Goal: Task Accomplishment & Management: Manage account settings

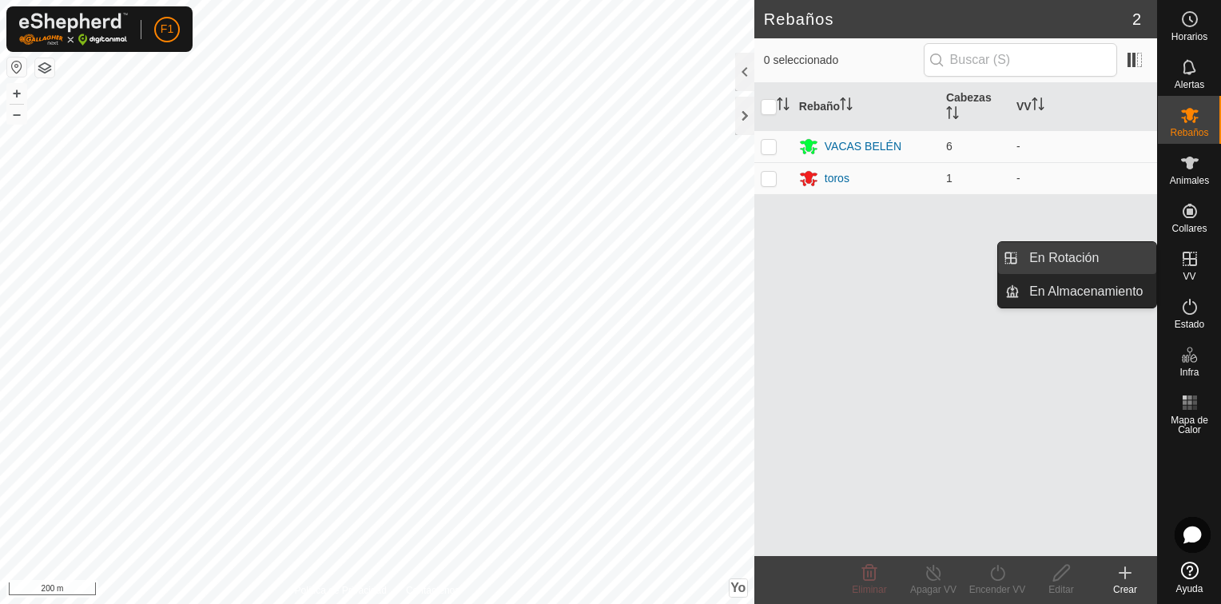
click at [1078, 259] on link "En Rotación" at bounding box center [1088, 258] width 137 height 32
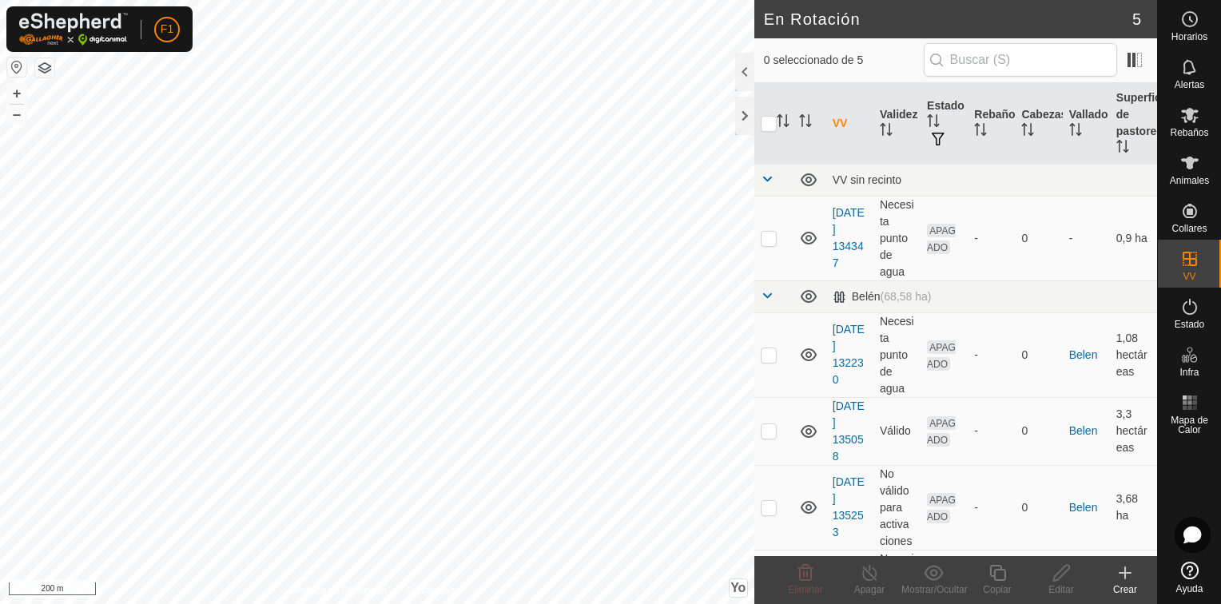
click at [1122, 577] on icon at bounding box center [1125, 572] width 19 height 19
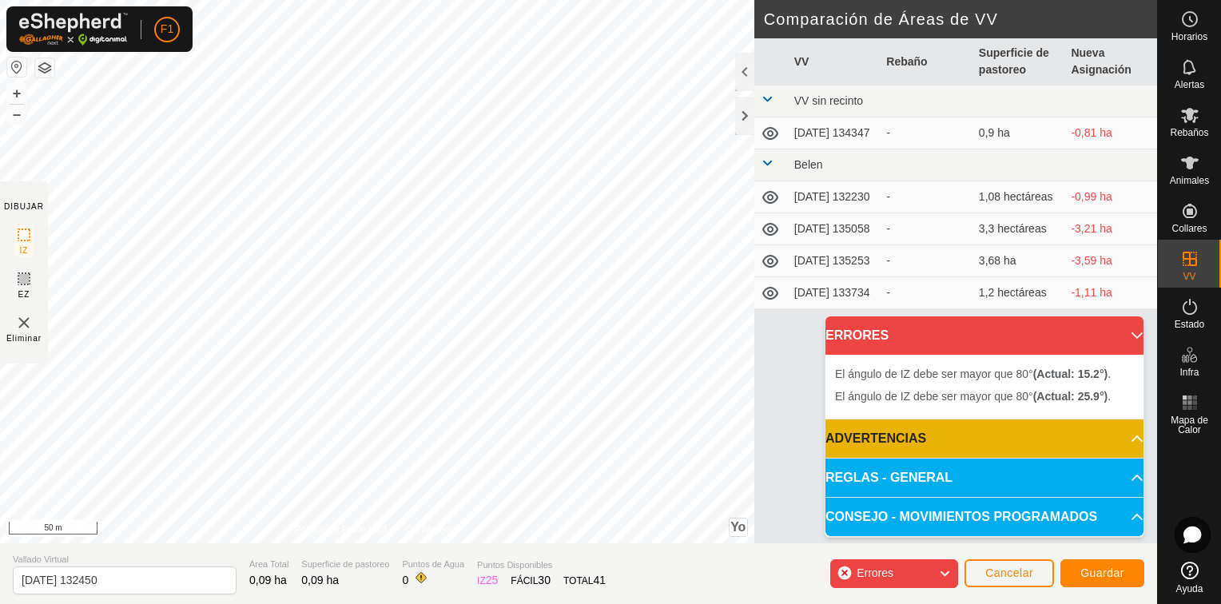
click at [516, 326] on div "El ángulo de IZ debe ser mayor que 80° (Real: 15.[DEMOGRAPHIC_DATA] This applic…" at bounding box center [377, 272] width 755 height 544
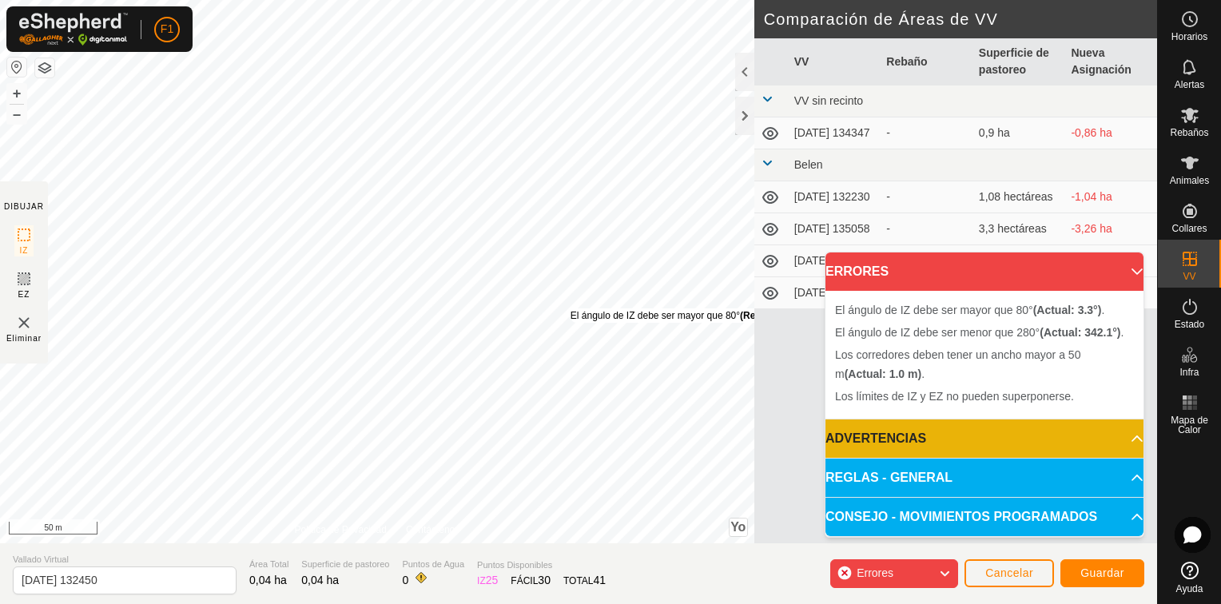
click at [574, 306] on div "El ángulo de IZ debe ser mayor que 80° (Real: 3.[DEMOGRAPHIC_DATA] This applica…" at bounding box center [377, 272] width 755 height 544
click at [743, 118] on div at bounding box center [744, 116] width 19 height 38
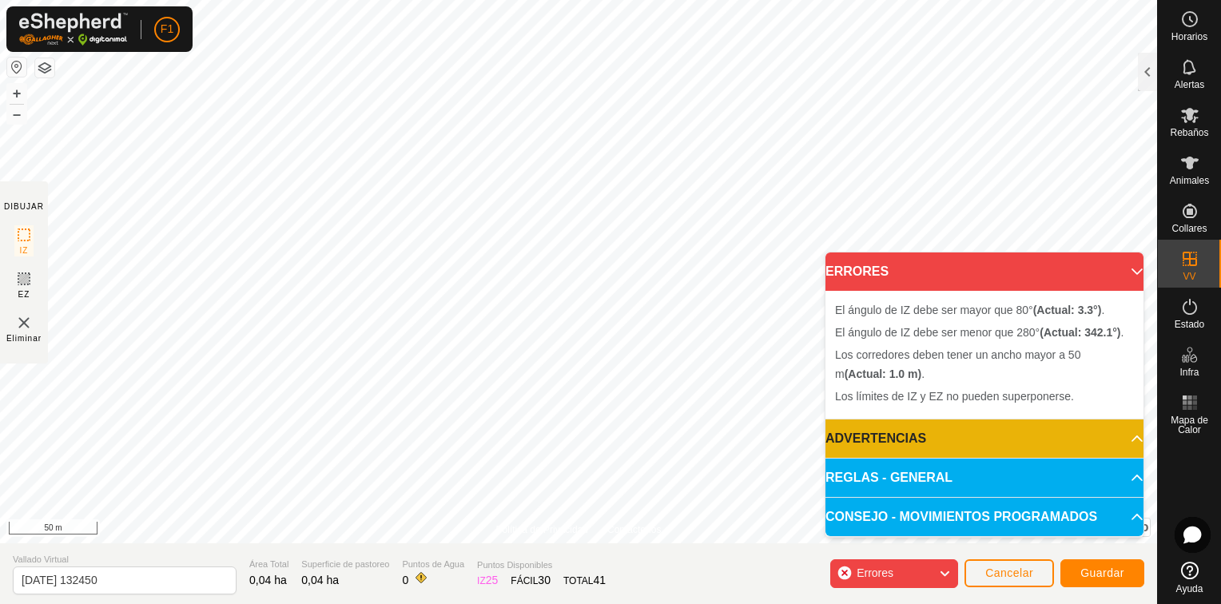
click at [1125, 273] on p-accordion-header "ERRORES" at bounding box center [985, 272] width 318 height 38
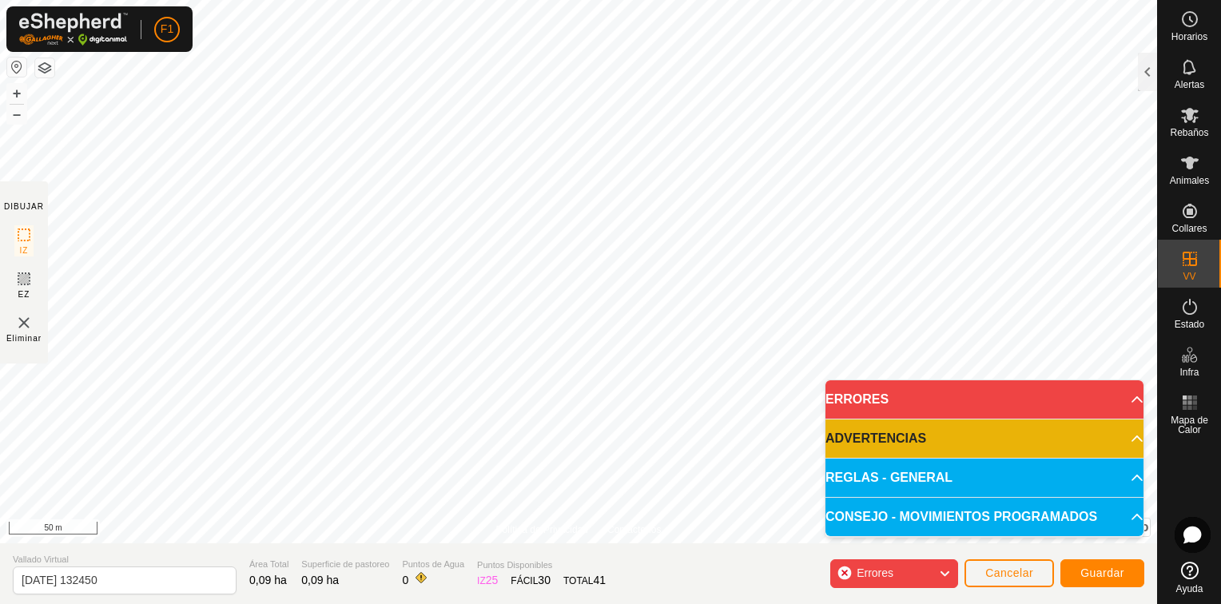
click at [845, 290] on div "El ángulo de IZ debe ser mayor que 80° (Real: 15.[DEMOGRAPHIC_DATA] This applic…" at bounding box center [578, 272] width 1157 height 544
click at [946, 574] on icon at bounding box center [944, 573] width 13 height 21
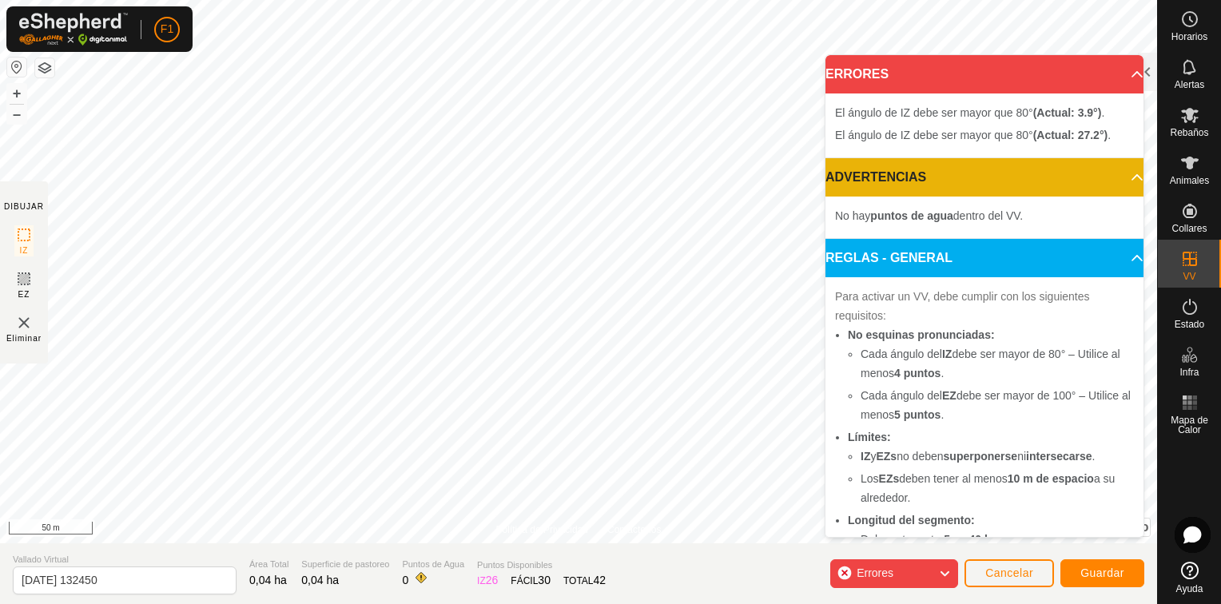
click at [878, 287] on p-accordion "ERRORES El ángulo de IZ debe ser mayor que 80° (Actual: 3.9°) . El ángulo de IZ…" at bounding box center [985, 464] width 318 height 818
click at [1040, 570] on button "Cancelar" at bounding box center [1010, 573] width 90 height 28
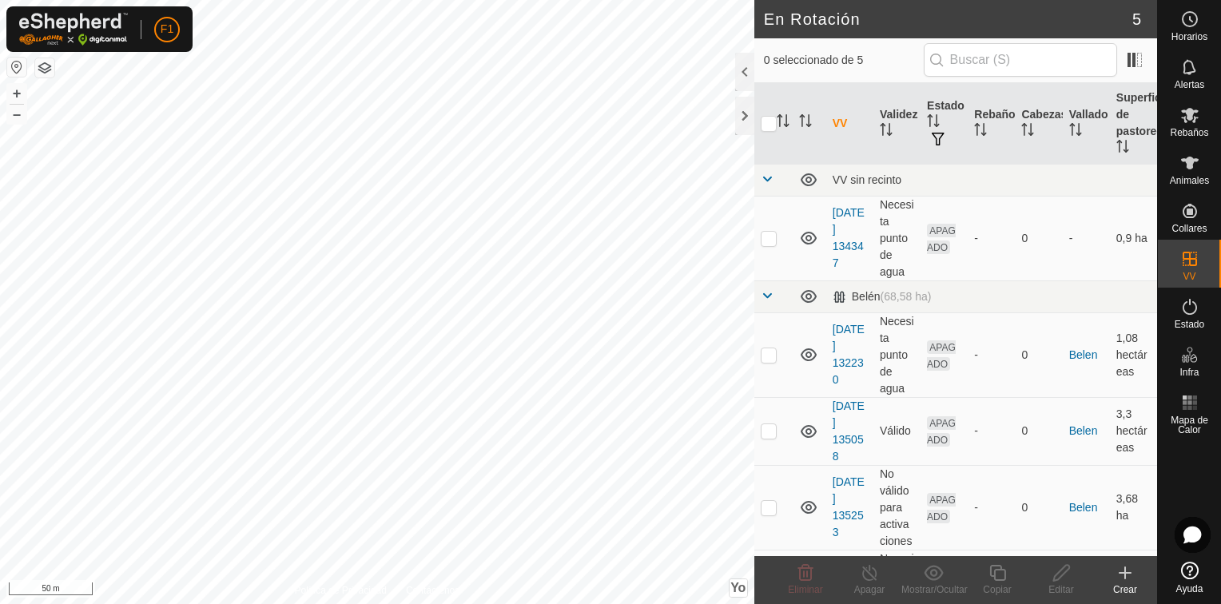
click at [1126, 578] on icon at bounding box center [1125, 572] width 19 height 19
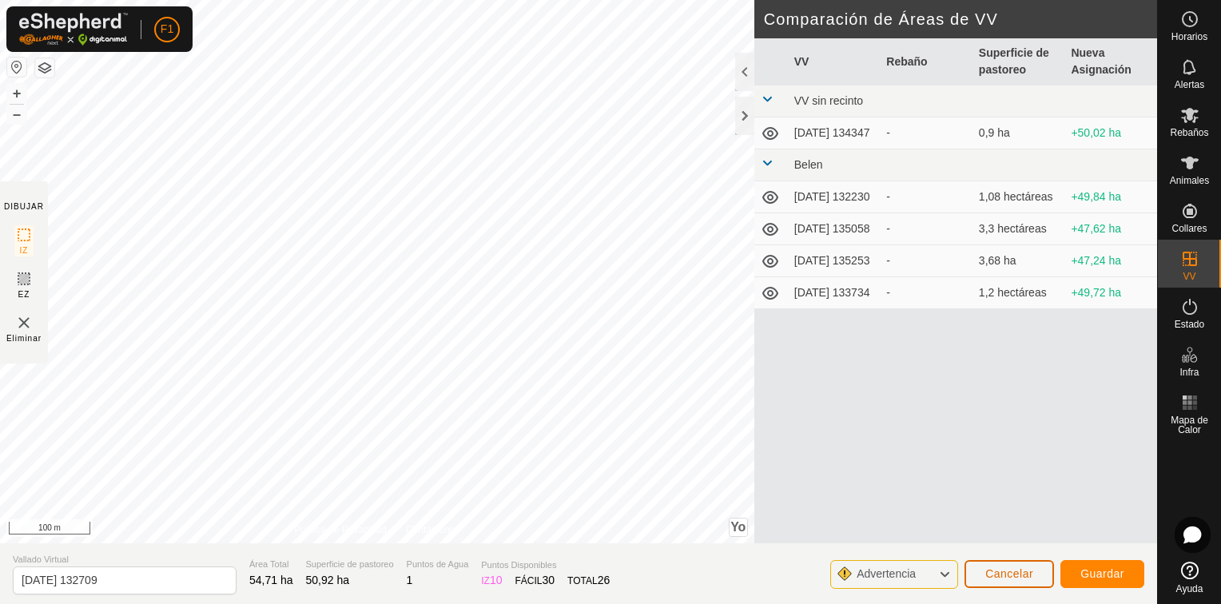
click at [1025, 581] on button "Cancelar" at bounding box center [1010, 574] width 90 height 28
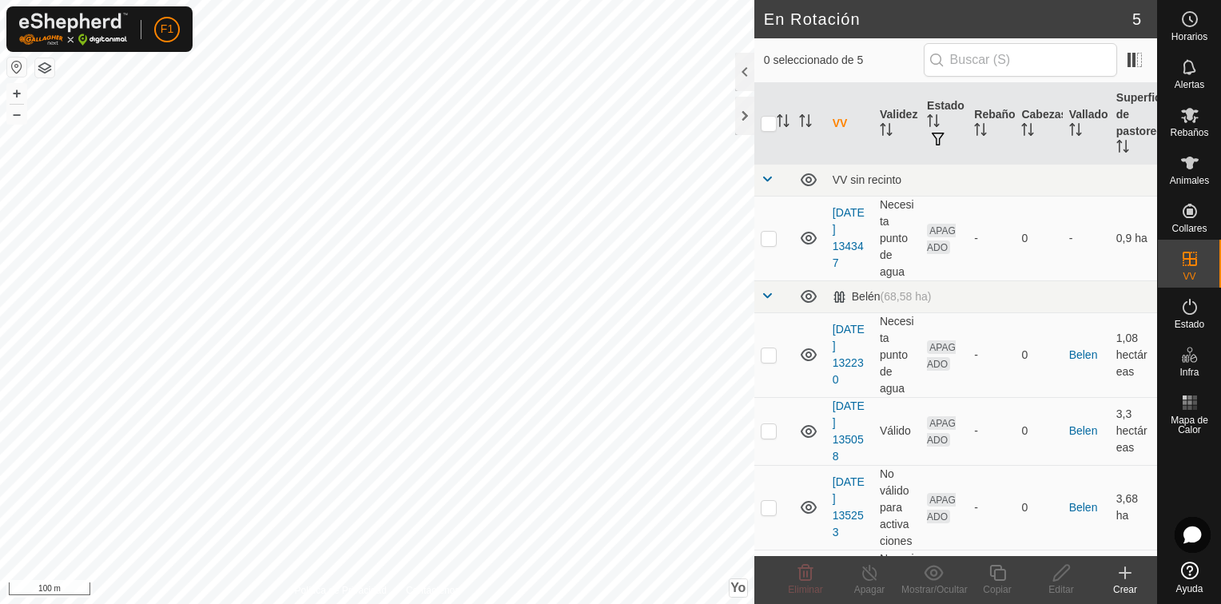
click at [1126, 580] on icon at bounding box center [1125, 572] width 19 height 19
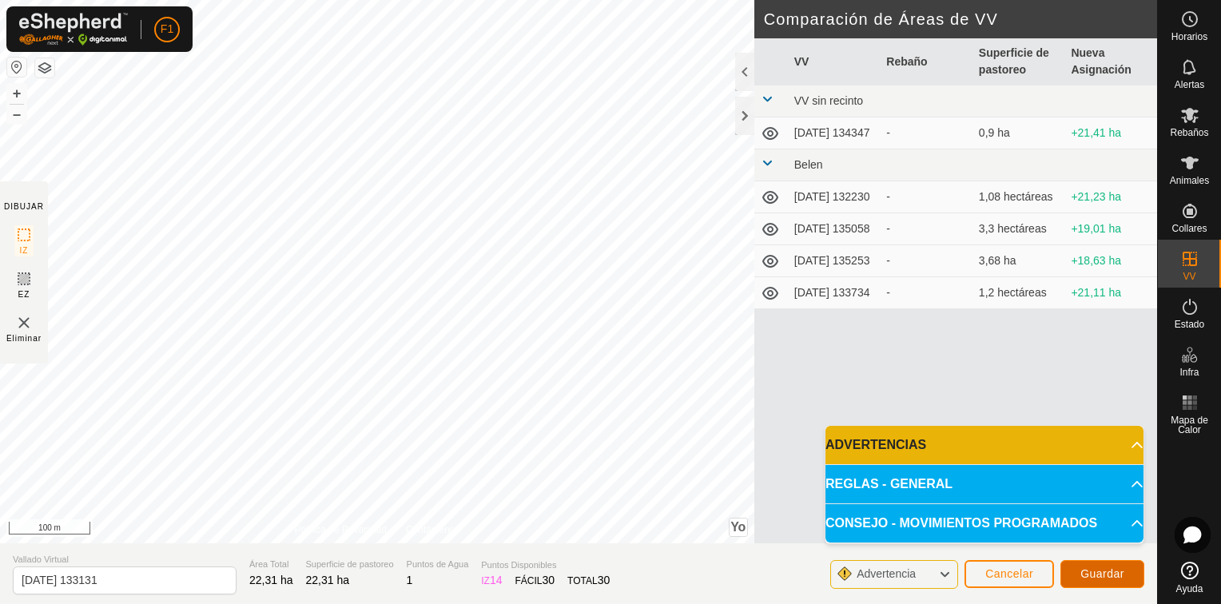
click at [1097, 571] on span "Guardar" at bounding box center [1103, 573] width 44 height 13
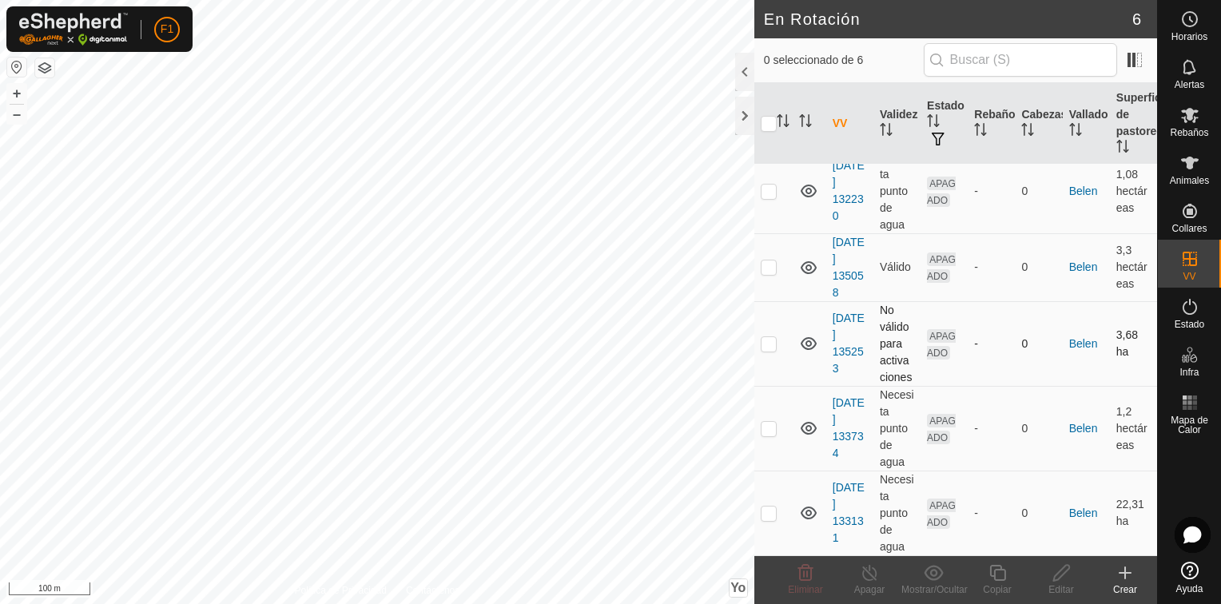
scroll to position [179, 0]
click at [770, 513] on p-checkbox at bounding box center [769, 513] width 16 height 13
checkbox input "true"
click at [847, 504] on link "[DATE] 133131" at bounding box center [849, 512] width 32 height 63
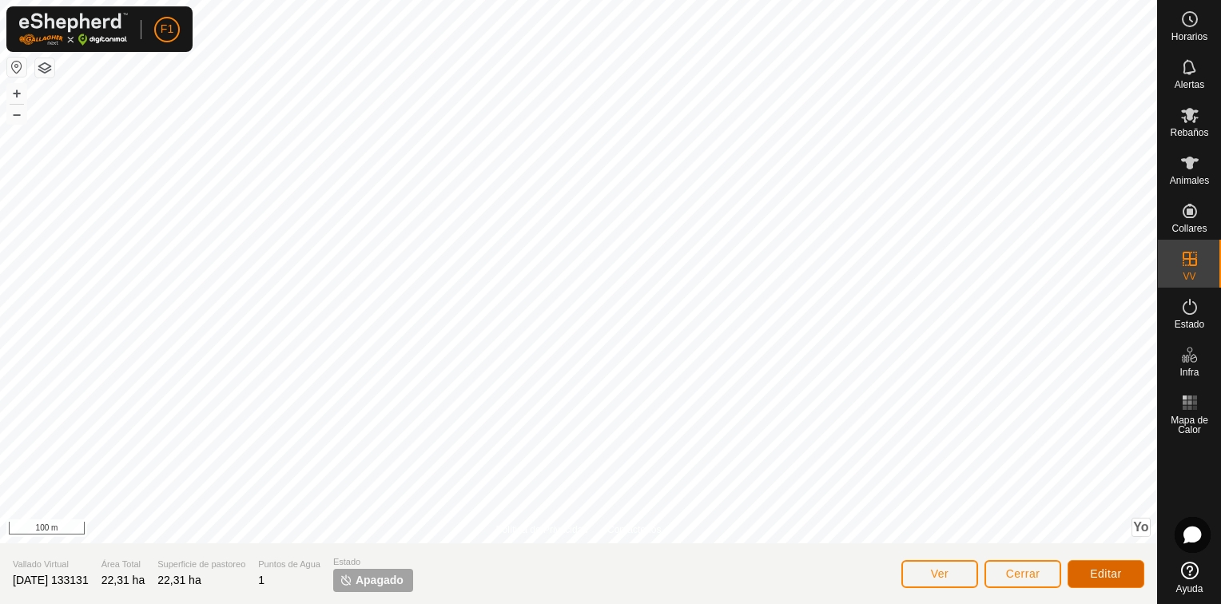
click at [1097, 571] on span "Editar" at bounding box center [1106, 573] width 32 height 13
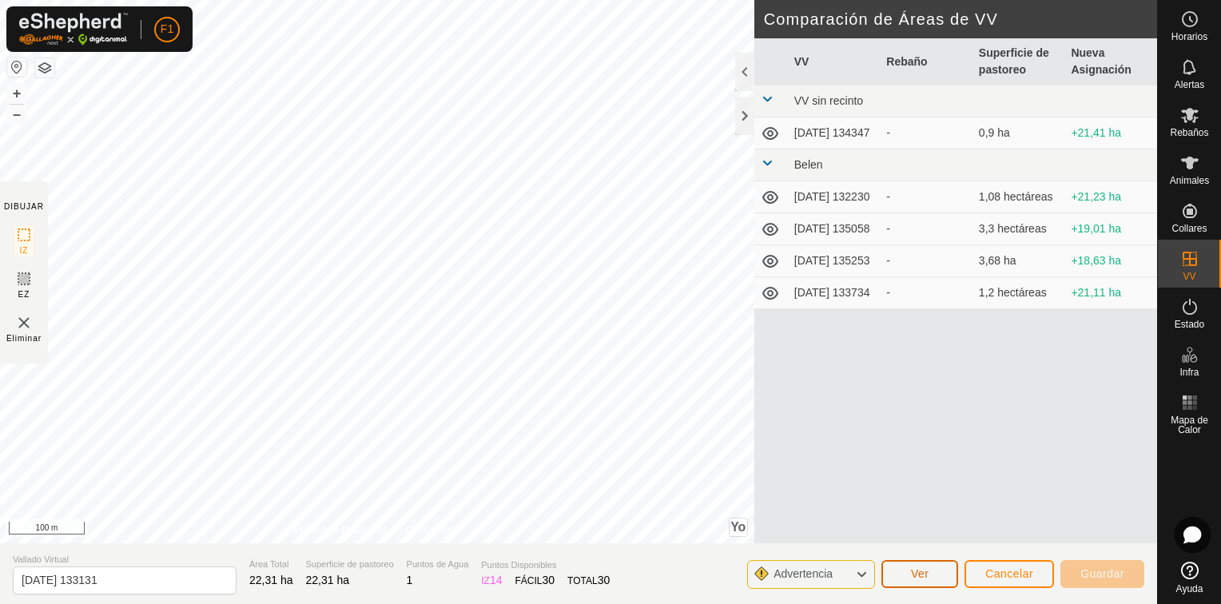
click at [923, 575] on span "Ver" at bounding box center [920, 573] width 18 height 13
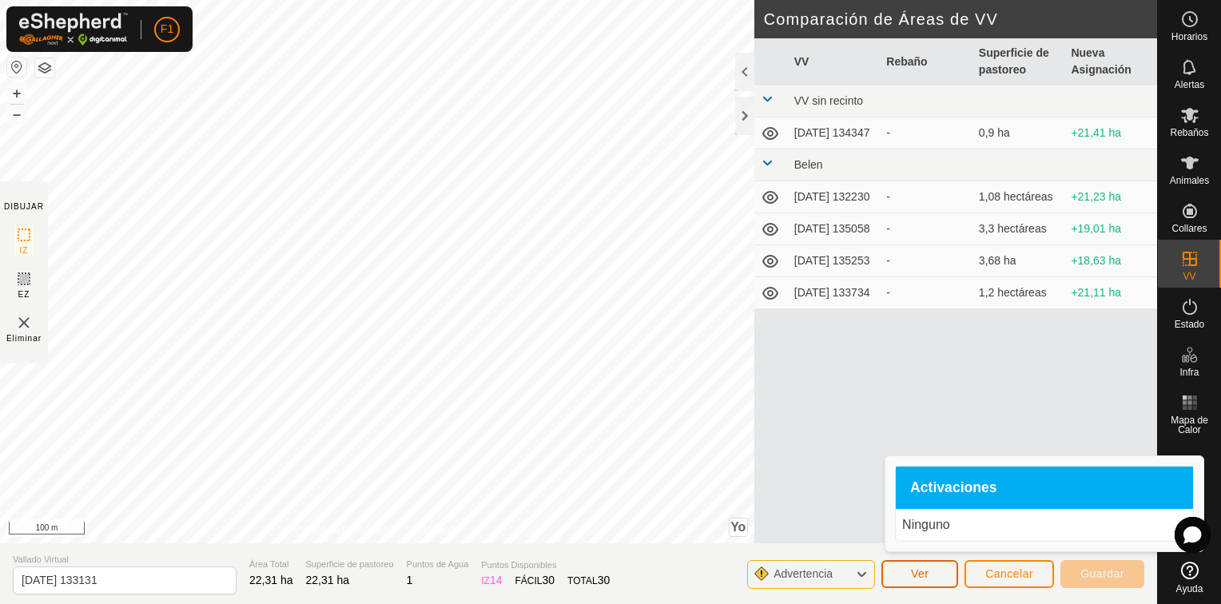
click at [923, 575] on span "Ver" at bounding box center [920, 573] width 18 height 13
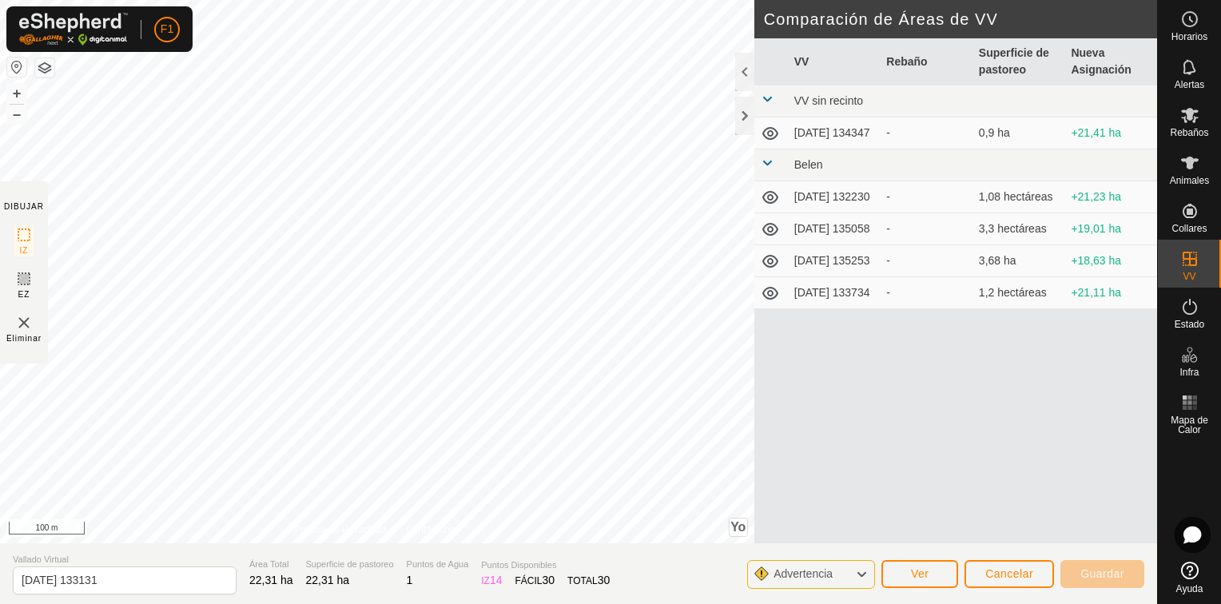
click at [860, 571] on icon at bounding box center [861, 574] width 13 height 21
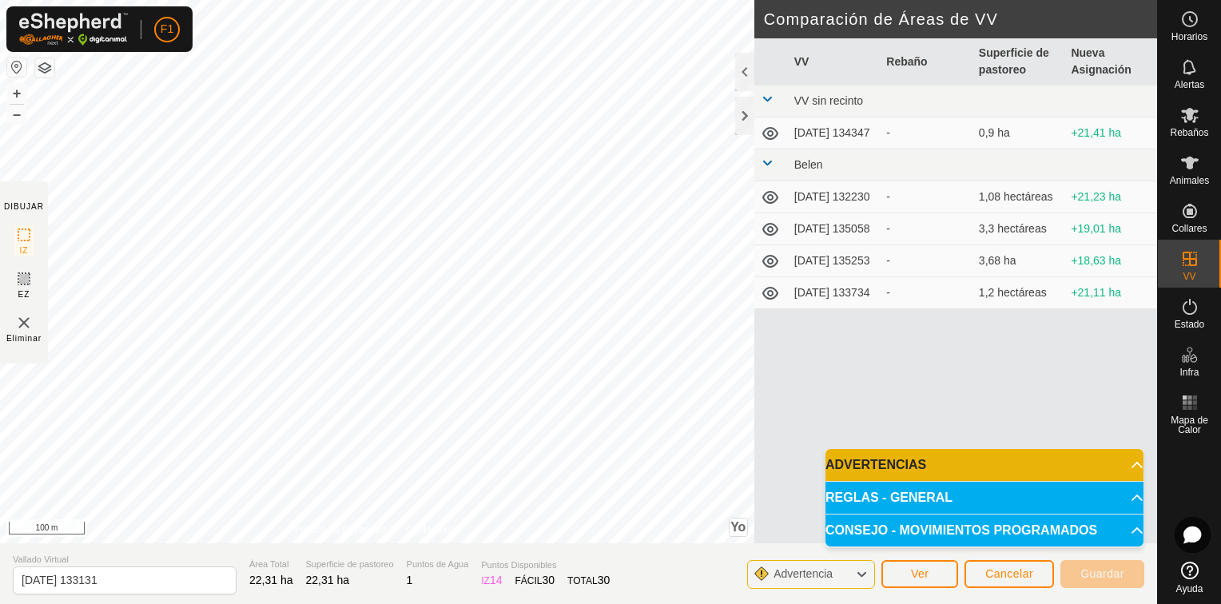
click at [860, 571] on icon at bounding box center [861, 574] width 13 height 21
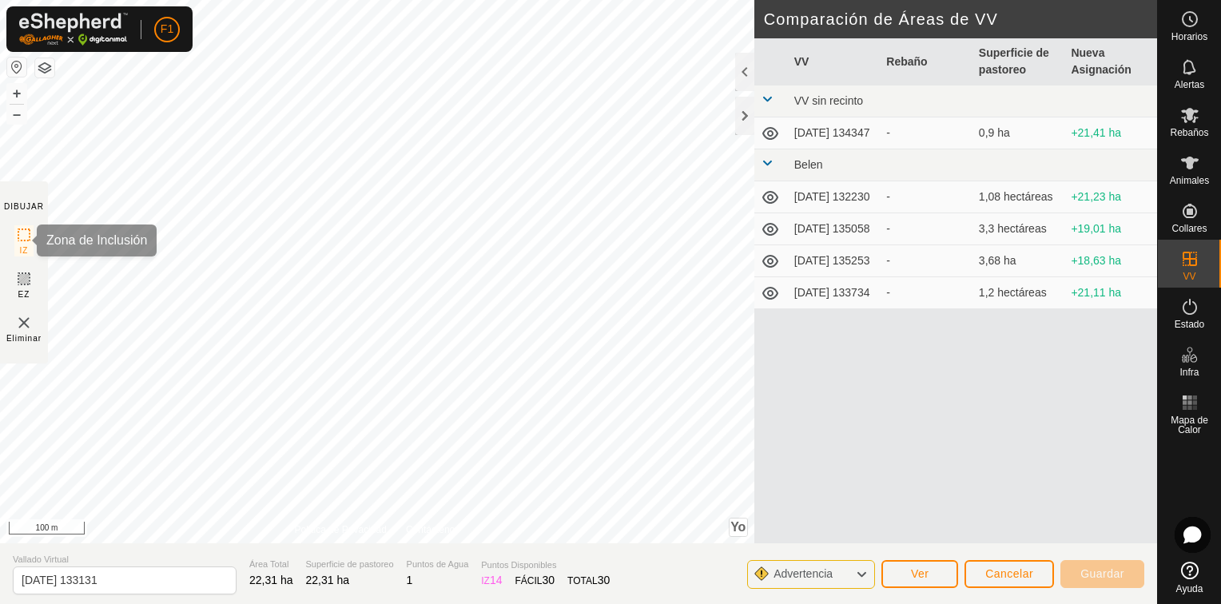
click at [23, 237] on icon at bounding box center [23, 234] width 19 height 19
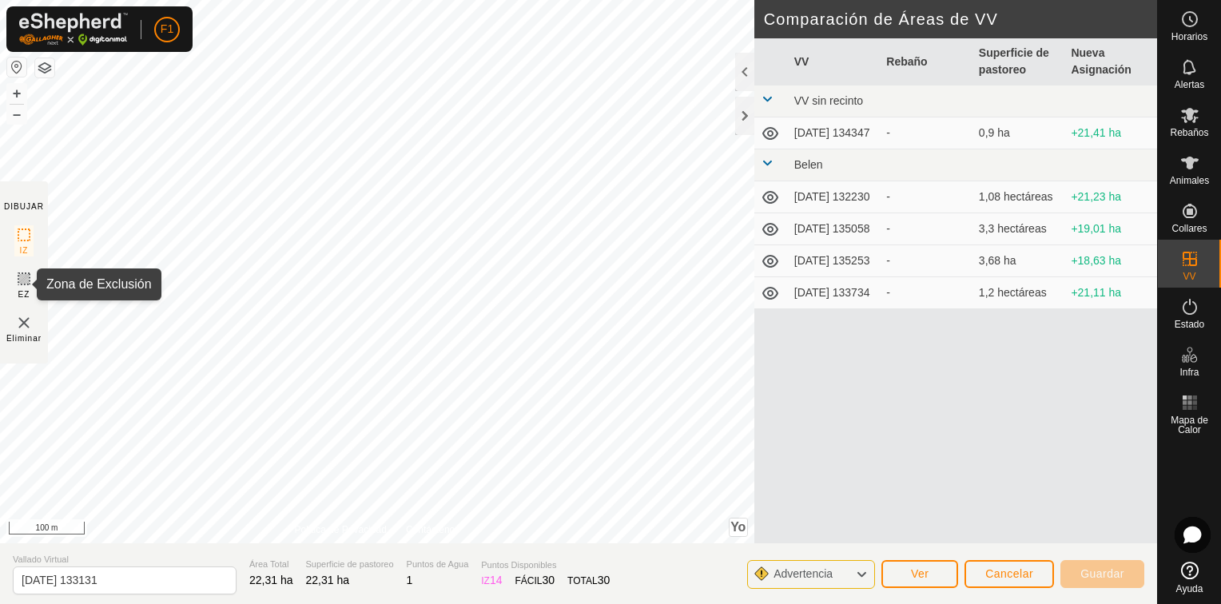
click at [24, 277] on icon at bounding box center [24, 279] width 10 height 10
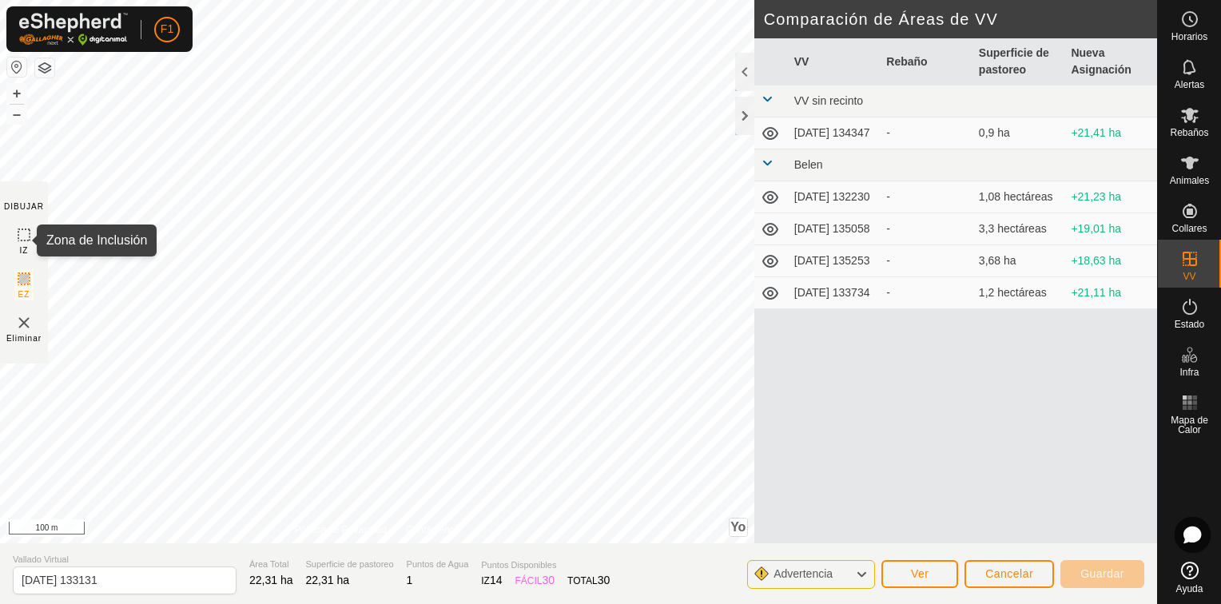
click at [22, 233] on icon at bounding box center [23, 234] width 19 height 19
click at [916, 579] on span "Ver" at bounding box center [920, 573] width 18 height 13
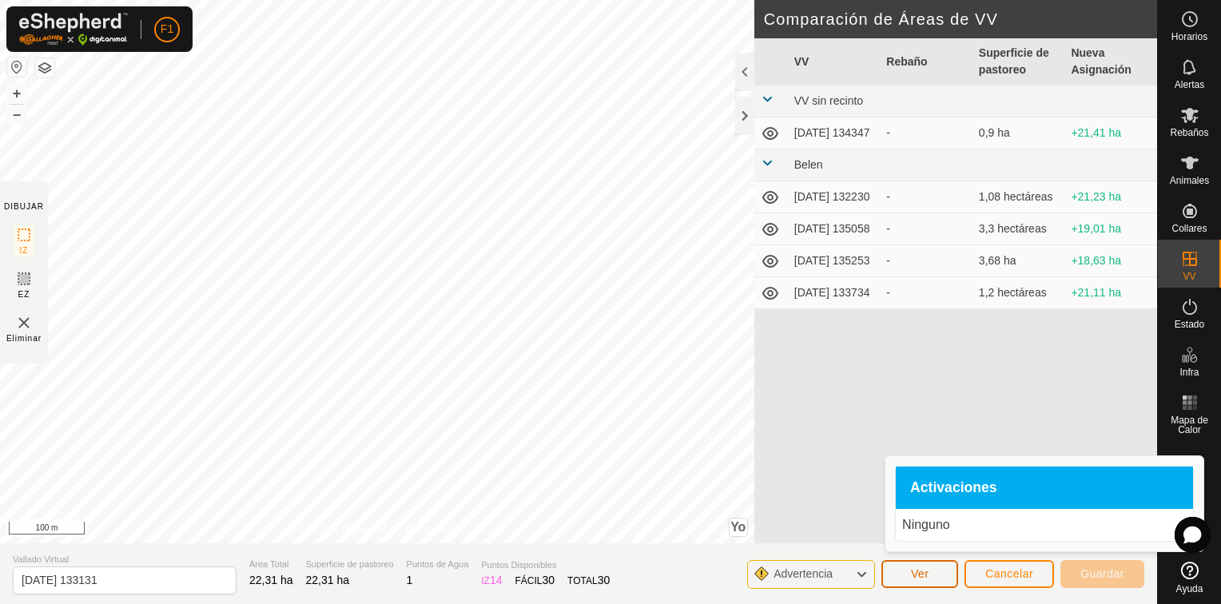
click at [914, 579] on span "Ver" at bounding box center [920, 573] width 18 height 13
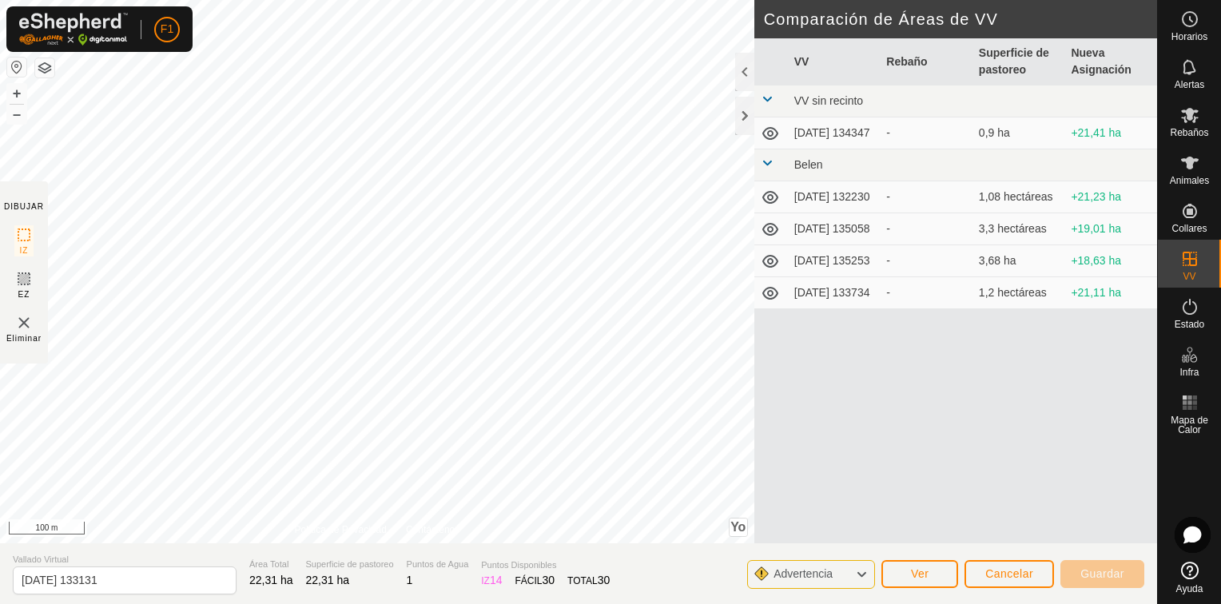
click at [823, 580] on span "Advertencia" at bounding box center [803, 573] width 59 height 13
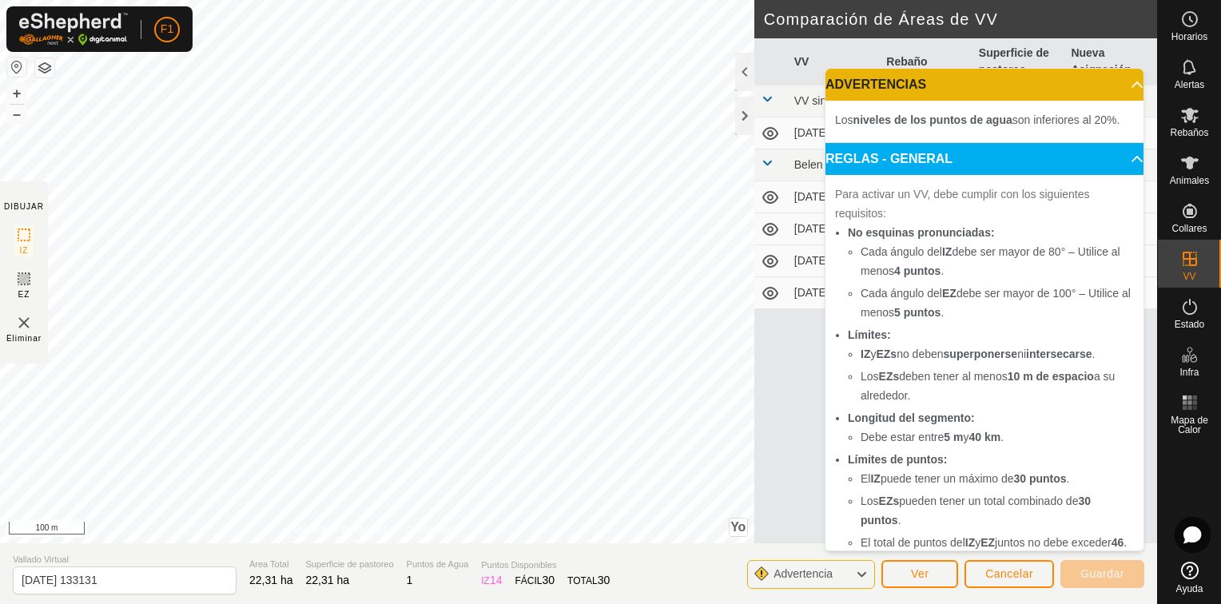
click at [823, 580] on span "Advertencia" at bounding box center [803, 573] width 59 height 13
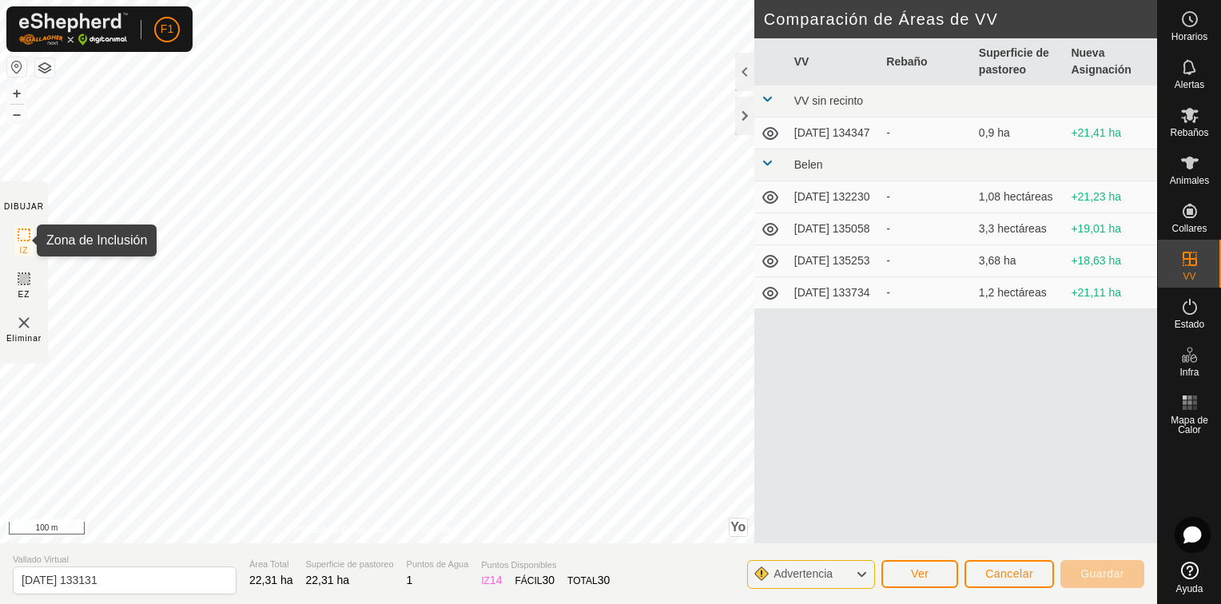
click at [26, 237] on icon at bounding box center [23, 234] width 19 height 19
click at [24, 232] on icon at bounding box center [23, 234] width 19 height 19
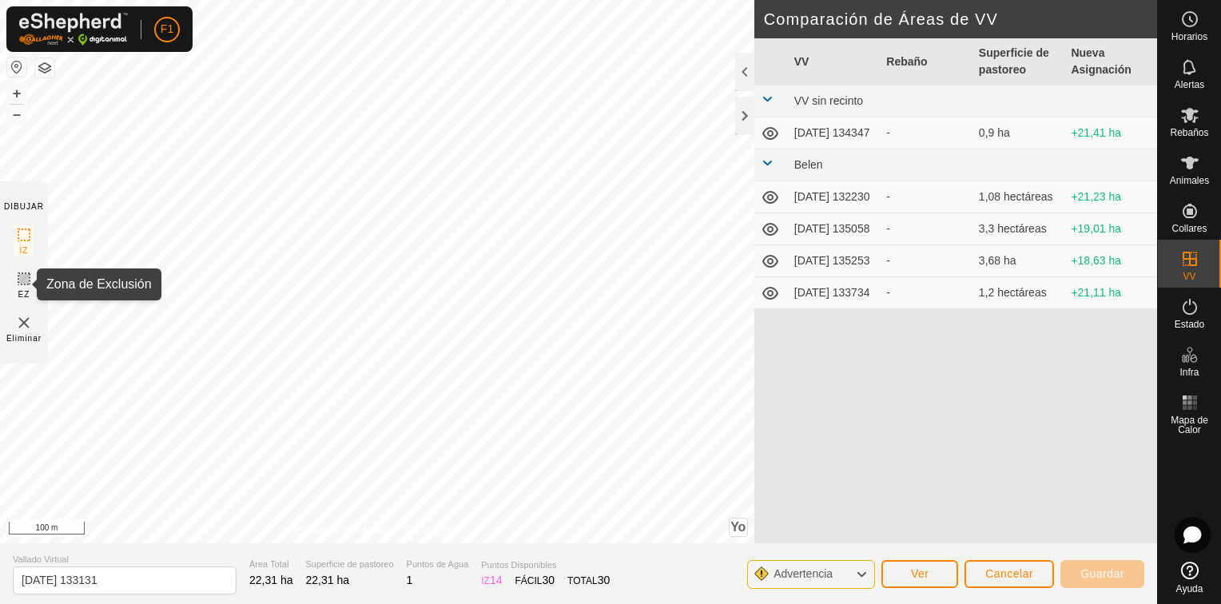
click at [26, 281] on icon at bounding box center [24, 279] width 10 height 10
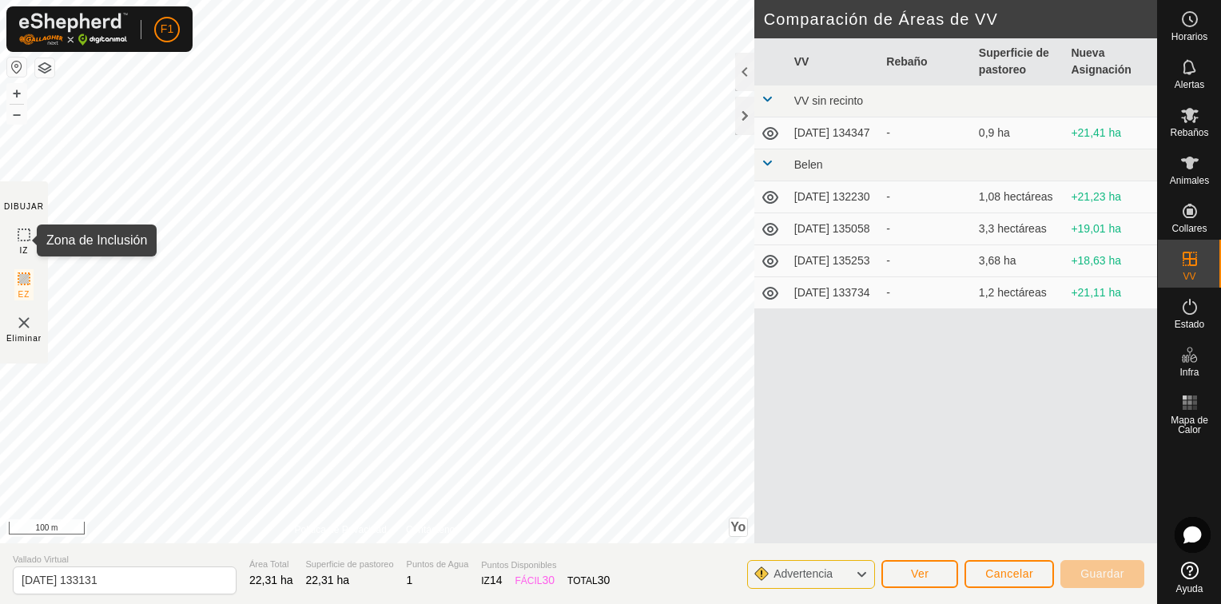
click at [22, 238] on icon at bounding box center [23, 234] width 19 height 19
click at [924, 571] on span "Ver" at bounding box center [920, 573] width 18 height 13
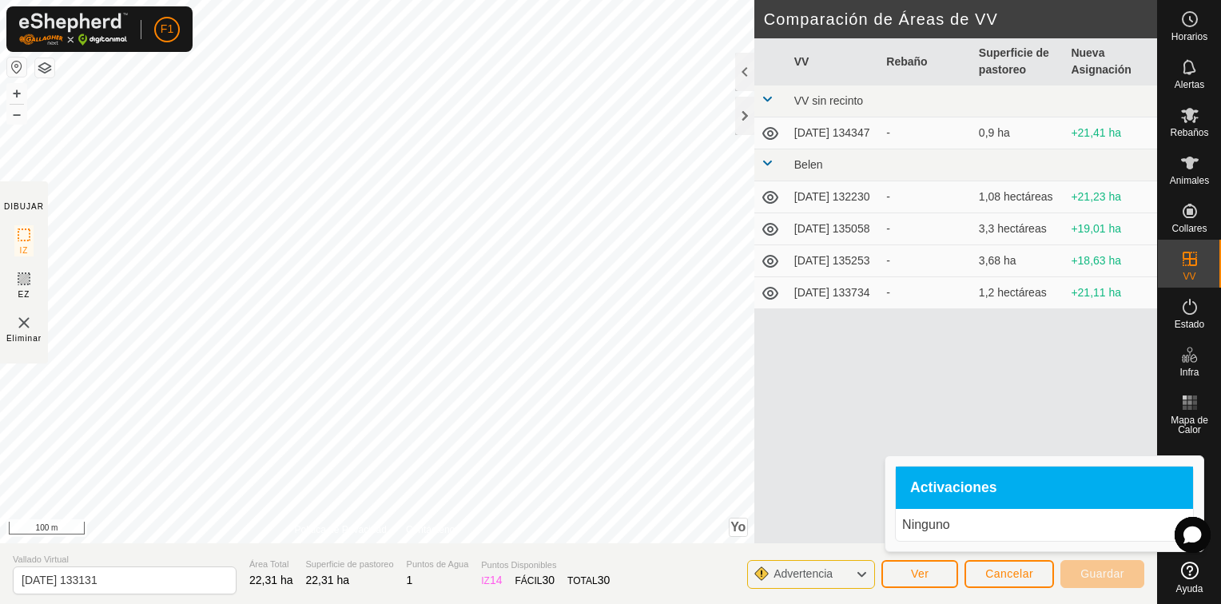
click at [832, 504] on div "VV Rebaño Superficie de pastoreo Nueva Asignación VV sin recinto [DATE] 134347 …" at bounding box center [956, 310] width 403 height 544
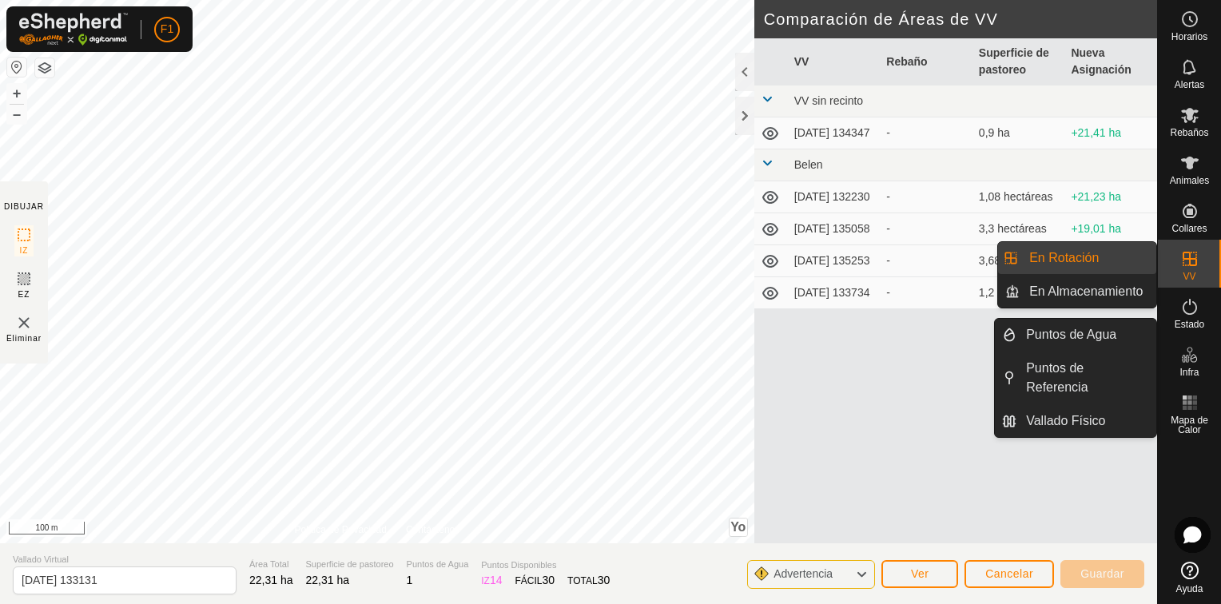
click at [1105, 257] on link "En Rotación" at bounding box center [1088, 258] width 137 height 32
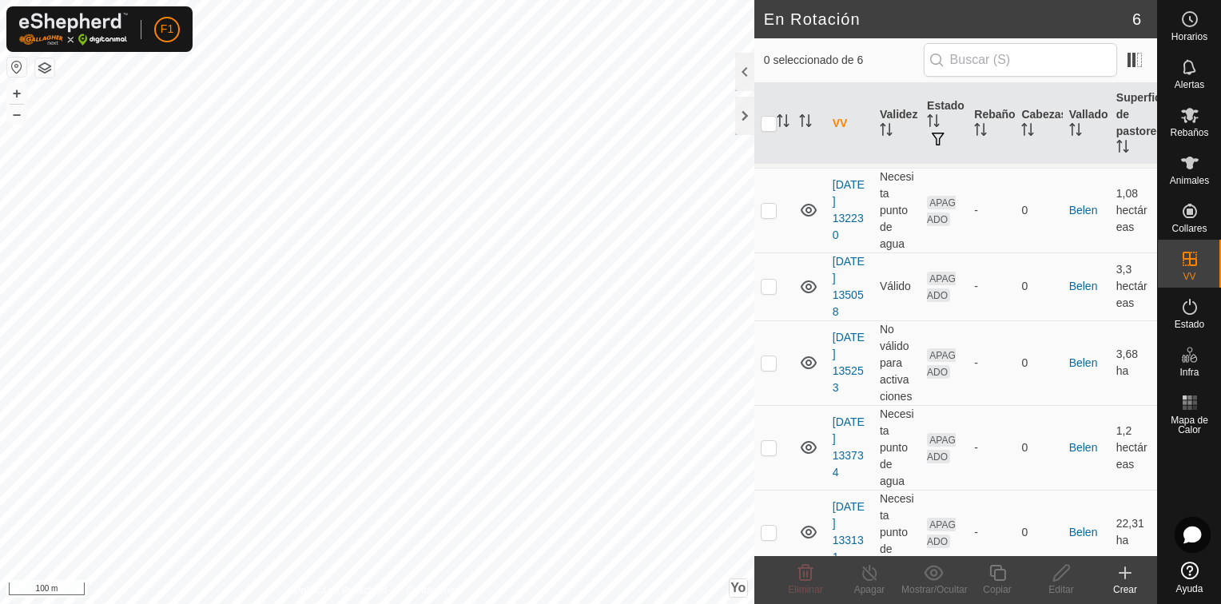
scroll to position [179, 0]
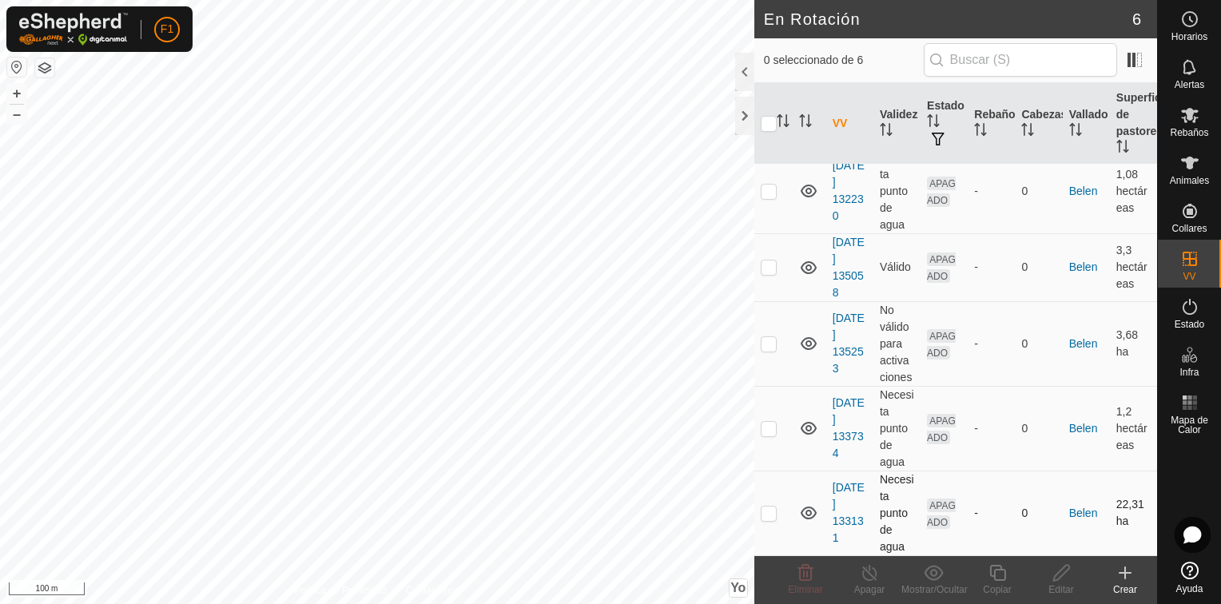
click at [764, 513] on p-checkbox at bounding box center [769, 513] width 16 height 13
checkbox input "true"
click at [1063, 577] on icon at bounding box center [1062, 572] width 20 height 19
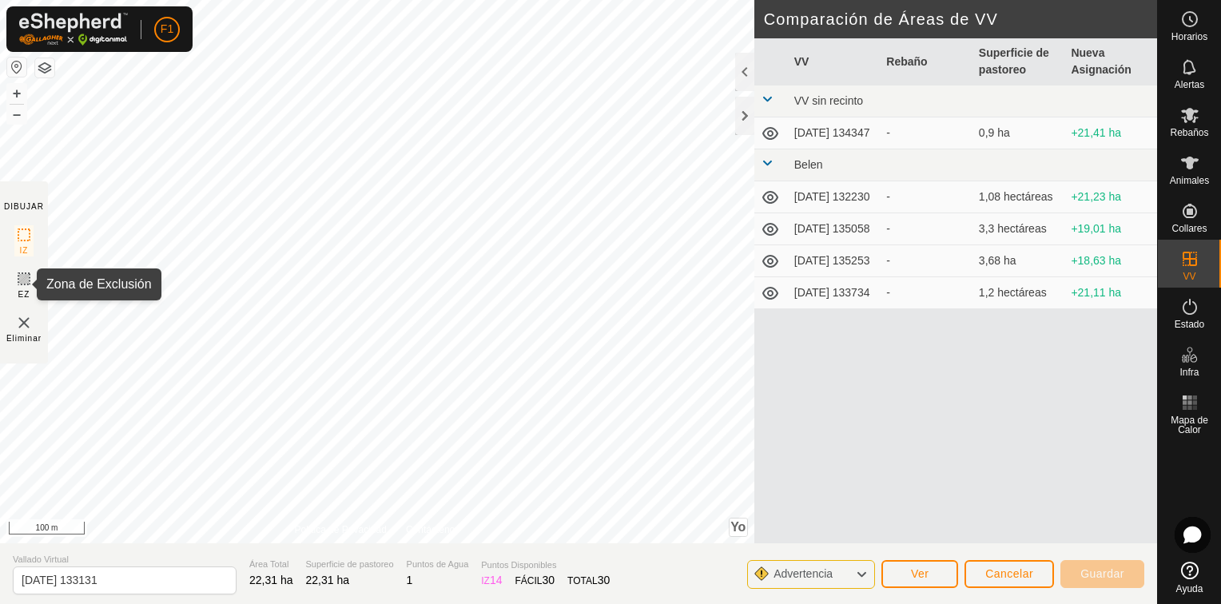
click at [27, 279] on icon at bounding box center [23, 278] width 19 height 19
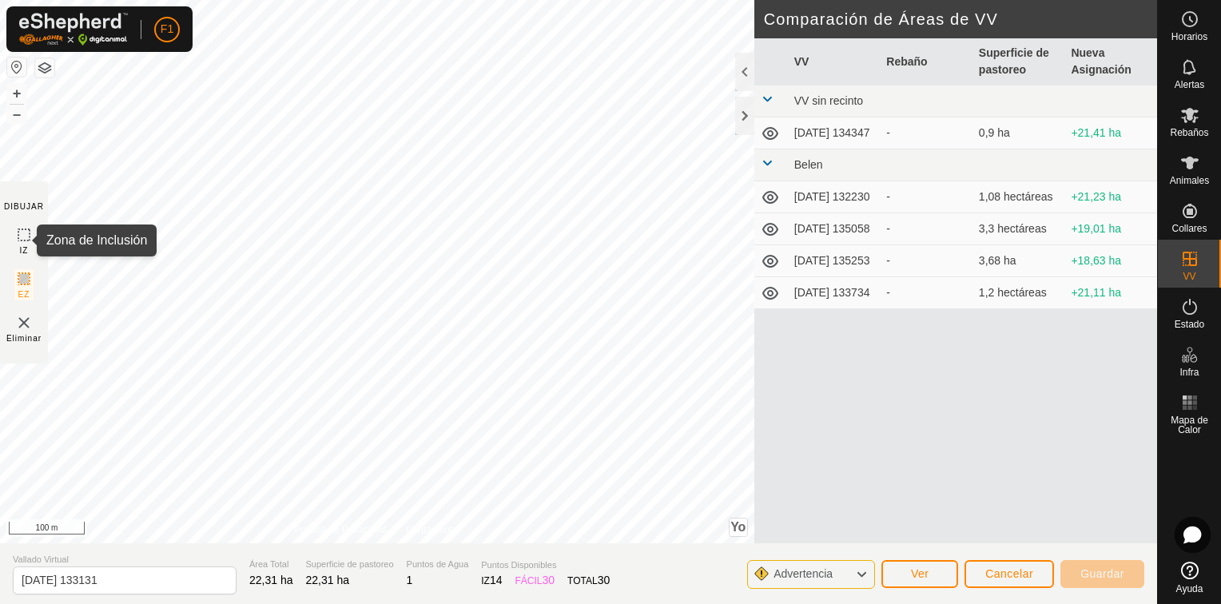
click at [26, 232] on icon at bounding box center [23, 234] width 19 height 19
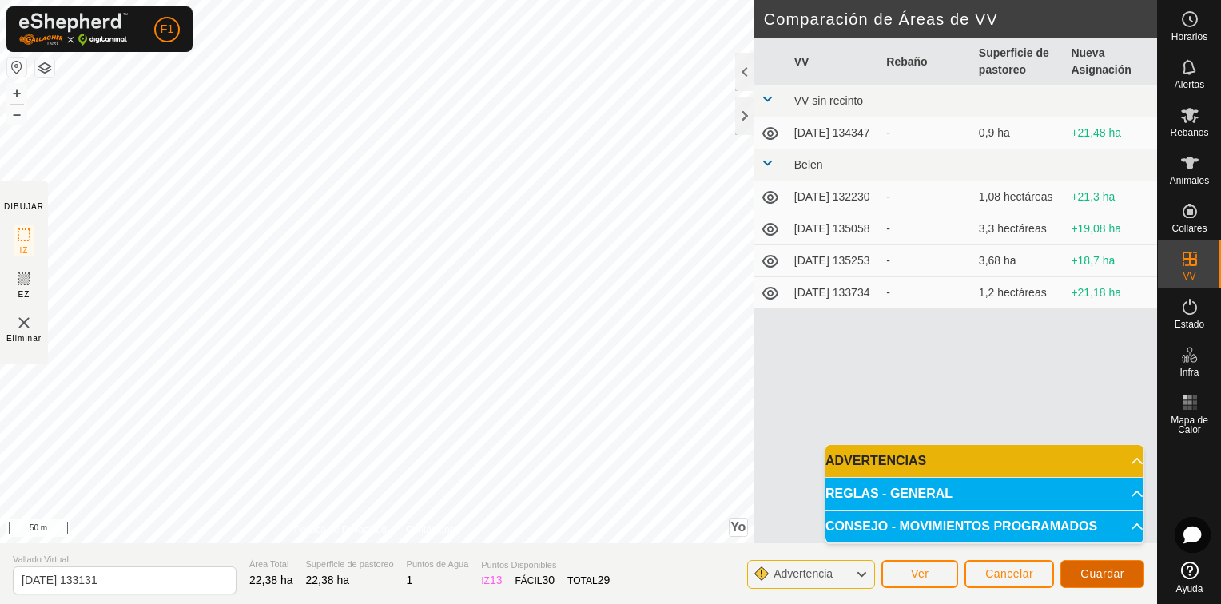
click at [1098, 577] on span "Guardar" at bounding box center [1103, 573] width 44 height 13
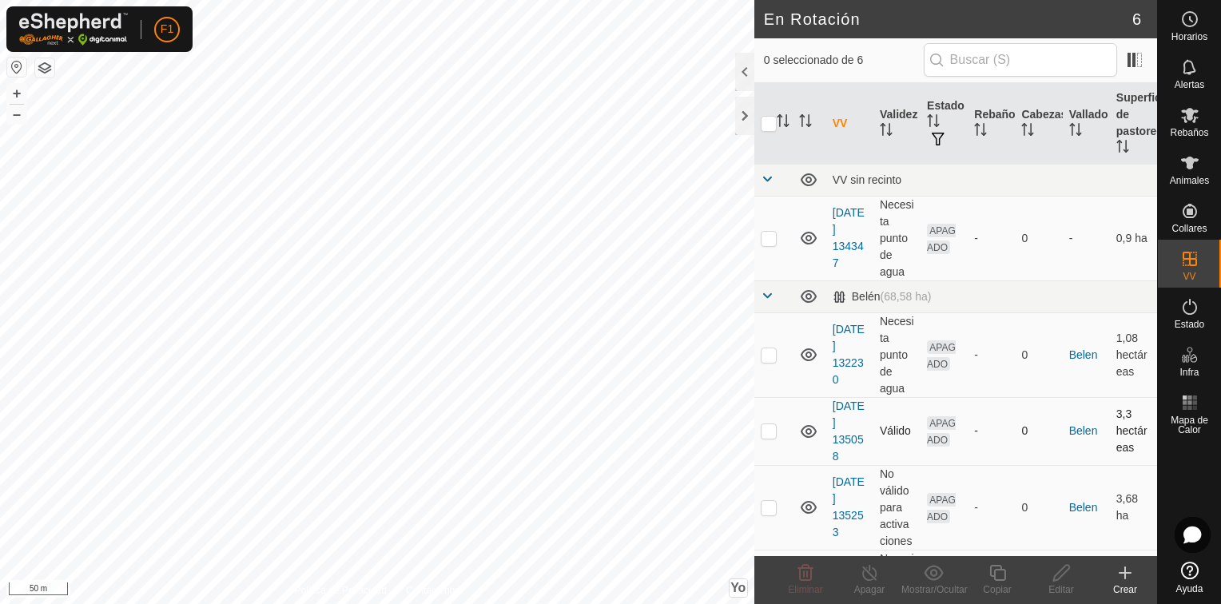
scroll to position [179, 0]
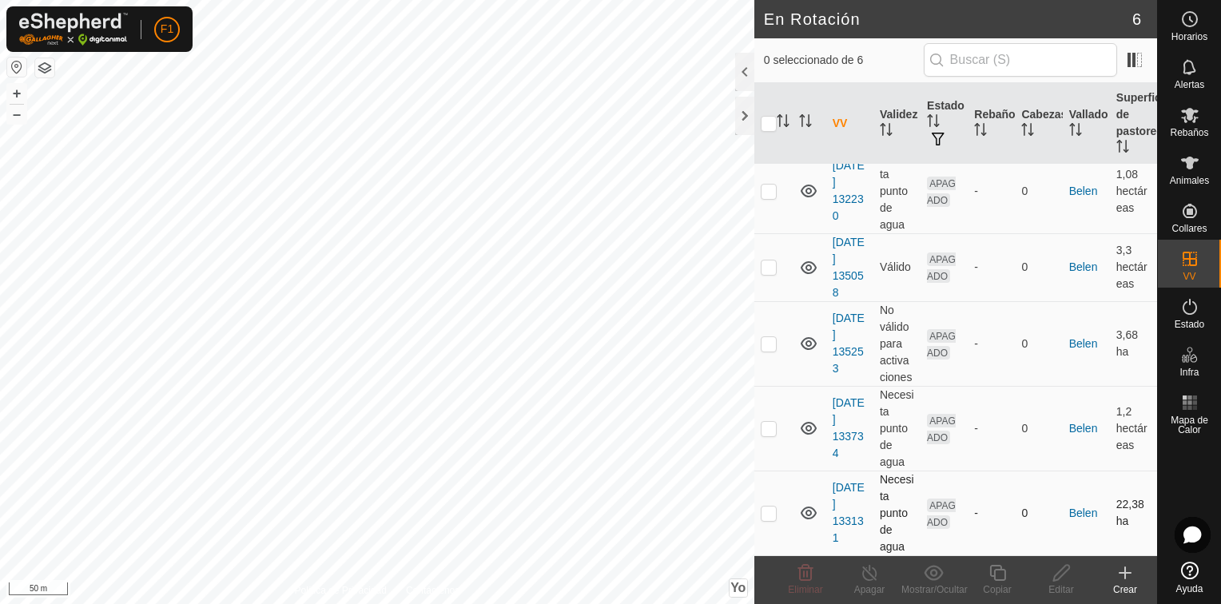
click at [763, 512] on p-checkbox at bounding box center [769, 513] width 16 height 13
checkbox input "true"
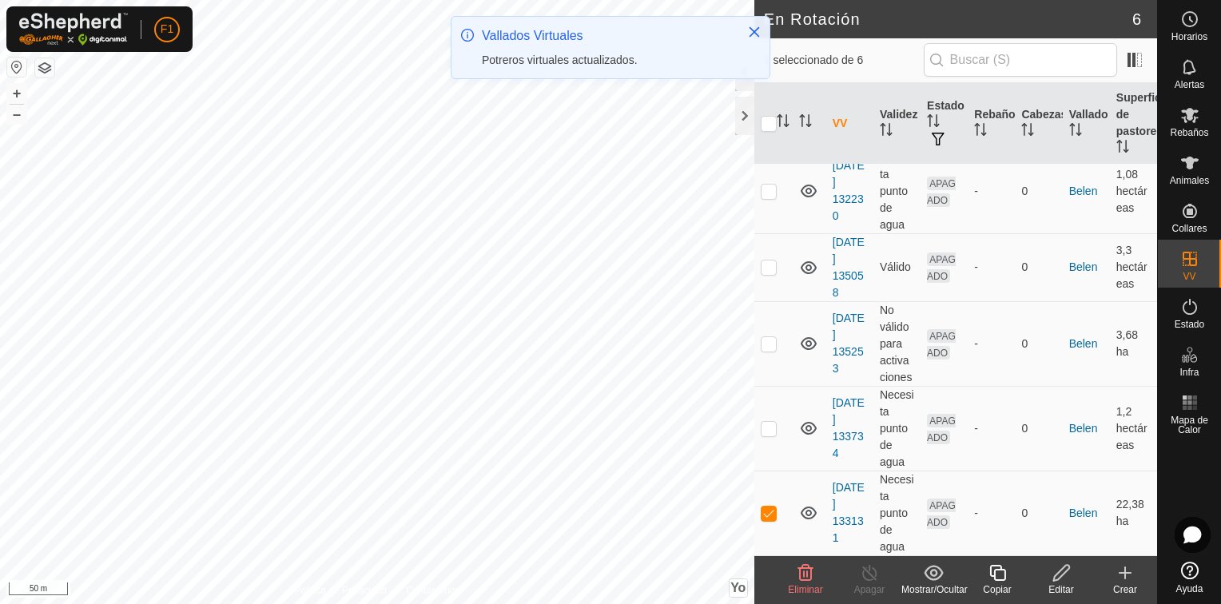
scroll to position [0, 0]
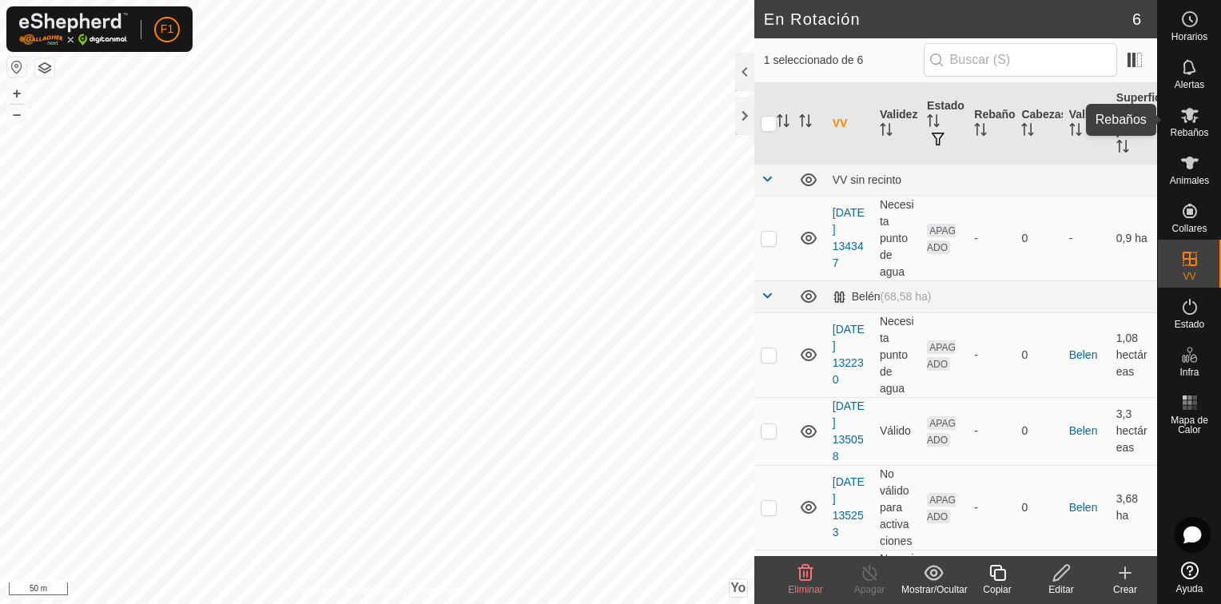
click at [1193, 121] on icon at bounding box center [1190, 115] width 18 height 15
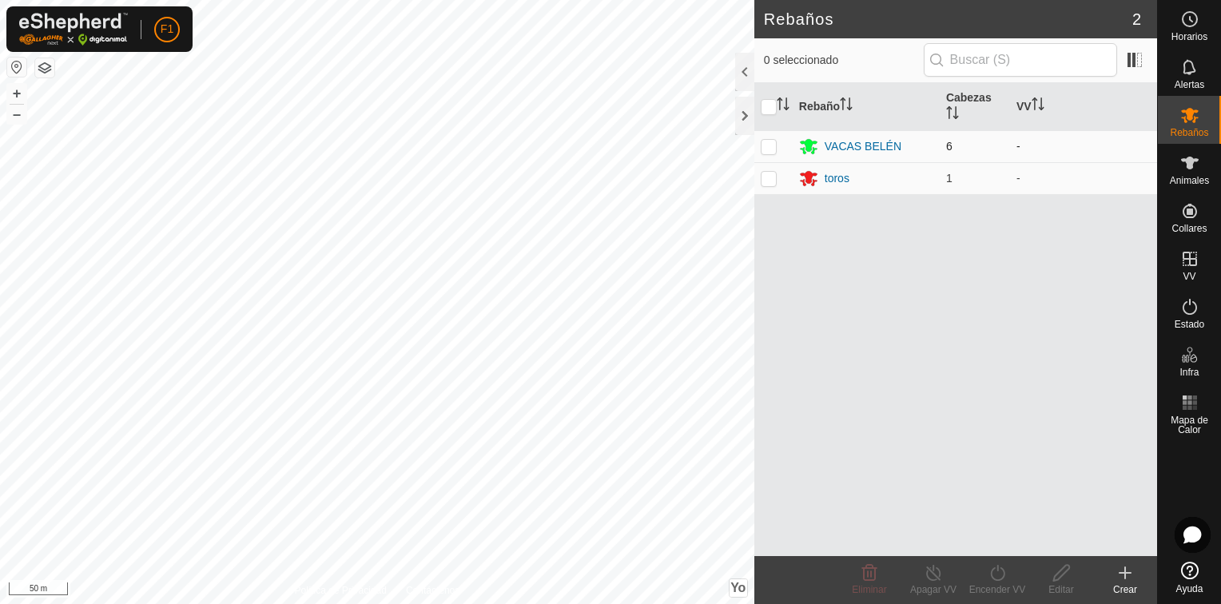
click at [776, 145] on p-checkbox at bounding box center [769, 146] width 16 height 13
checkbox input "true"
click at [770, 181] on p-checkbox at bounding box center [769, 178] width 16 height 13
checkbox input "true"
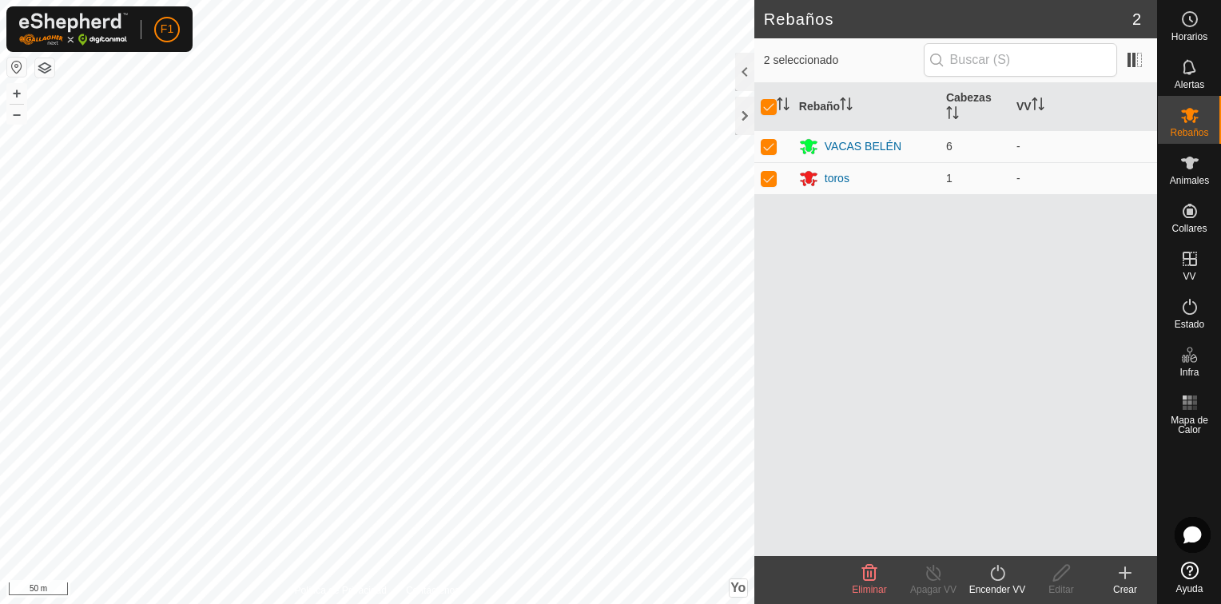
click at [1005, 574] on icon at bounding box center [998, 572] width 20 height 19
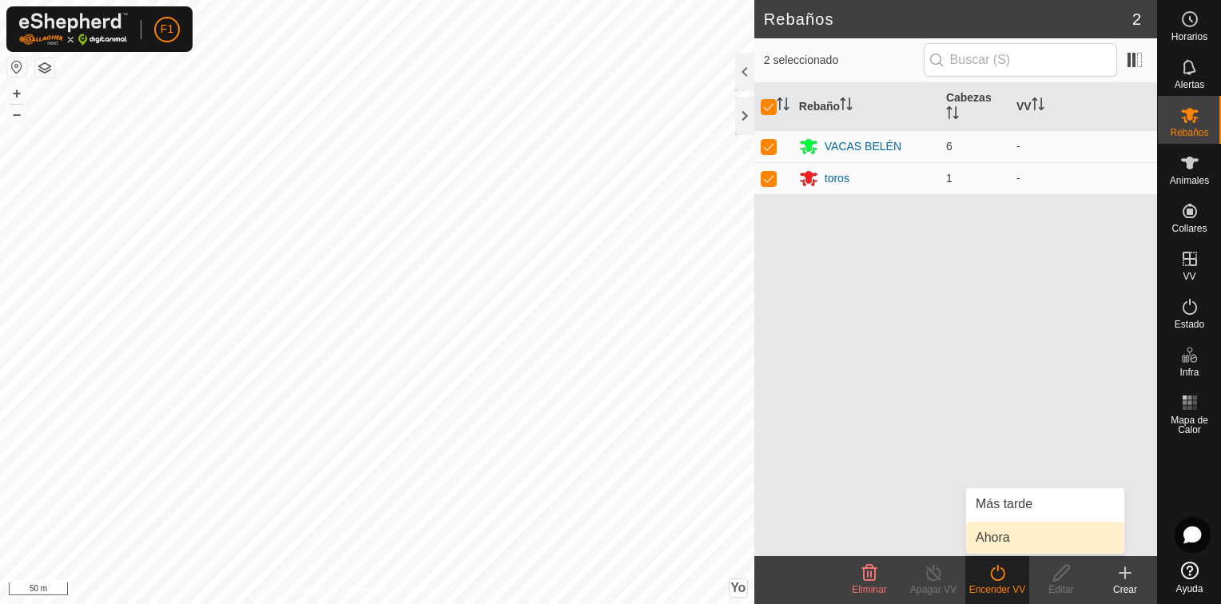
click at [1005, 533] on link "Ahora" at bounding box center [1045, 538] width 158 height 32
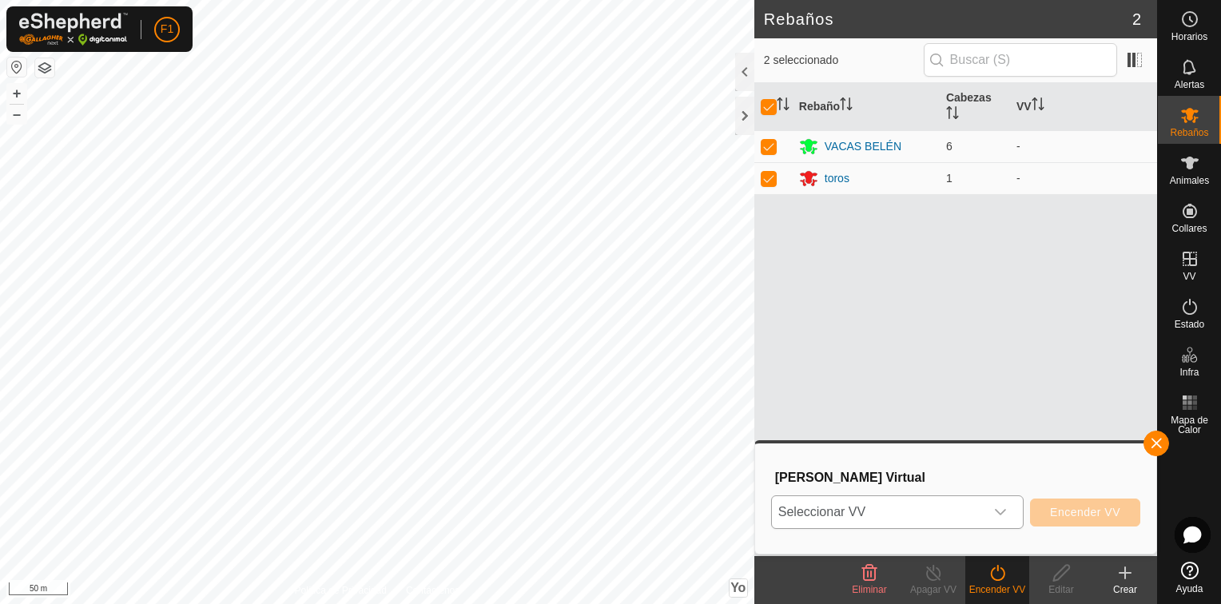
click at [950, 508] on span "Seleccionar VV" at bounding box center [878, 512] width 213 height 32
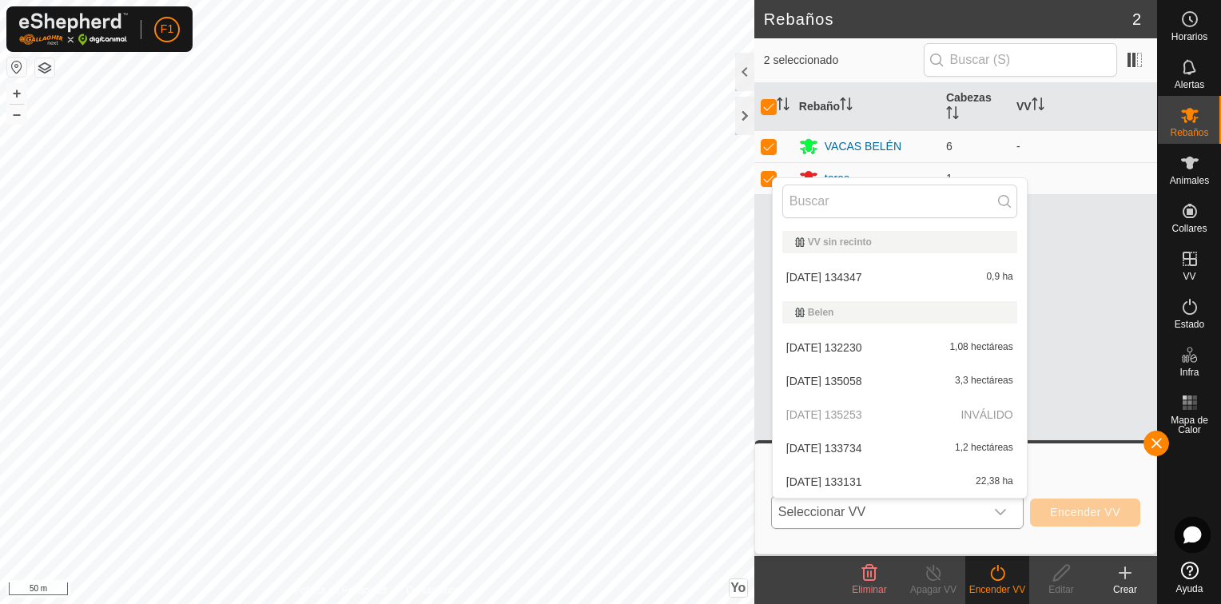
click at [841, 481] on li "[DATE] 133131 22,38 ha" at bounding box center [900, 482] width 254 height 32
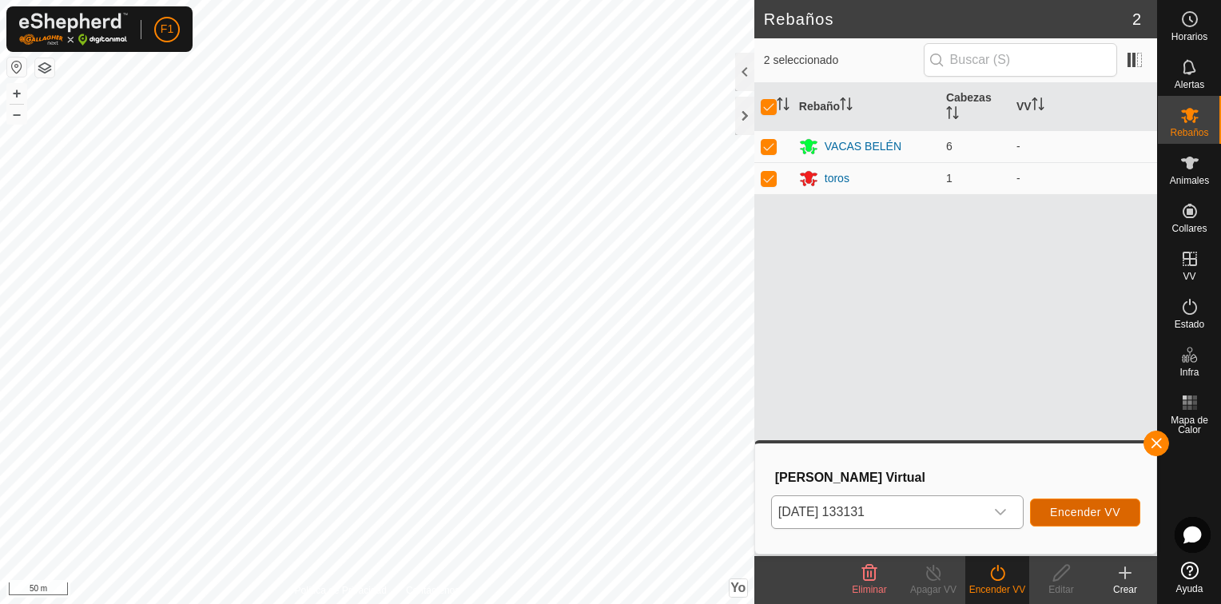
click at [1100, 506] on span "Encender VV" at bounding box center [1085, 512] width 70 height 13
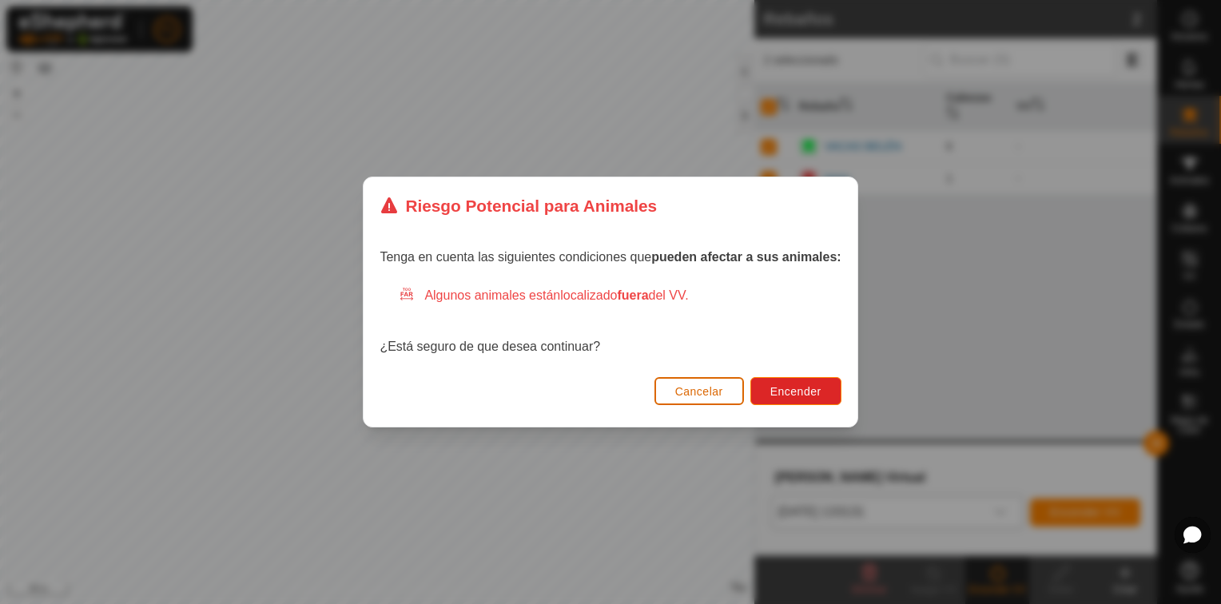
click at [703, 395] on span "Cancelar" at bounding box center [699, 391] width 48 height 13
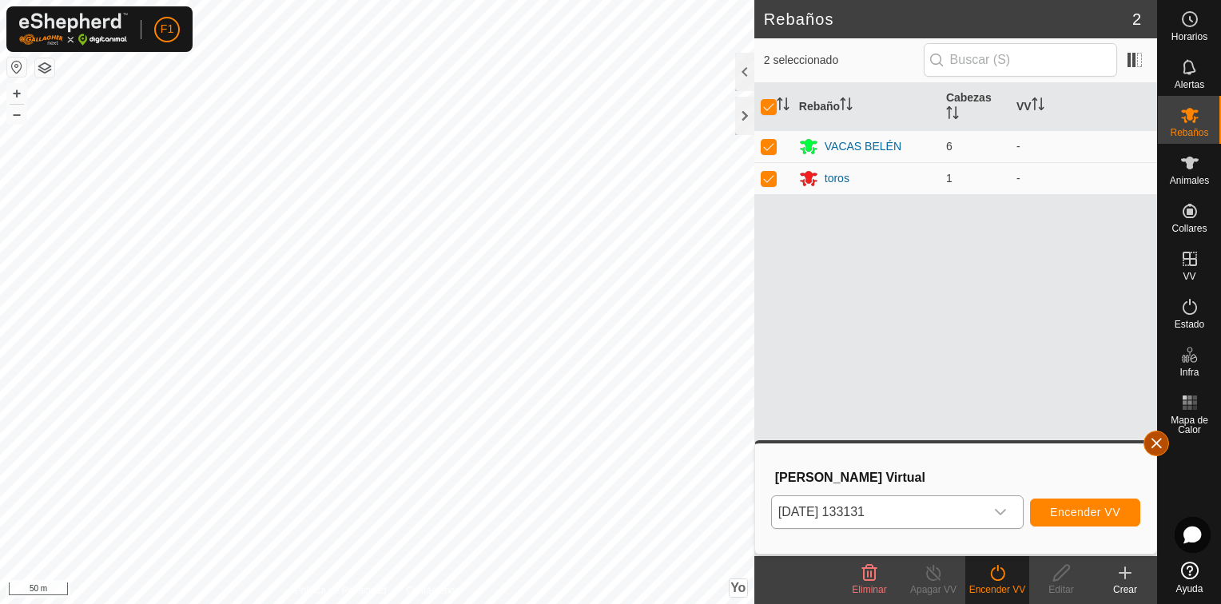
click at [1159, 440] on button "button" at bounding box center [1157, 444] width 26 height 26
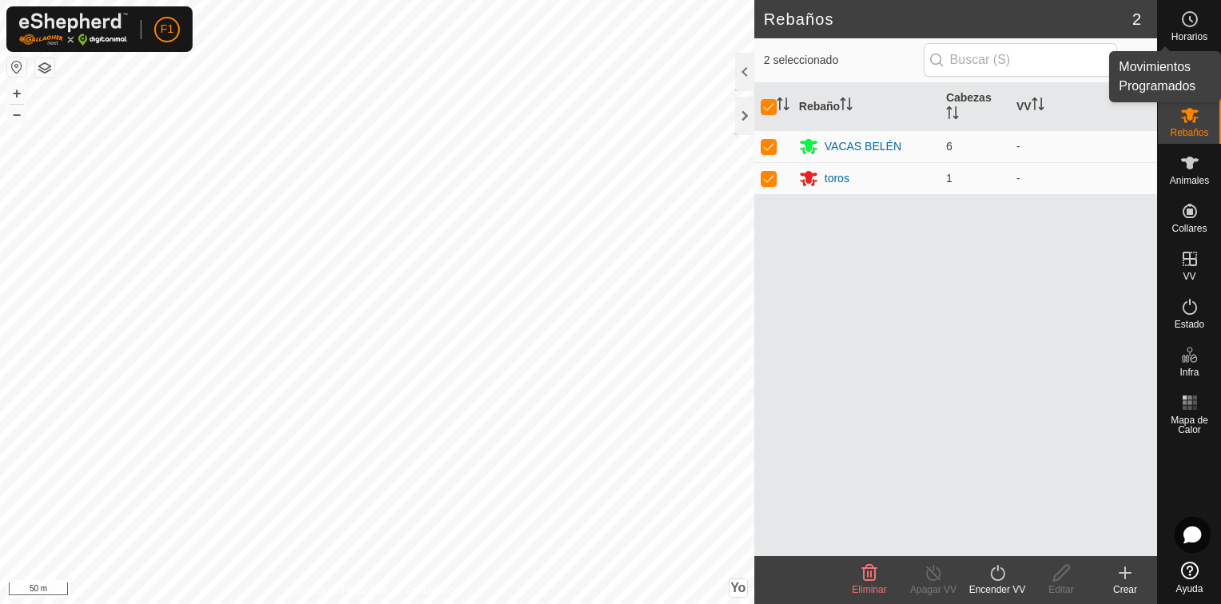
click at [1193, 24] on circle at bounding box center [1190, 19] width 14 height 14
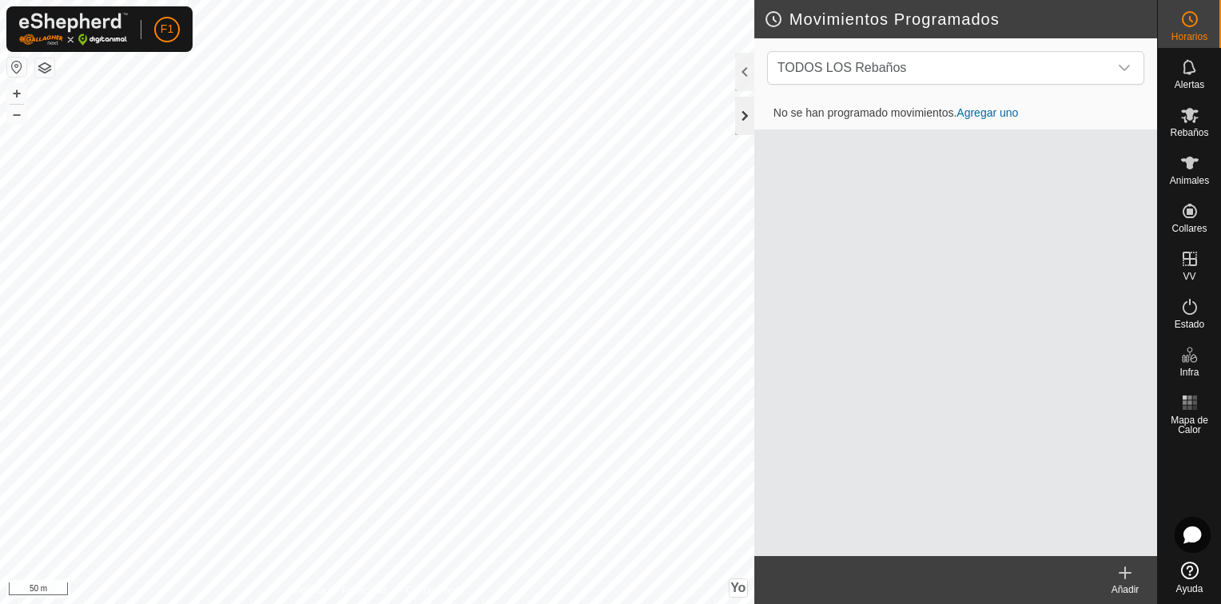
click at [747, 116] on div at bounding box center [744, 116] width 19 height 38
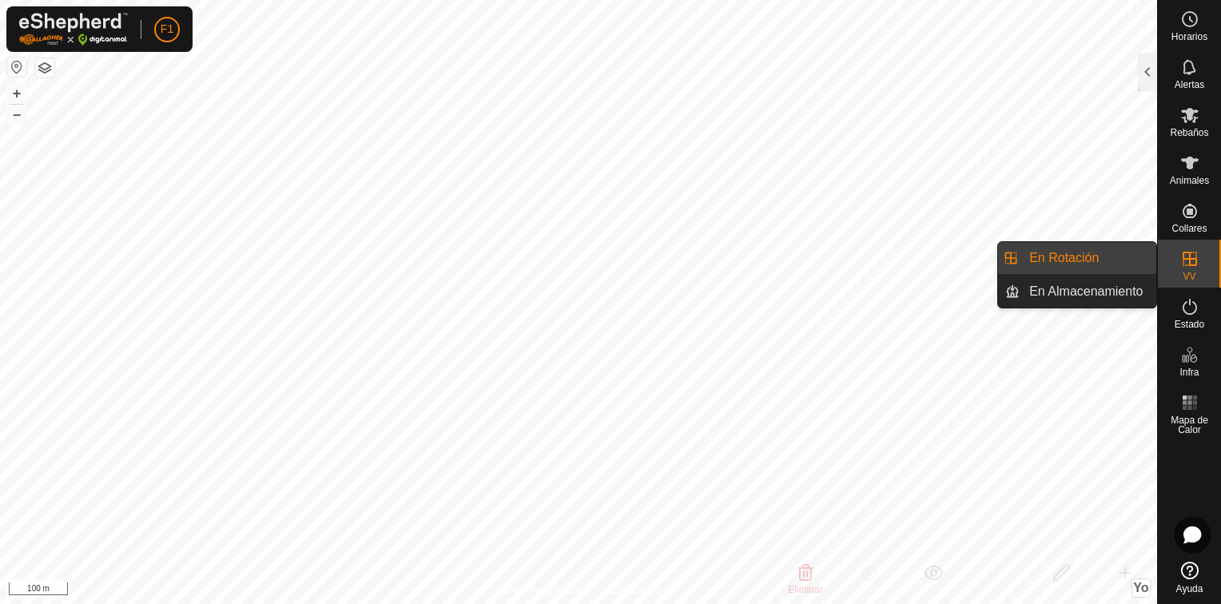
click at [1185, 260] on icon at bounding box center [1190, 258] width 19 height 19
click at [1075, 257] on link "En Rotación" at bounding box center [1088, 258] width 137 height 32
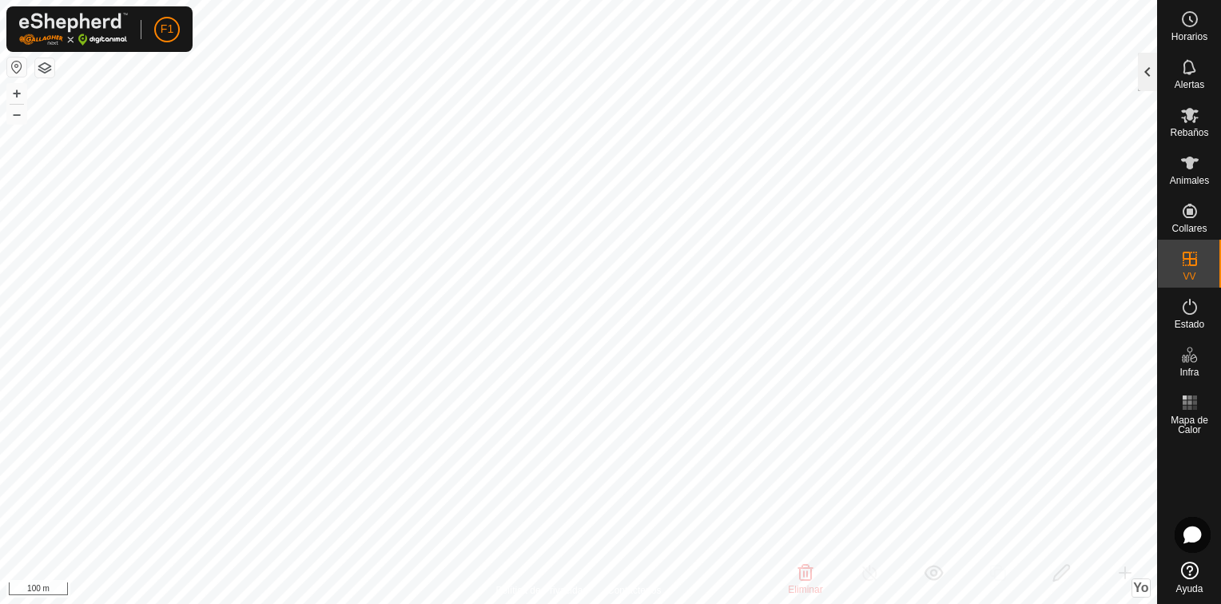
click at [1142, 76] on div at bounding box center [1147, 72] width 19 height 38
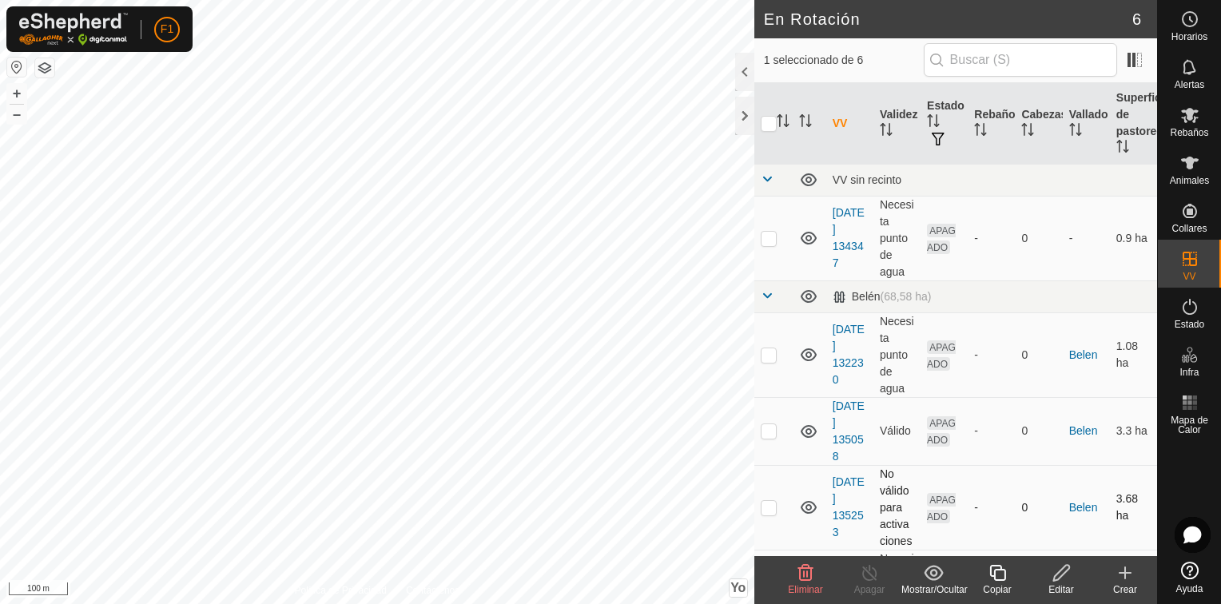
scroll to position [179, 0]
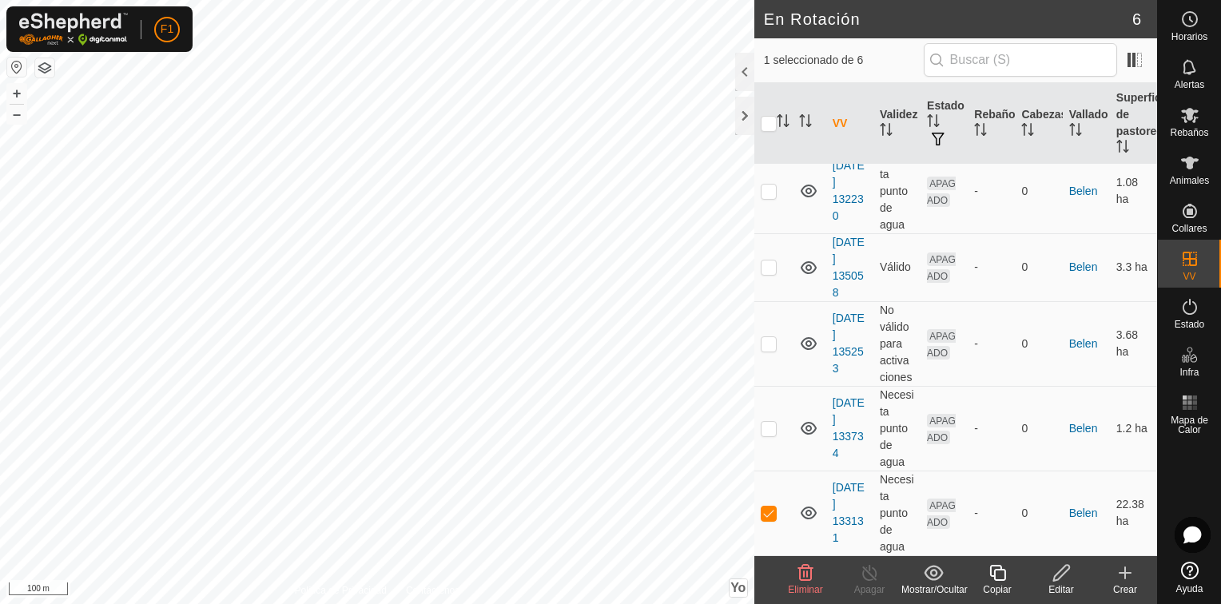
click at [1052, 579] on icon at bounding box center [1062, 572] width 20 height 19
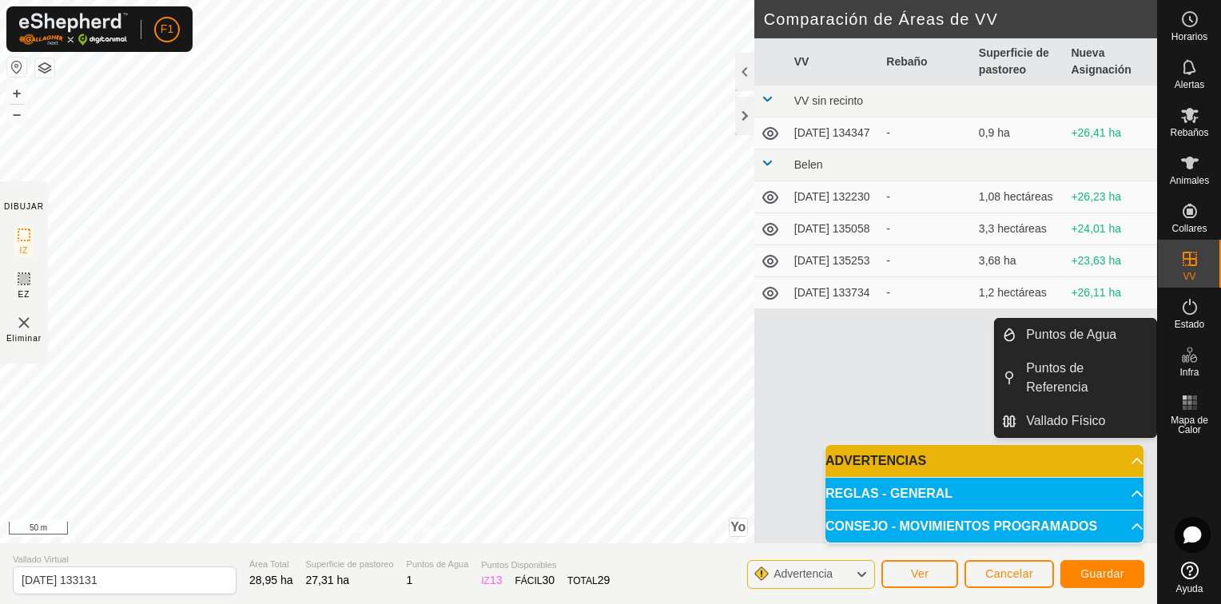
click at [1189, 368] on span "Infra" at bounding box center [1189, 373] width 19 height 10
click at [1071, 392] on link "Puntos de Referencia" at bounding box center [1087, 377] width 140 height 51
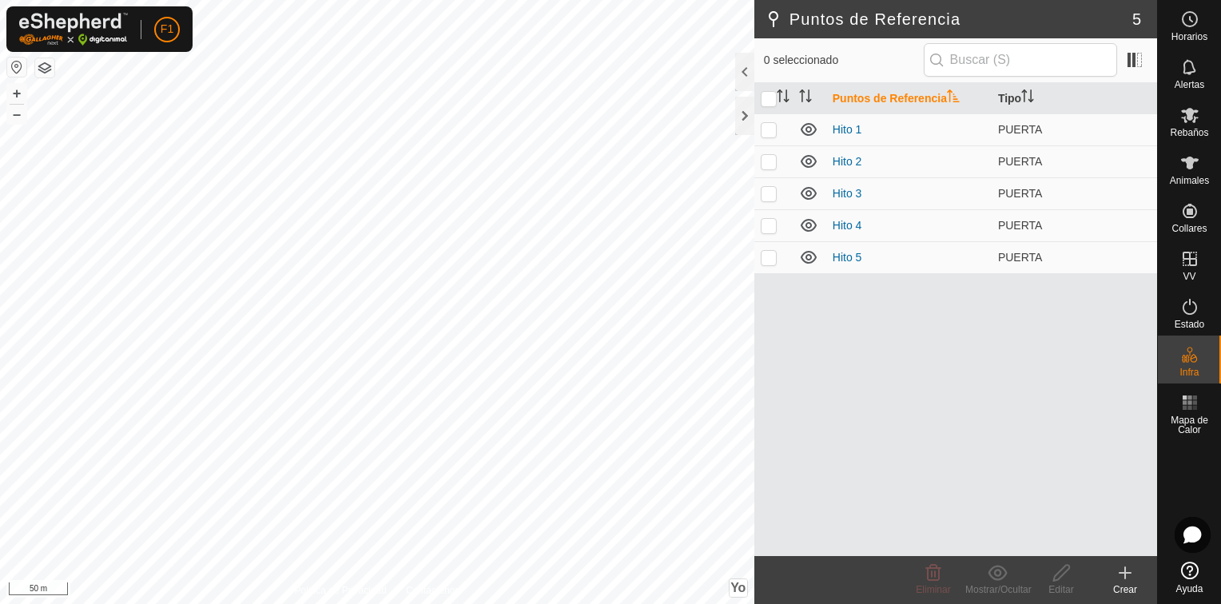
click at [1132, 576] on icon at bounding box center [1125, 572] width 19 height 19
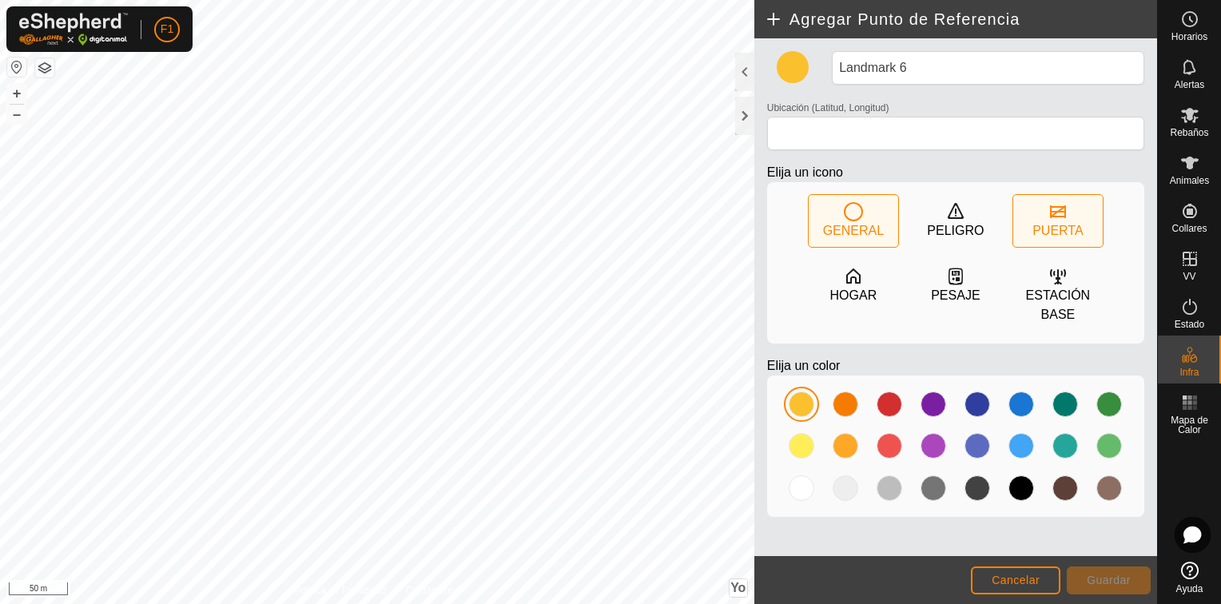
click at [1044, 227] on div "PUERTA" at bounding box center [1058, 230] width 50 height 19
type input "39.854630, -6.208924"
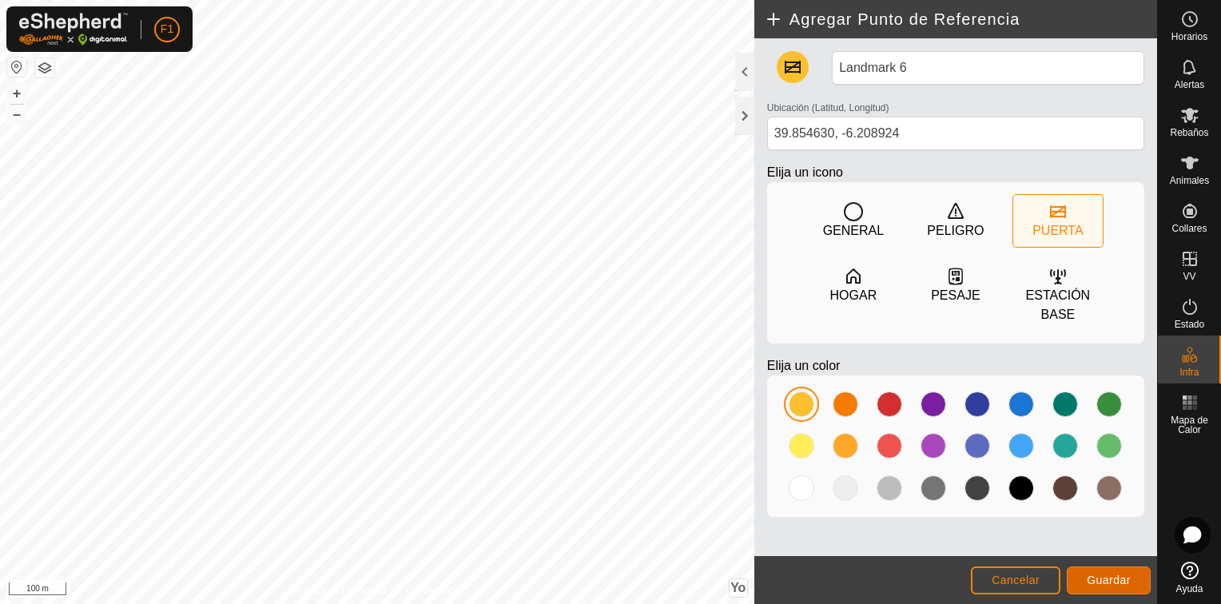
click at [1109, 585] on span "Guardar" at bounding box center [1109, 580] width 44 height 13
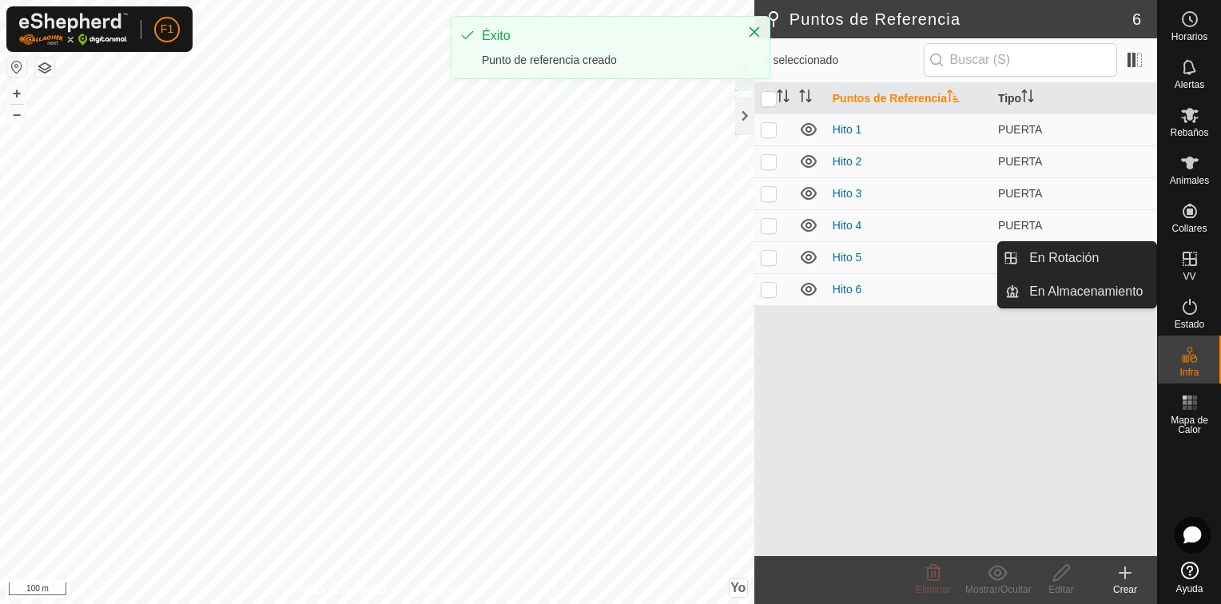
click at [1187, 277] on span "VV" at bounding box center [1189, 277] width 13 height 10
click at [1087, 259] on link "En Rotación" at bounding box center [1088, 258] width 137 height 32
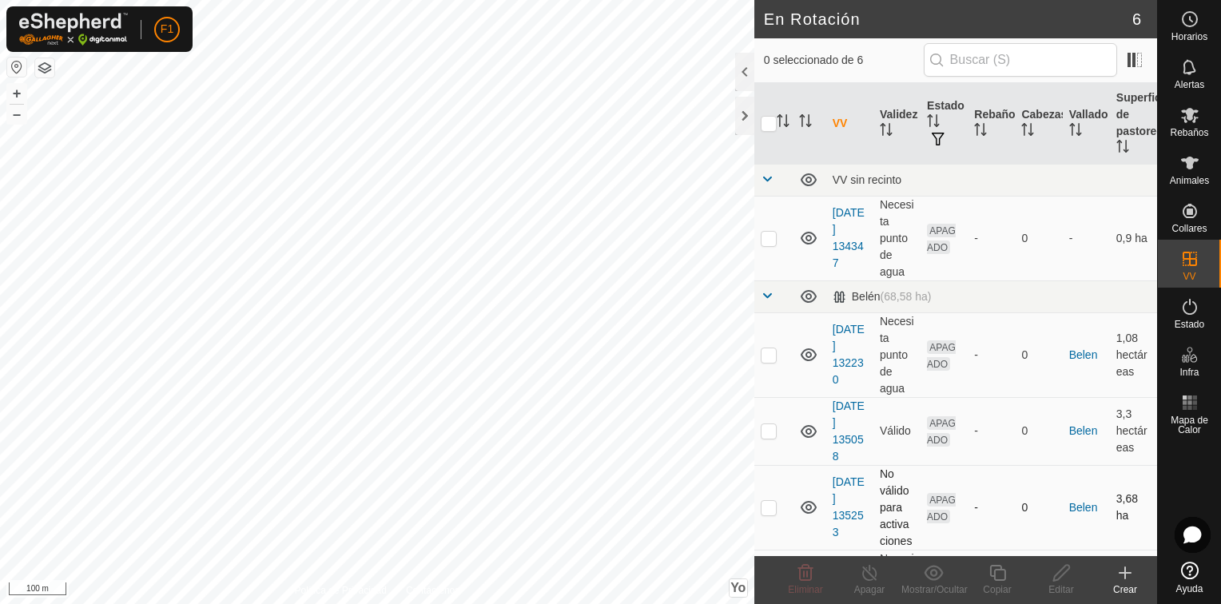
scroll to position [179, 0]
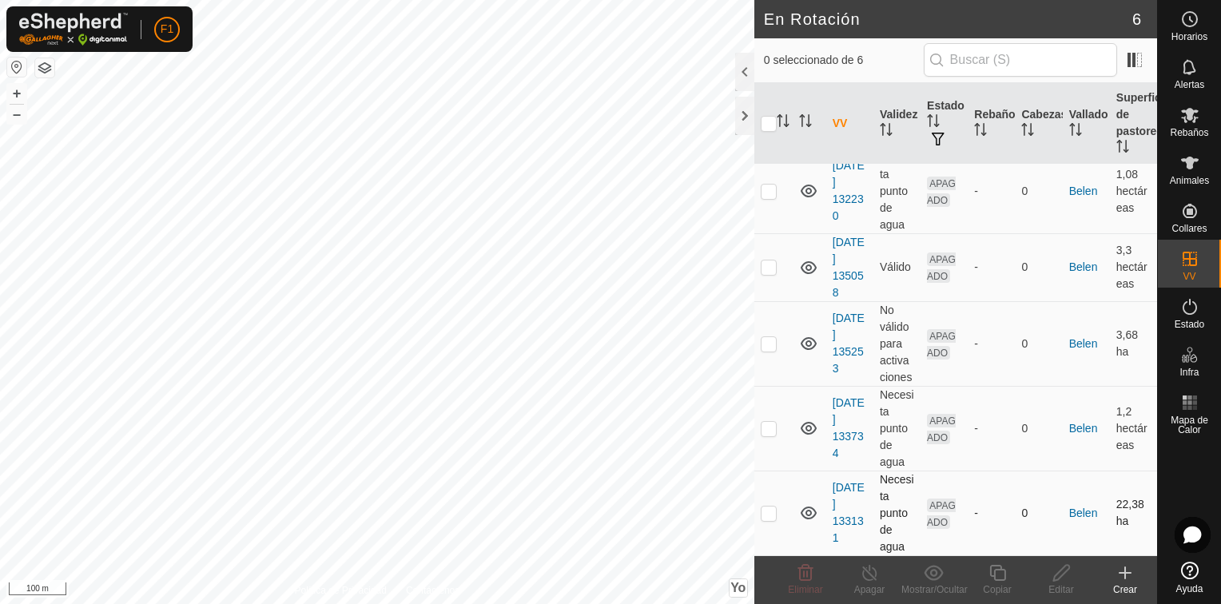
click at [767, 507] on p-checkbox at bounding box center [769, 513] width 16 height 13
checkbox input "true"
click at [1058, 580] on icon at bounding box center [1062, 572] width 20 height 19
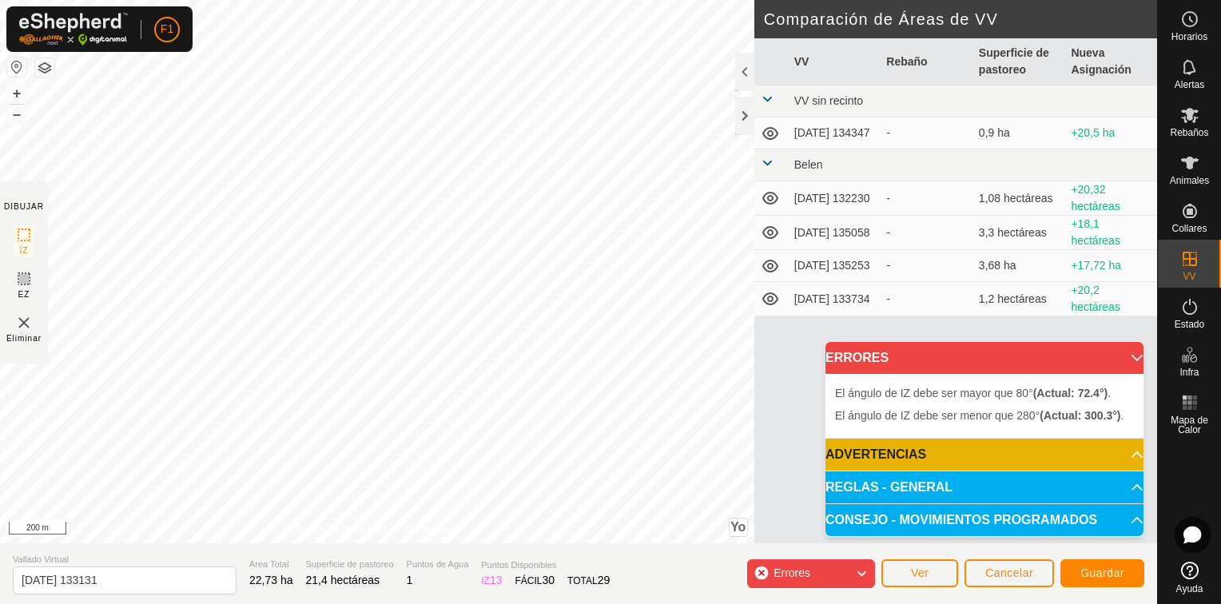
click at [338, 216] on div "El ángulo de IZ debe ser mayor que 80° (Real: 72.4°) ." at bounding box center [338, 216] width 0 height 0
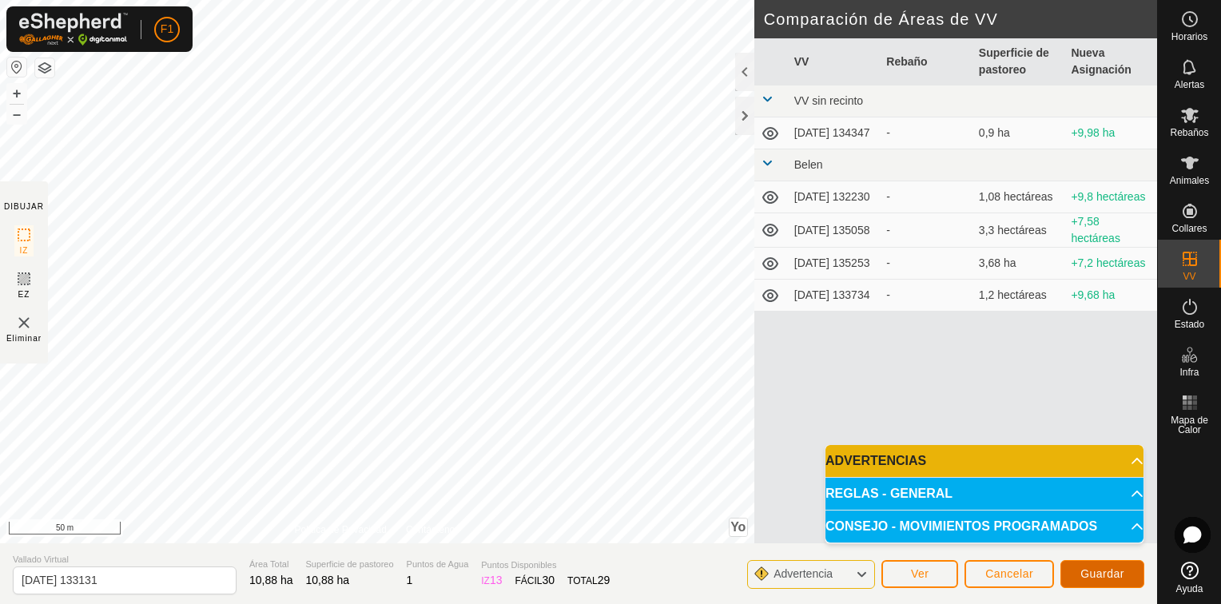
click at [1097, 578] on span "Guardar" at bounding box center [1103, 573] width 44 height 13
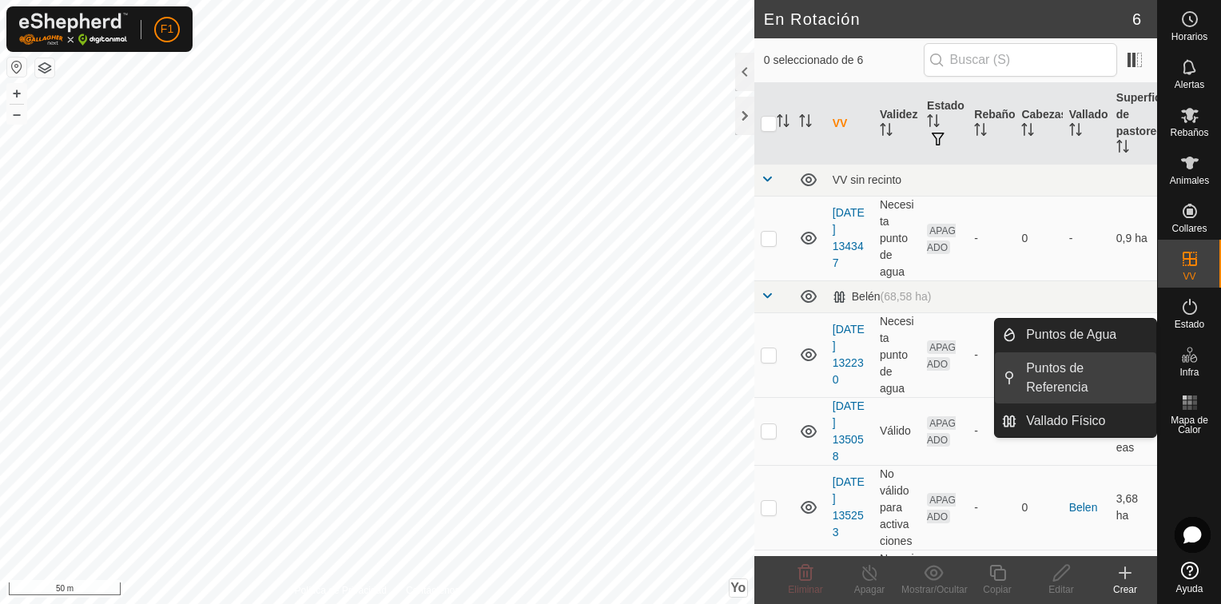
click at [1049, 376] on link "Puntos de Referencia" at bounding box center [1087, 377] width 140 height 51
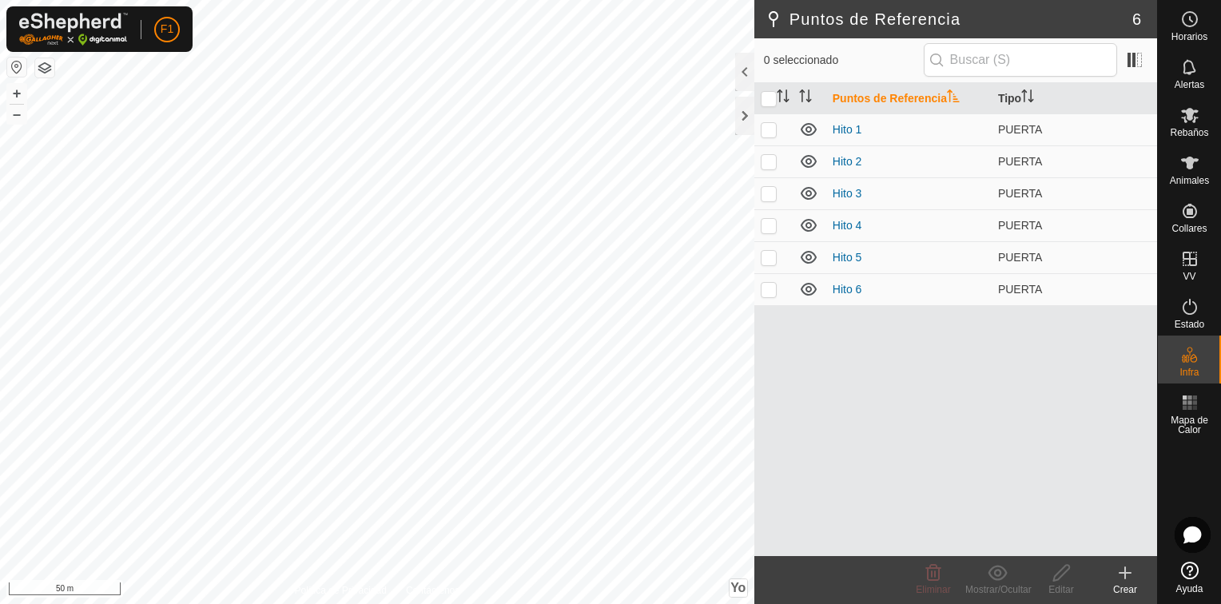
click at [1123, 579] on icon at bounding box center [1125, 572] width 19 height 19
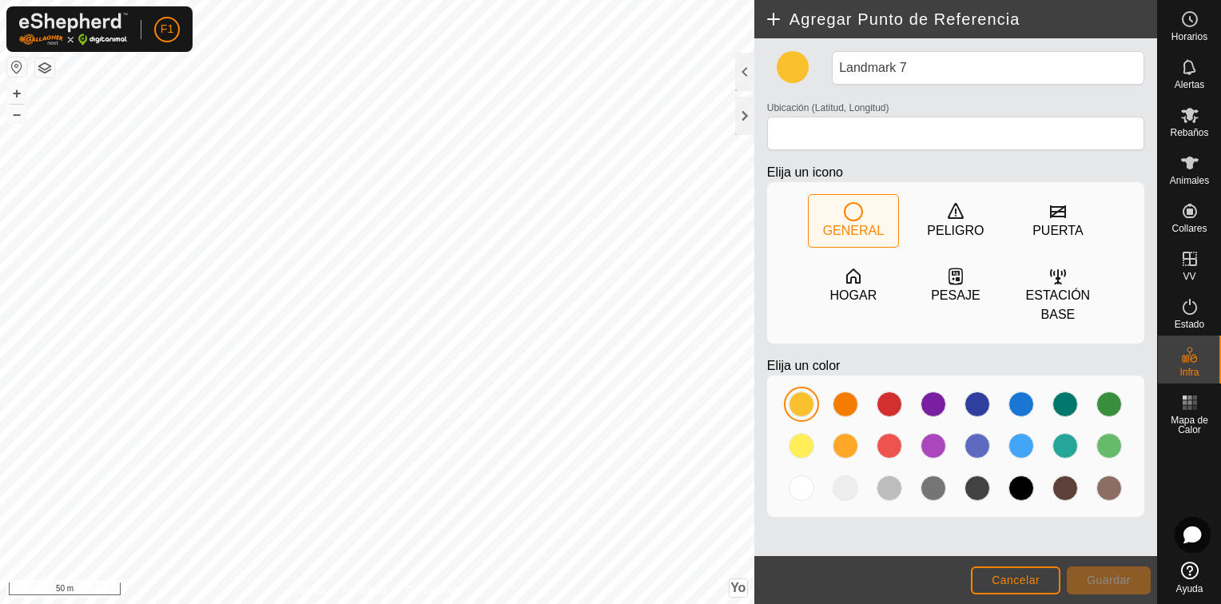
type input "39.853774, -6.207091"
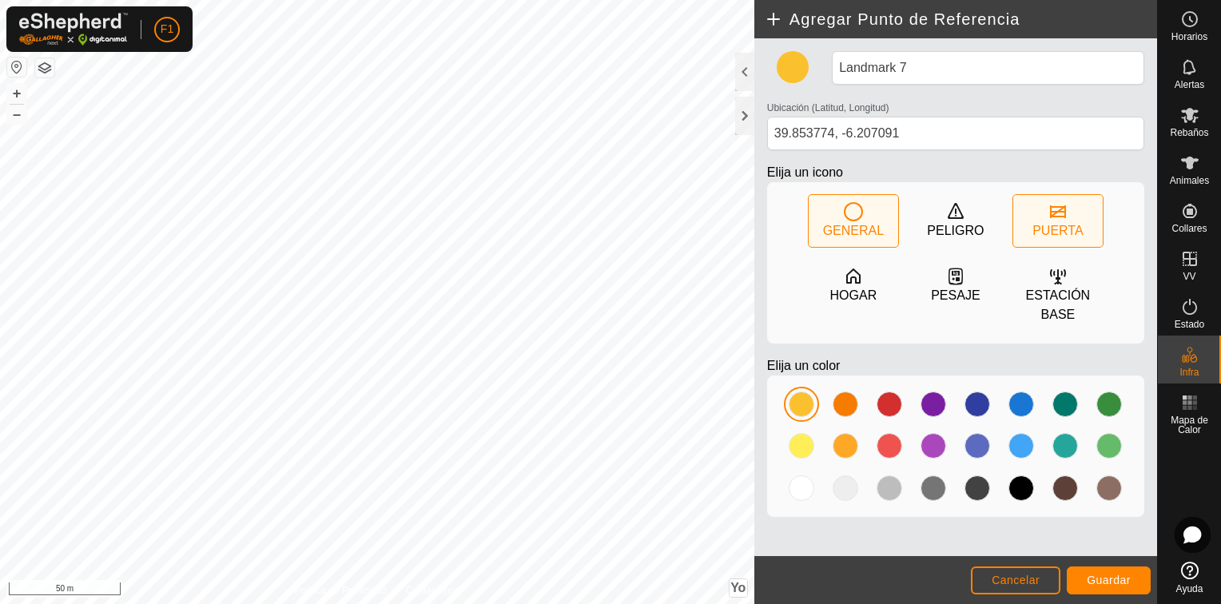
click at [1040, 216] on div "PUERTA" at bounding box center [1058, 221] width 90 height 52
click at [1109, 578] on span "Guardar" at bounding box center [1109, 580] width 44 height 13
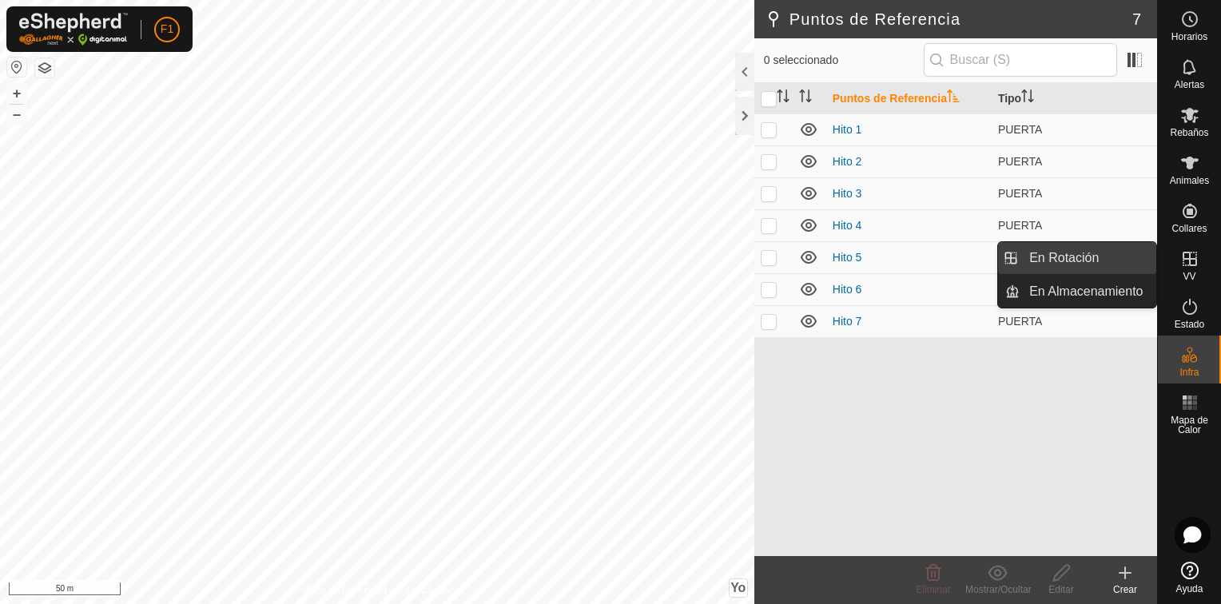
click at [1053, 263] on link "En Rotación" at bounding box center [1088, 258] width 137 height 32
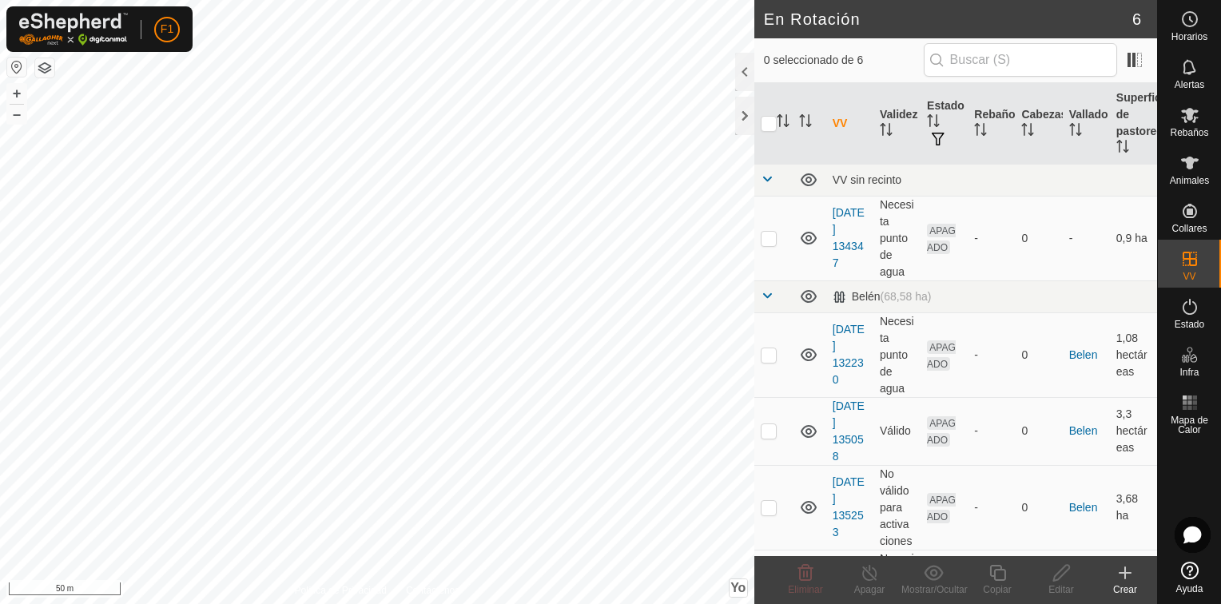
scroll to position [179, 0]
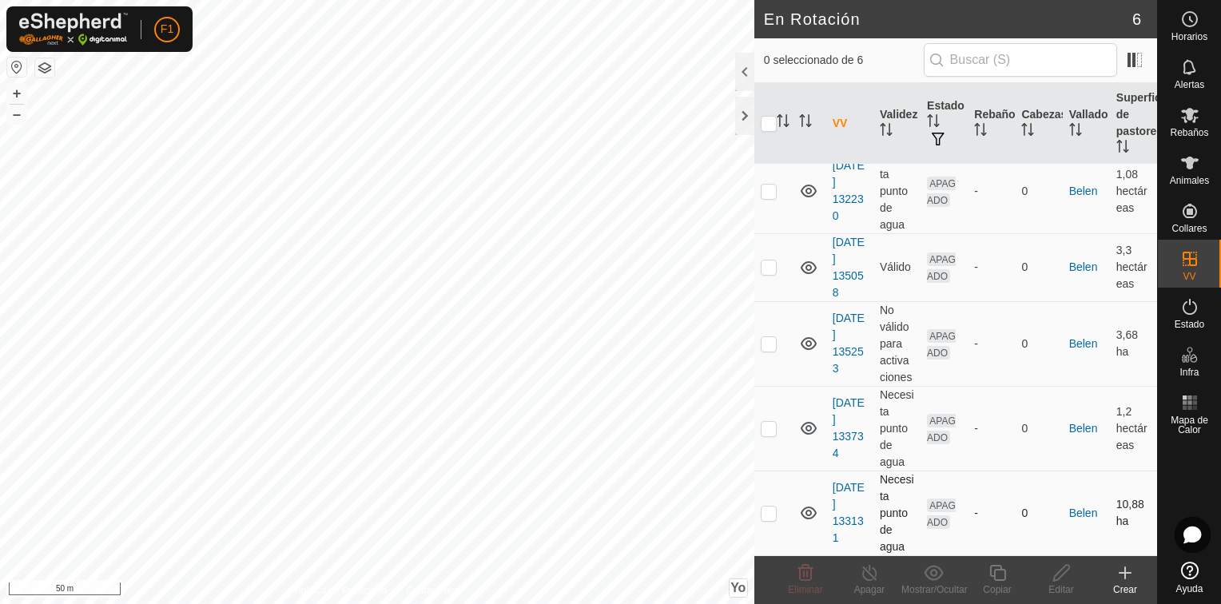
click at [769, 513] on p-checkbox at bounding box center [769, 513] width 16 height 13
checkbox input "true"
click at [1058, 577] on icon at bounding box center [1061, 573] width 16 height 16
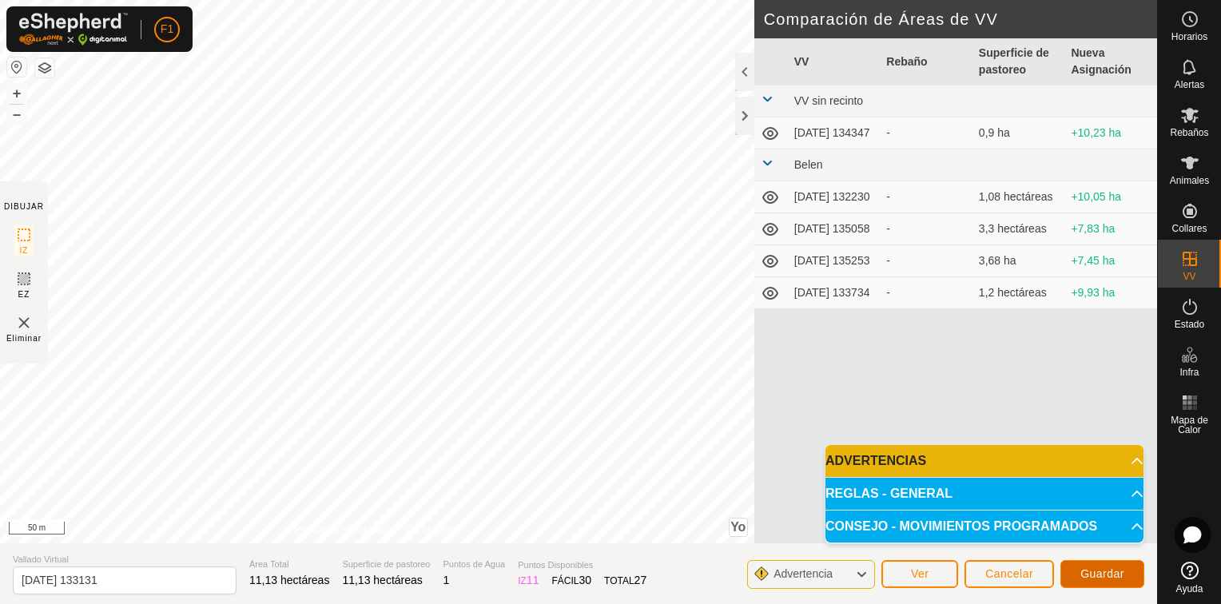
click at [1114, 571] on span "Guardar" at bounding box center [1103, 573] width 44 height 13
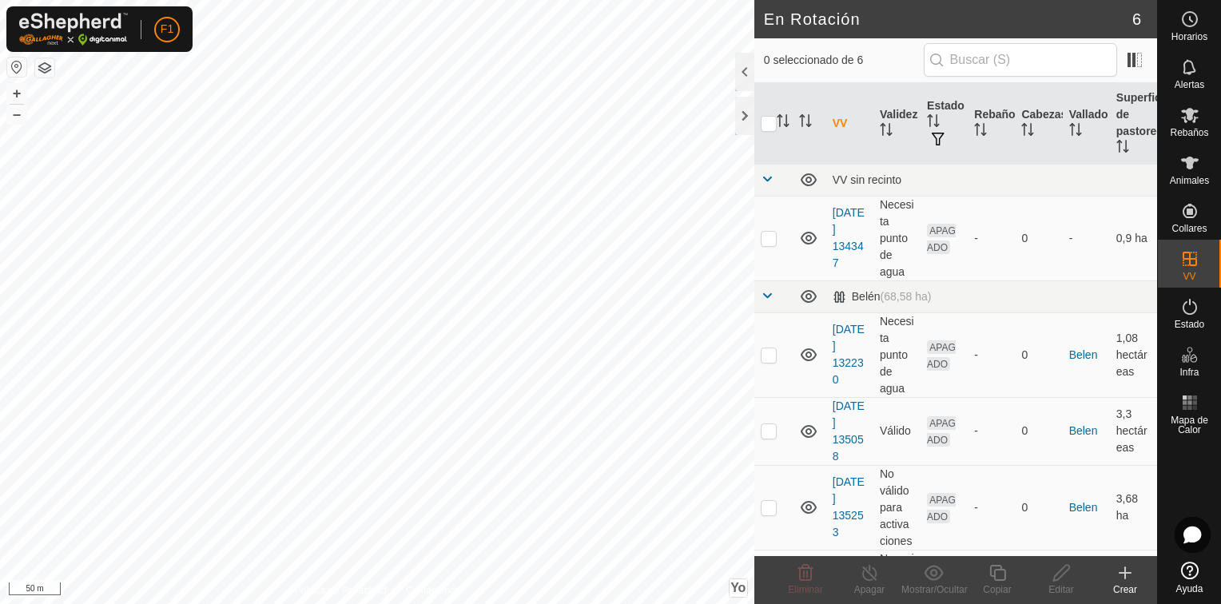
click at [1126, 579] on icon at bounding box center [1125, 572] width 19 height 19
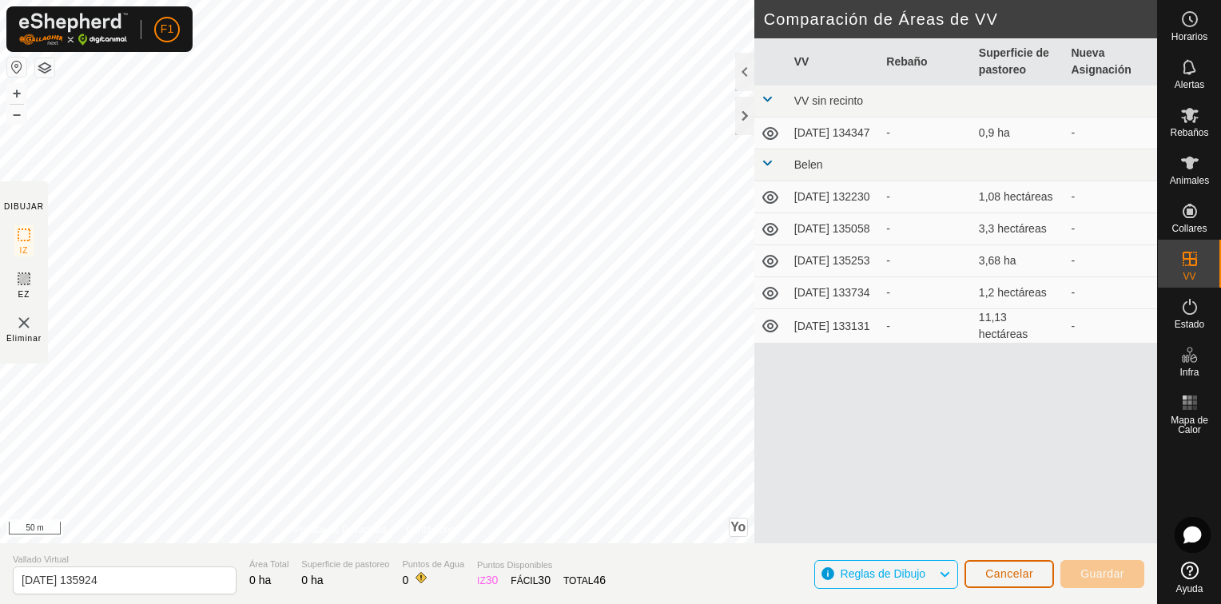
click at [1016, 577] on span "Cancelar" at bounding box center [1009, 573] width 48 height 13
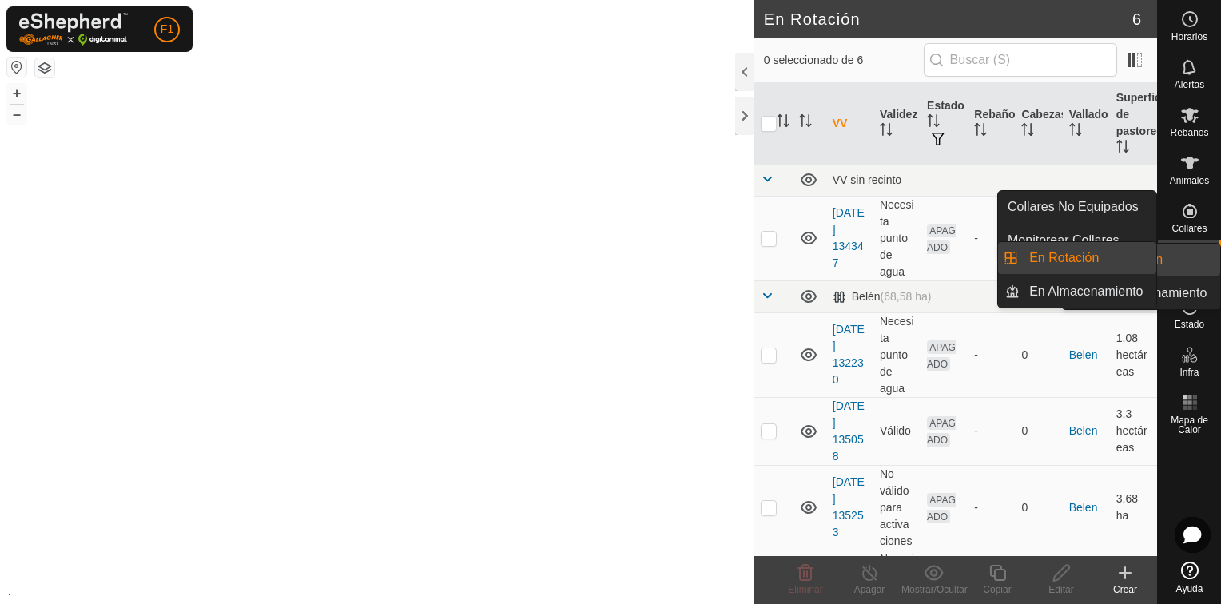
drag, startPoint x: 1189, startPoint y: 249, endPoint x: 1186, endPoint y: 257, distance: 8.3
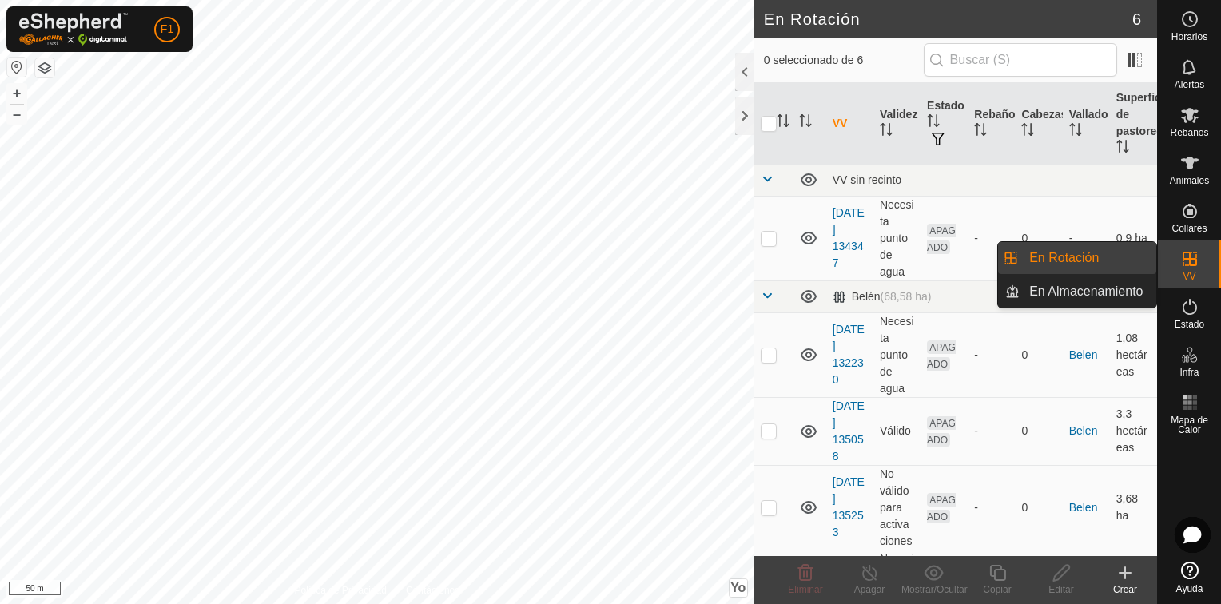
click at [1090, 256] on link "En Rotación" at bounding box center [1088, 258] width 137 height 32
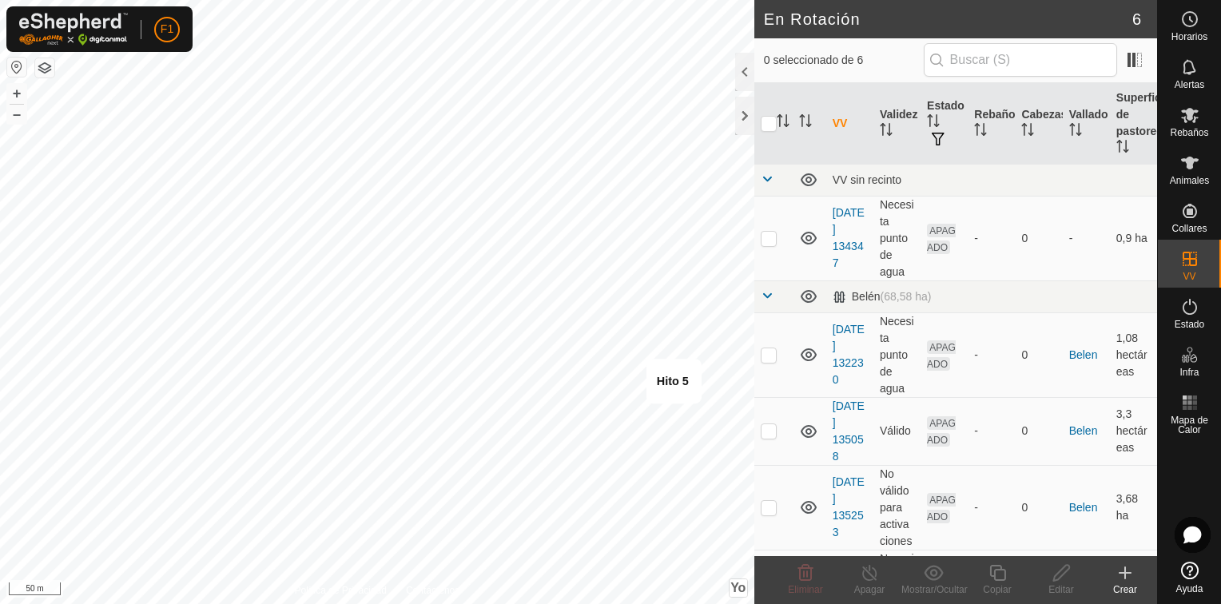
click at [1128, 567] on icon at bounding box center [1125, 572] width 19 height 19
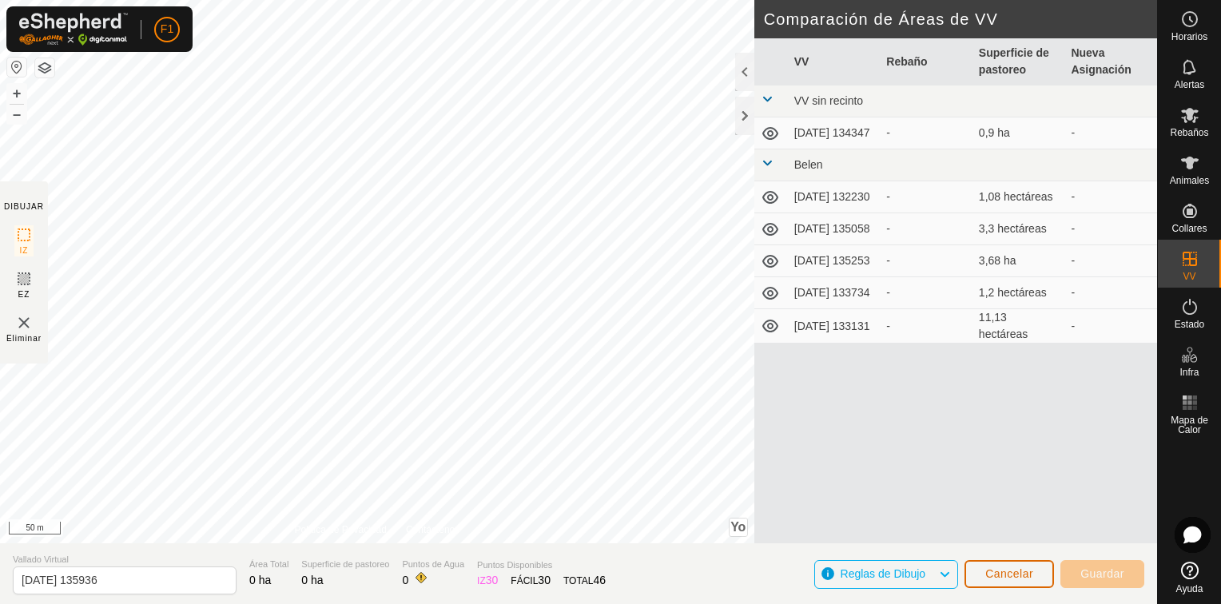
click at [1037, 575] on button "Cancelar" at bounding box center [1010, 574] width 90 height 28
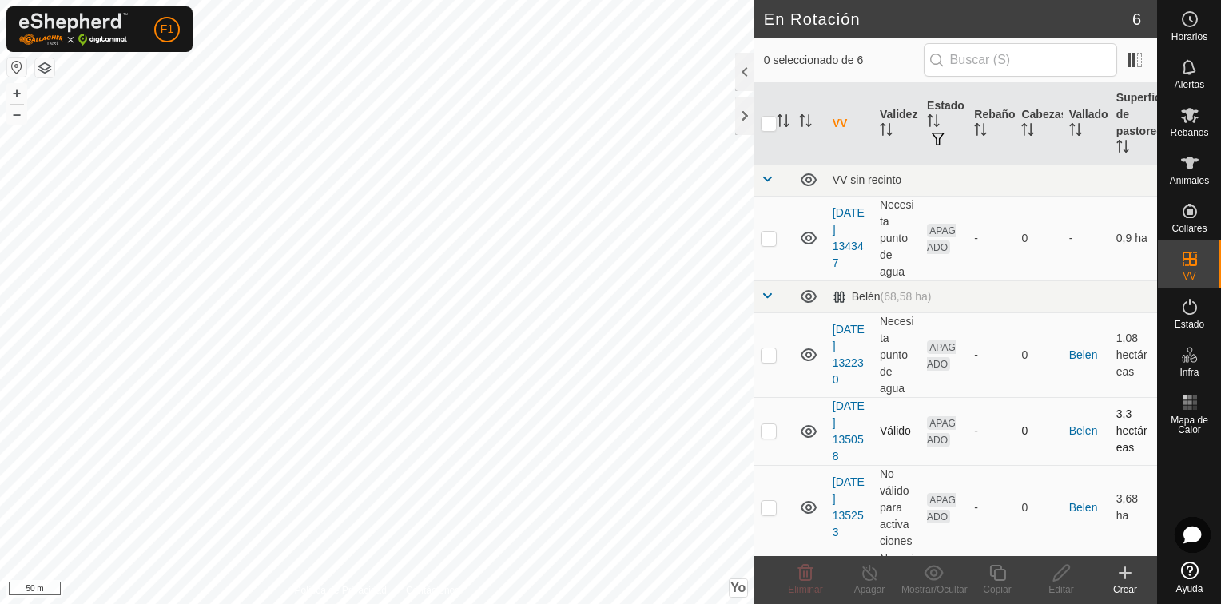
scroll to position [179, 0]
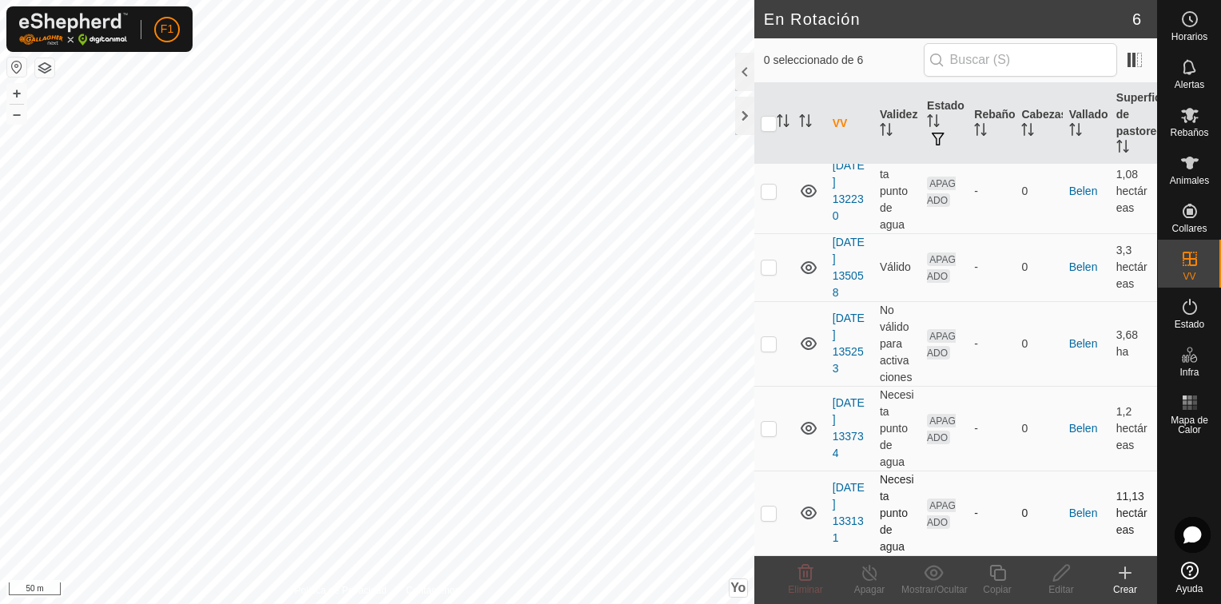
click at [767, 518] on p-checkbox at bounding box center [769, 513] width 16 height 13
checkbox input "true"
click at [1058, 574] on icon at bounding box center [1062, 572] width 20 height 19
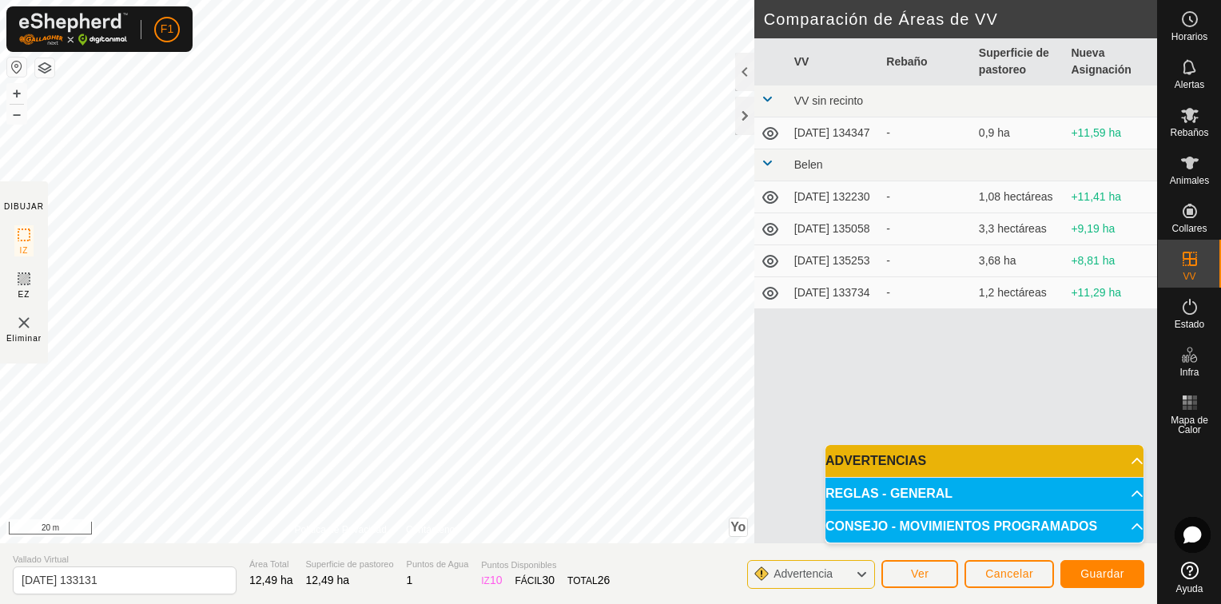
click at [819, 460] on div "DIBUJAR IZ EZ Eliminar Política de Privacidad Contáctenos El ángulo de IZ debe …" at bounding box center [578, 272] width 1157 height 544
click at [1095, 571] on span "Guardar" at bounding box center [1103, 573] width 44 height 13
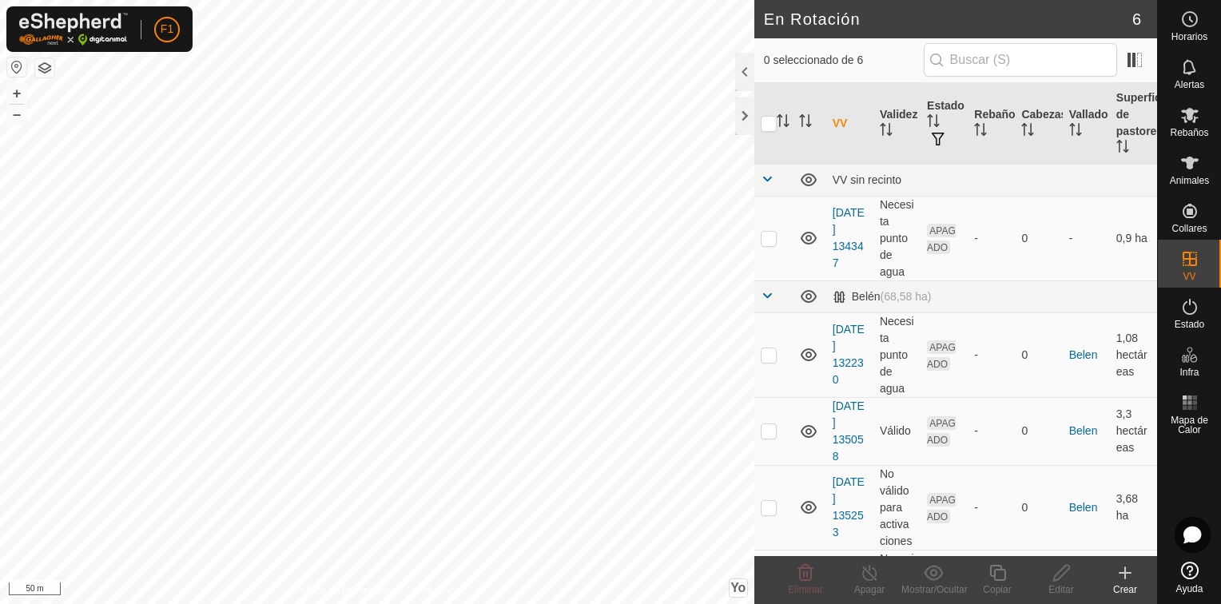
scroll to position [179, 0]
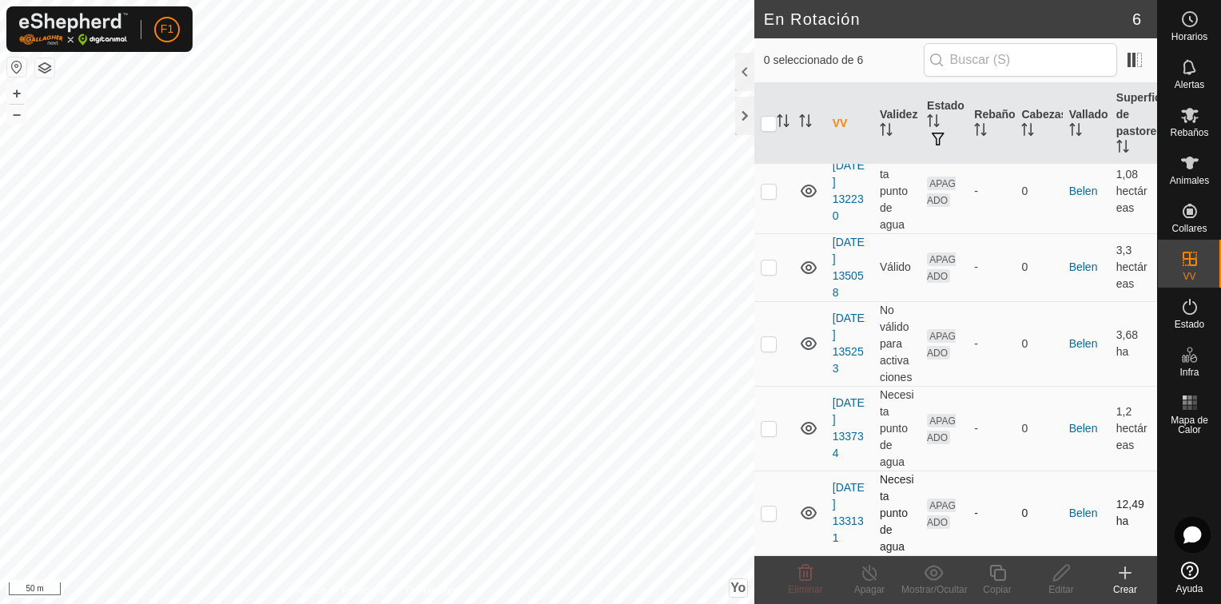
click at [767, 513] on p-checkbox at bounding box center [769, 513] width 16 height 13
checkbox input "true"
click at [1191, 128] on span "Rebaños" at bounding box center [1189, 133] width 38 height 10
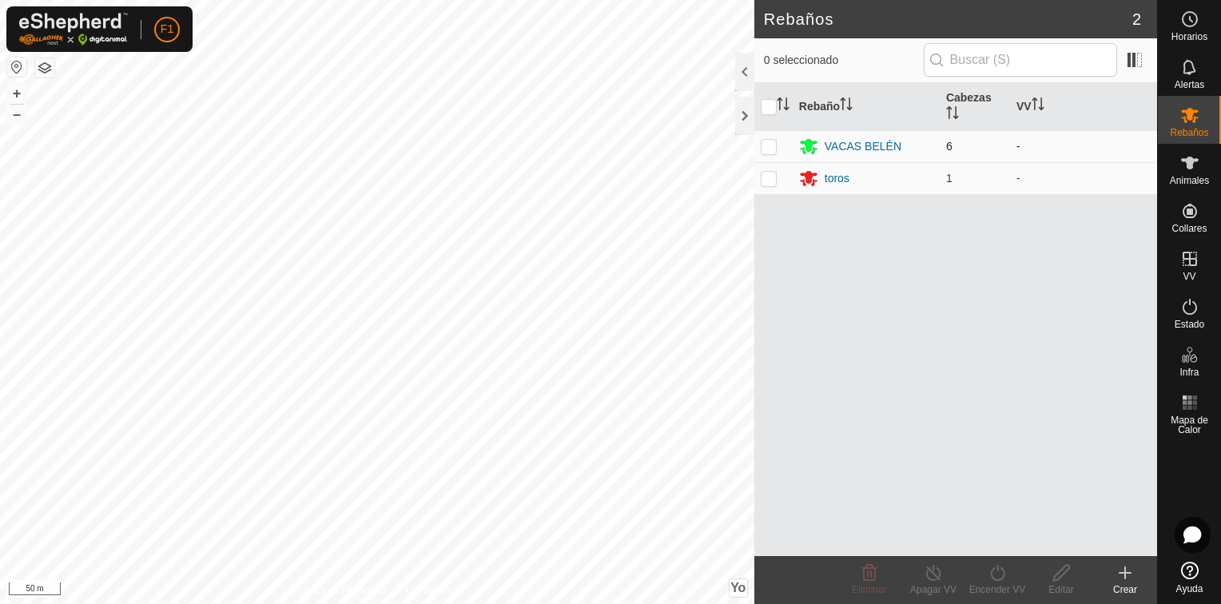
click at [769, 146] on p-checkbox at bounding box center [769, 146] width 16 height 13
checkbox input "true"
click at [767, 181] on p-checkbox at bounding box center [769, 178] width 16 height 13
checkbox input "true"
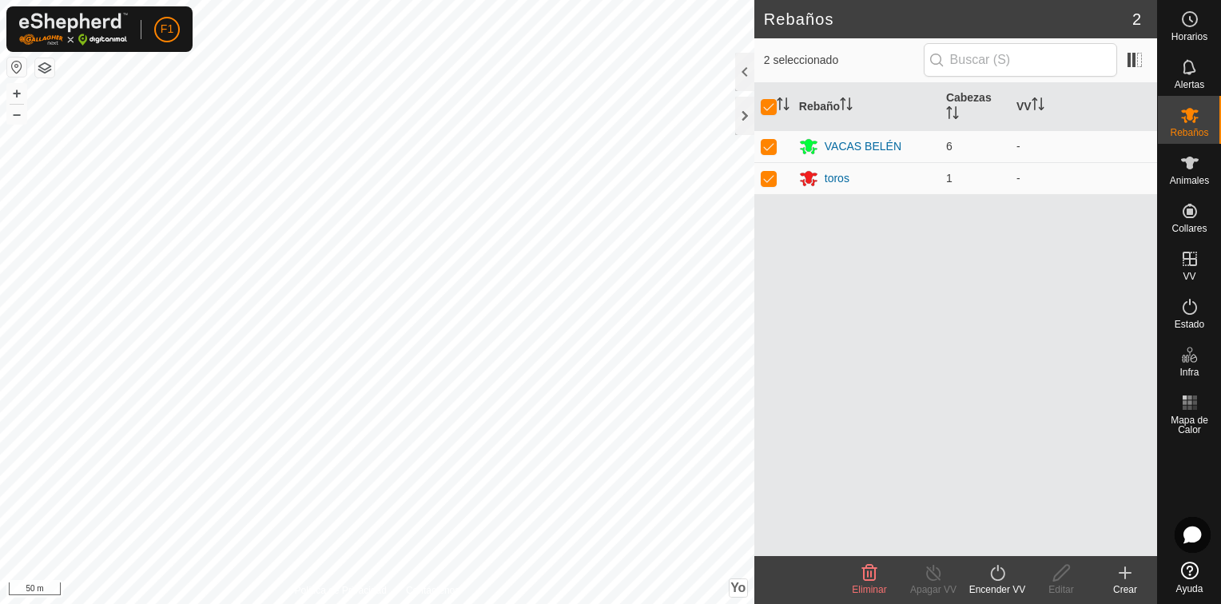
click at [994, 580] on icon at bounding box center [997, 573] width 14 height 16
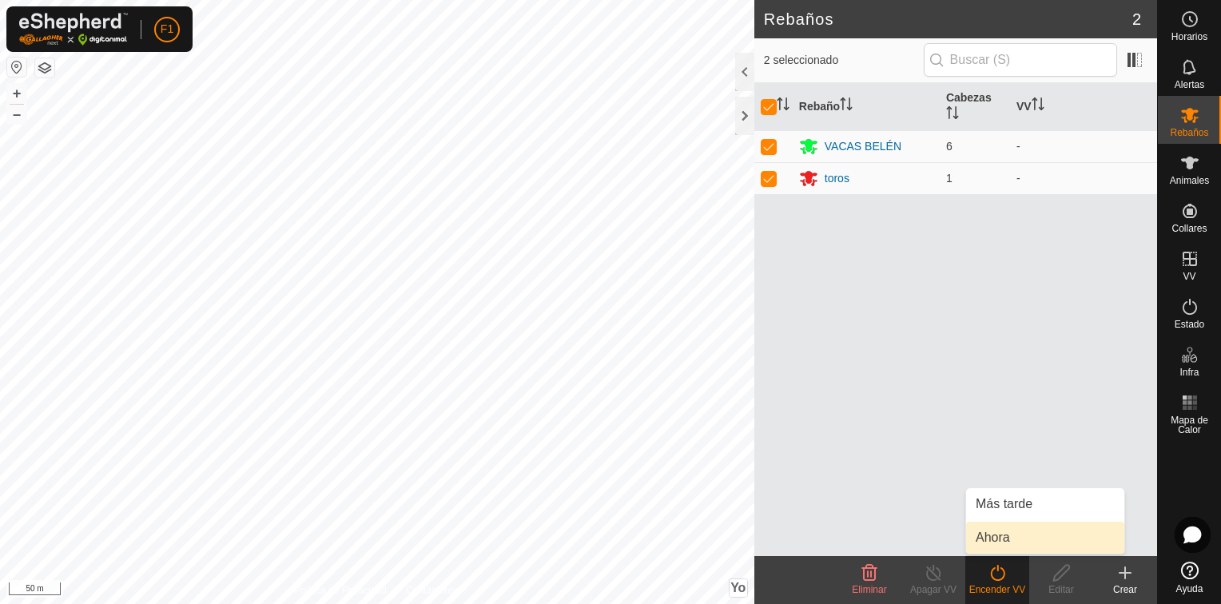
click at [991, 535] on link "Ahora" at bounding box center [1045, 538] width 158 height 32
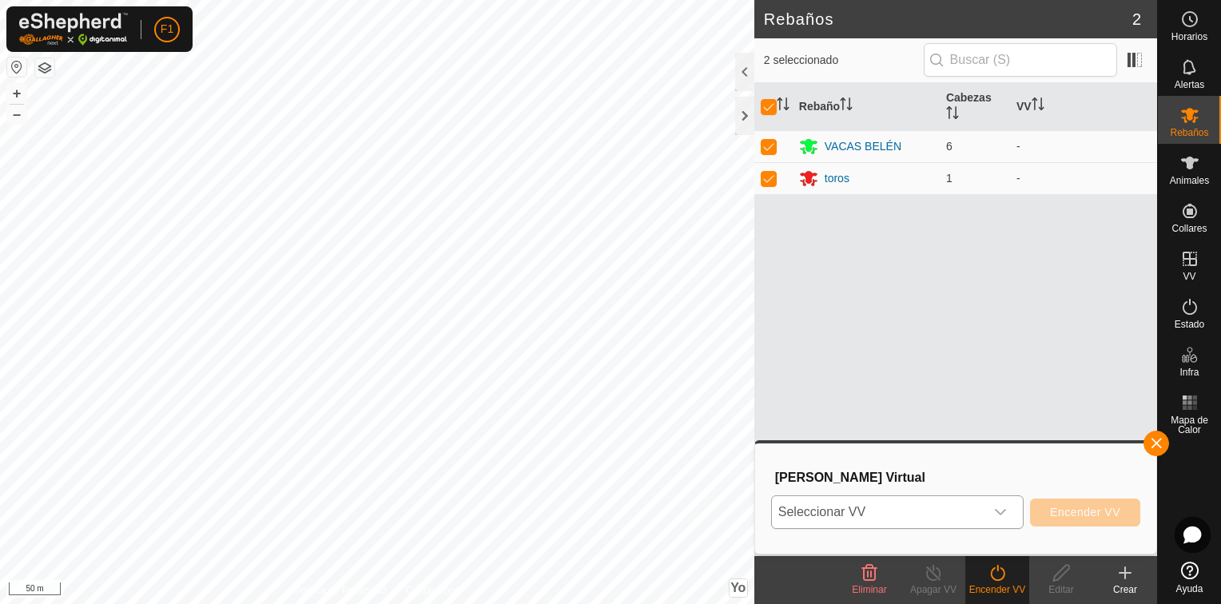
click at [998, 514] on icon "Disparador desplegable" at bounding box center [1000, 512] width 13 height 13
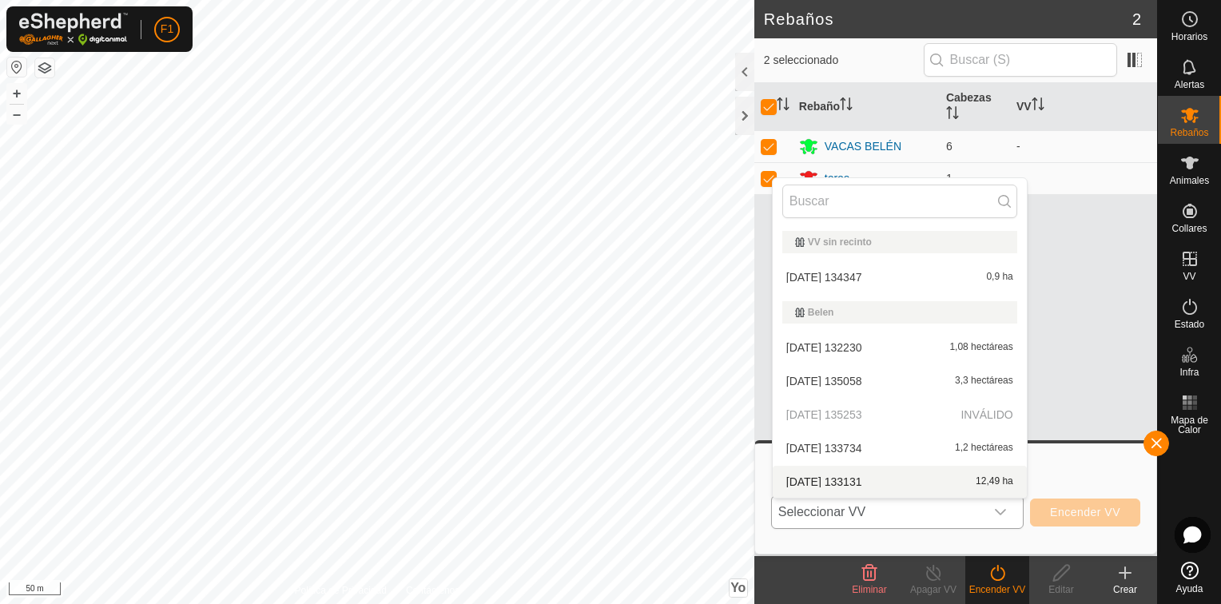
click at [919, 480] on li "[DATE] 133131 12,49 ha" at bounding box center [900, 482] width 254 height 32
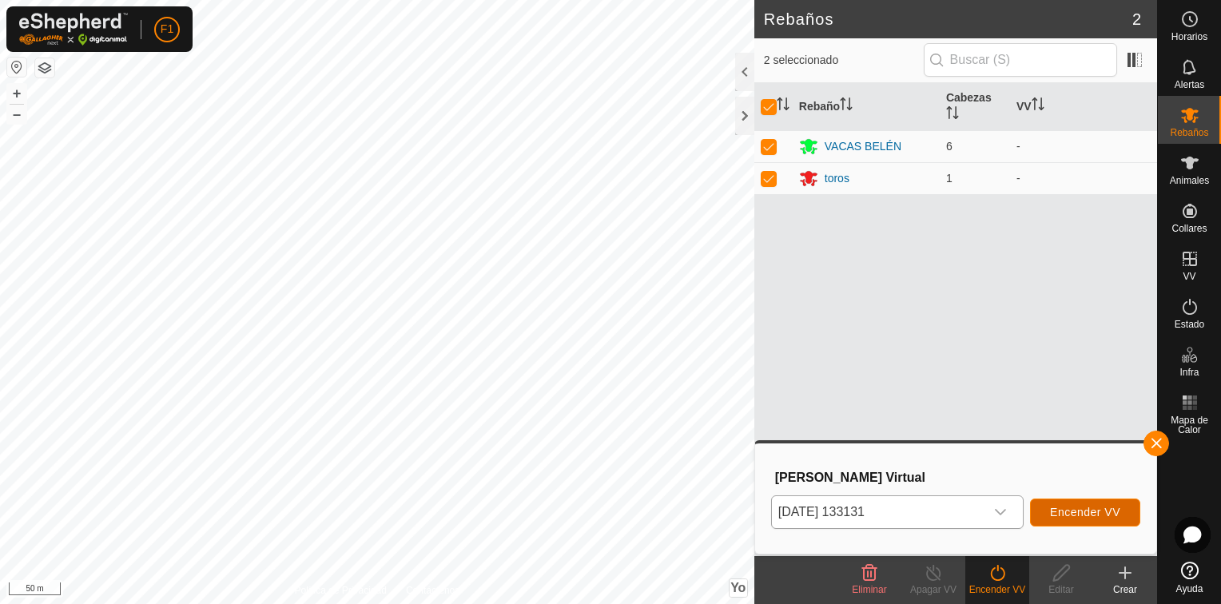
click at [1106, 516] on span "Encender VV" at bounding box center [1085, 512] width 70 height 13
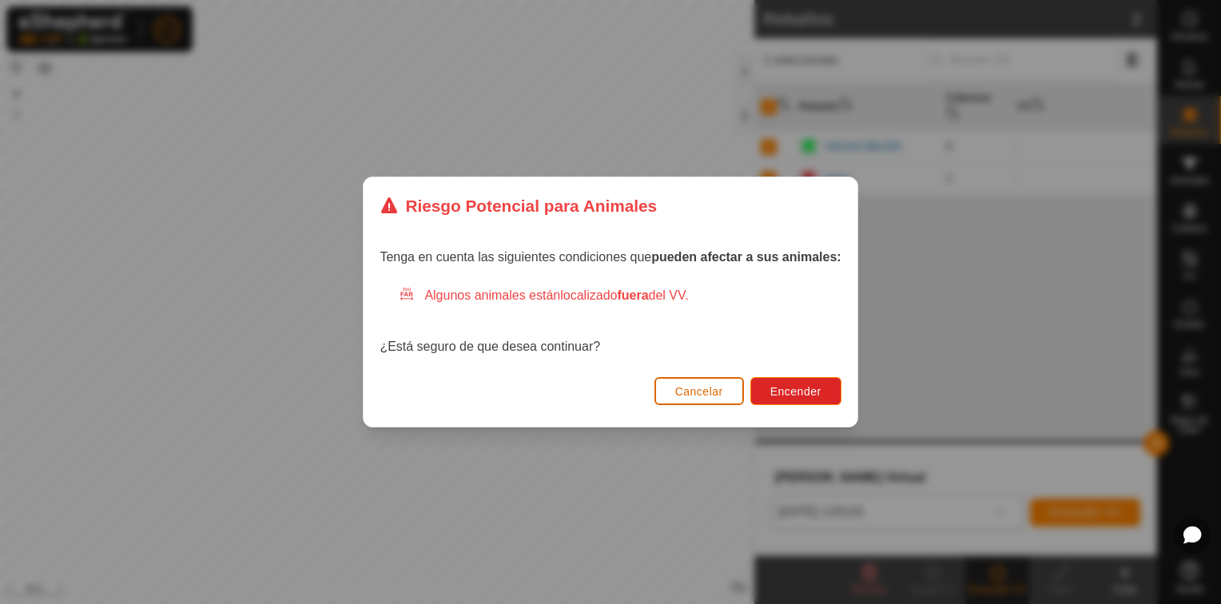
click at [719, 394] on span "Cancelar" at bounding box center [699, 391] width 48 height 13
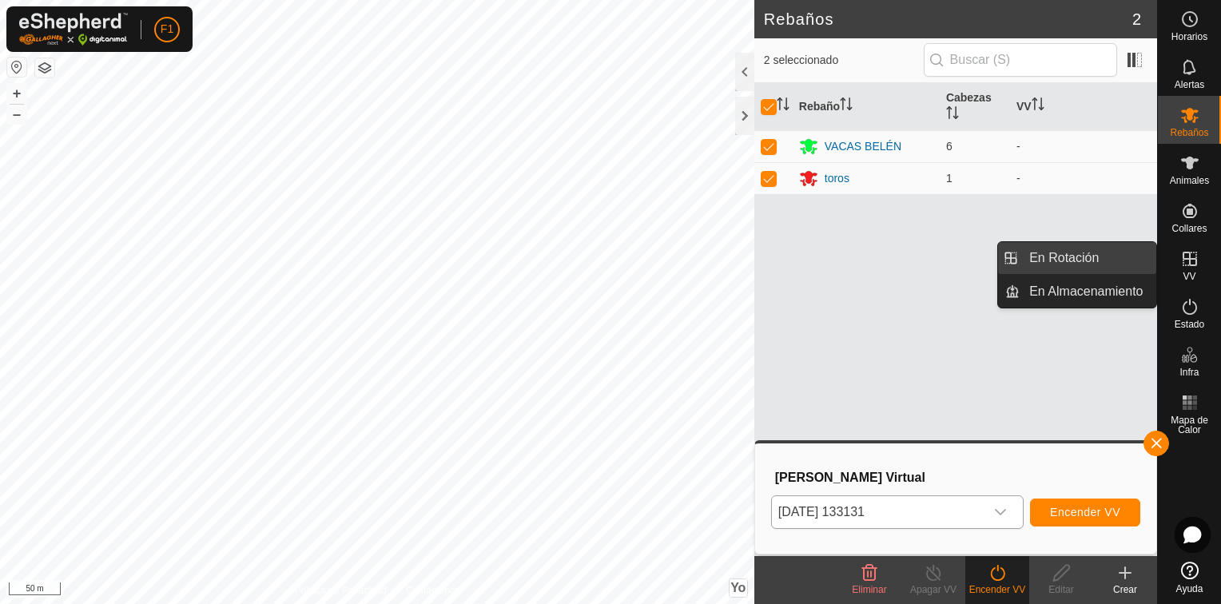
click at [1079, 257] on link "En Rotación" at bounding box center [1088, 258] width 137 height 32
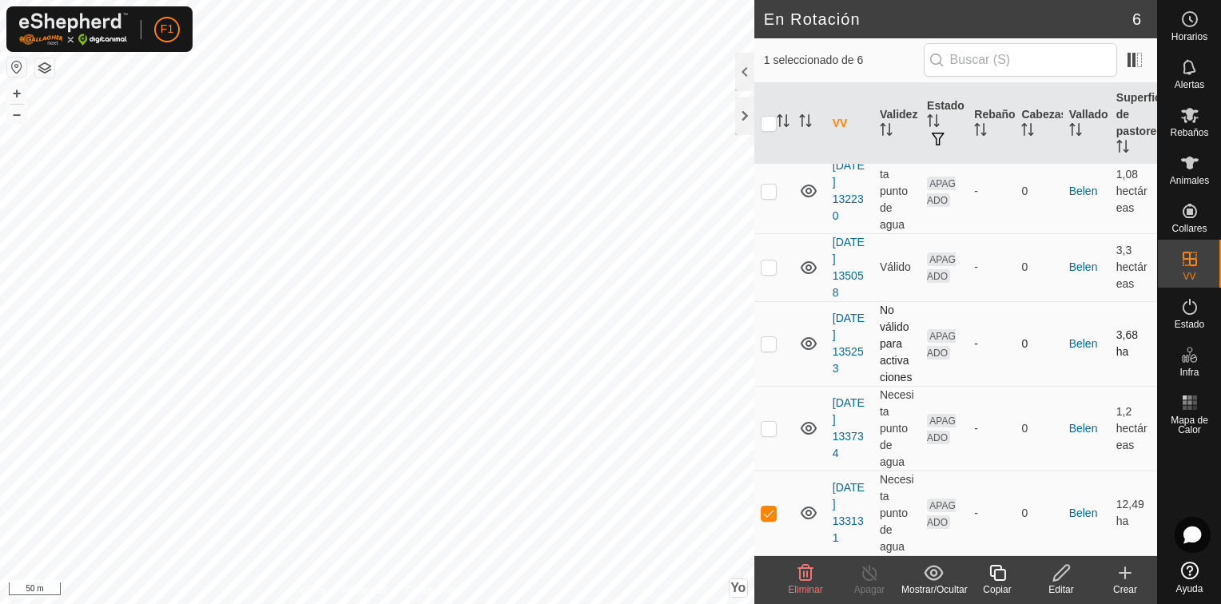
scroll to position [179, 0]
click at [1058, 573] on icon at bounding box center [1061, 573] width 16 height 16
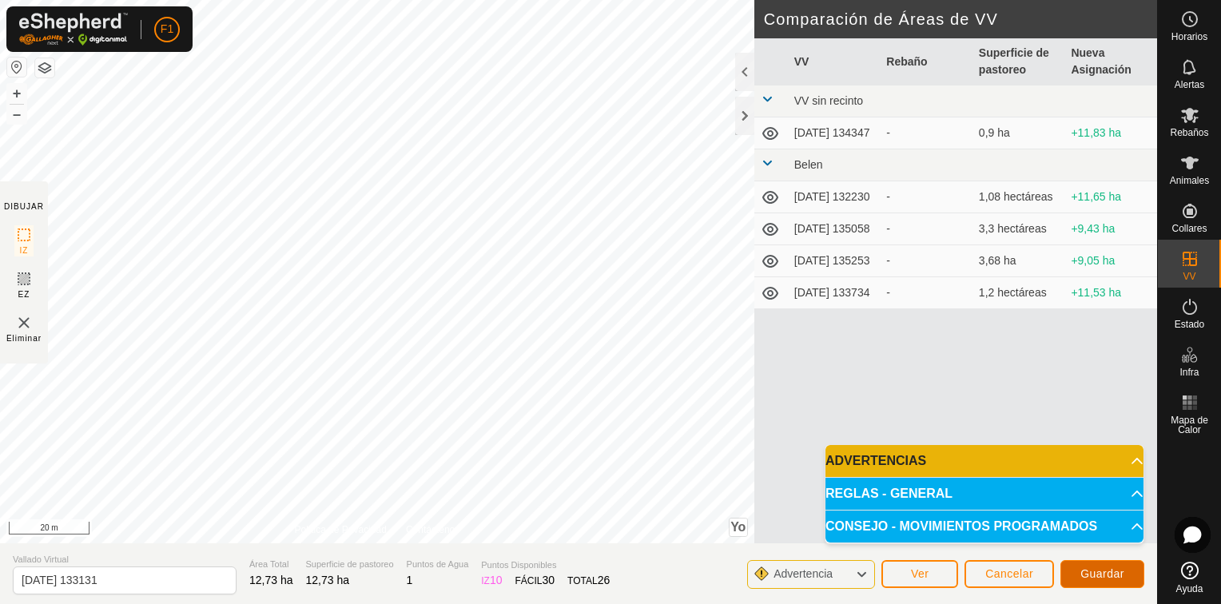
click at [1116, 577] on span "Guardar" at bounding box center [1103, 573] width 44 height 13
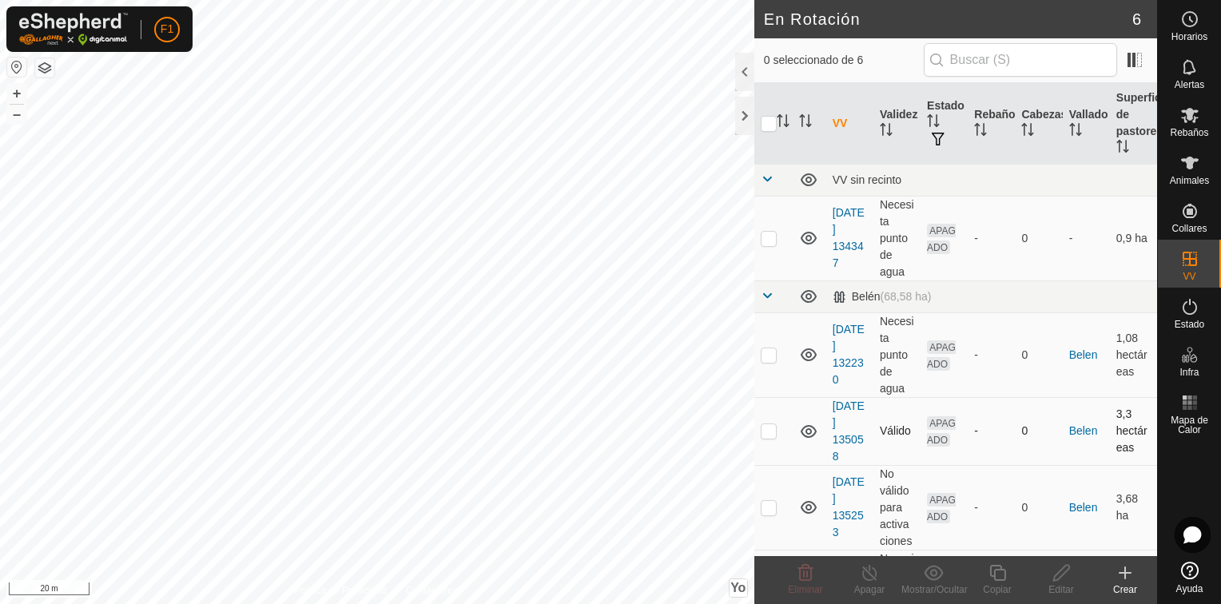
scroll to position [179, 0]
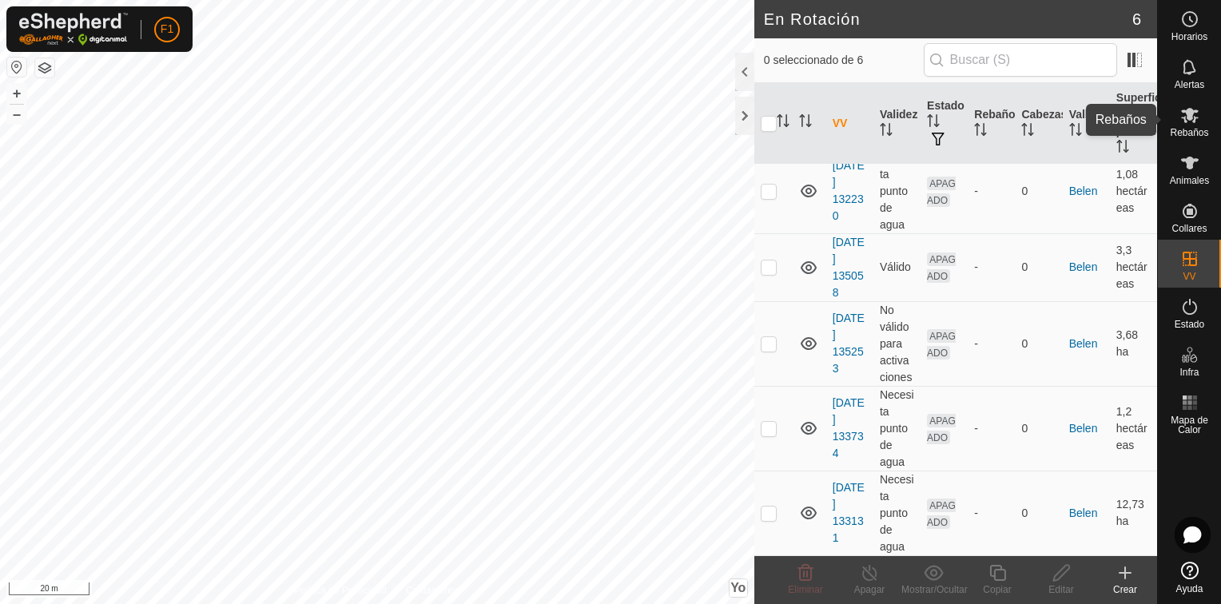
click at [1193, 113] on icon at bounding box center [1190, 115] width 18 height 15
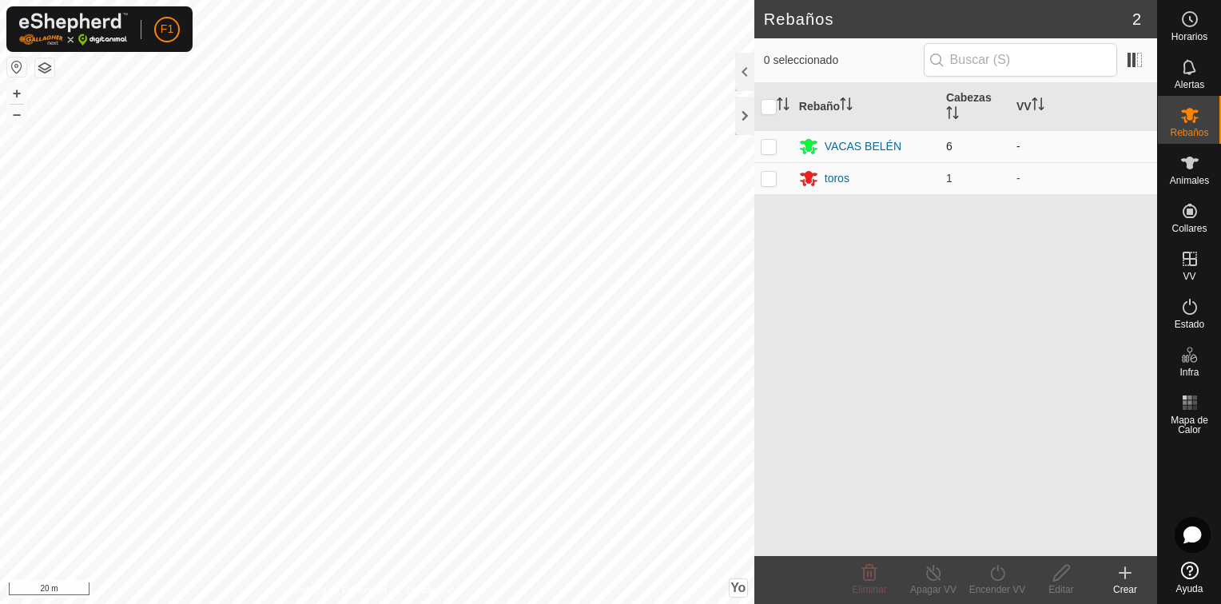
click at [767, 143] on p-checkbox at bounding box center [769, 146] width 16 height 13
checkbox input "true"
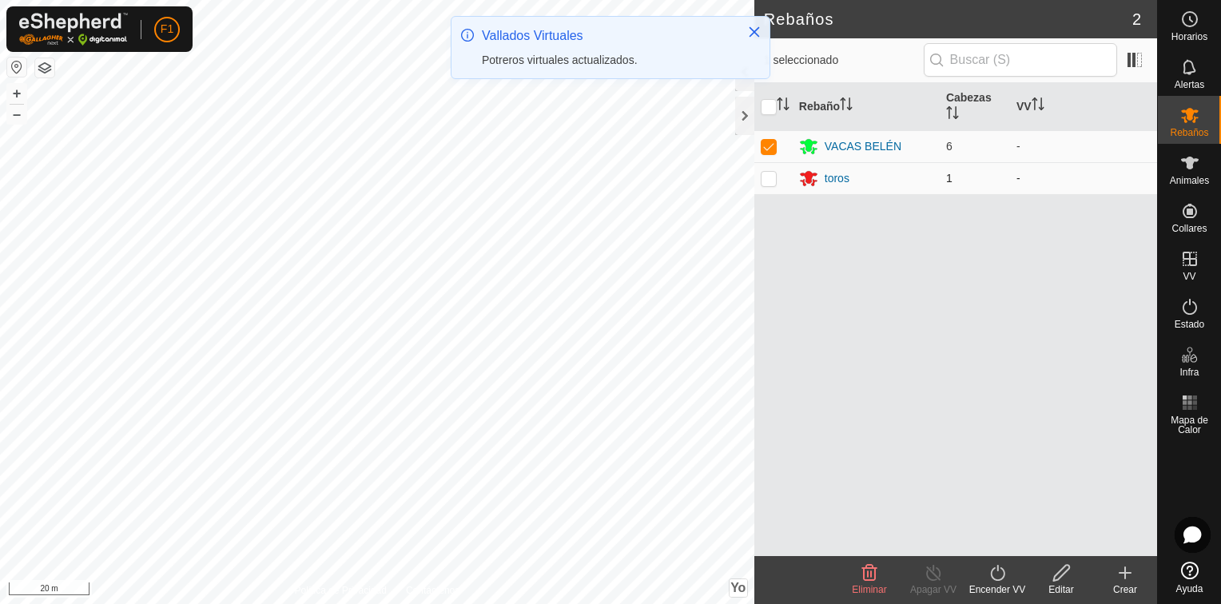
click at [767, 177] on p-checkbox at bounding box center [769, 178] width 16 height 13
checkbox input "true"
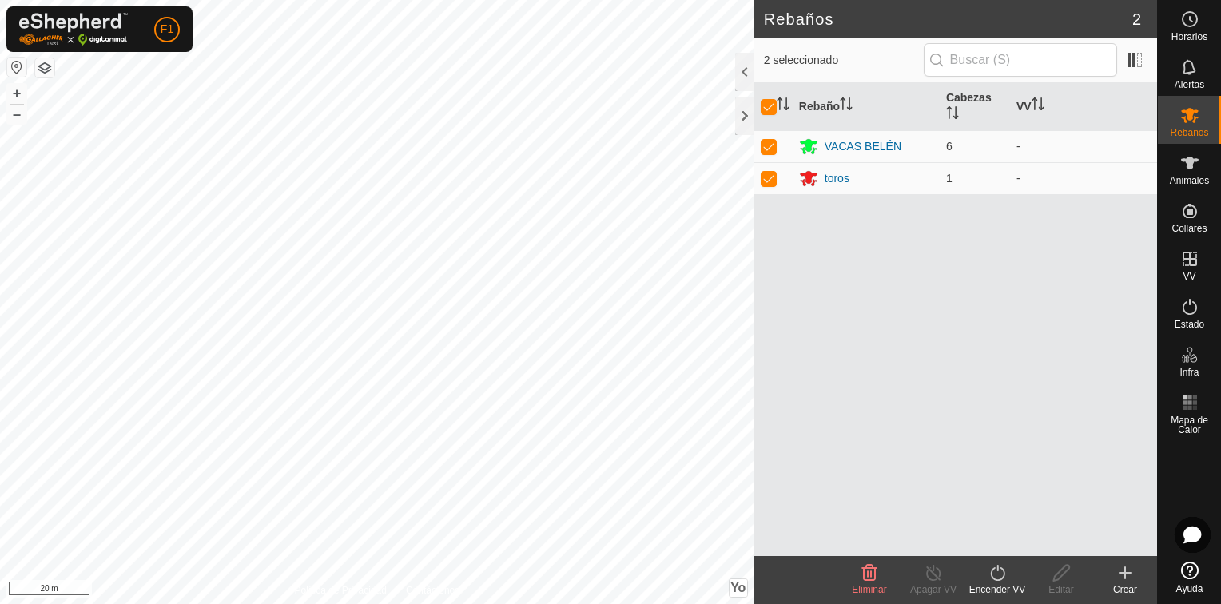
click at [1001, 567] on icon at bounding box center [998, 572] width 20 height 19
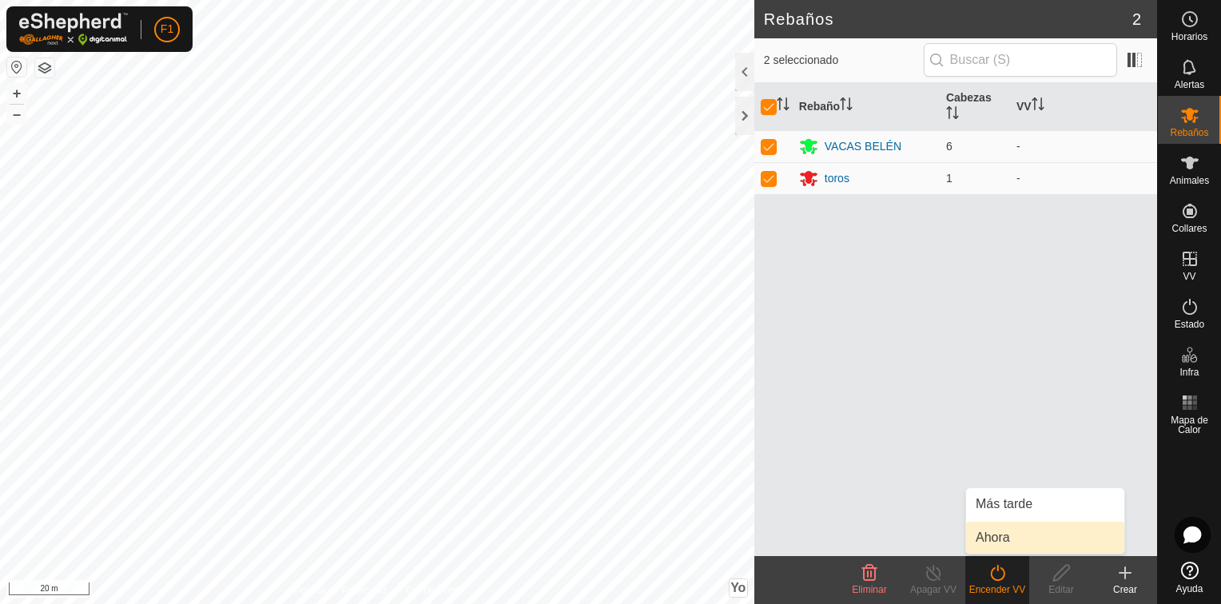
click at [997, 535] on link "Ahora" at bounding box center [1045, 538] width 158 height 32
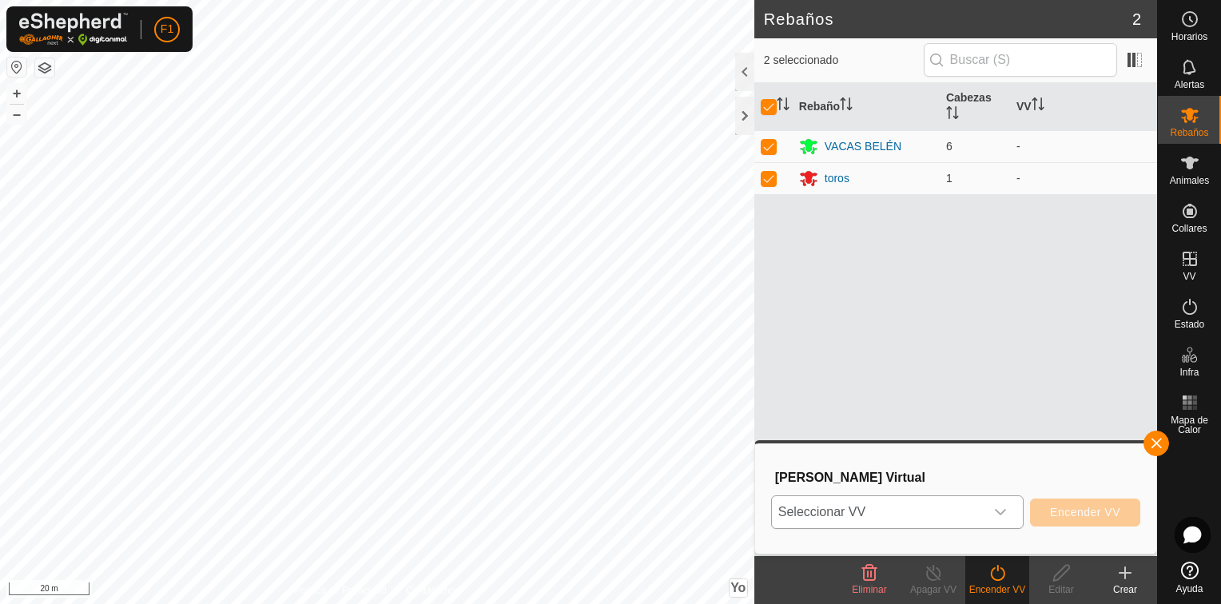
click at [1004, 511] on icon "Disparador desplegable" at bounding box center [1000, 512] width 13 height 13
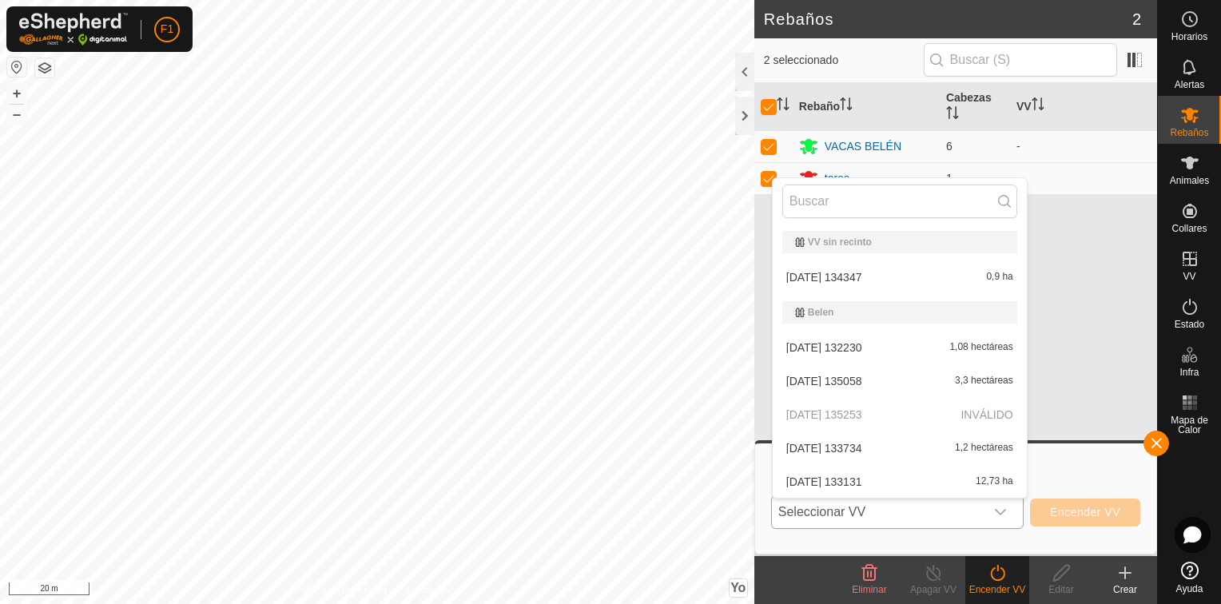
click at [898, 476] on li "[DATE] 133131 12,73 ha" at bounding box center [900, 482] width 254 height 32
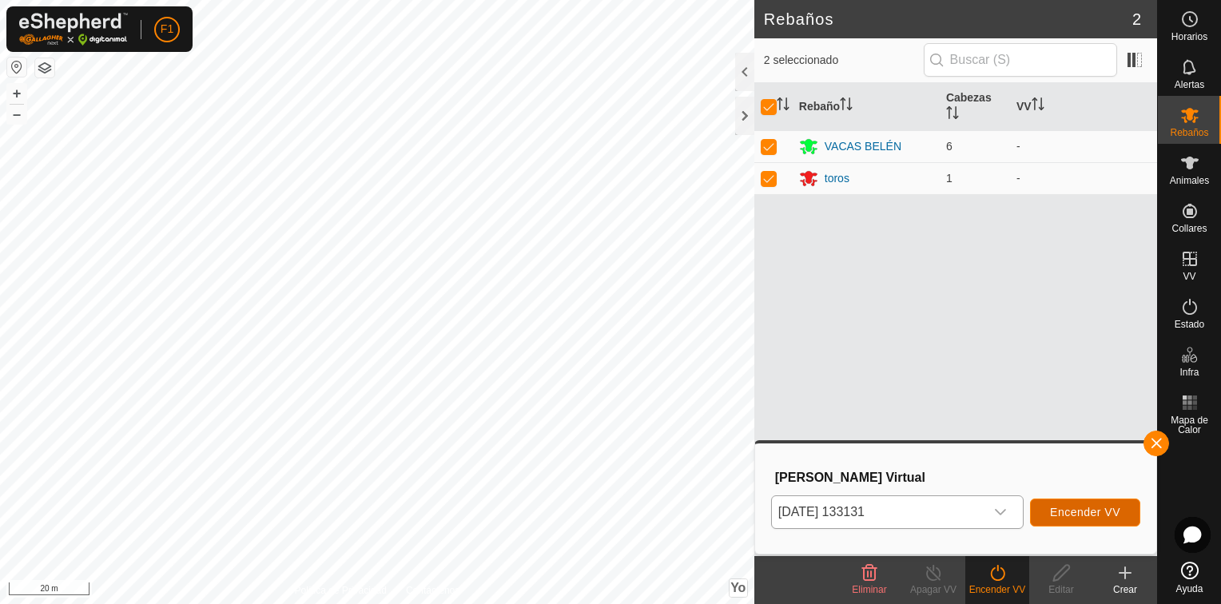
click at [1090, 513] on span "Encender VV" at bounding box center [1085, 512] width 70 height 13
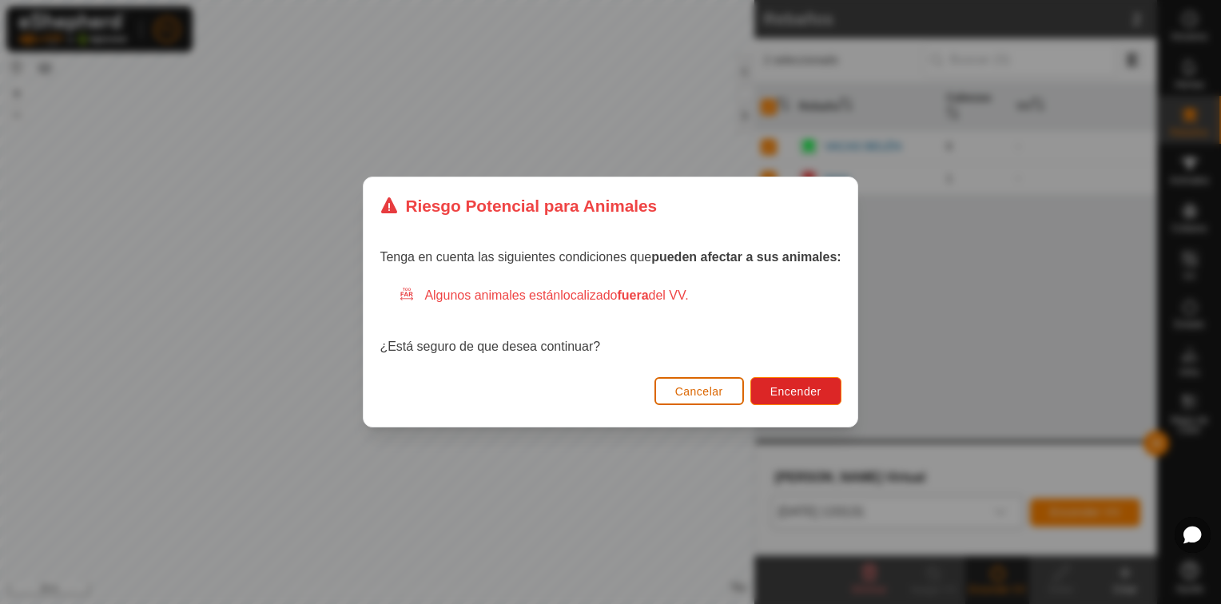
click at [707, 392] on span "Cancelar" at bounding box center [699, 391] width 48 height 13
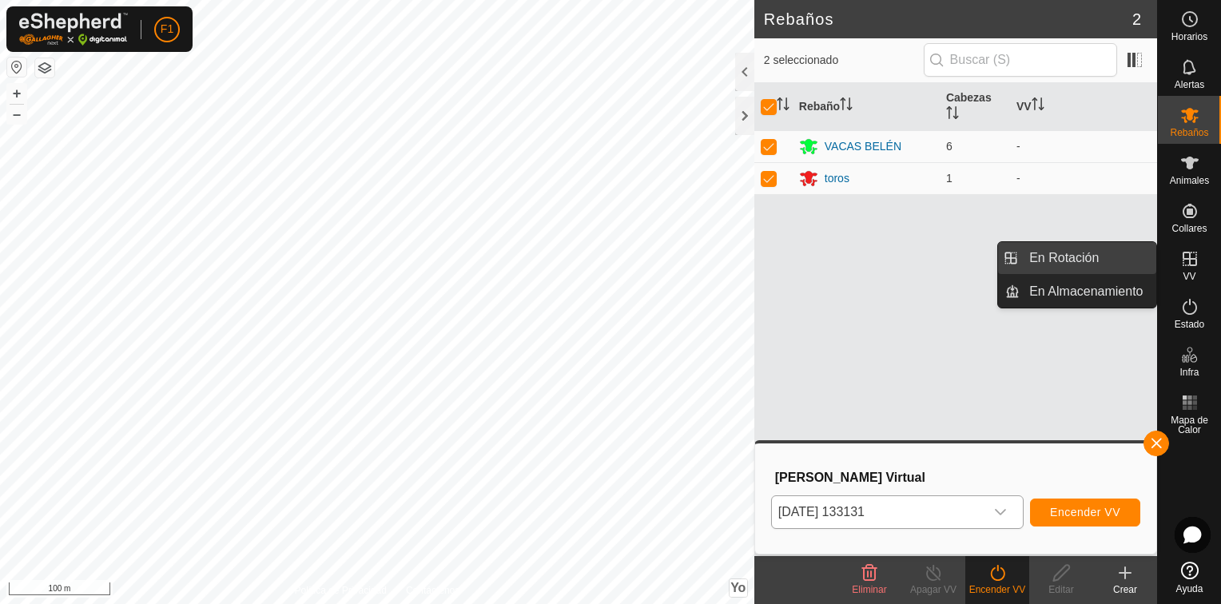
click at [1065, 261] on link "En Rotación" at bounding box center [1088, 258] width 137 height 32
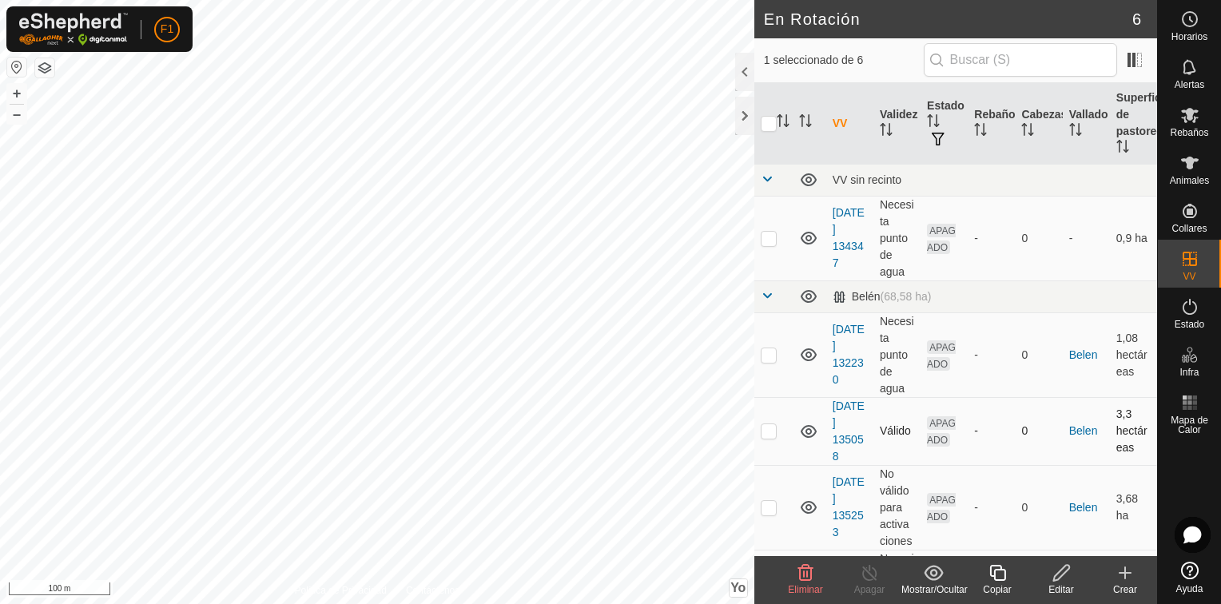
checkbox input "true"
checkbox input "false"
checkbox input "true"
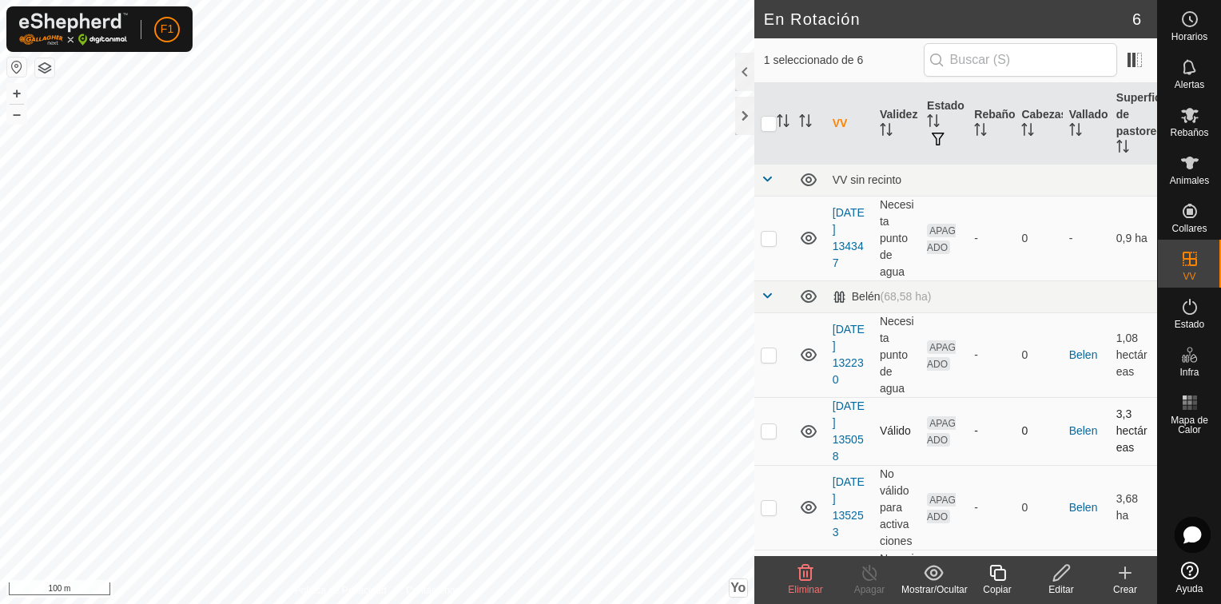
checkbox input "false"
click at [802, 575] on icon at bounding box center [805, 572] width 19 height 19
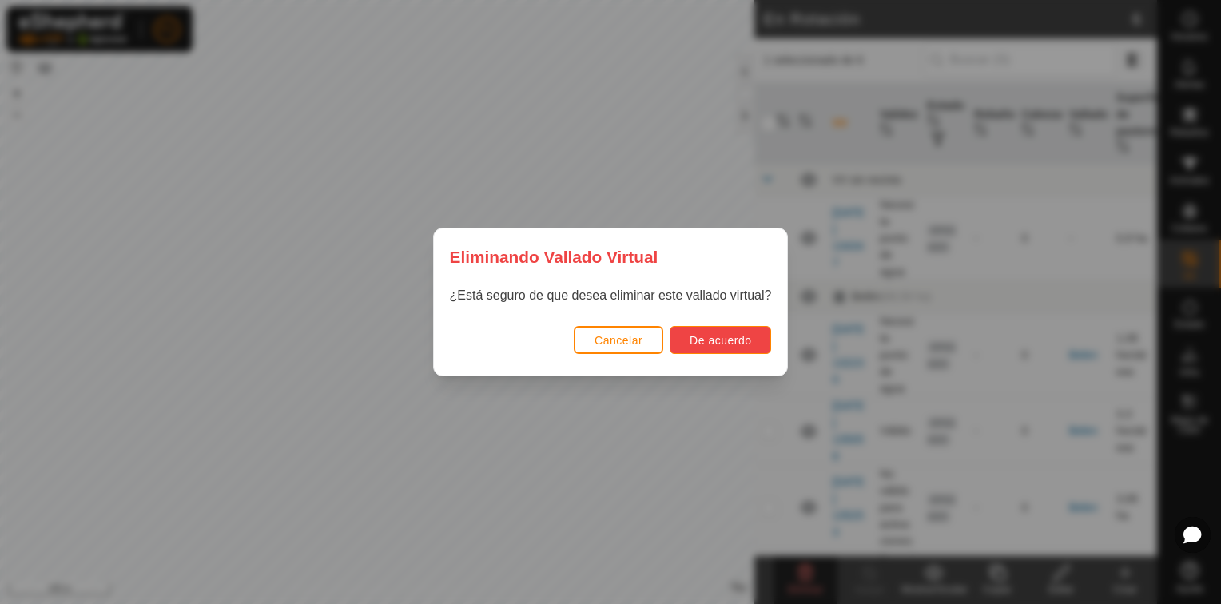
click at [738, 332] on button "De acuerdo" at bounding box center [721, 340] width 102 height 28
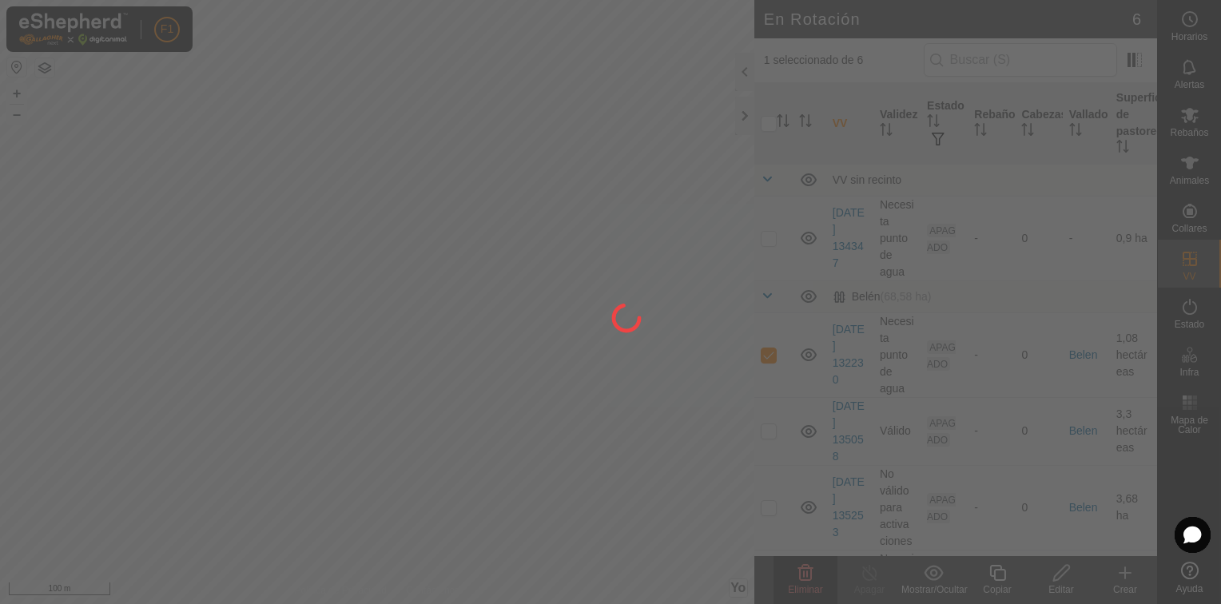
checkbox input "false"
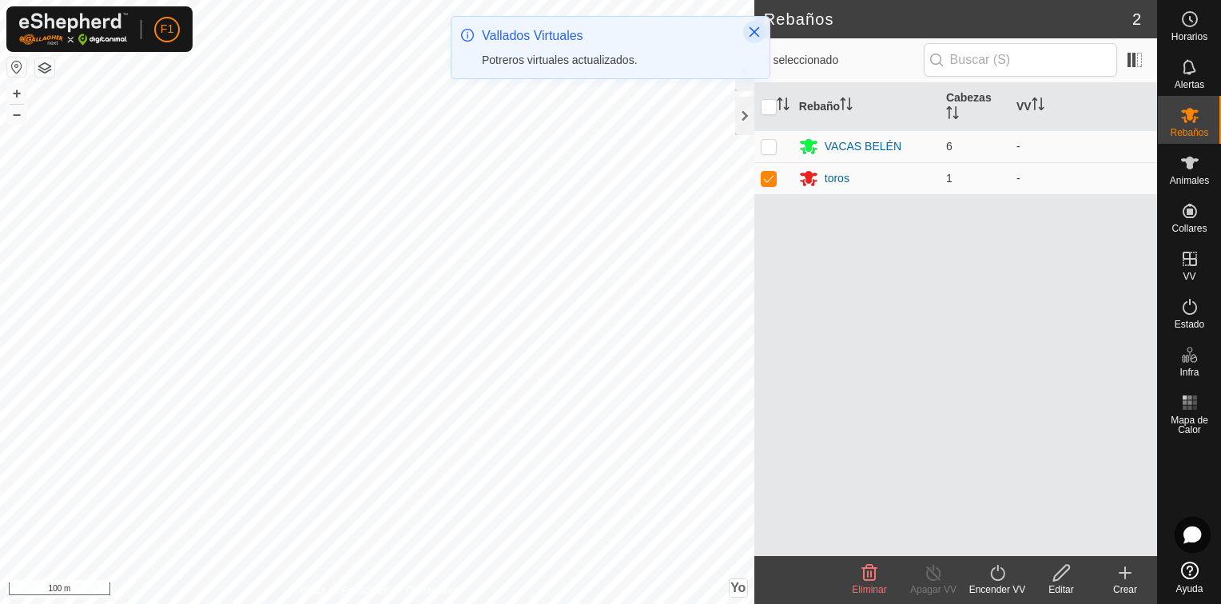
click at [755, 34] on icon "Cerrar" at bounding box center [754, 32] width 13 height 13
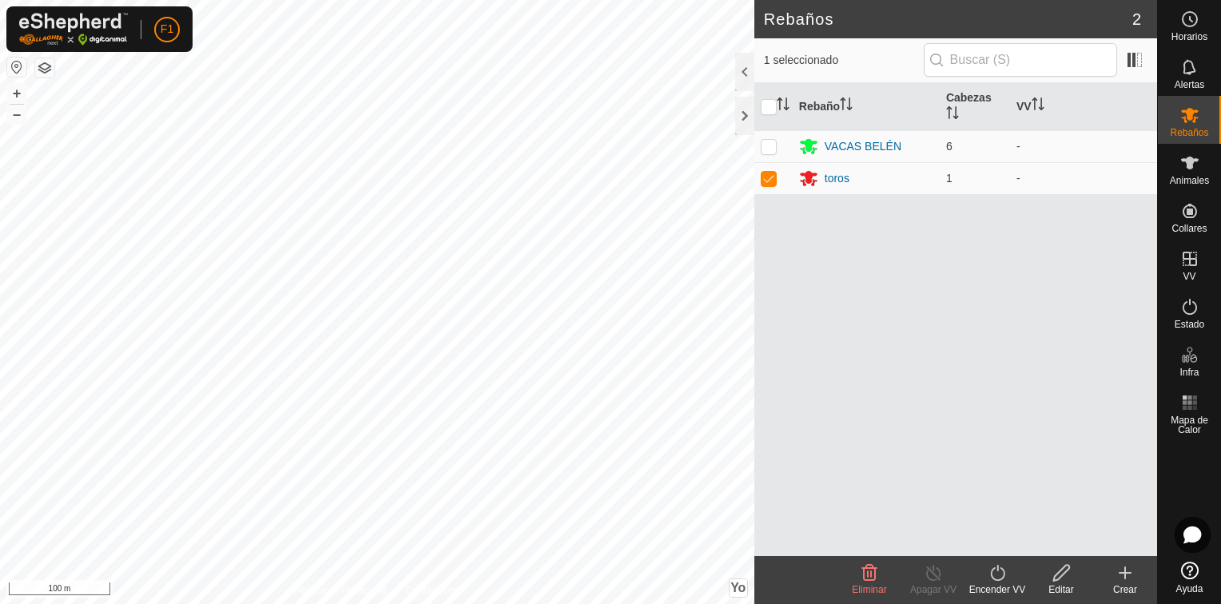
click at [994, 574] on icon at bounding box center [998, 572] width 20 height 19
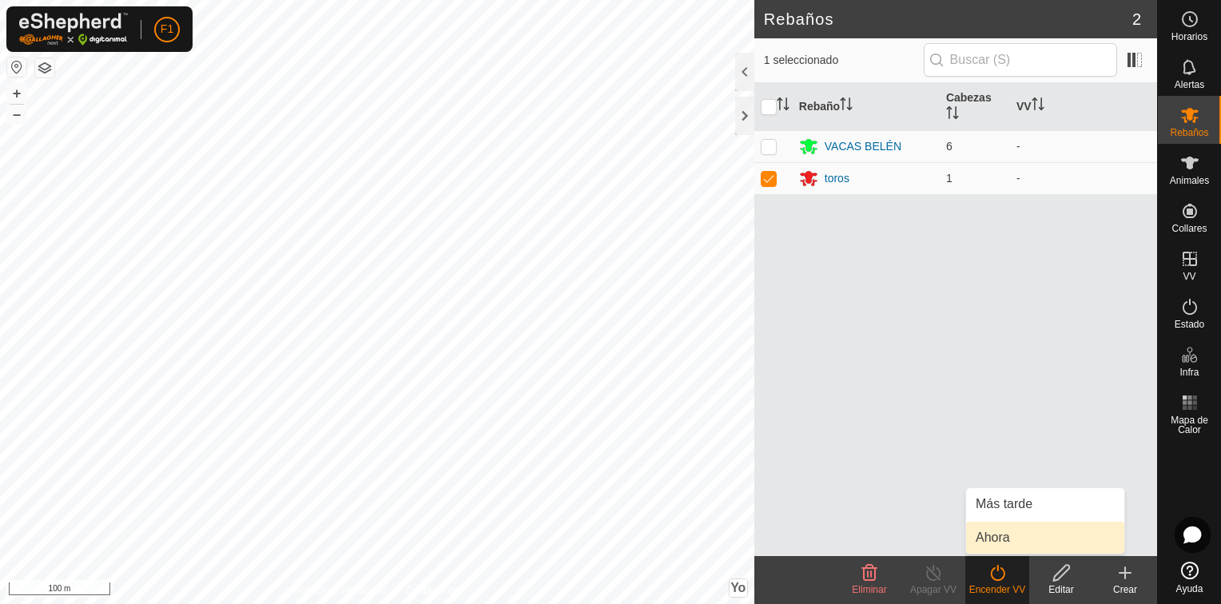
click at [1001, 539] on link "Ahora" at bounding box center [1045, 538] width 158 height 32
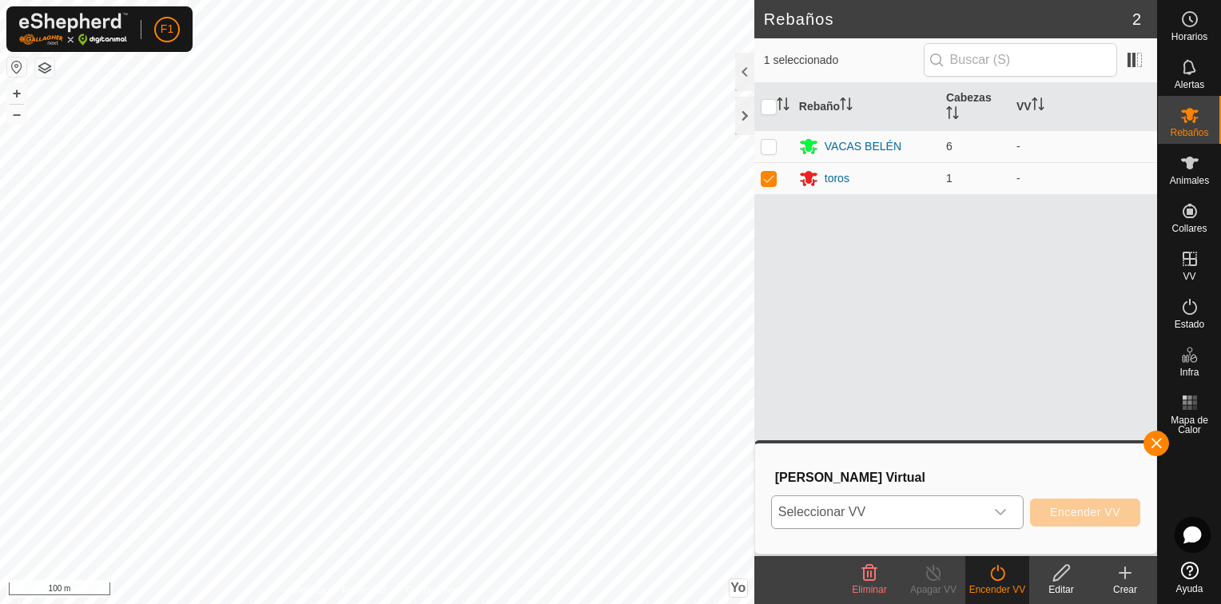
click at [997, 514] on icon "Disparador desplegable" at bounding box center [1000, 512] width 13 height 13
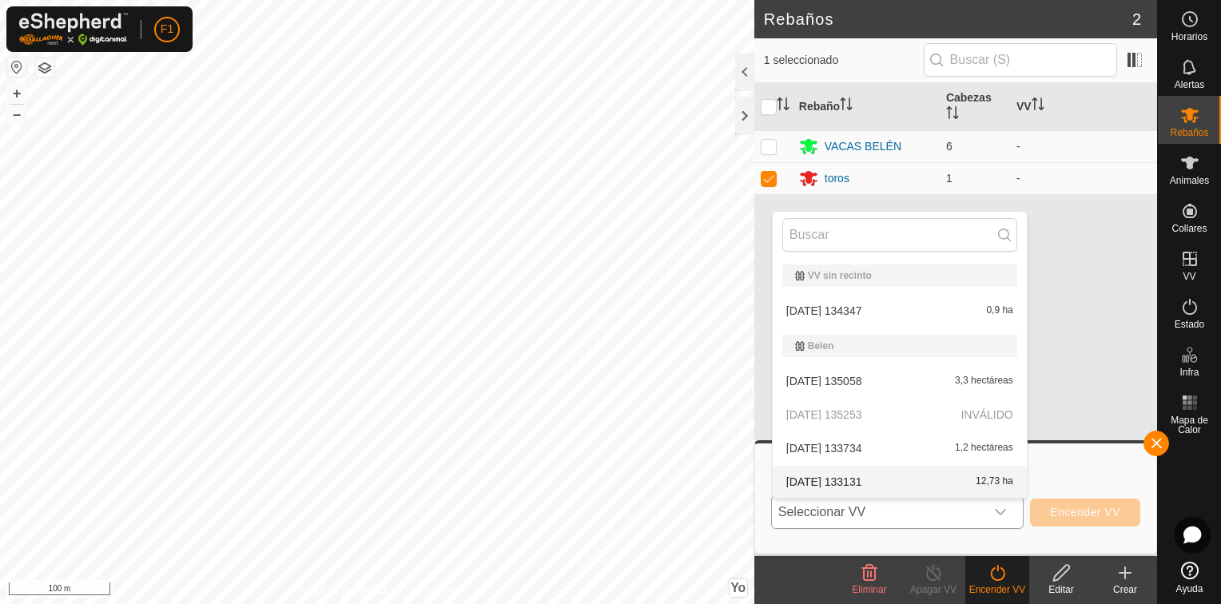
click at [970, 478] on li "[DATE] 133131 12,73 ha" at bounding box center [900, 482] width 254 height 32
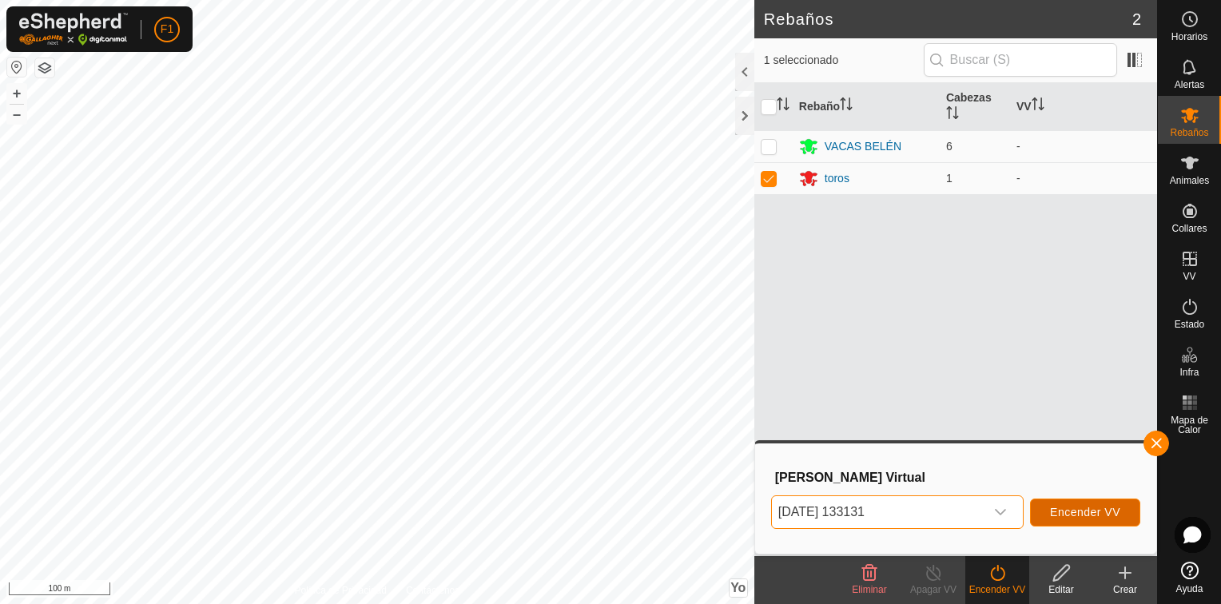
click at [1084, 504] on button "Encender VV" at bounding box center [1085, 513] width 110 height 28
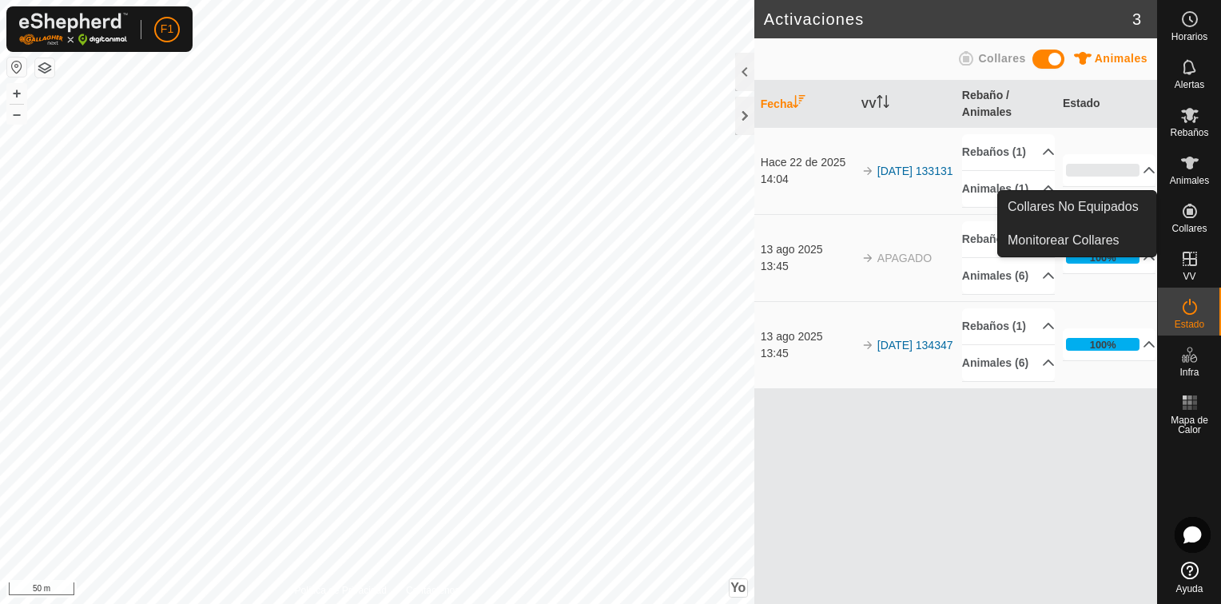
click at [1199, 211] on es-neckbands-svg-icon at bounding box center [1190, 211] width 29 height 26
click at [1120, 250] on link "Monitorear Collares" at bounding box center [1077, 241] width 158 height 32
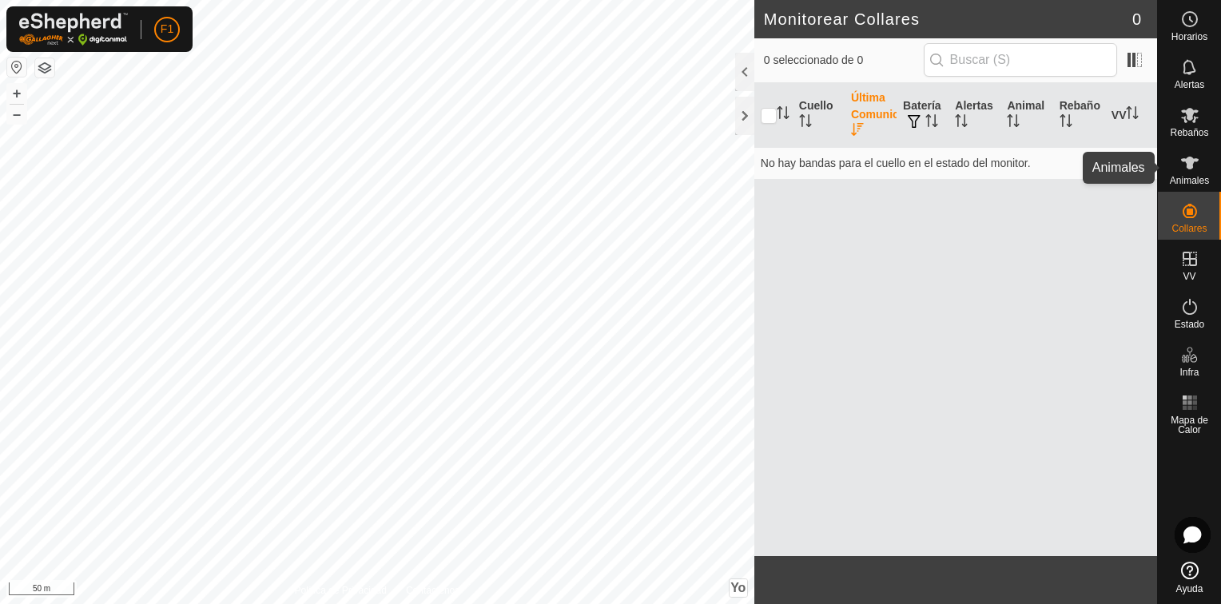
click at [1181, 158] on icon at bounding box center [1190, 162] width 19 height 19
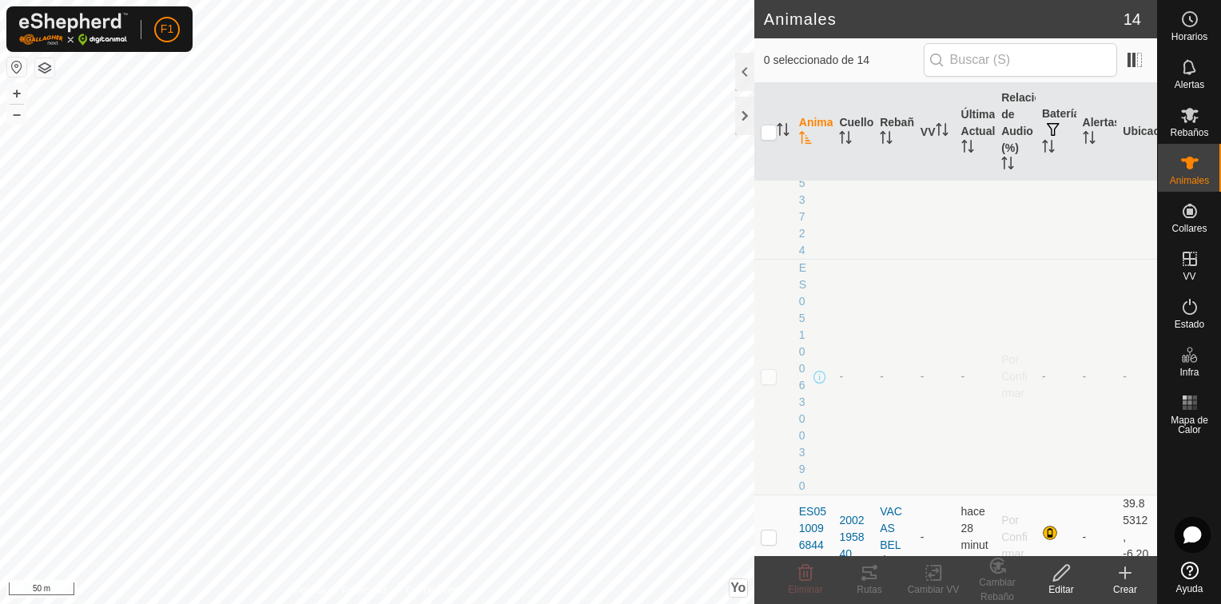
scroll to position [372, 0]
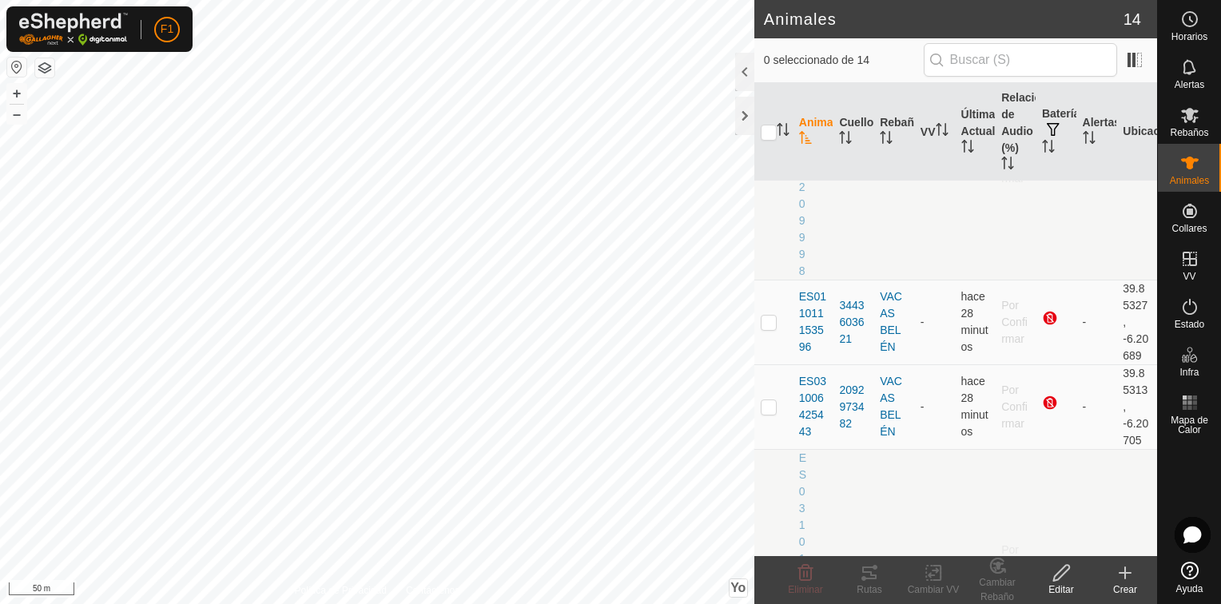
drag, startPoint x: 1072, startPoint y: 233, endPoint x: 1017, endPoint y: 242, distance: 55.8
click at [1017, 242] on tr "ES011009209998 - - - - Por Confirmar - - -" at bounding box center [956, 162] width 403 height 236
click at [1136, 54] on span at bounding box center [1135, 60] width 26 height 26
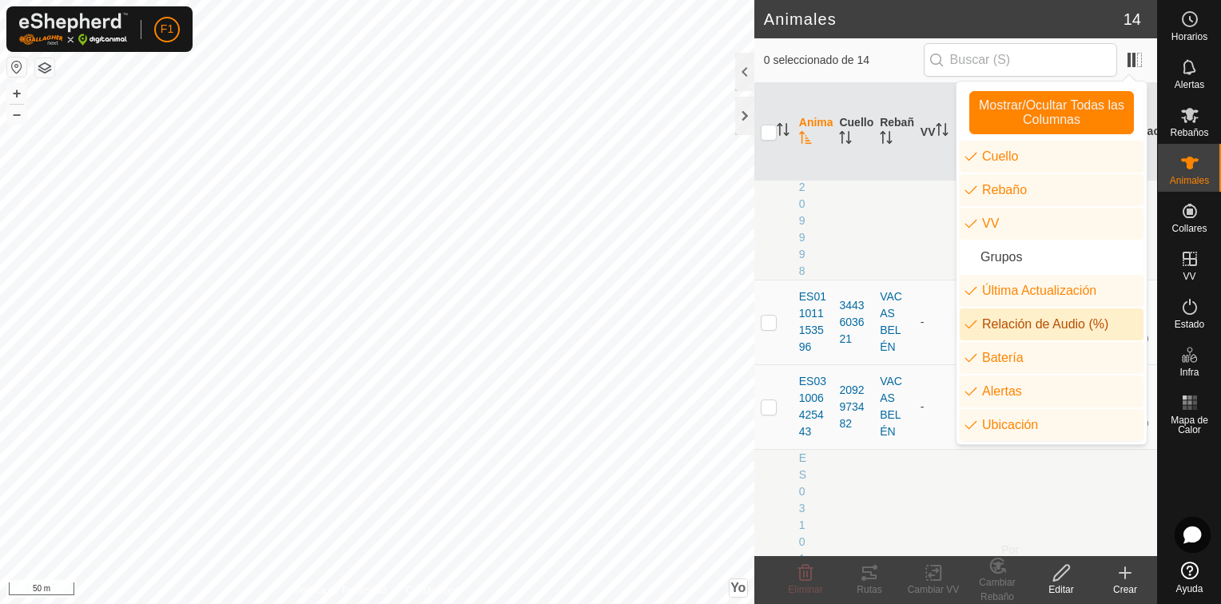
click at [1023, 324] on li "Relación de Audio (%)" at bounding box center [1052, 325] width 184 height 32
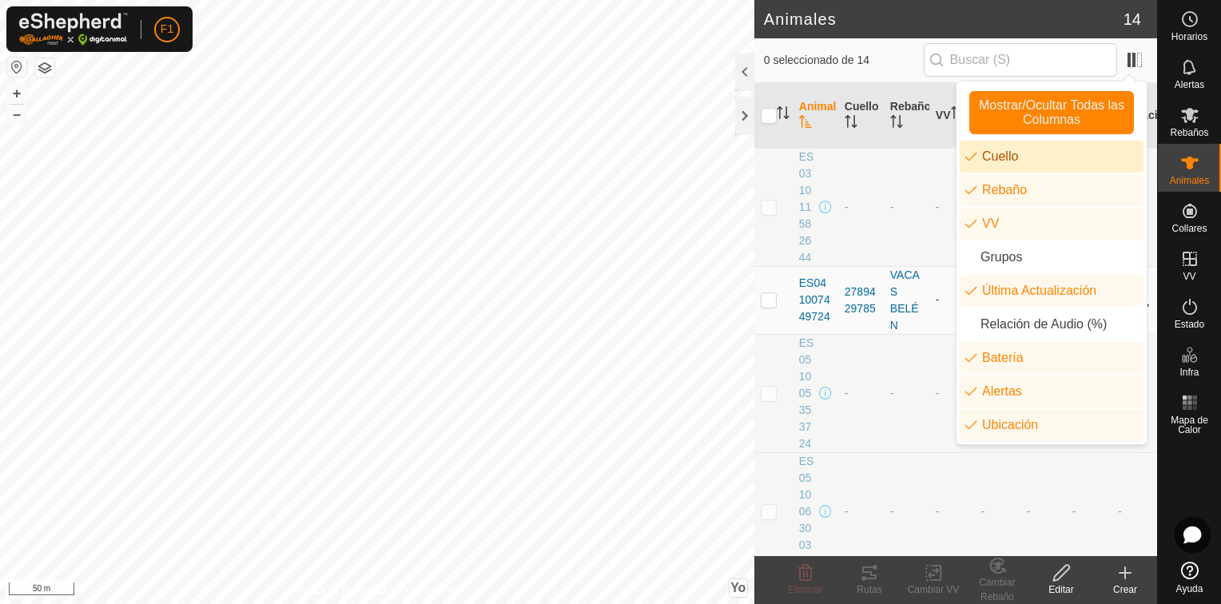
click at [1034, 166] on li "Cuello" at bounding box center [1052, 157] width 184 height 32
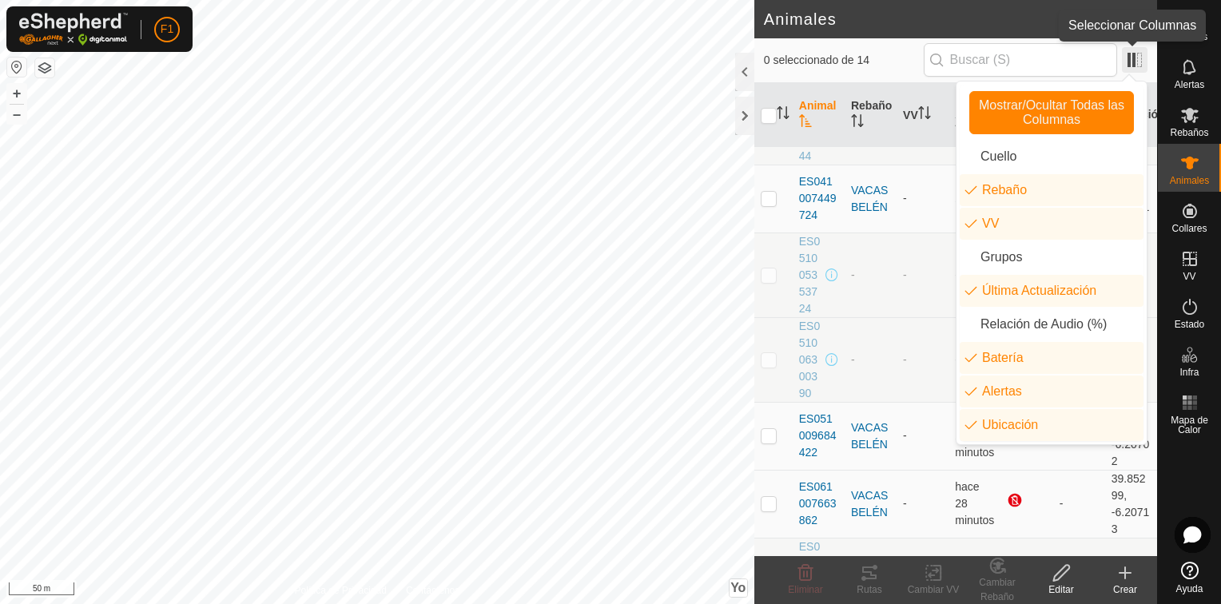
click at [1129, 60] on span at bounding box center [1135, 60] width 26 height 26
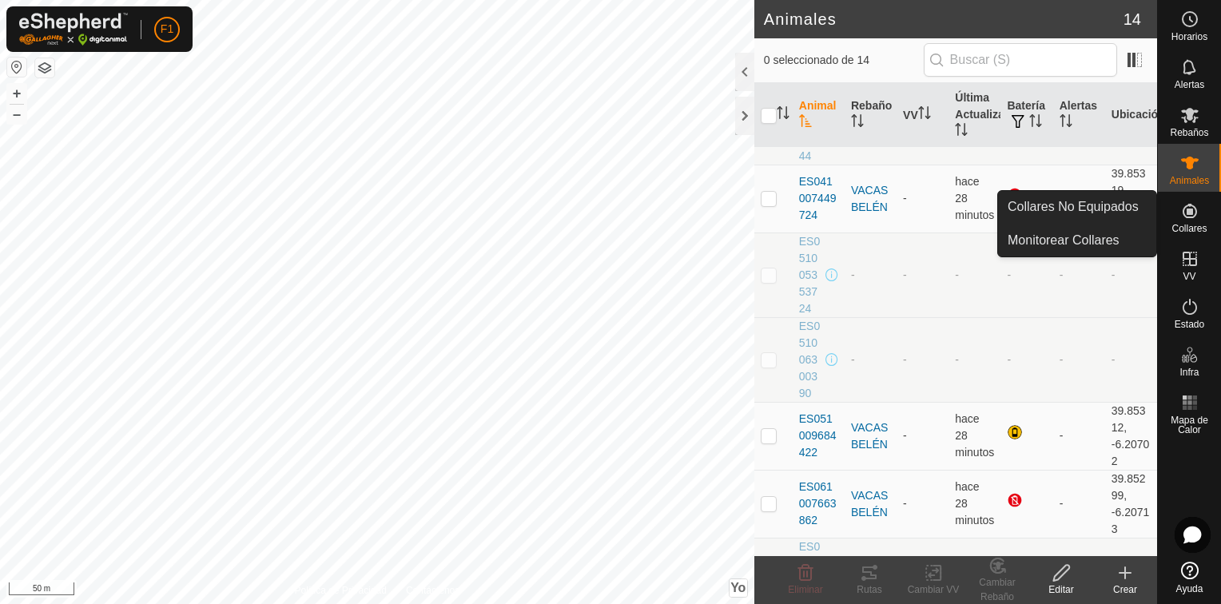
click at [1197, 219] on icon at bounding box center [1190, 210] width 19 height 19
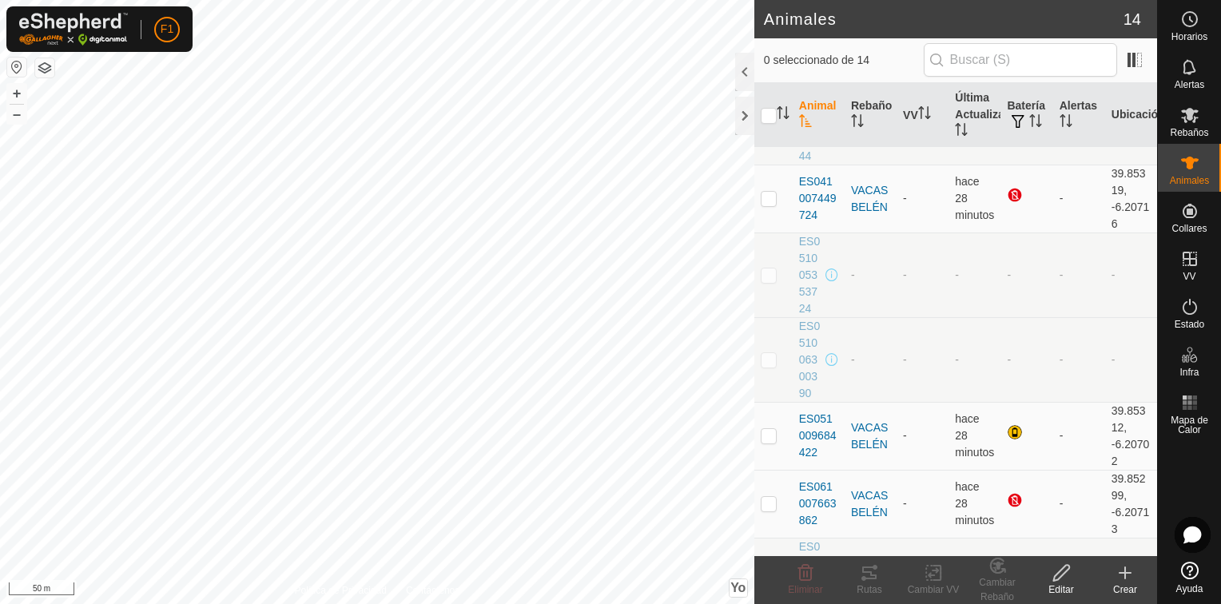
click at [1116, 117] on font "Ubicación" at bounding box center [1139, 114] width 54 height 13
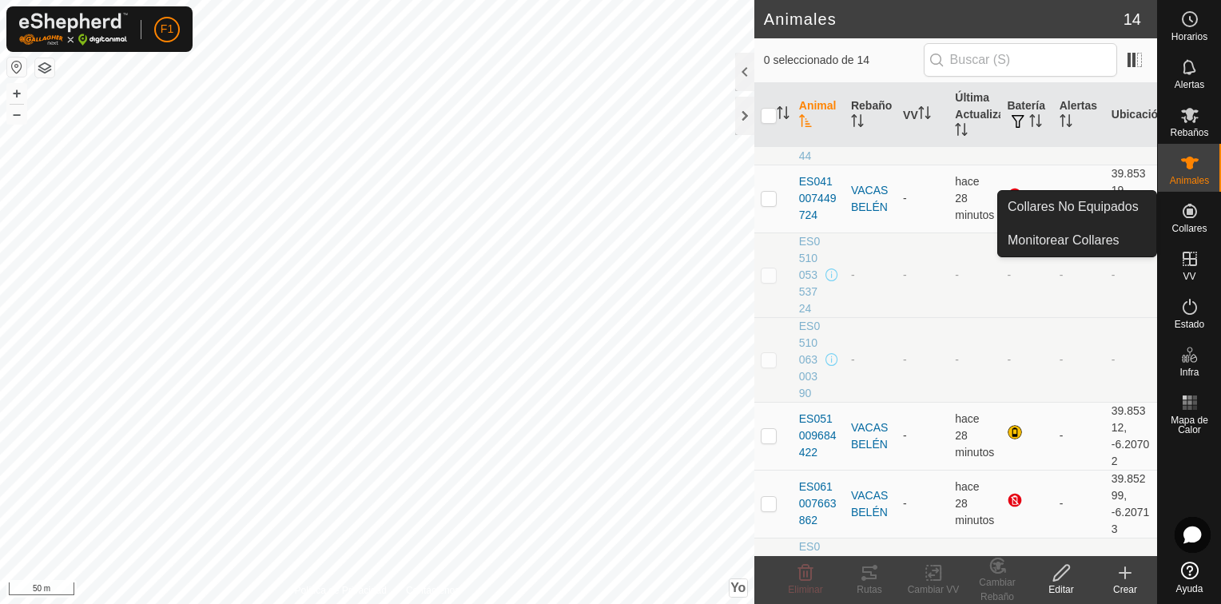
click at [1191, 217] on icon at bounding box center [1190, 211] width 14 height 14
click at [1109, 247] on link "Monitorear Collares" at bounding box center [1077, 241] width 158 height 32
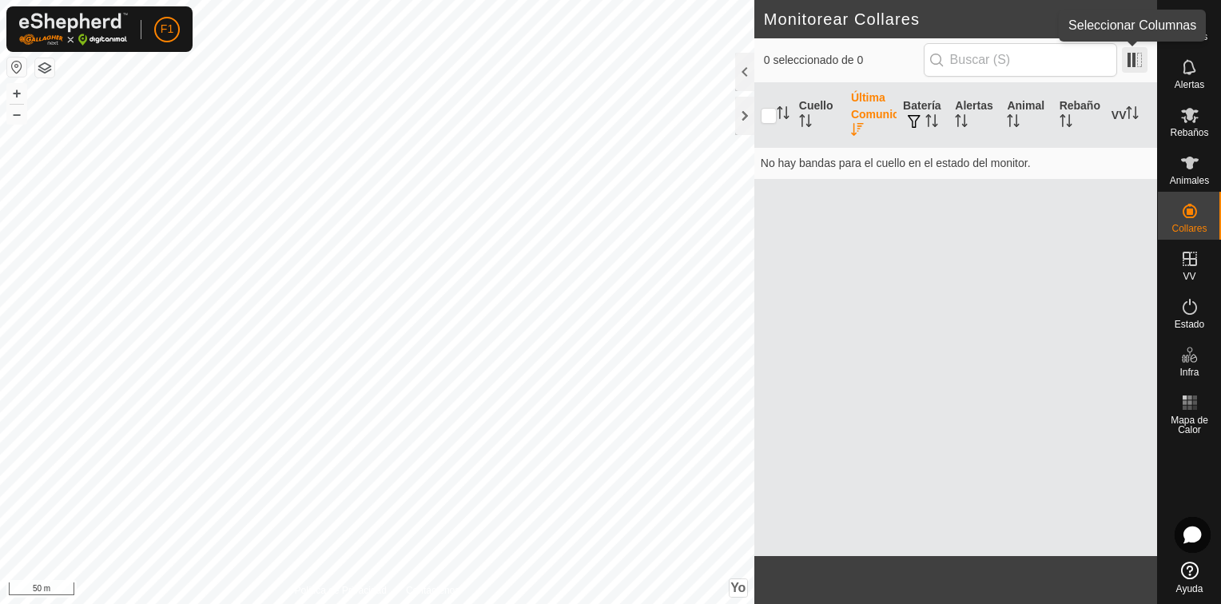
click at [1125, 63] on span at bounding box center [1135, 60] width 26 height 26
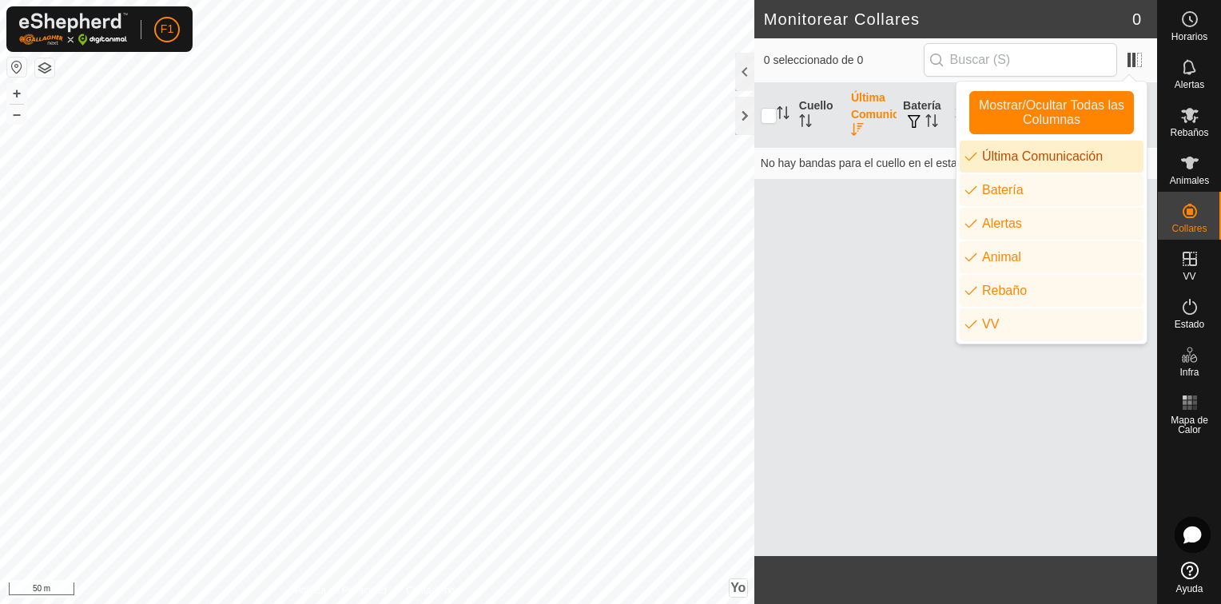
click at [1090, 160] on li "Última Comunicación" at bounding box center [1052, 157] width 184 height 32
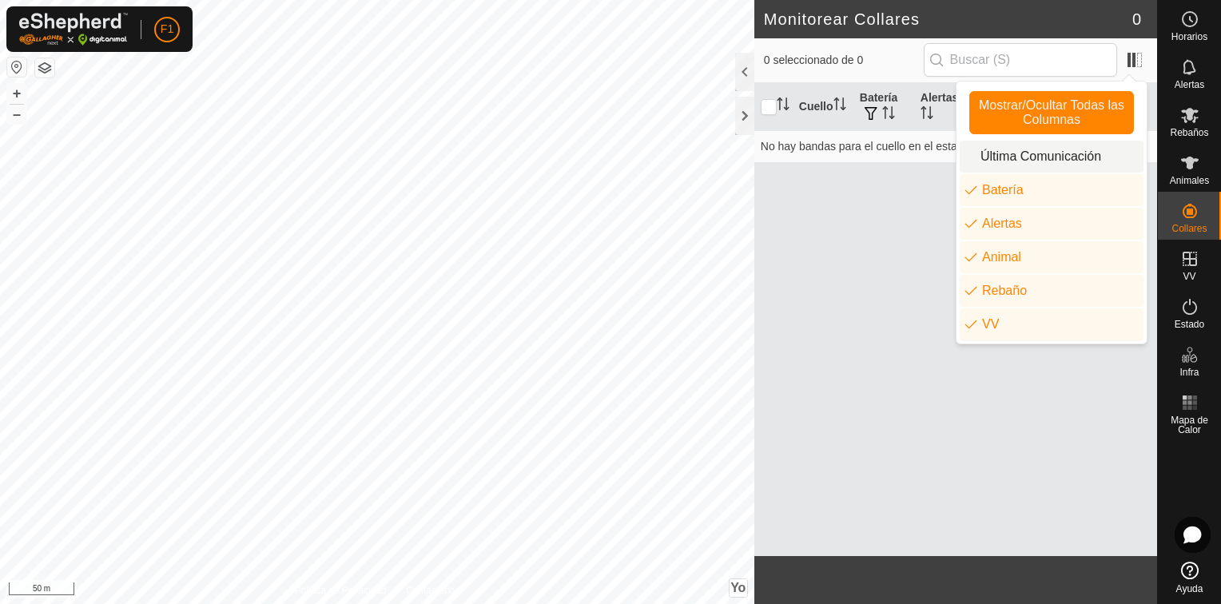
click at [1090, 160] on li "Última Comunicación" at bounding box center [1052, 157] width 184 height 32
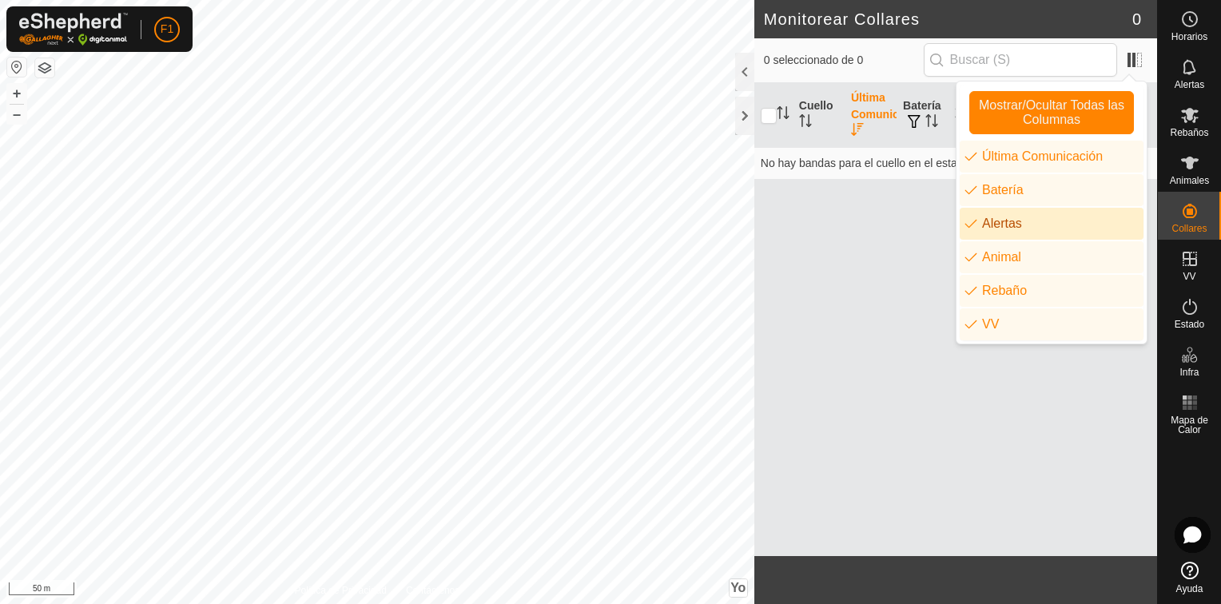
click at [876, 232] on div "Cuello Última Comunicación Batería Alertas Animal Rebaño VV No hay bandas para …" at bounding box center [956, 319] width 403 height 473
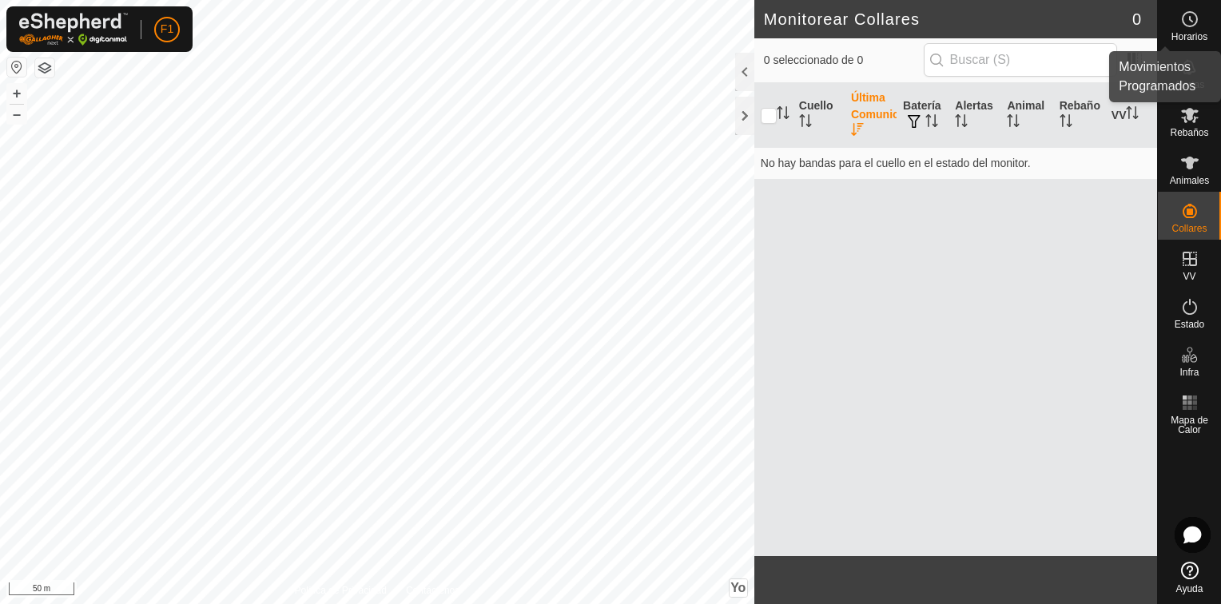
click at [1193, 34] on span "Horarios" at bounding box center [1190, 37] width 36 height 10
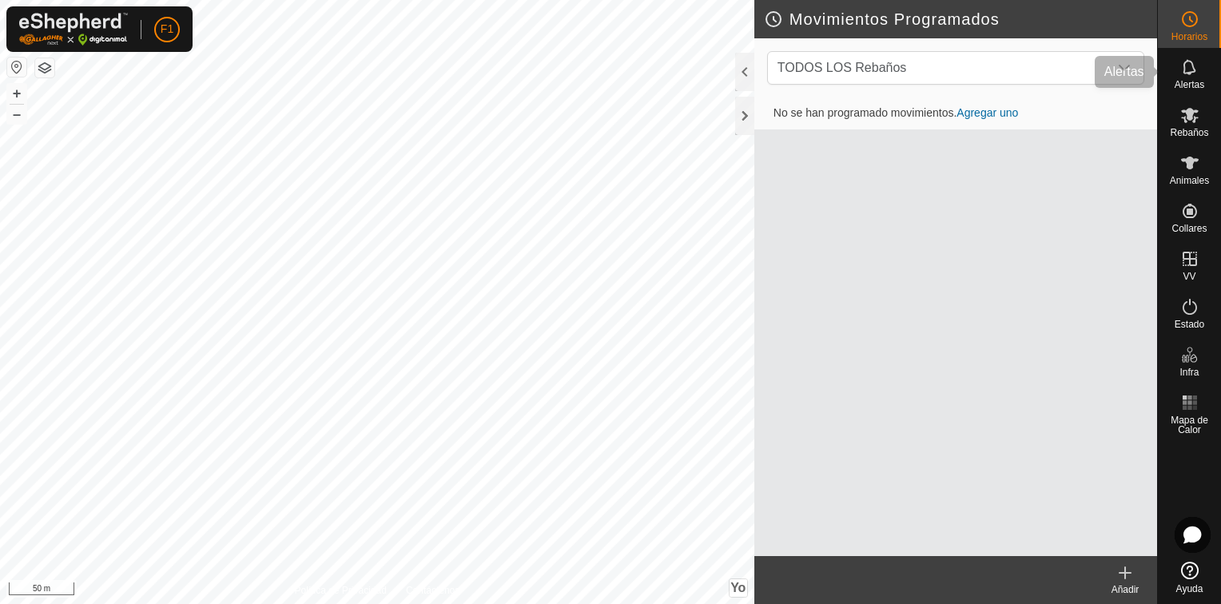
click at [1188, 78] on es-notification-svg-icon at bounding box center [1190, 67] width 29 height 26
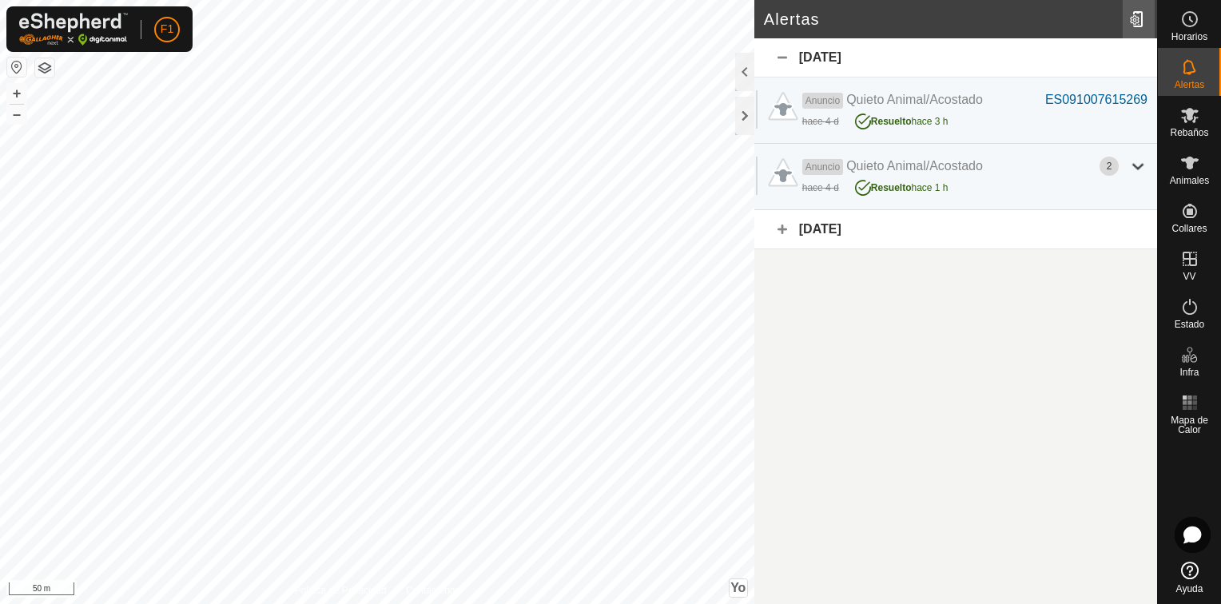
click at [1141, 32] on div at bounding box center [1139, 19] width 32 height 45
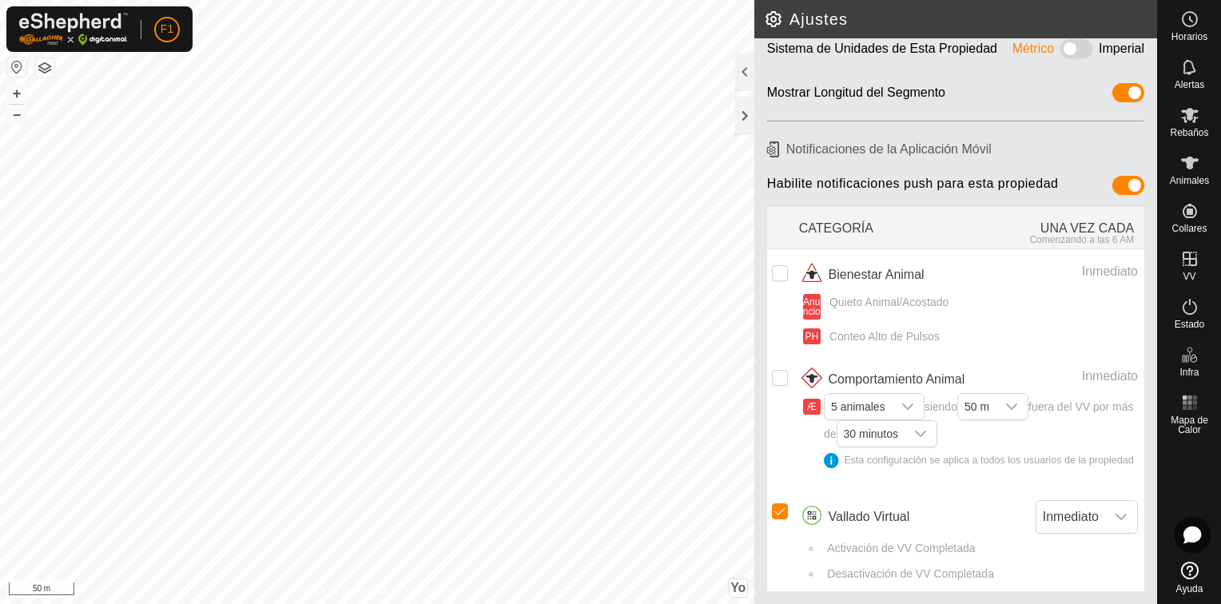
scroll to position [96, 0]
click at [1063, 520] on font "Inmediato" at bounding box center [1071, 517] width 56 height 14
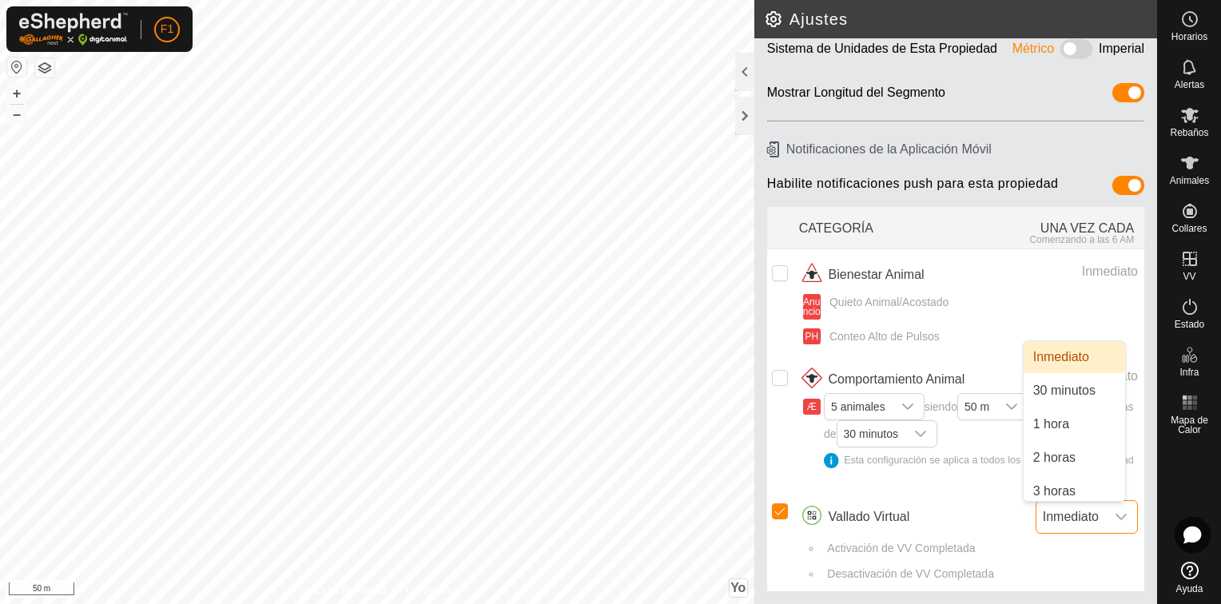
click at [1063, 520] on font "Inmediato" at bounding box center [1071, 517] width 56 height 14
click at [1081, 516] on font "Inmediato" at bounding box center [1071, 517] width 56 height 14
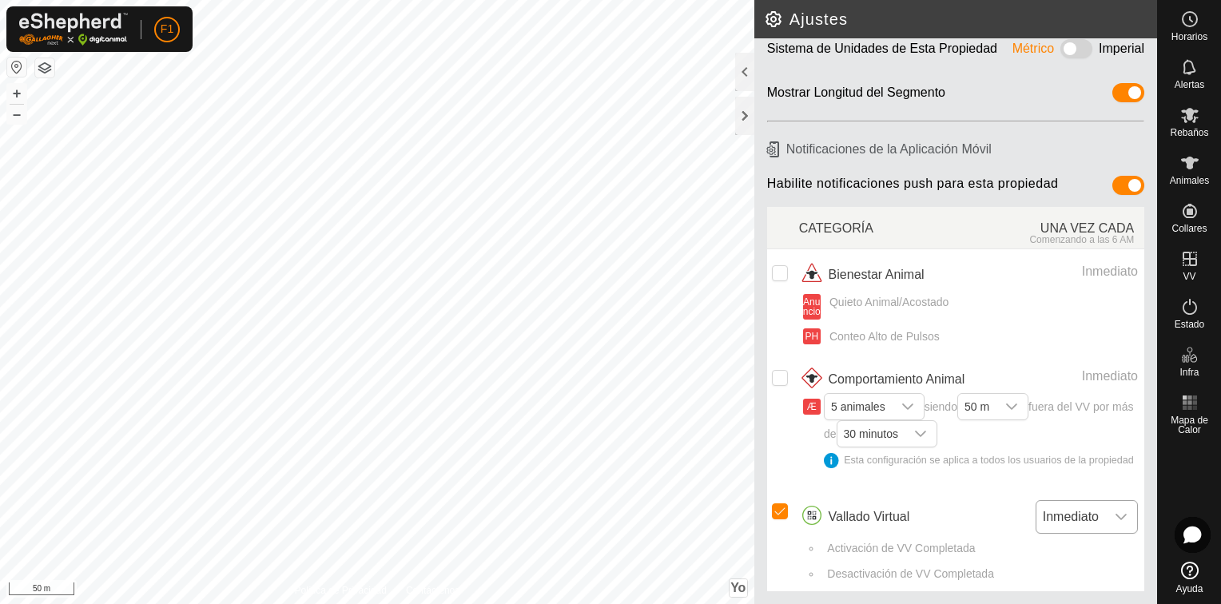
click at [1115, 517] on icon "Disparador desplegable" at bounding box center [1121, 517] width 13 height 13
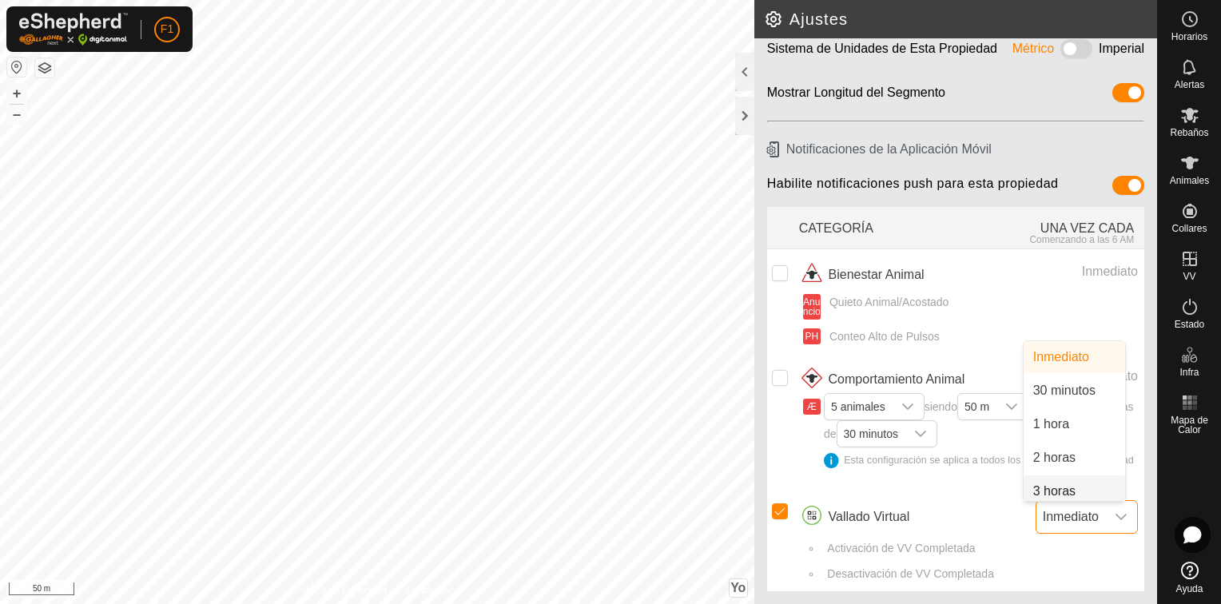
scroll to position [6, 0]
click at [1090, 516] on span "Inmediato" at bounding box center [1071, 517] width 69 height 32
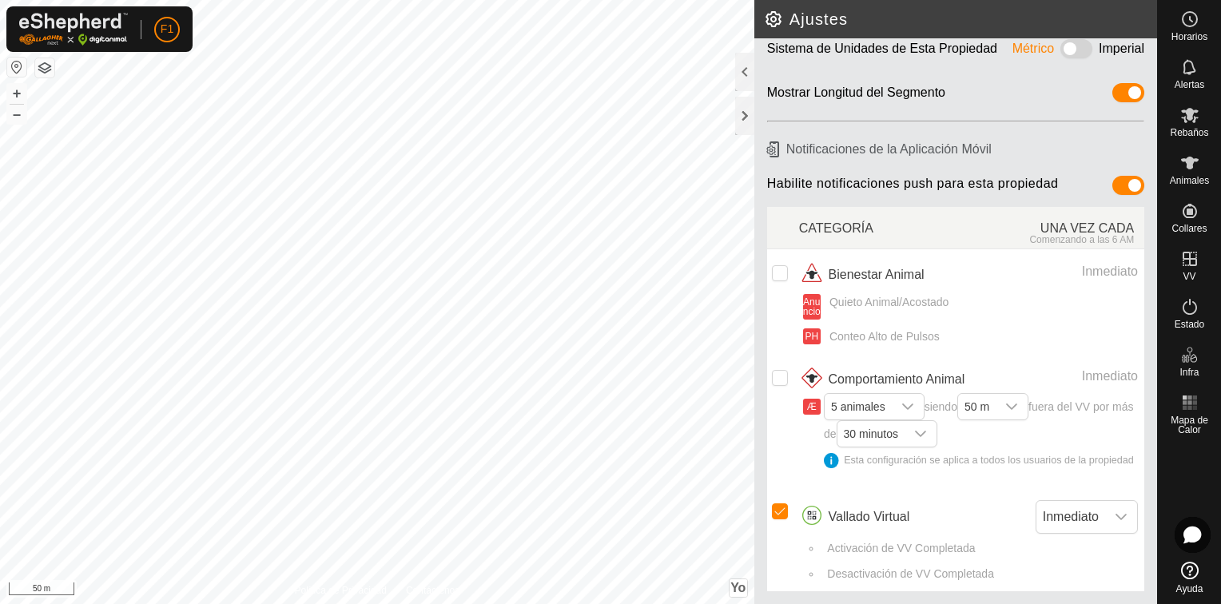
scroll to position [0, 0]
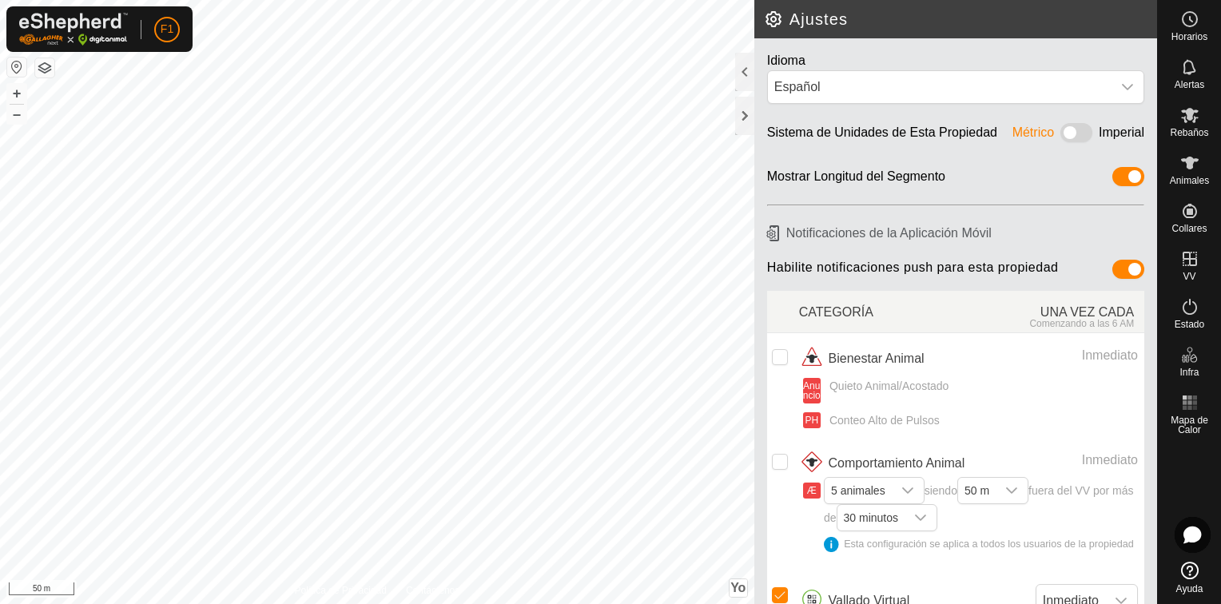
drag, startPoint x: 1143, startPoint y: 312, endPoint x: 1141, endPoint y: 325, distance: 13.8
click at [1141, 325] on article "Notificaciones de la Aplicación Móvil Habilite notificaciones push para esta pr…" at bounding box center [956, 451] width 403 height 476
click at [1193, 117] on icon at bounding box center [1190, 115] width 19 height 19
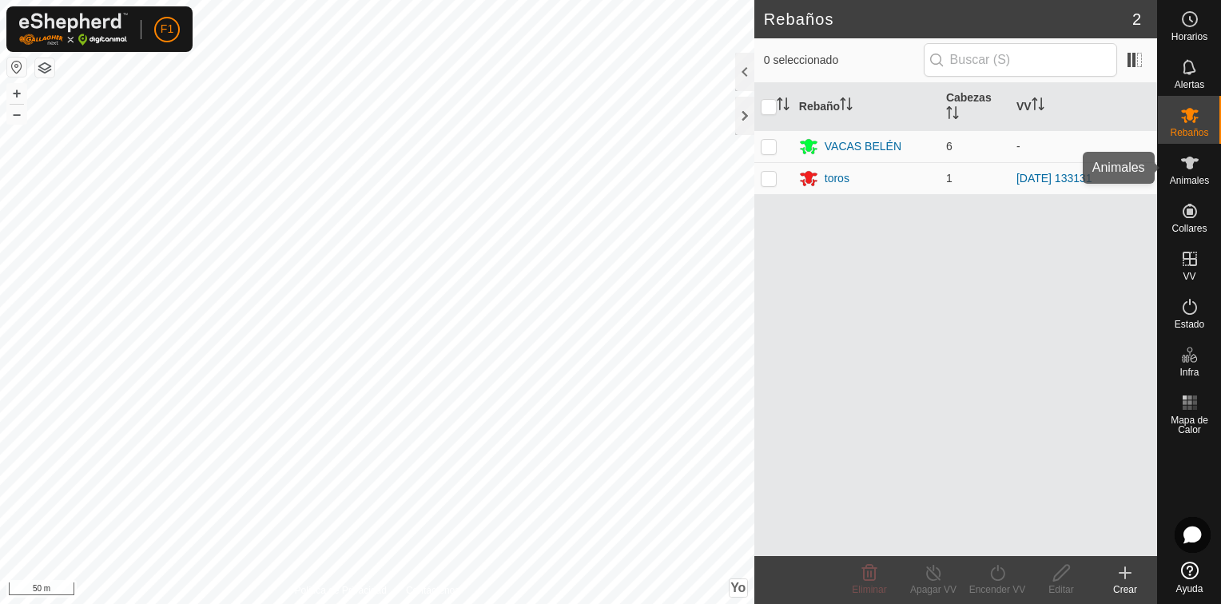
click at [1191, 164] on icon at bounding box center [1190, 163] width 18 height 13
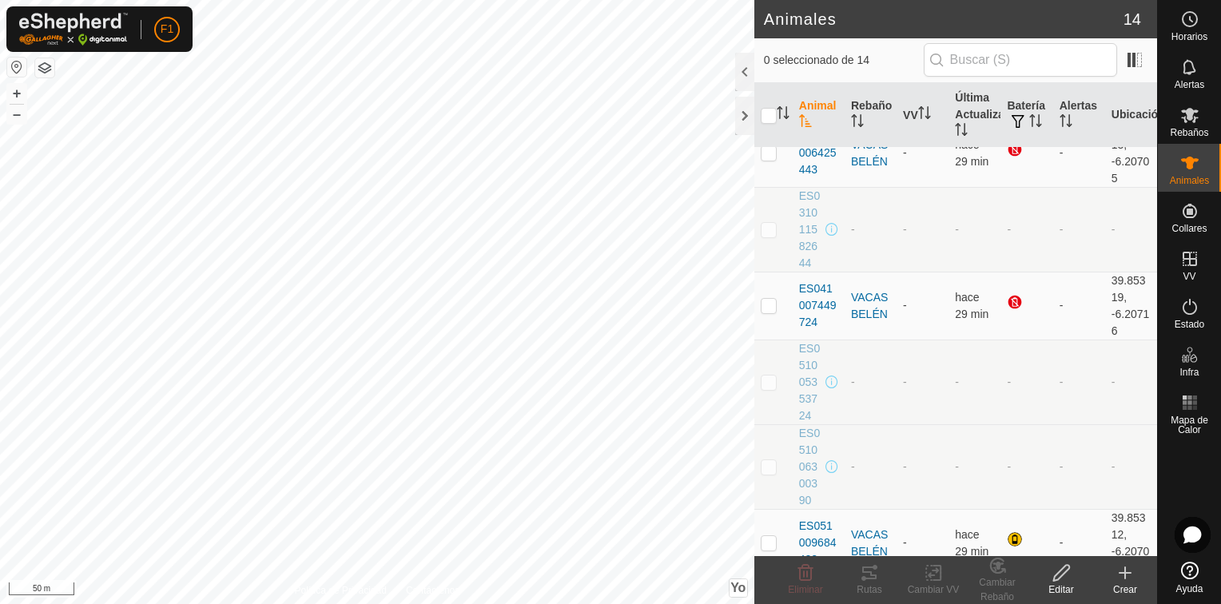
scroll to position [205, 0]
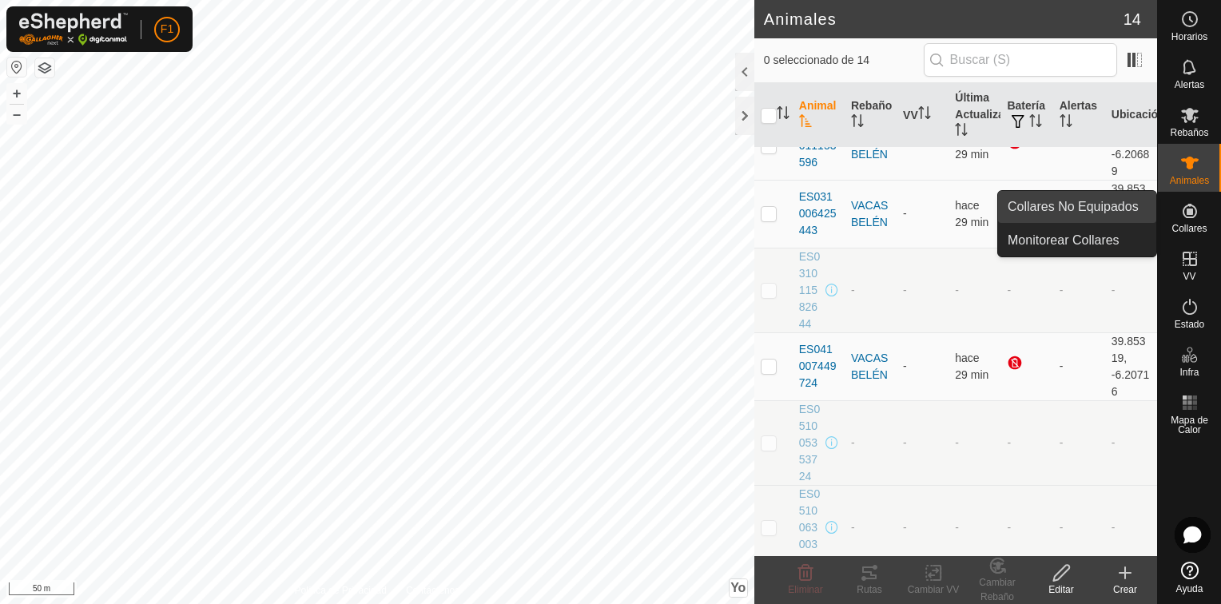
click at [1102, 216] on link "Collares No Equipados" at bounding box center [1077, 207] width 158 height 32
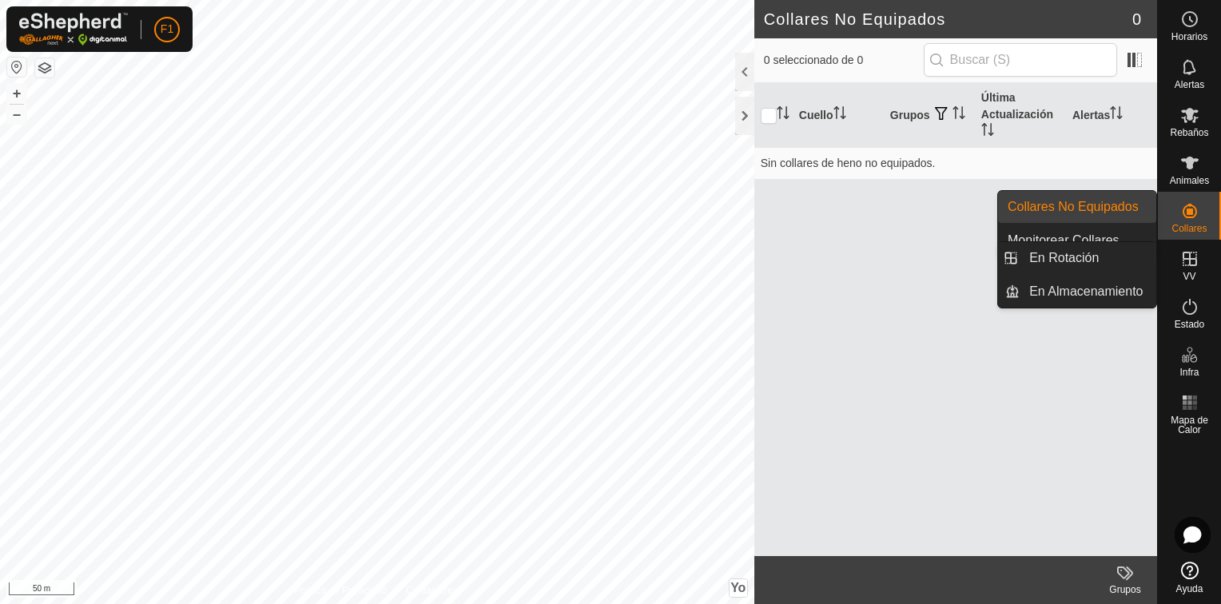
click at [1186, 260] on icon at bounding box center [1190, 258] width 19 height 19
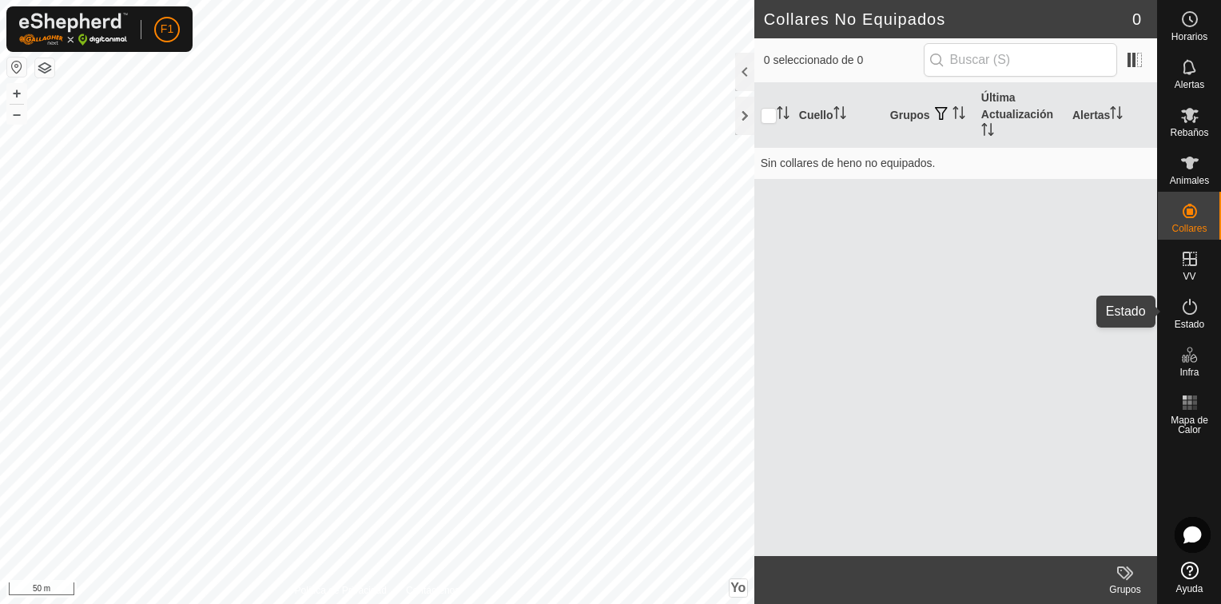
click at [1193, 324] on span "Estado" at bounding box center [1190, 325] width 30 height 10
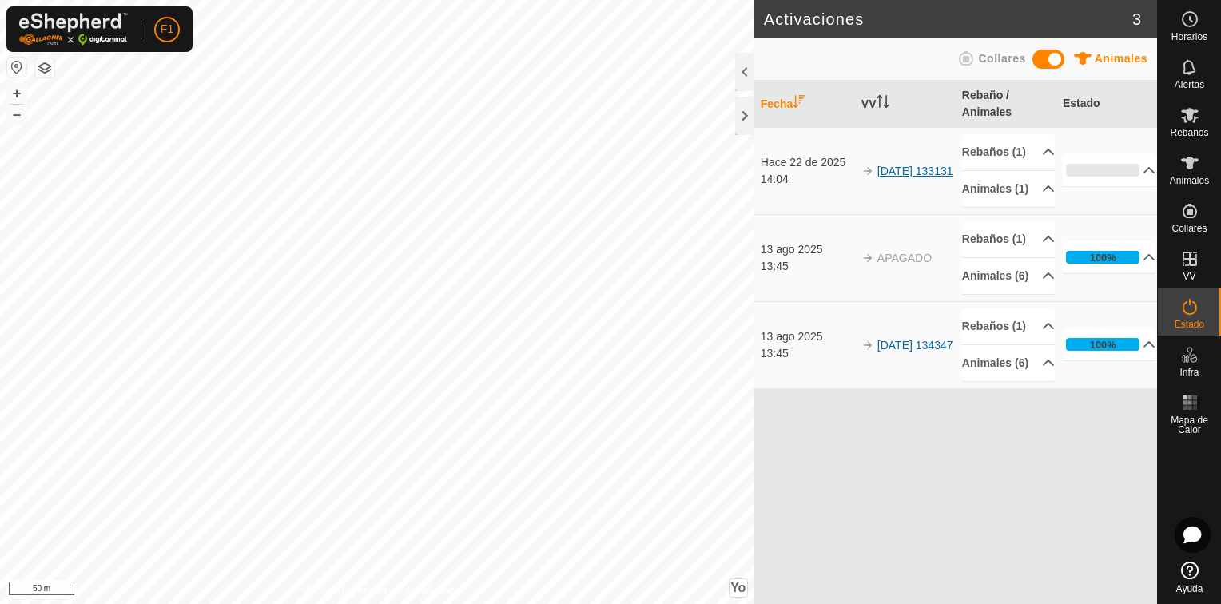
click at [899, 165] on link "[DATE] 133131" at bounding box center [916, 171] width 76 height 13
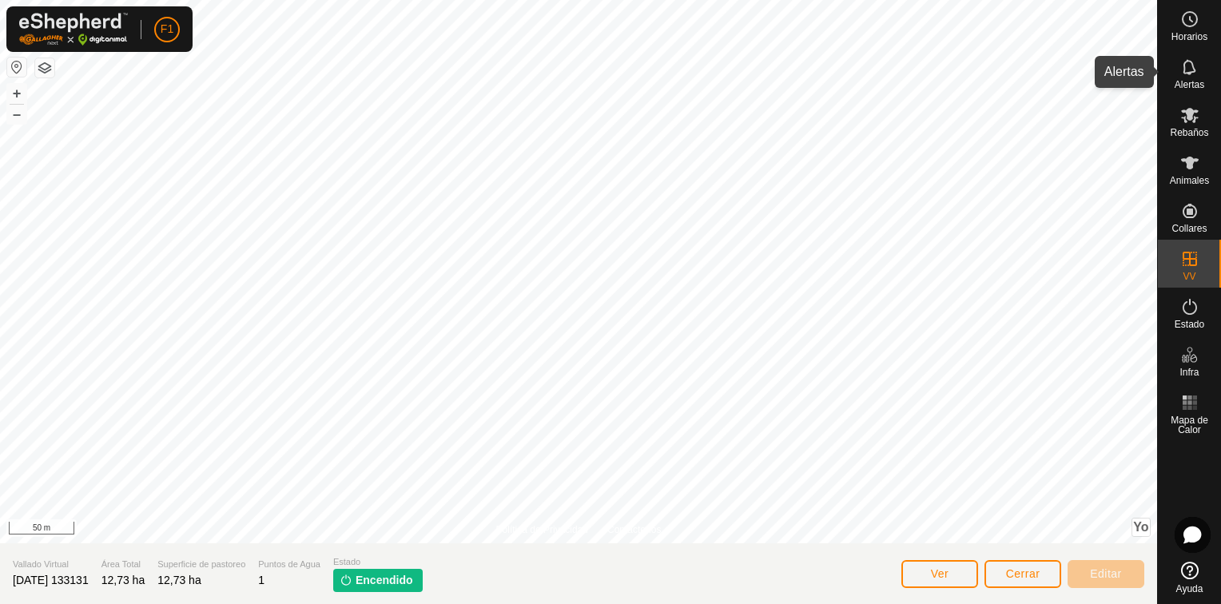
click at [1208, 68] on div "Alertas" at bounding box center [1189, 72] width 63 height 48
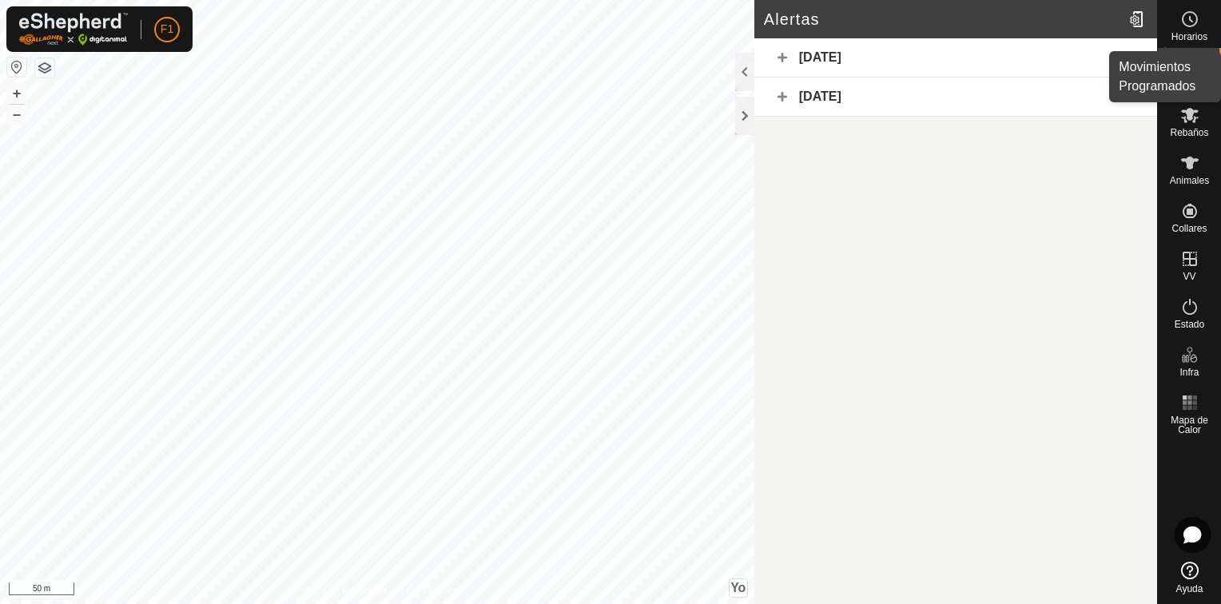
click at [1197, 20] on circle at bounding box center [1190, 19] width 14 height 14
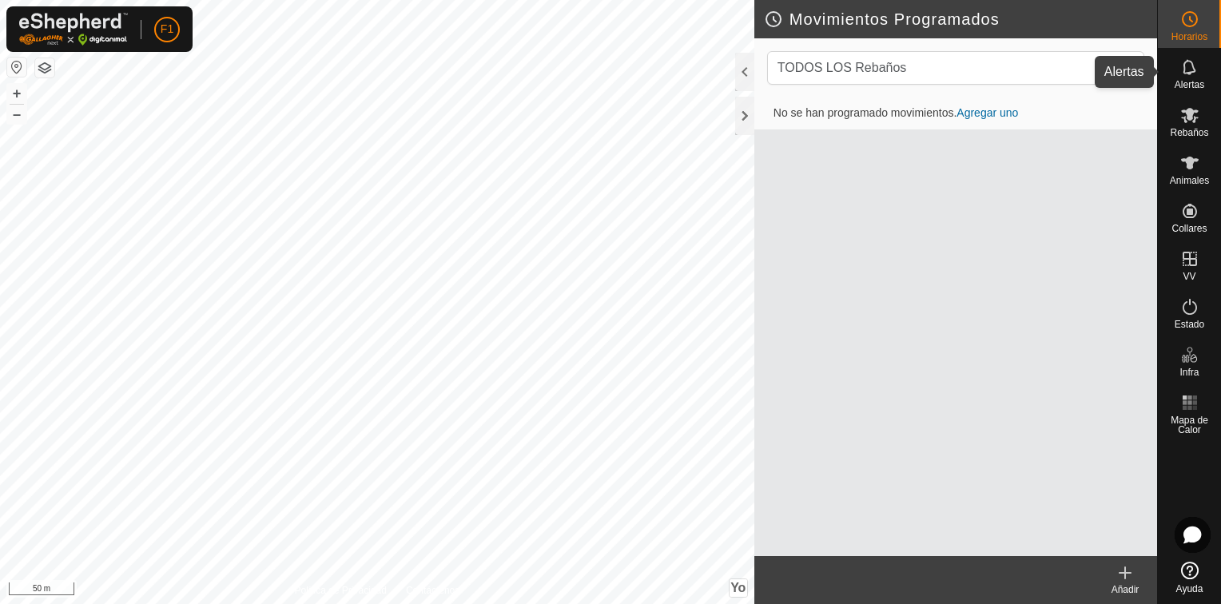
click at [1176, 85] on span "Alertas" at bounding box center [1190, 85] width 30 height 10
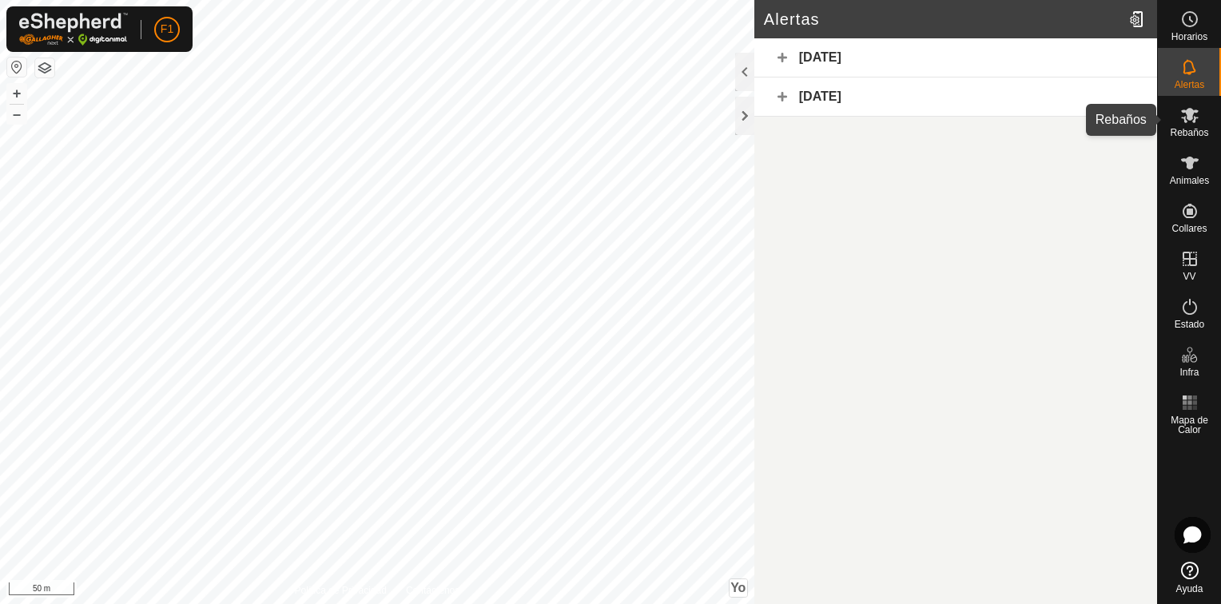
click at [1183, 118] on icon at bounding box center [1190, 115] width 18 height 15
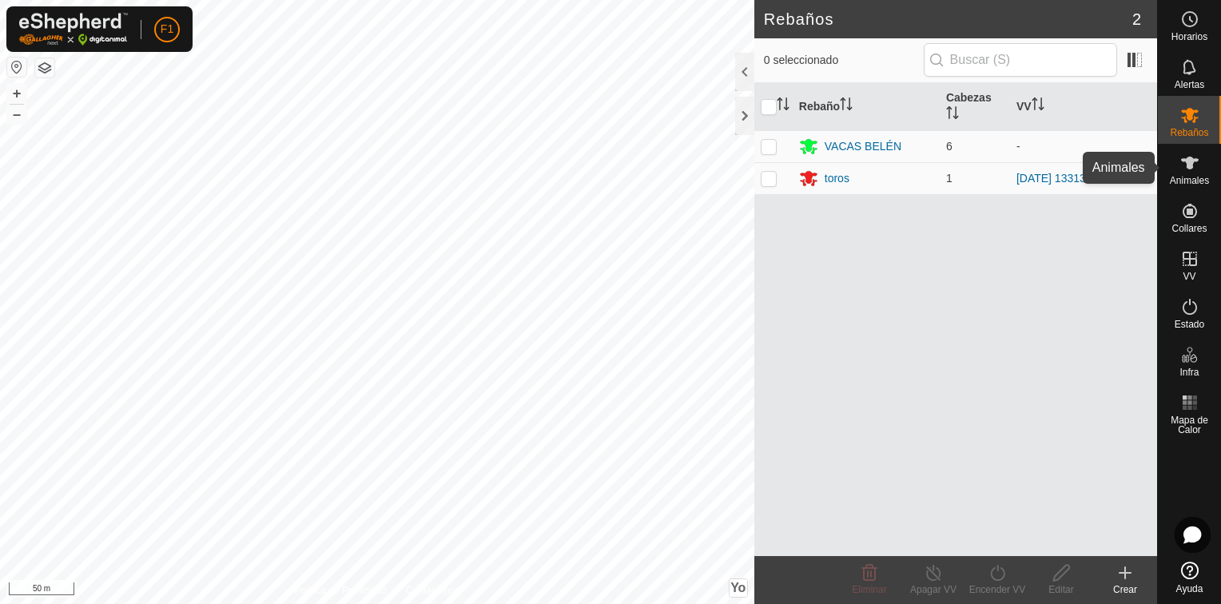
click at [1185, 154] on icon at bounding box center [1190, 162] width 19 height 19
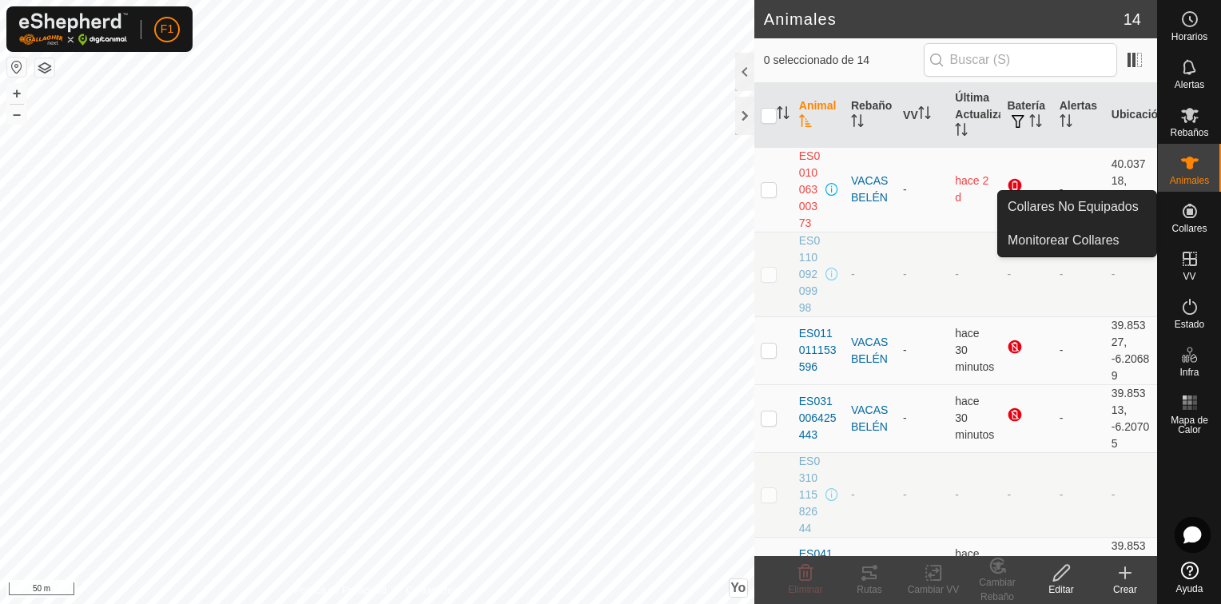
click at [1194, 217] on icon at bounding box center [1190, 211] width 14 height 14
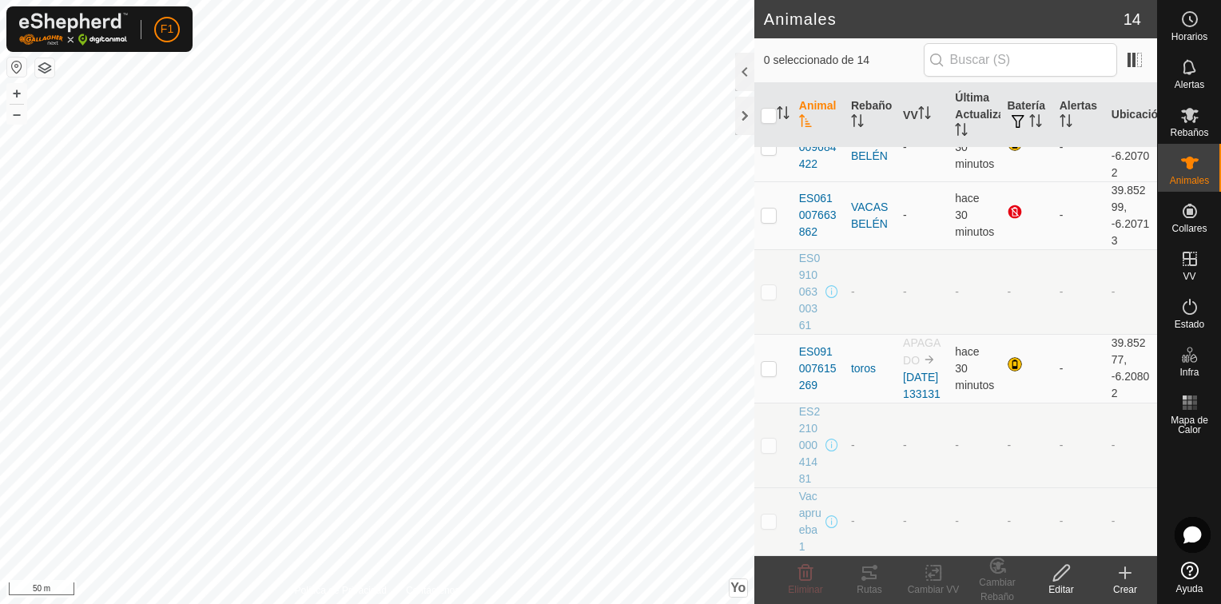
scroll to position [691, 0]
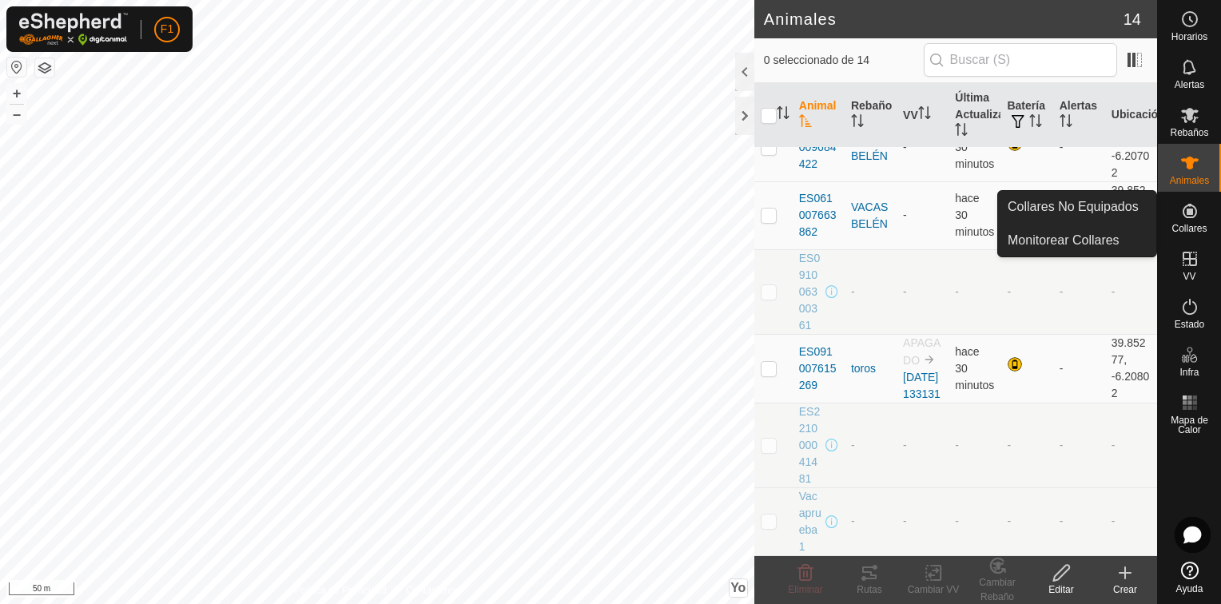
click at [1187, 215] on icon at bounding box center [1190, 210] width 19 height 19
click at [1186, 219] on icon at bounding box center [1190, 210] width 19 height 19
click at [1119, 225] on link "Monitorear Collares" at bounding box center [1077, 241] width 158 height 32
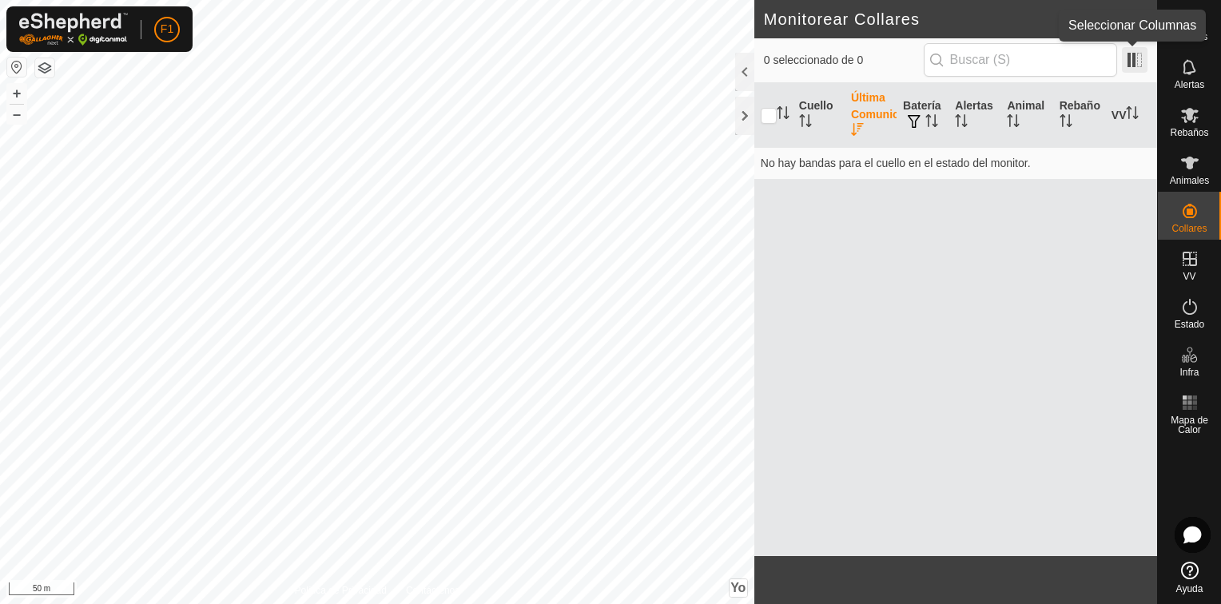
click at [1127, 59] on span at bounding box center [1135, 60] width 26 height 26
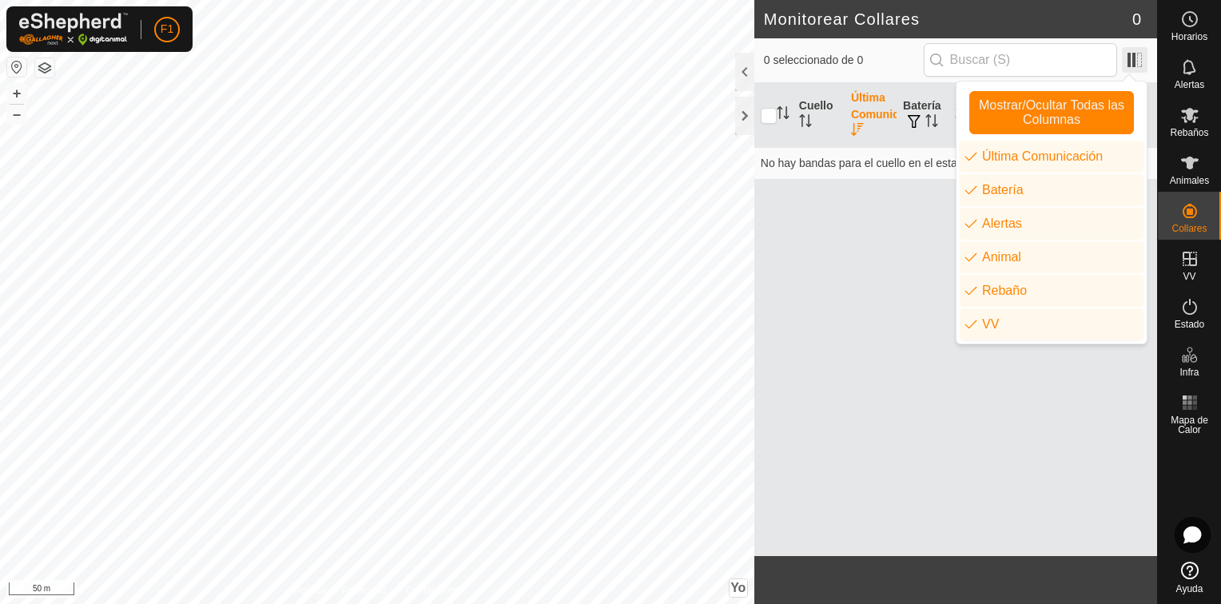
click at [1127, 59] on span at bounding box center [1135, 60] width 26 height 26
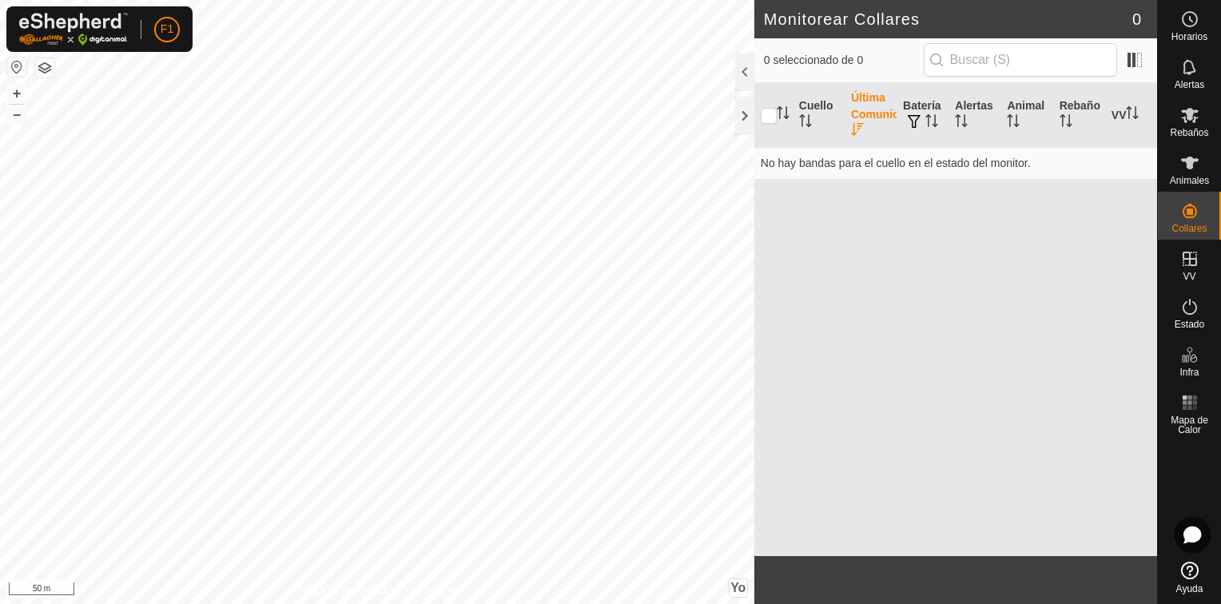
click at [855, 126] on icon "Activar para ordenar" at bounding box center [857, 129] width 13 height 13
click at [862, 126] on icon "Activar para ordenar" at bounding box center [857, 129] width 13 height 13
click at [929, 116] on icon "Activar para ordenar" at bounding box center [929, 120] width 2 height 13
click at [929, 116] on icon "Activar para ordenar" at bounding box center [932, 120] width 12 height 13
click at [1201, 172] on es-animals-svg-icon at bounding box center [1190, 163] width 29 height 26
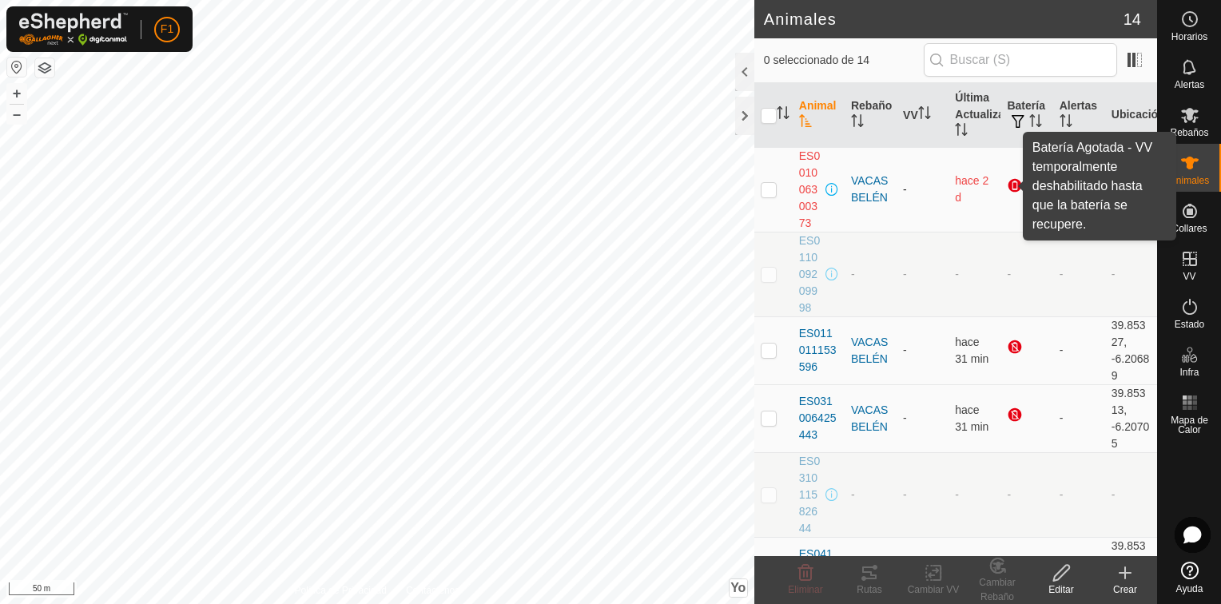
click at [1007, 181] on div at bounding box center [1016, 186] width 19 height 19
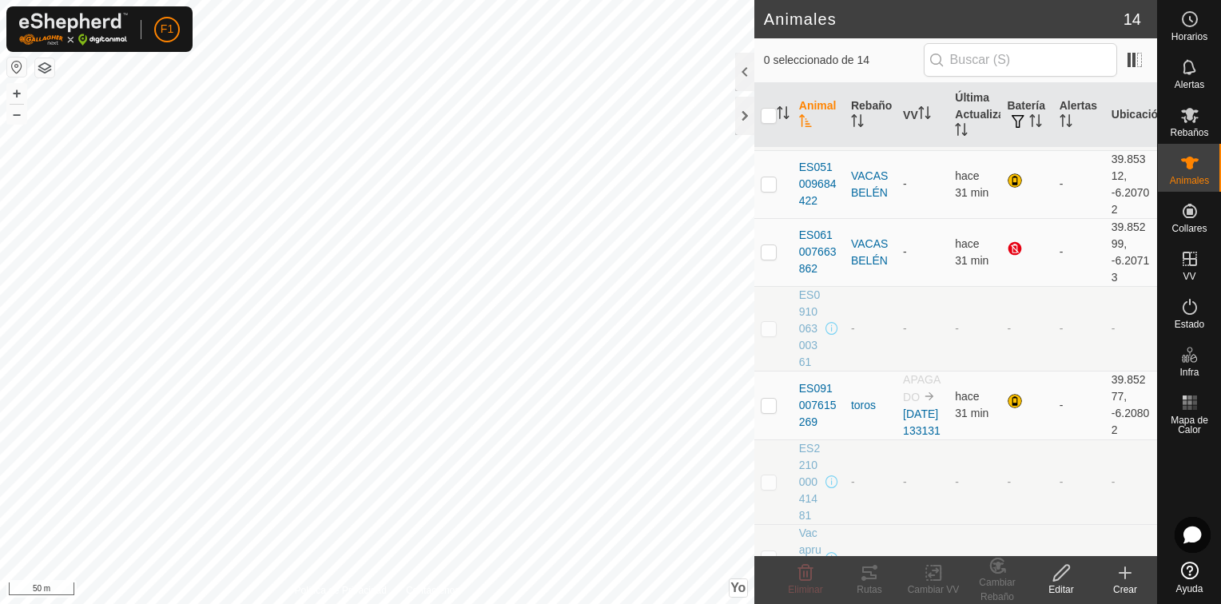
scroll to position [691, 0]
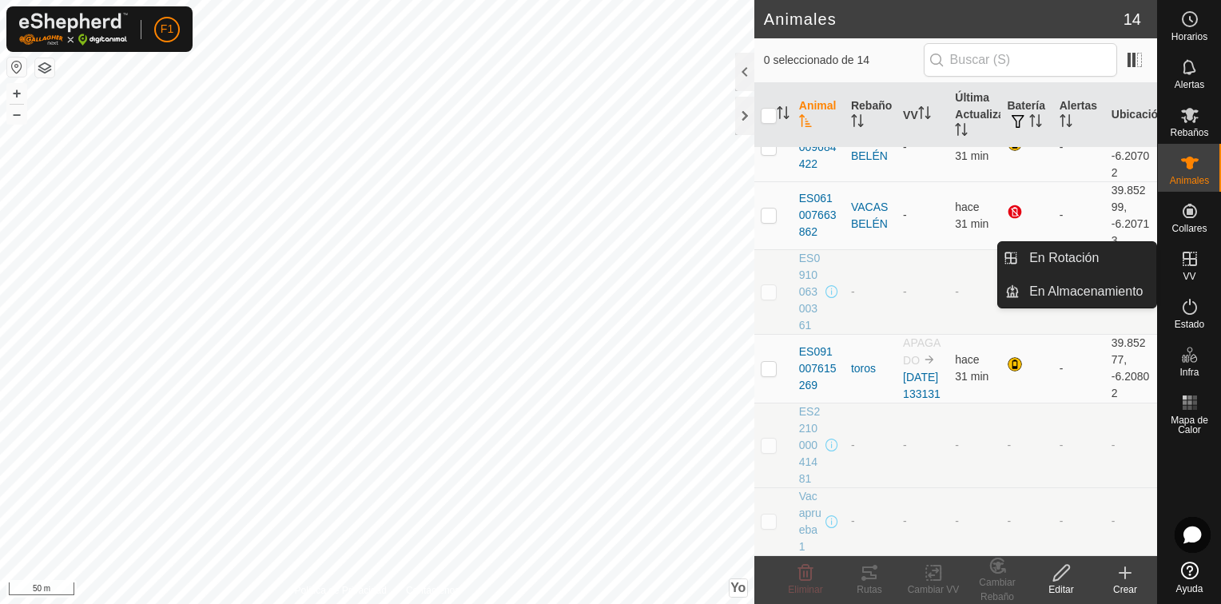
click at [1195, 264] on icon at bounding box center [1190, 258] width 19 height 19
click at [1095, 257] on link "En Rotación" at bounding box center [1088, 258] width 137 height 32
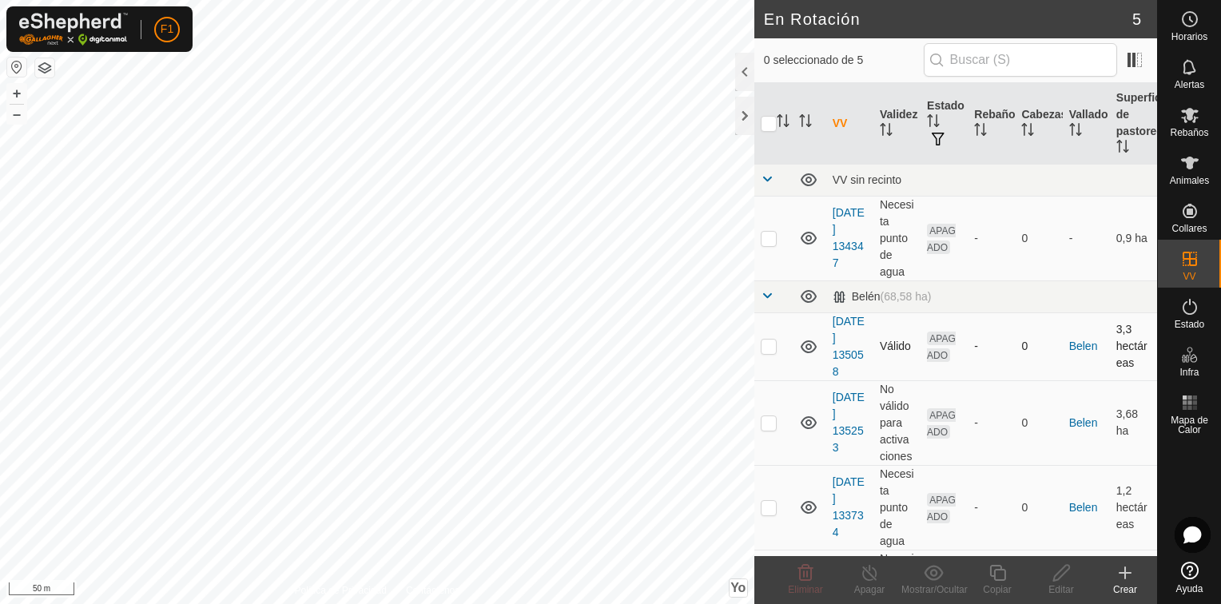
scroll to position [94, 0]
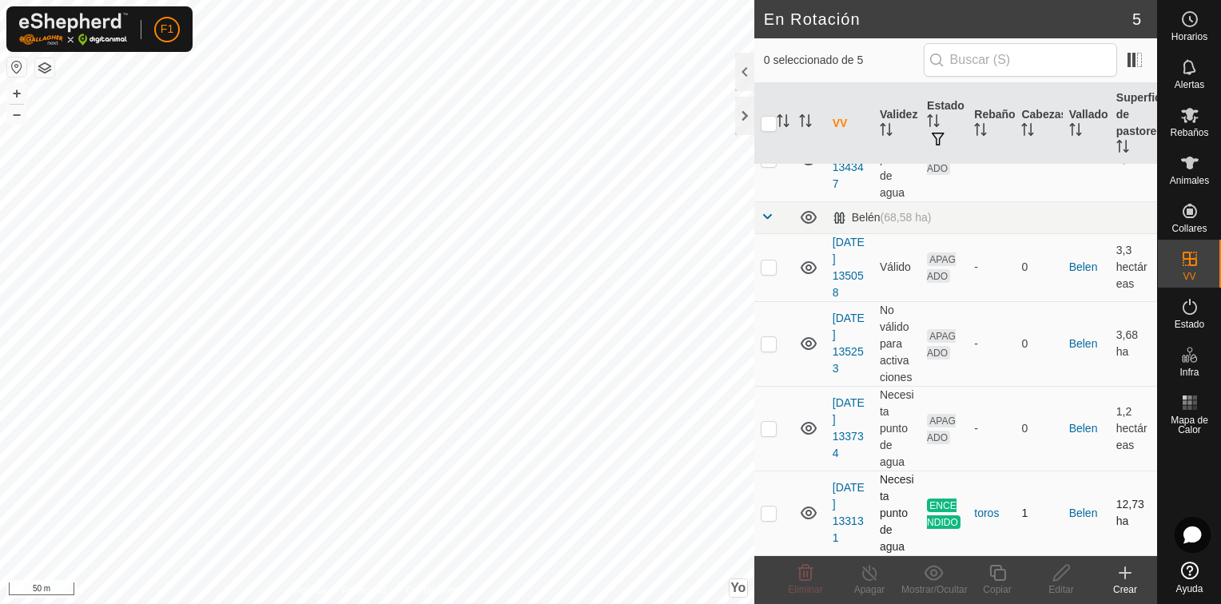
click at [768, 510] on p-checkbox at bounding box center [769, 513] width 16 height 13
checkbox input "true"
click at [870, 571] on icon at bounding box center [870, 572] width 20 height 19
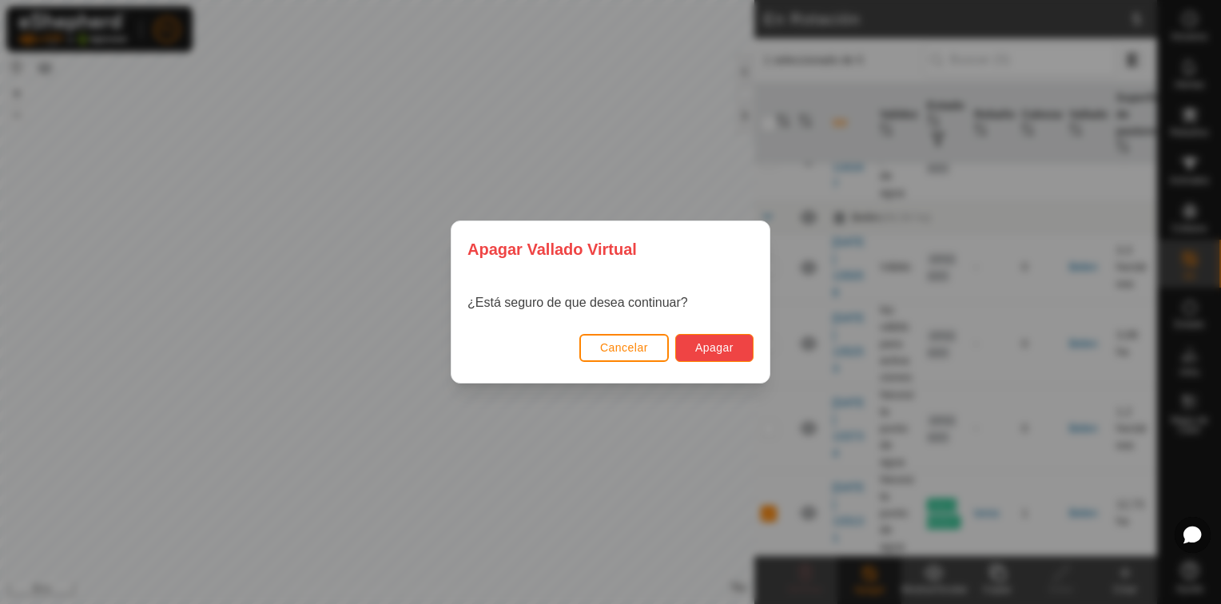
click at [707, 347] on span "Apagar" at bounding box center [714, 347] width 38 height 13
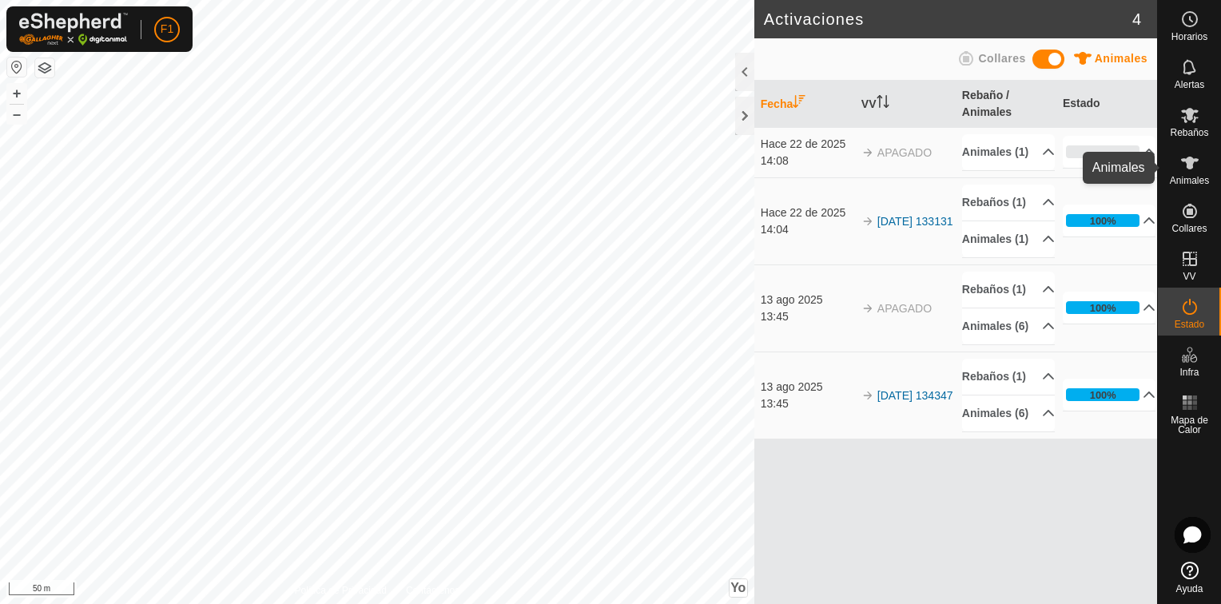
click at [1197, 173] on es-animals-svg-icon at bounding box center [1190, 163] width 29 height 26
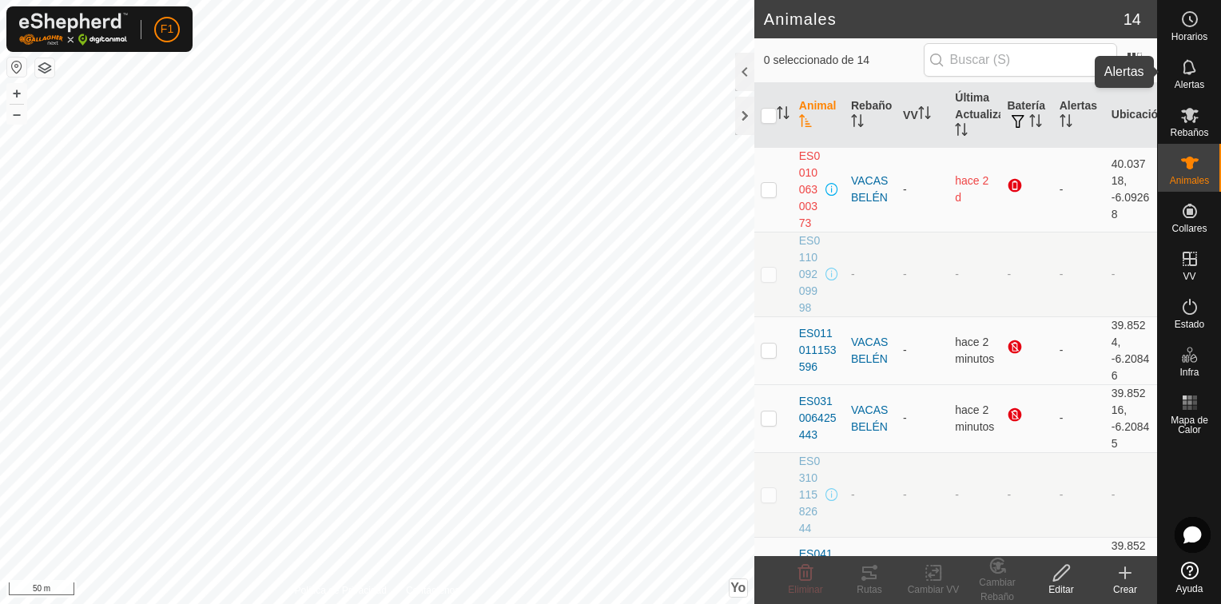
click at [1201, 83] on span "Alertas" at bounding box center [1190, 85] width 30 height 10
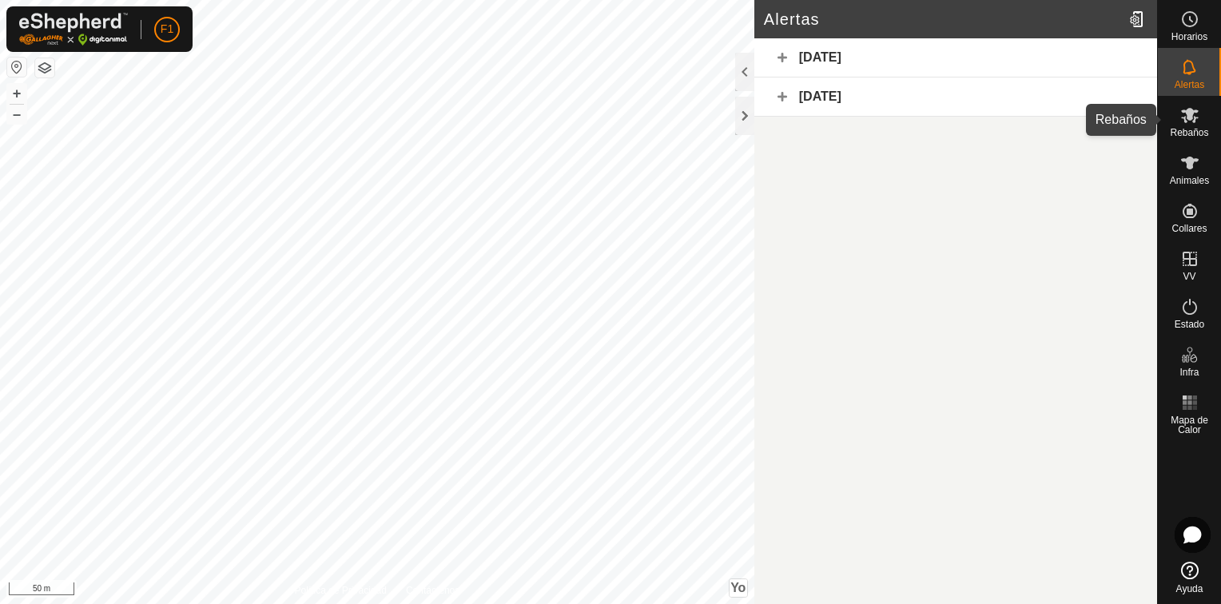
click at [1185, 128] on span "Rebaños" at bounding box center [1189, 133] width 38 height 10
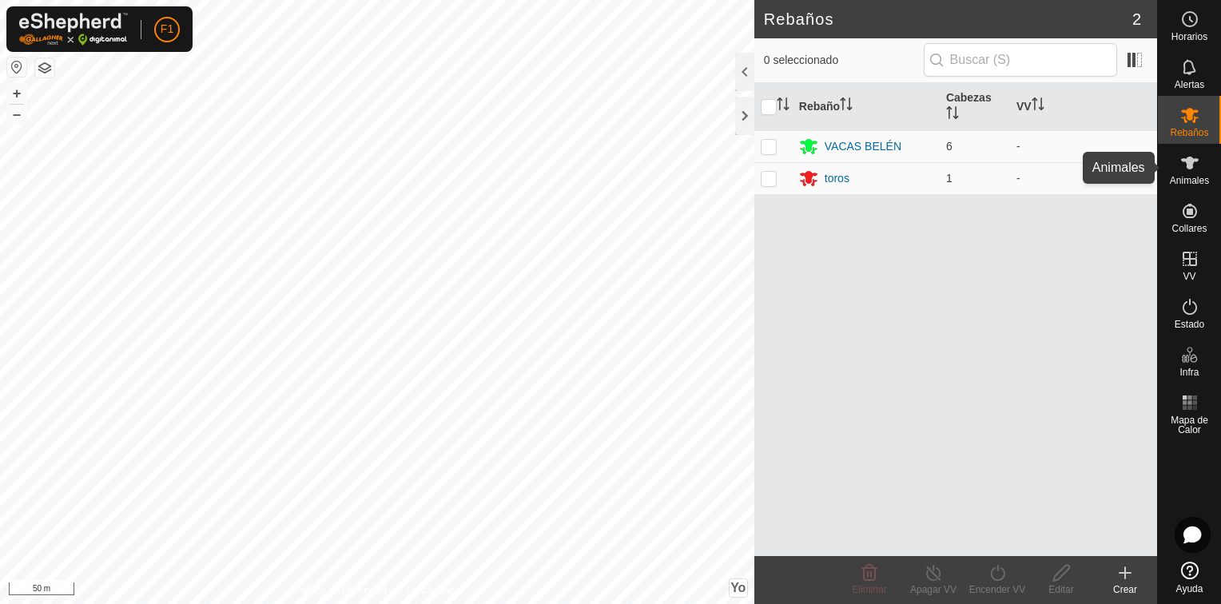
click at [1189, 165] on icon at bounding box center [1190, 163] width 18 height 13
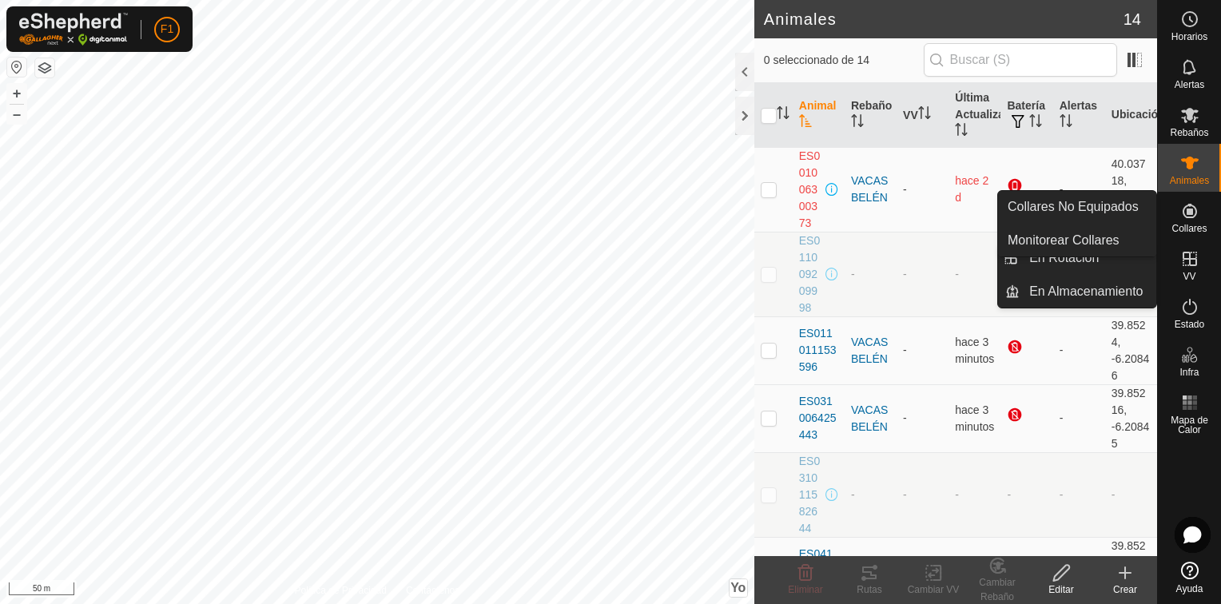
click at [1185, 213] on icon at bounding box center [1190, 210] width 19 height 19
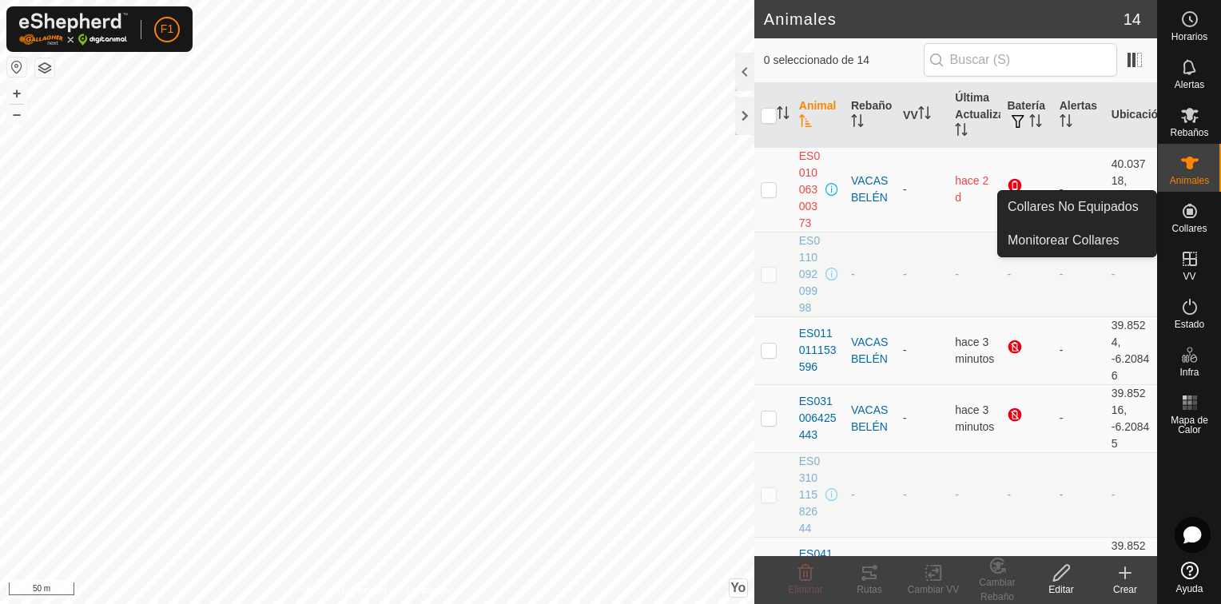
click at [1189, 225] on span "Collares" at bounding box center [1189, 229] width 35 height 10
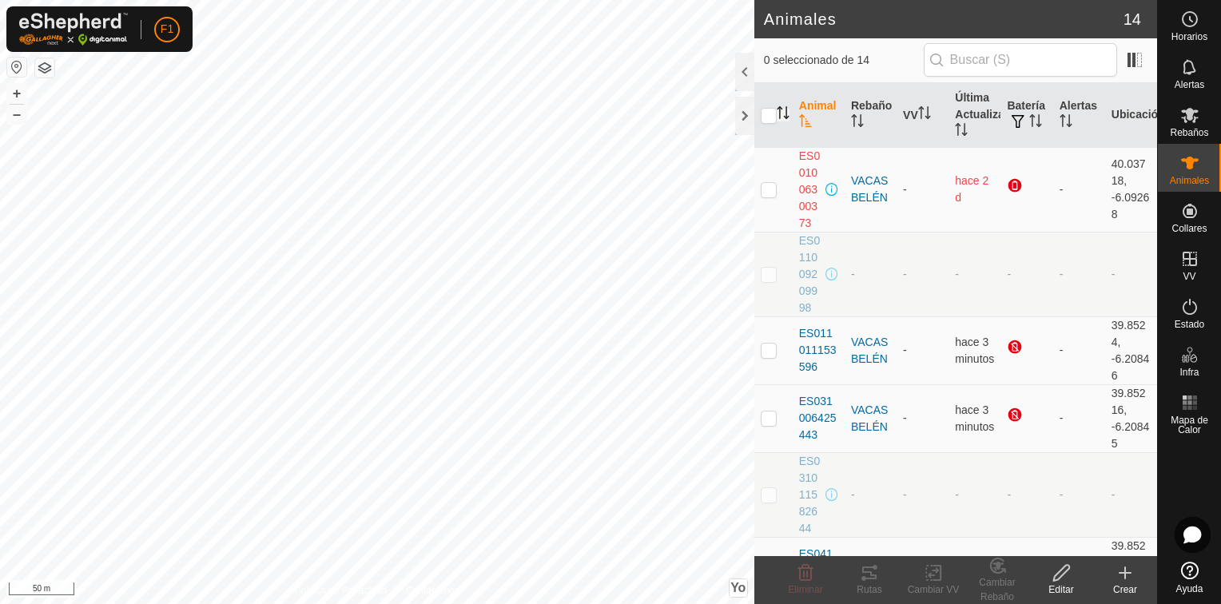
click at [783, 108] on icon "Activar para ordenar" at bounding box center [783, 112] width 13 height 13
click at [1059, 578] on icon at bounding box center [1061, 573] width 16 height 16
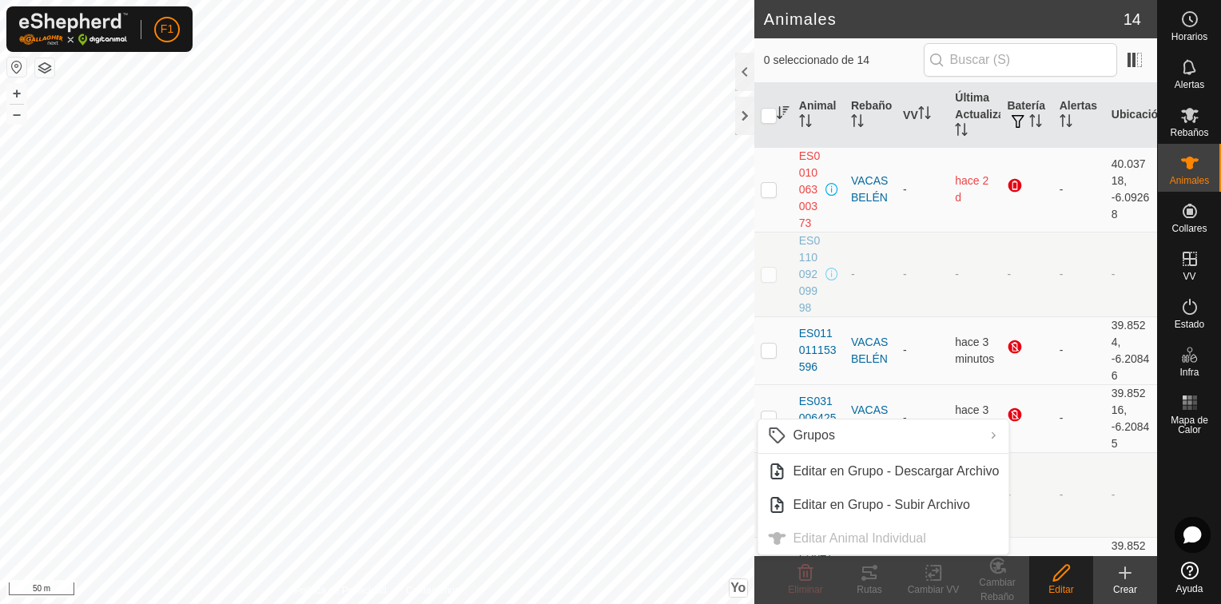
click at [1052, 572] on icon at bounding box center [1062, 572] width 20 height 19
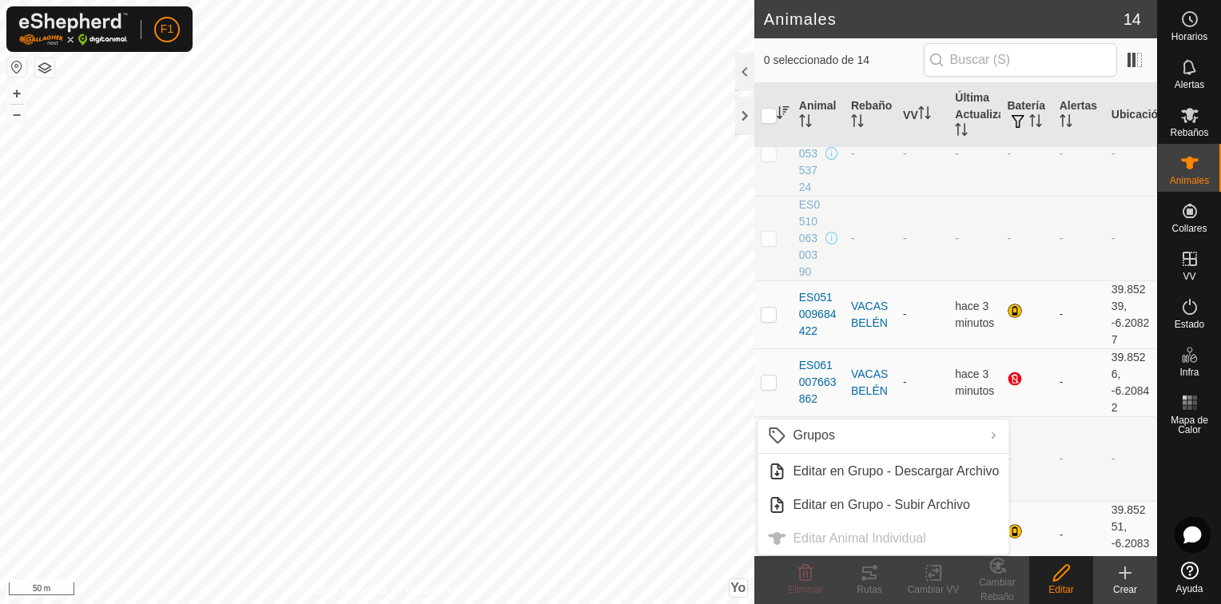
scroll to position [536, 0]
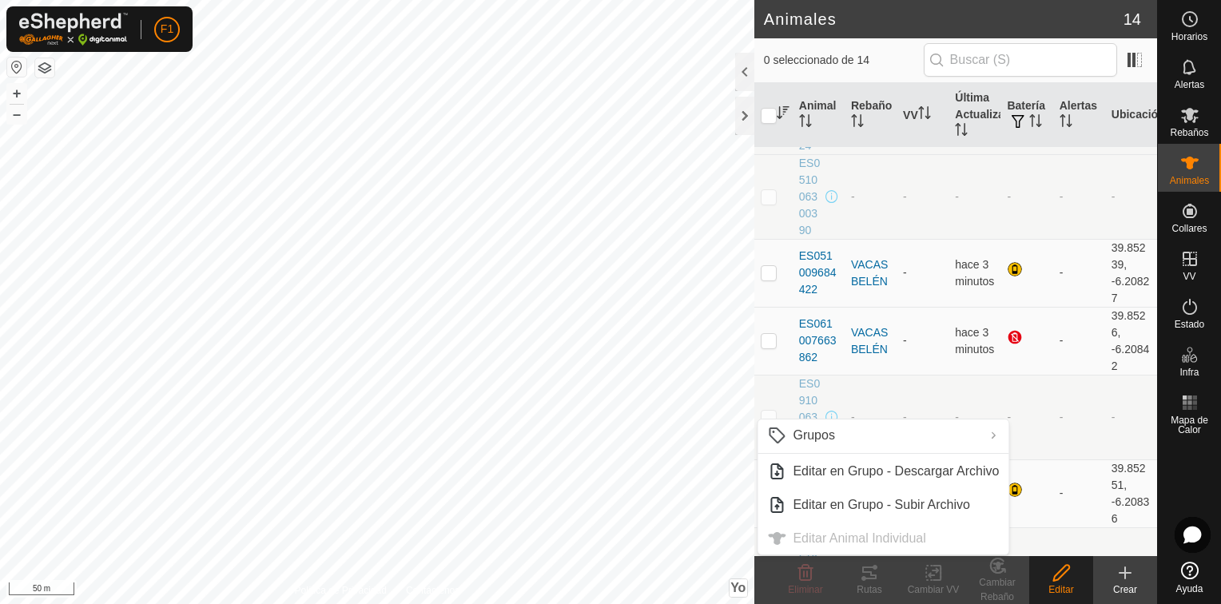
click at [1058, 588] on div "Editar" at bounding box center [1061, 590] width 64 height 14
click at [1191, 405] on icon at bounding box center [1190, 402] width 19 height 19
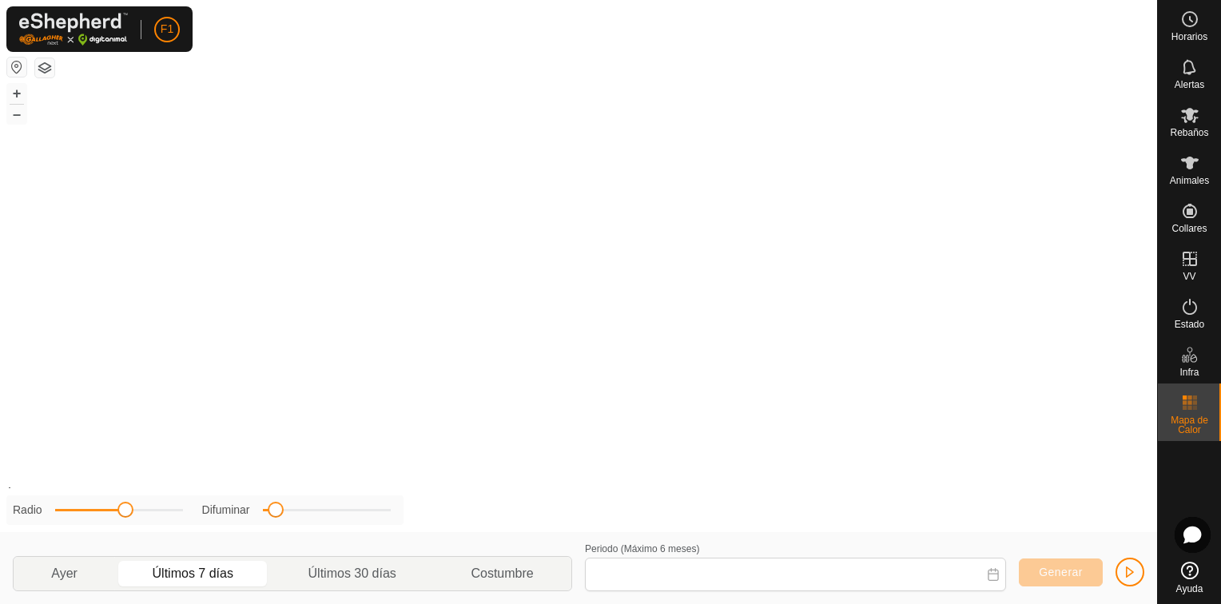
type input "[DATE] - [DATE]"
click at [1183, 313] on icon at bounding box center [1190, 306] width 19 height 19
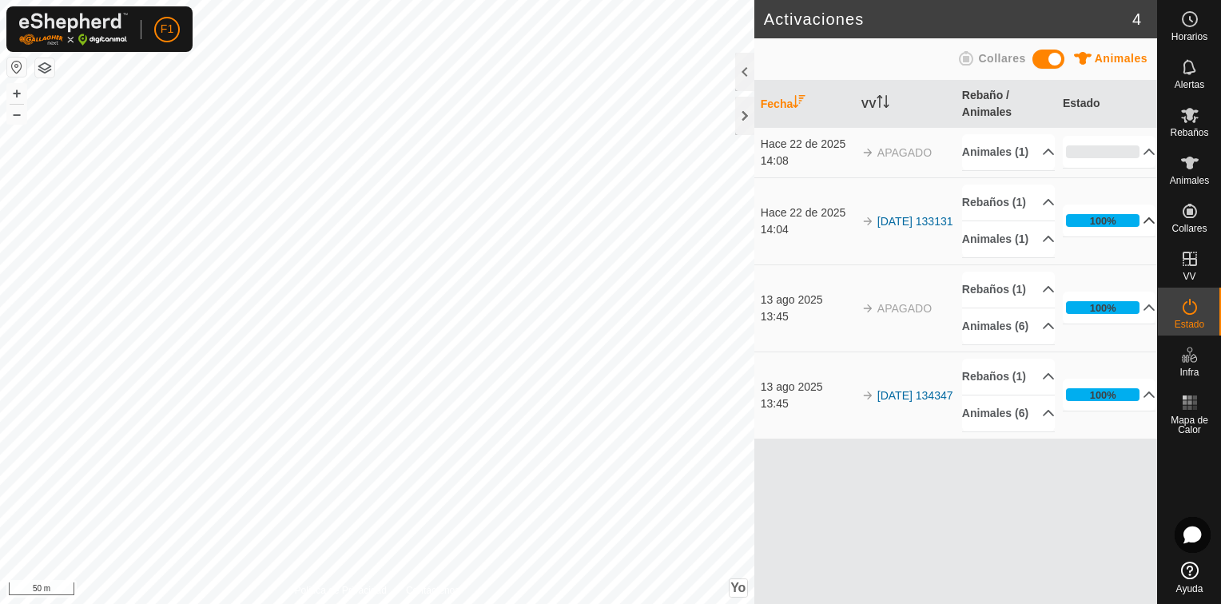
click at [1141, 237] on p-accordion-header "100%" at bounding box center [1110, 221] width 94 height 32
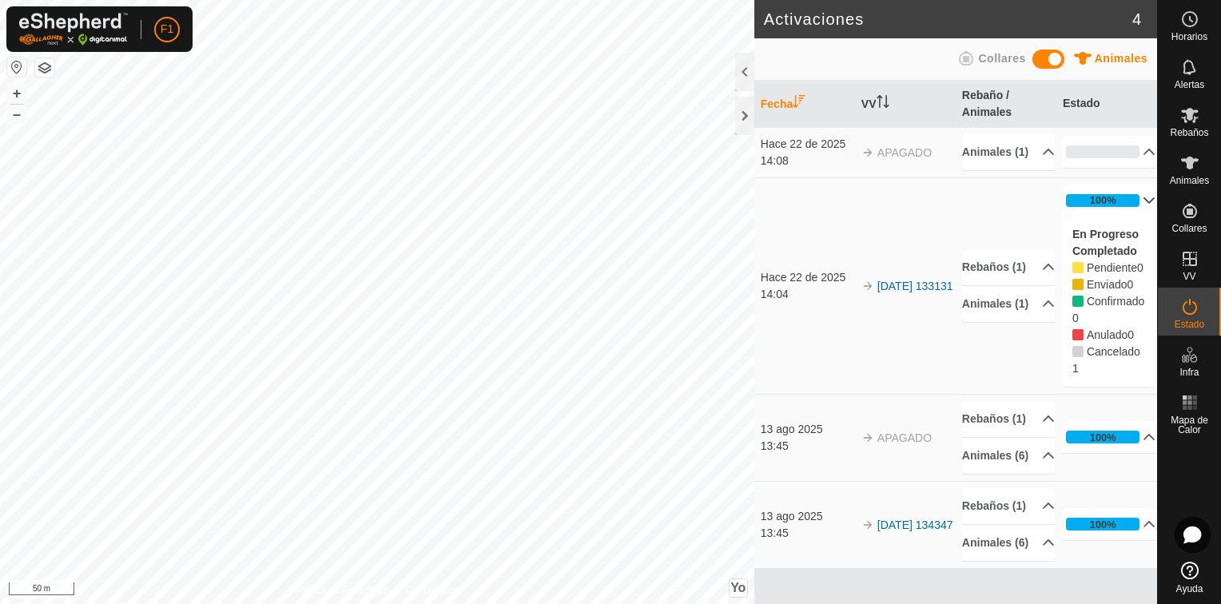
click at [1128, 213] on p-accordion-header "100%" at bounding box center [1110, 201] width 94 height 32
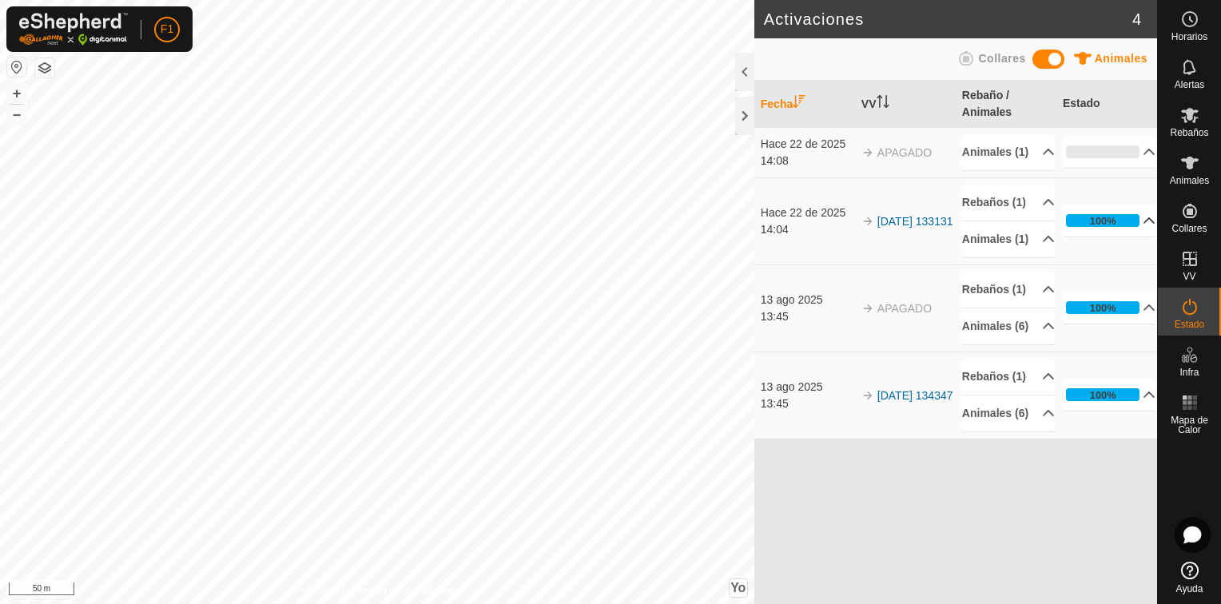
click at [1141, 237] on p-accordion-header "100%" at bounding box center [1110, 221] width 94 height 32
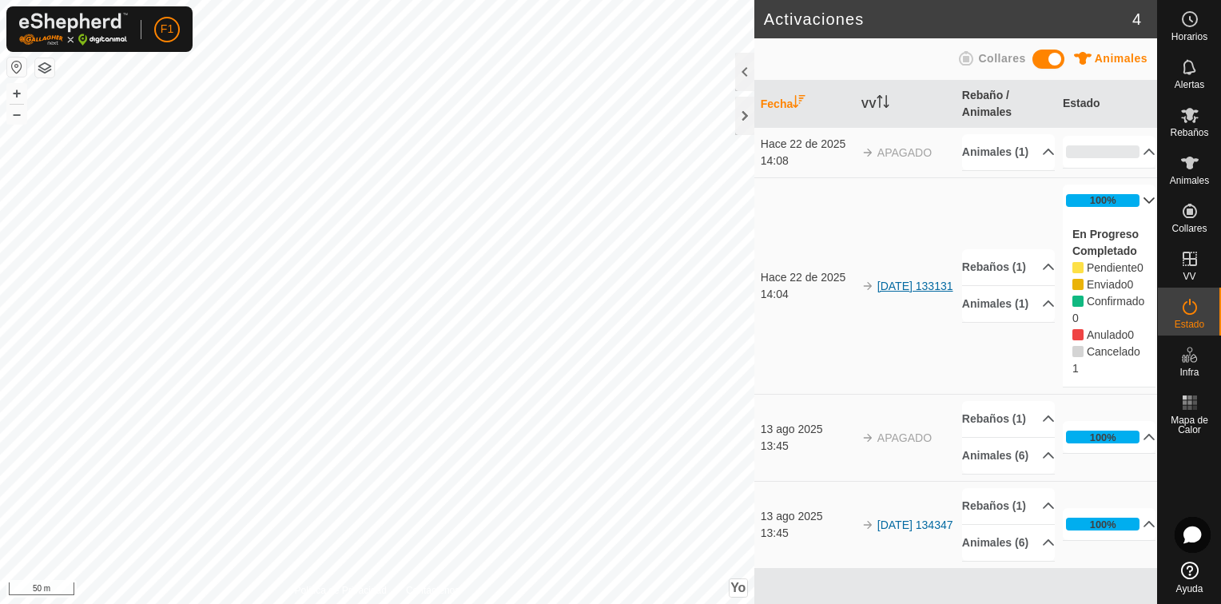
click at [887, 293] on link "[DATE] 133131" at bounding box center [916, 286] width 76 height 13
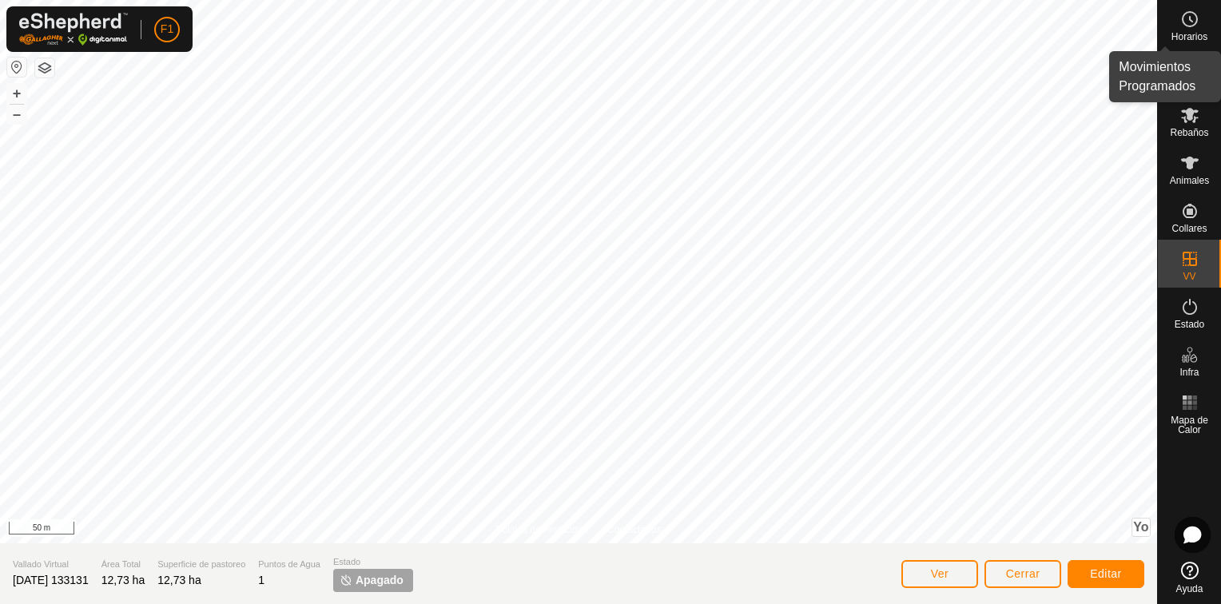
click at [1187, 29] on es-schedule-vp-svg-icon at bounding box center [1190, 19] width 29 height 26
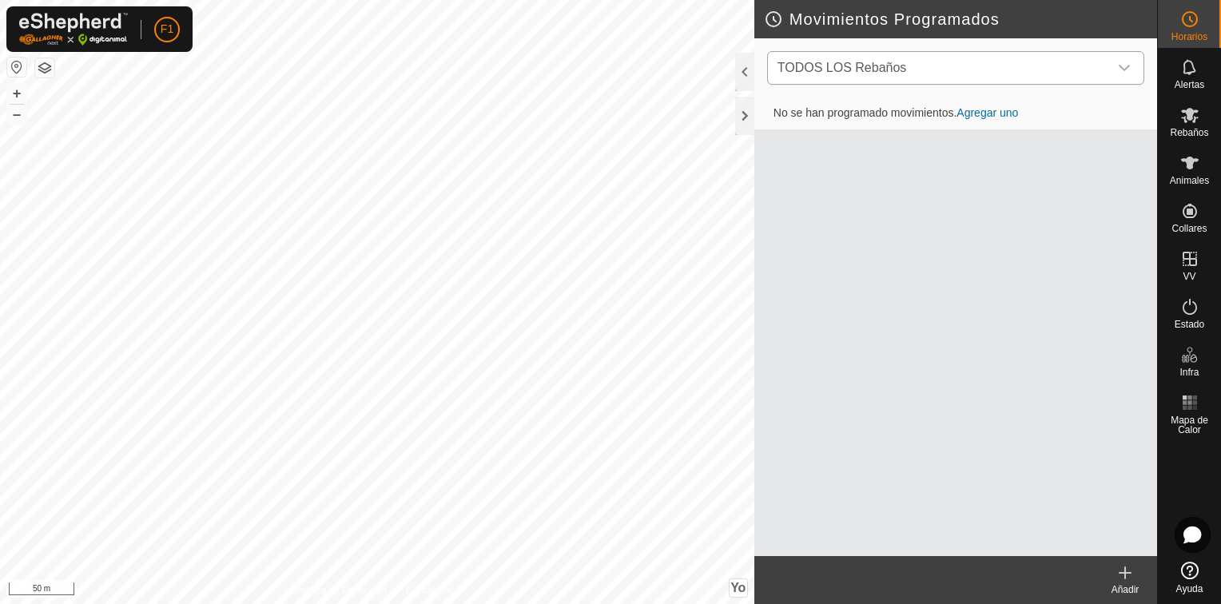
click at [1122, 68] on icon "Disparador desplegable" at bounding box center [1124, 68] width 11 height 6
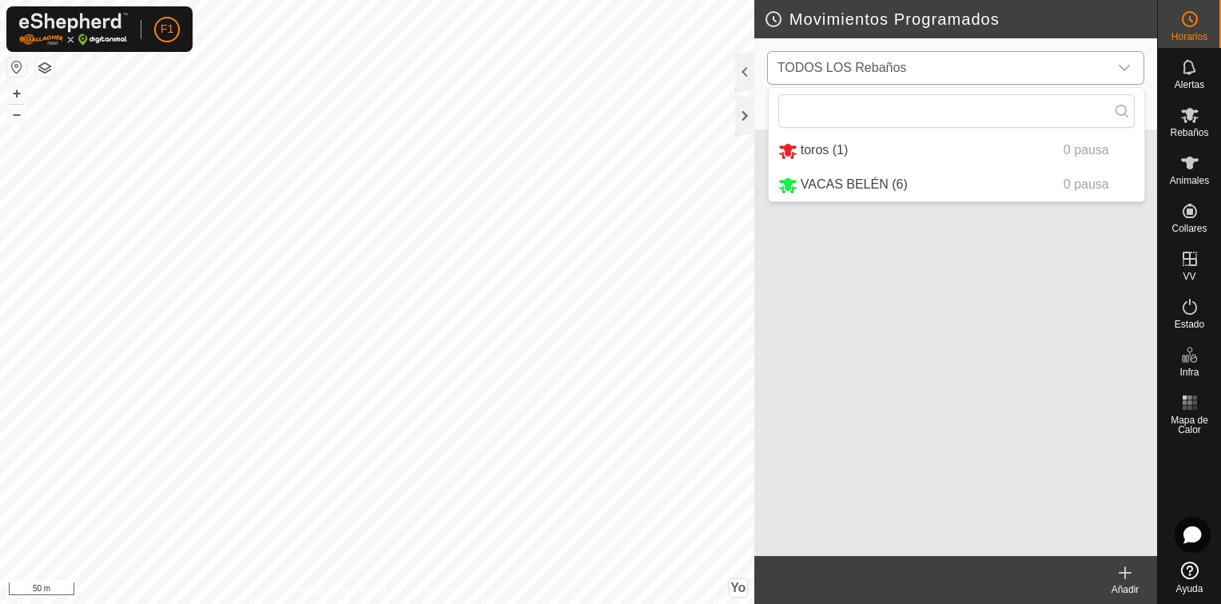
click at [1122, 68] on icon "Disparador desplegable" at bounding box center [1124, 68] width 11 height 6
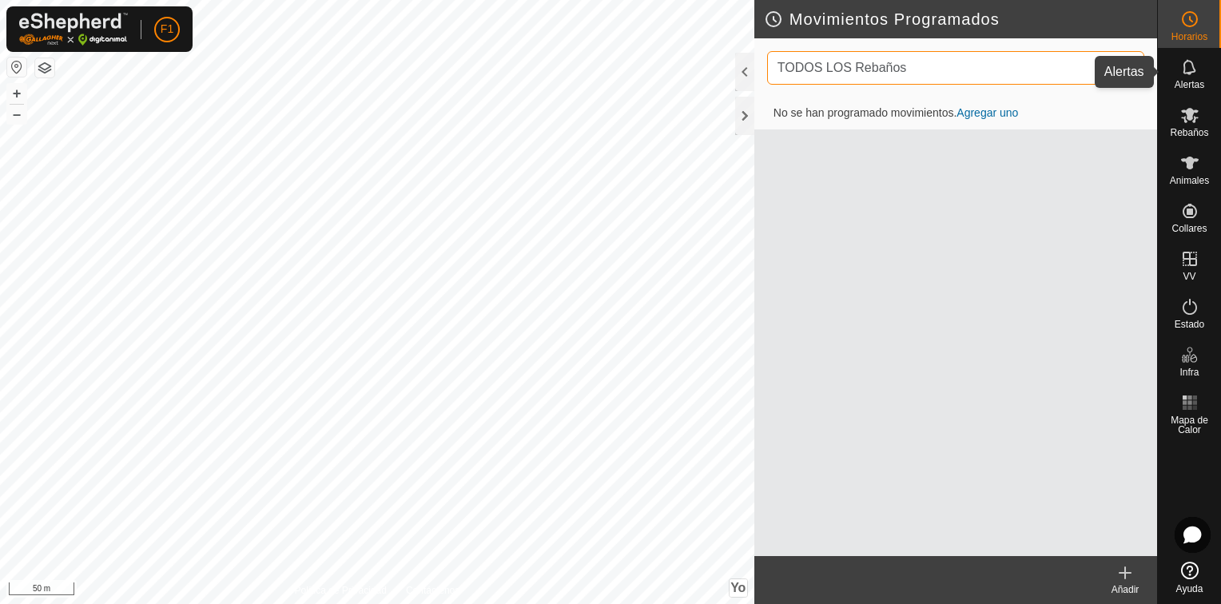
click at [1193, 81] on span "Alertas" at bounding box center [1190, 85] width 30 height 10
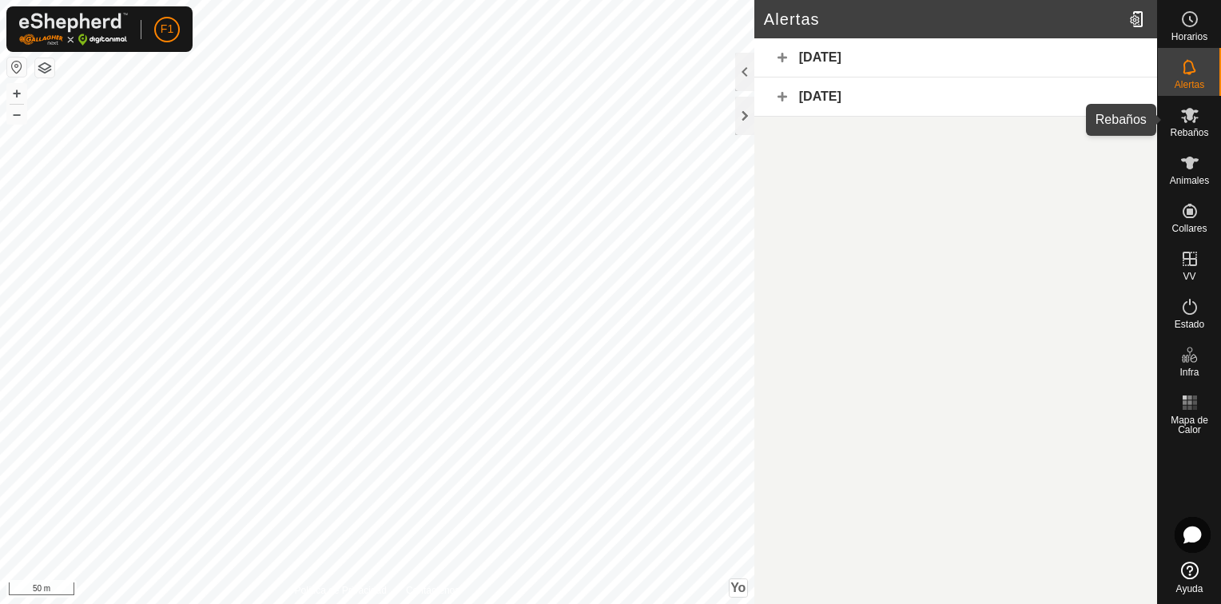
click at [1196, 125] on es-mob-svg-icon at bounding box center [1190, 115] width 29 height 26
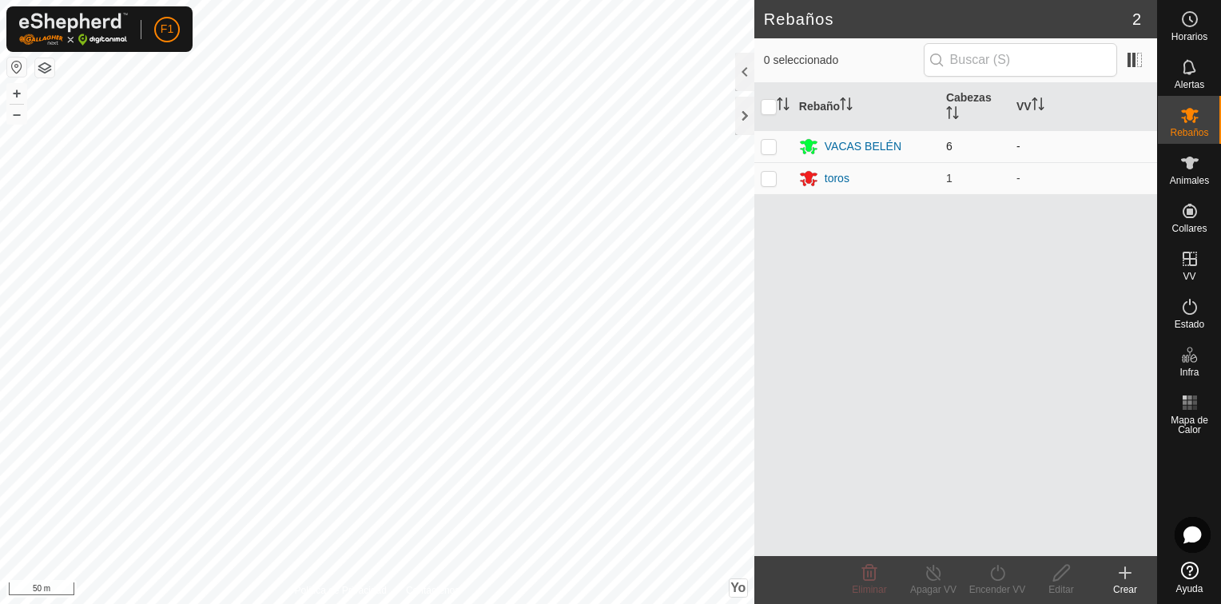
click at [763, 145] on p-checkbox at bounding box center [769, 146] width 16 height 13
checkbox input "true"
click at [766, 177] on p-checkbox at bounding box center [769, 178] width 16 height 13
checkbox input "true"
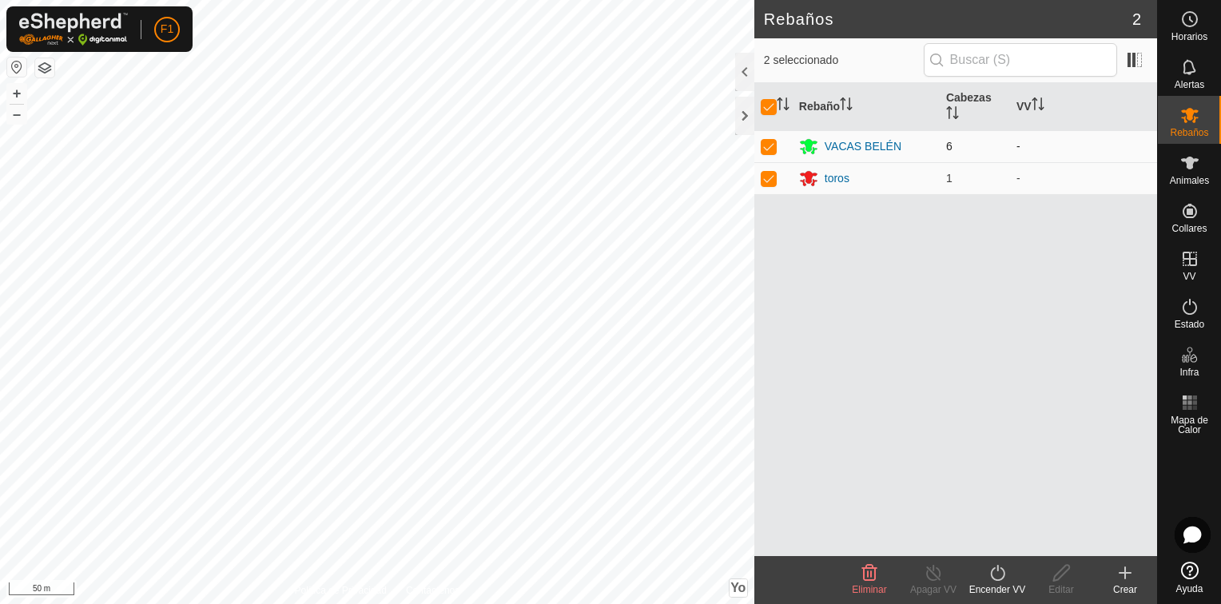
click at [772, 142] on p-checkbox at bounding box center [769, 146] width 16 height 13
checkbox input "false"
click at [770, 172] on p-checkbox at bounding box center [769, 178] width 16 height 13
checkbox input "false"
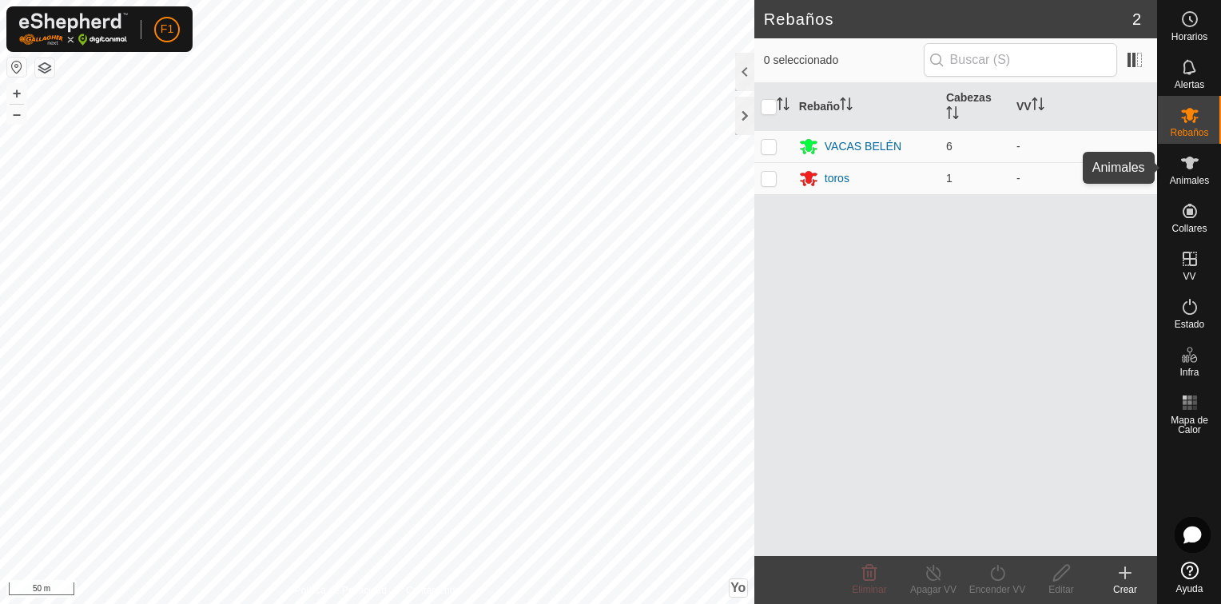
click at [1187, 169] on icon at bounding box center [1190, 162] width 19 height 19
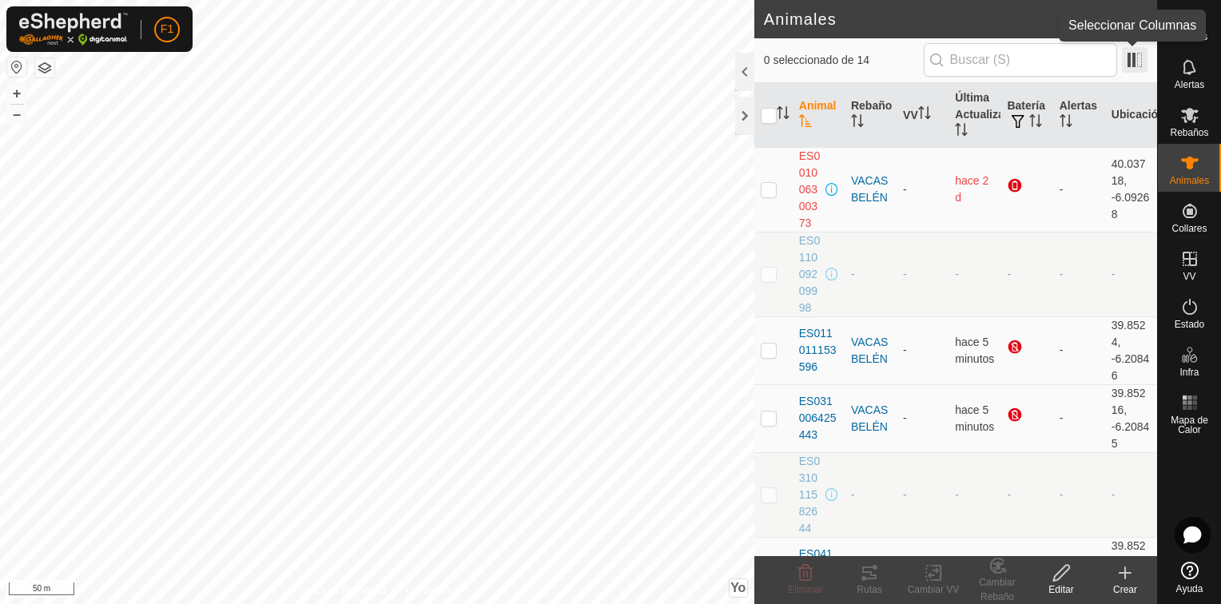
click at [1136, 59] on span at bounding box center [1135, 60] width 26 height 26
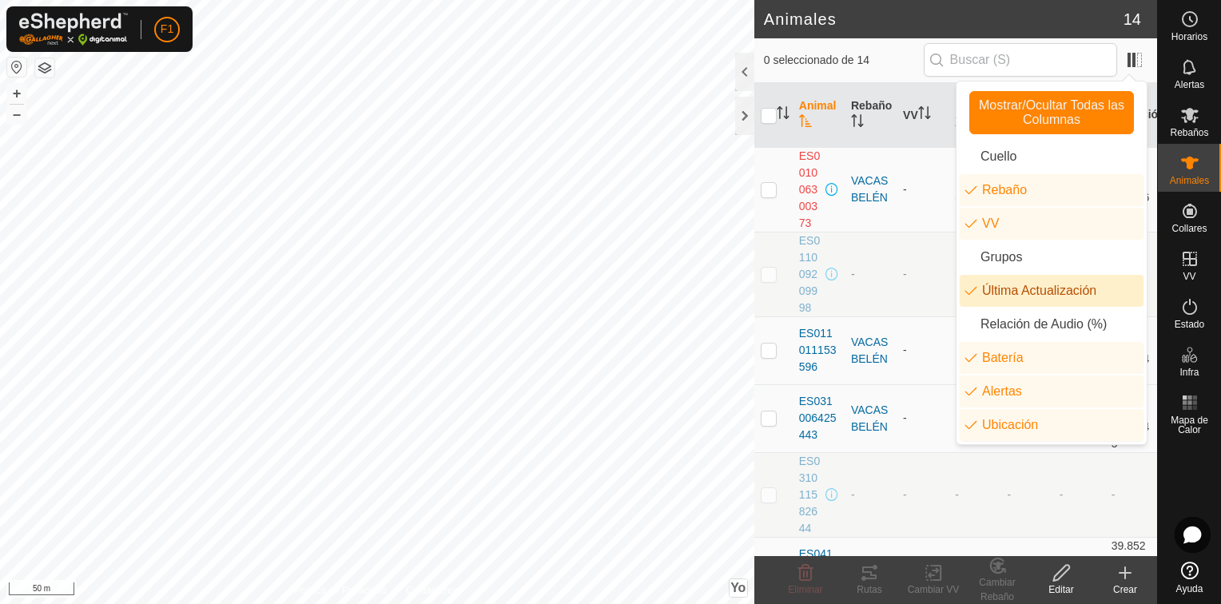
click at [770, 305] on td at bounding box center [774, 274] width 38 height 85
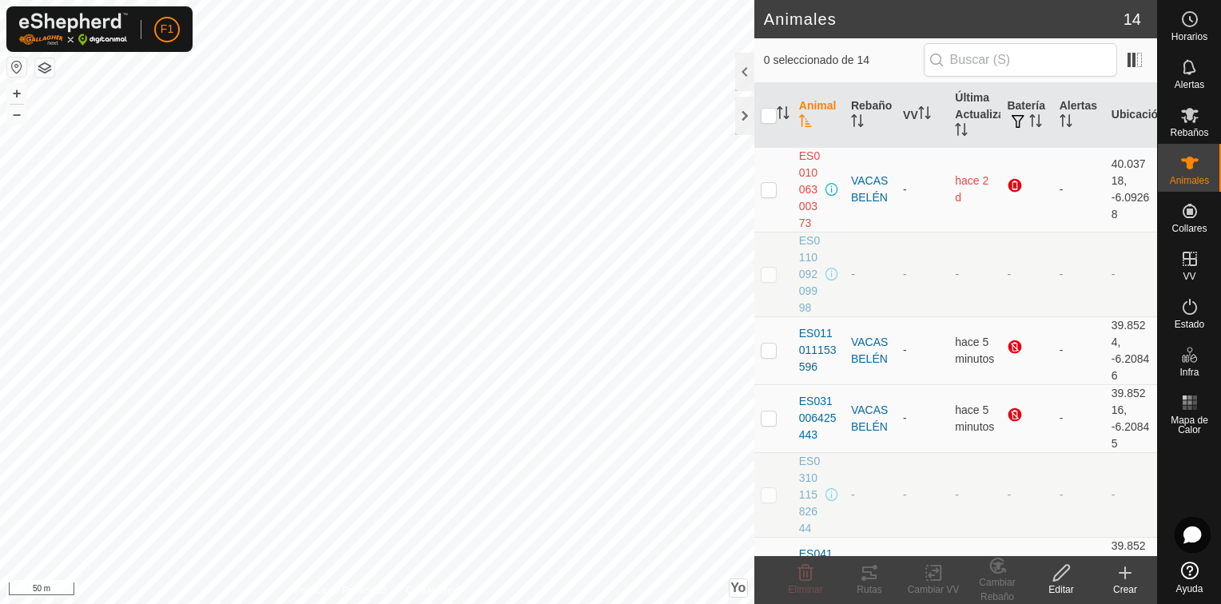
checkbox input "true"
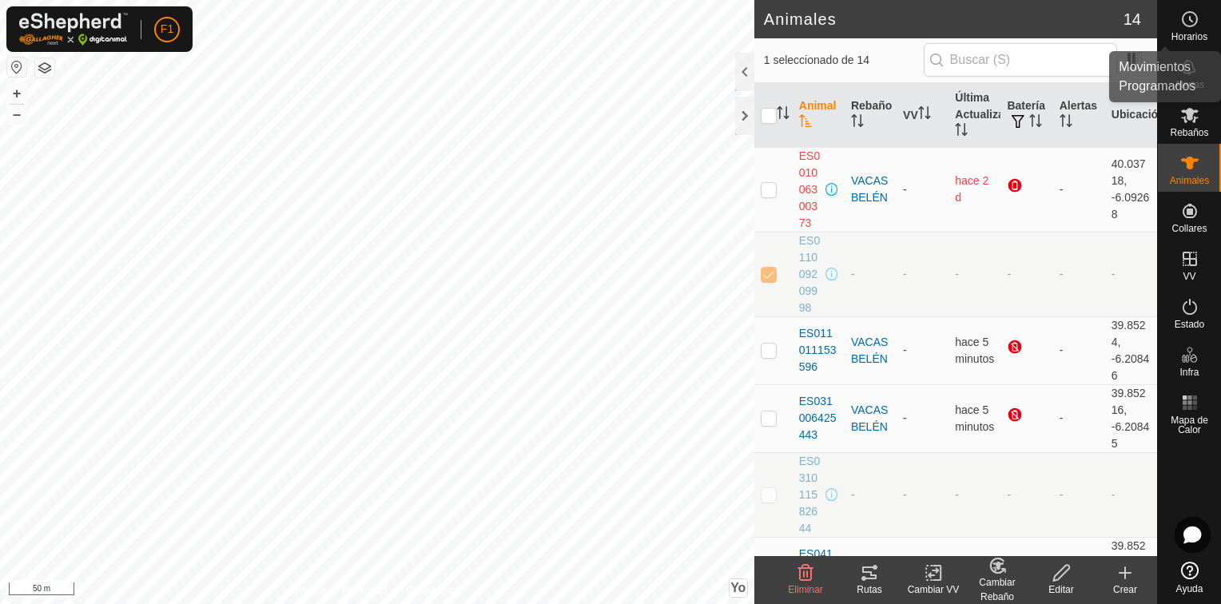
click at [1193, 26] on icon at bounding box center [1190, 19] width 19 height 19
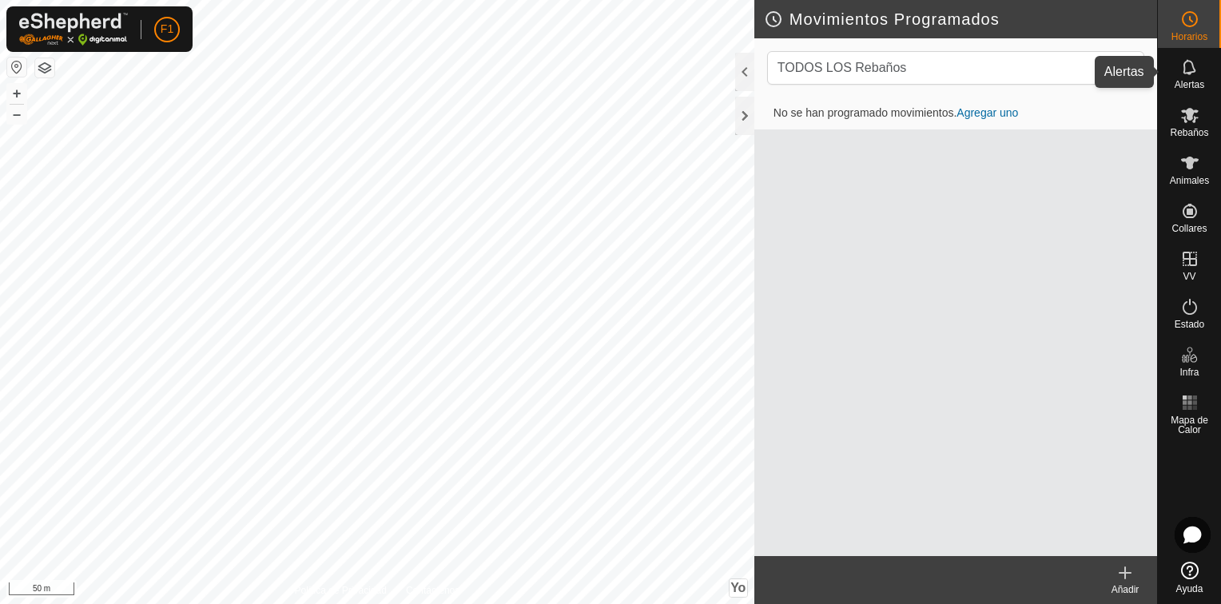
click at [1193, 59] on icon at bounding box center [1190, 67] width 19 height 19
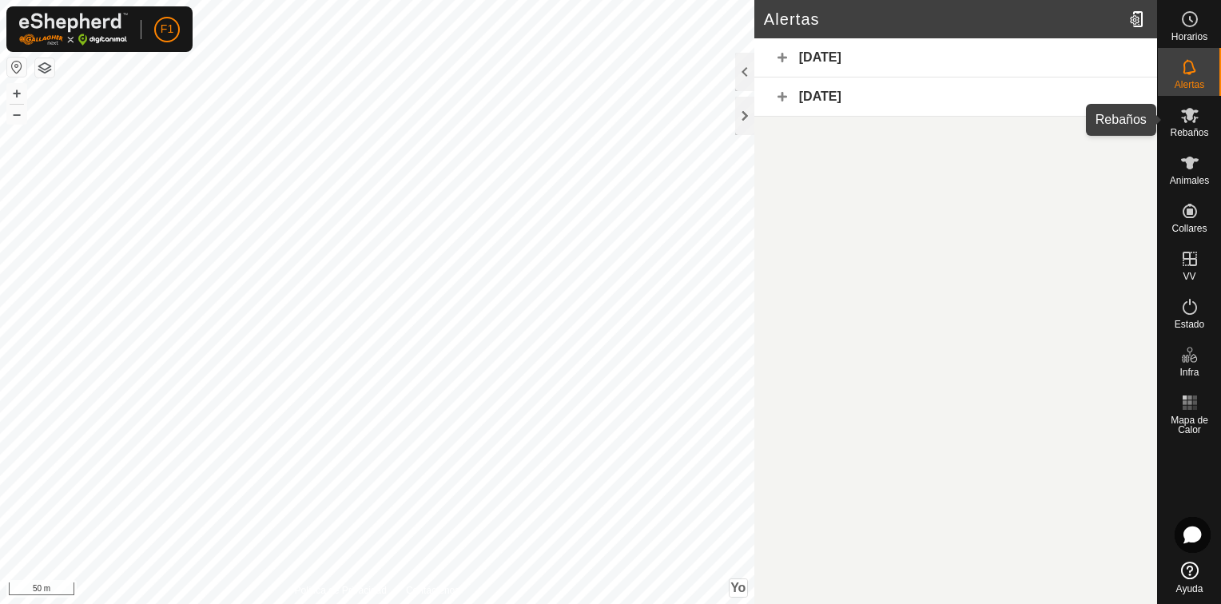
click at [1185, 128] on span "Rebaños" at bounding box center [1189, 133] width 38 height 10
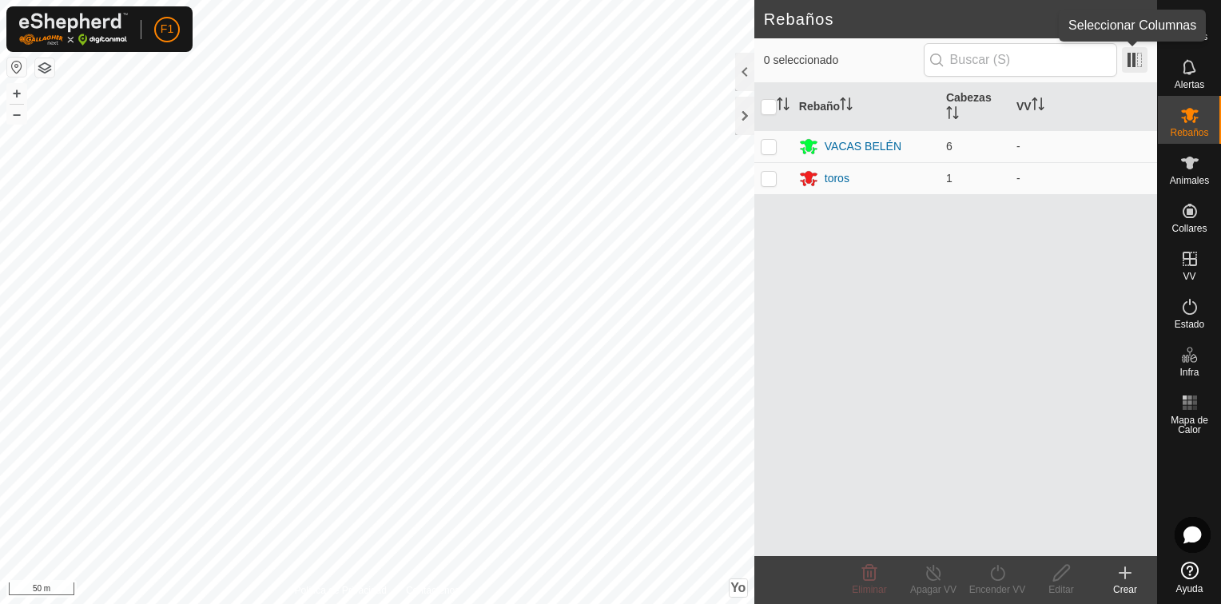
click at [1132, 56] on span at bounding box center [1135, 60] width 26 height 26
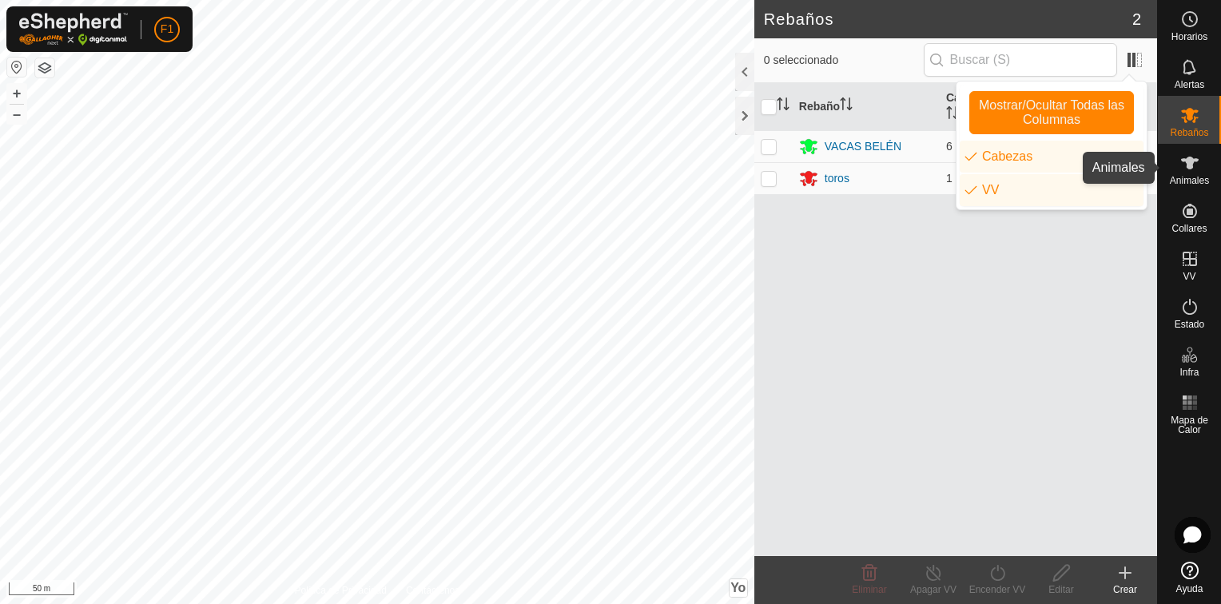
click at [1190, 172] on icon at bounding box center [1190, 162] width 19 height 19
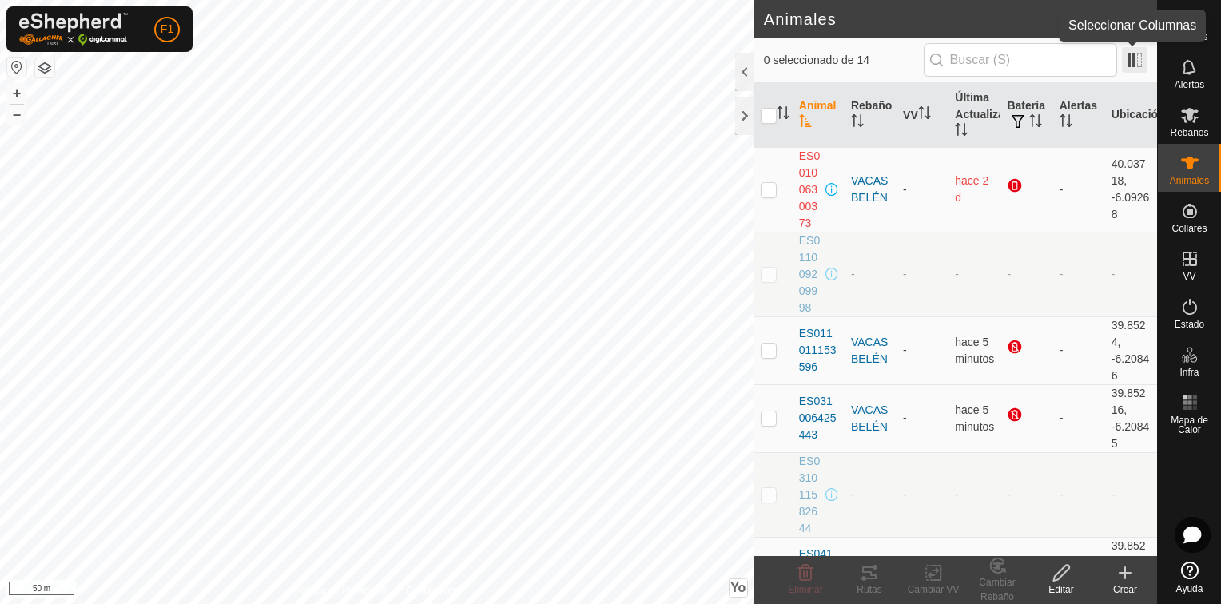
click at [1138, 64] on span at bounding box center [1135, 60] width 26 height 26
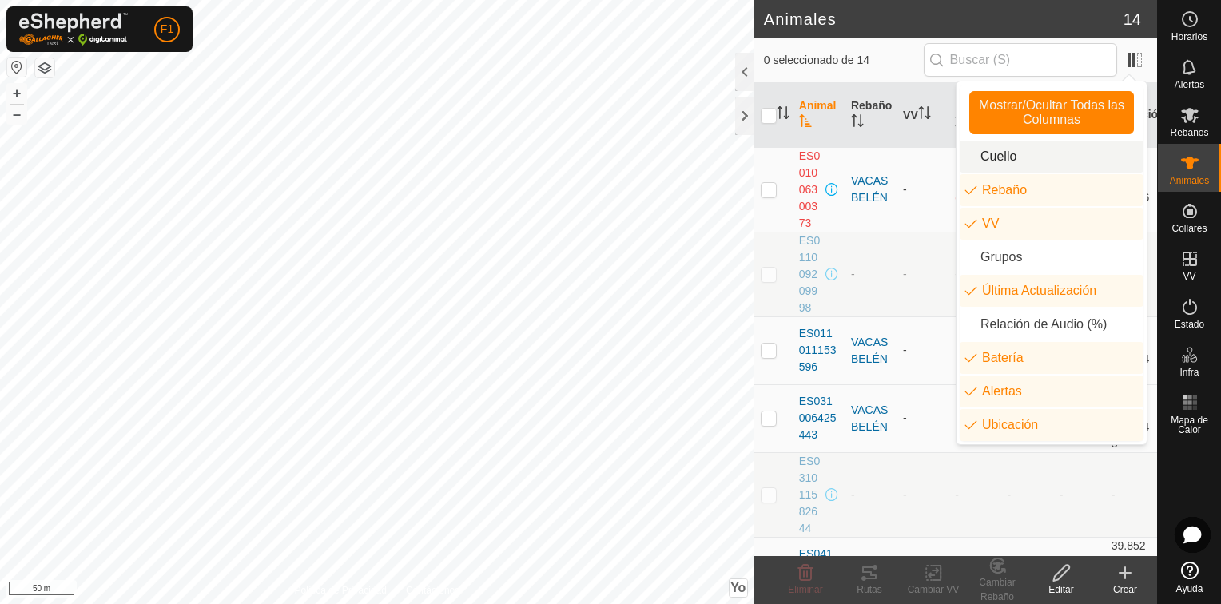
click at [993, 162] on li "Cuello" at bounding box center [1052, 157] width 184 height 32
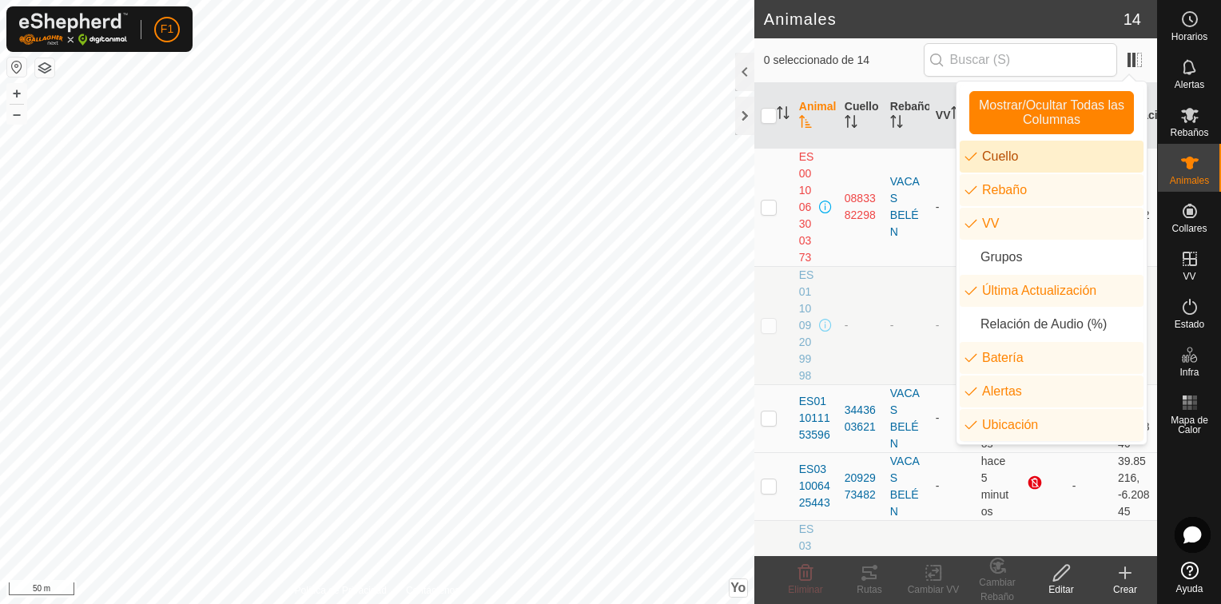
click at [993, 162] on li "Cuello" at bounding box center [1052, 157] width 184 height 32
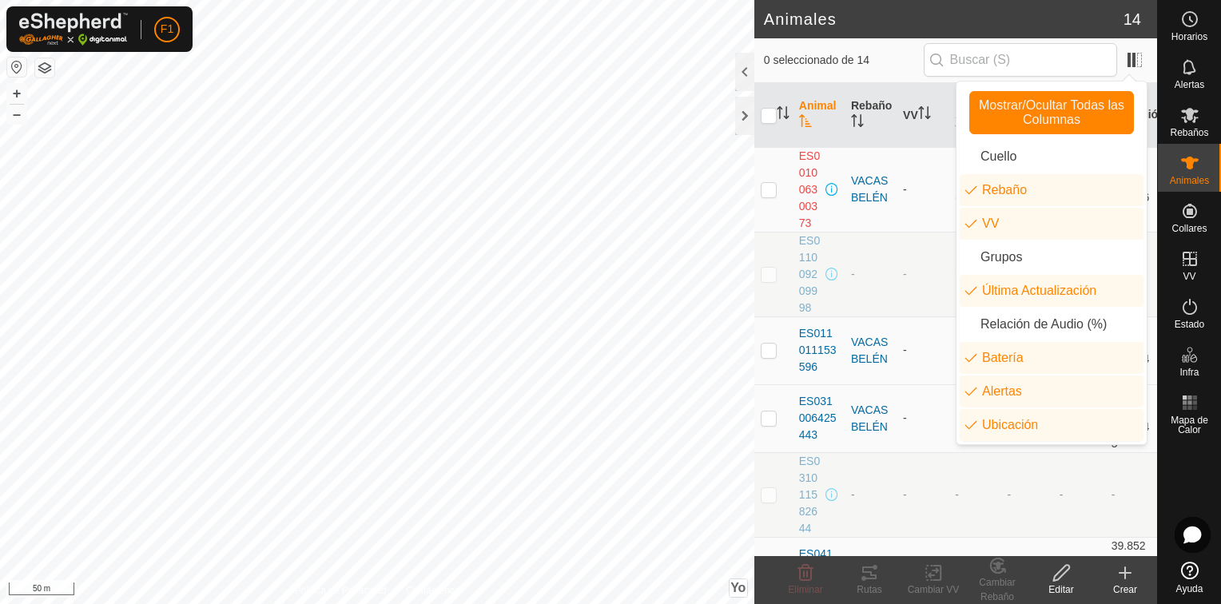
click at [935, 472] on td "-" at bounding box center [923, 494] width 52 height 85
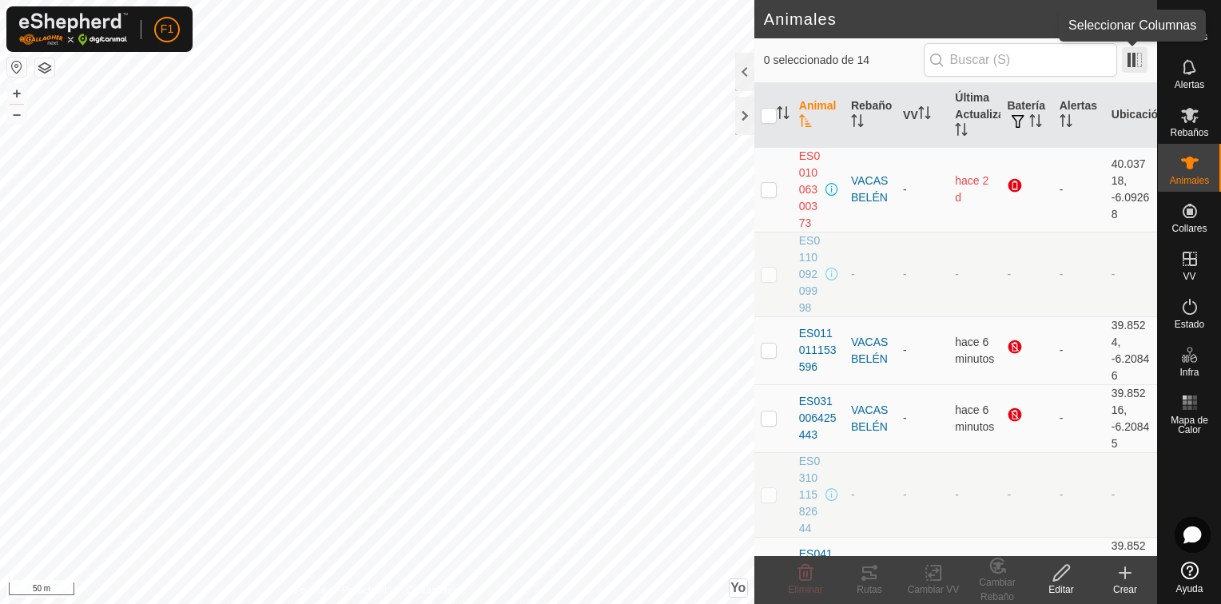
click at [1135, 56] on span at bounding box center [1135, 60] width 26 height 26
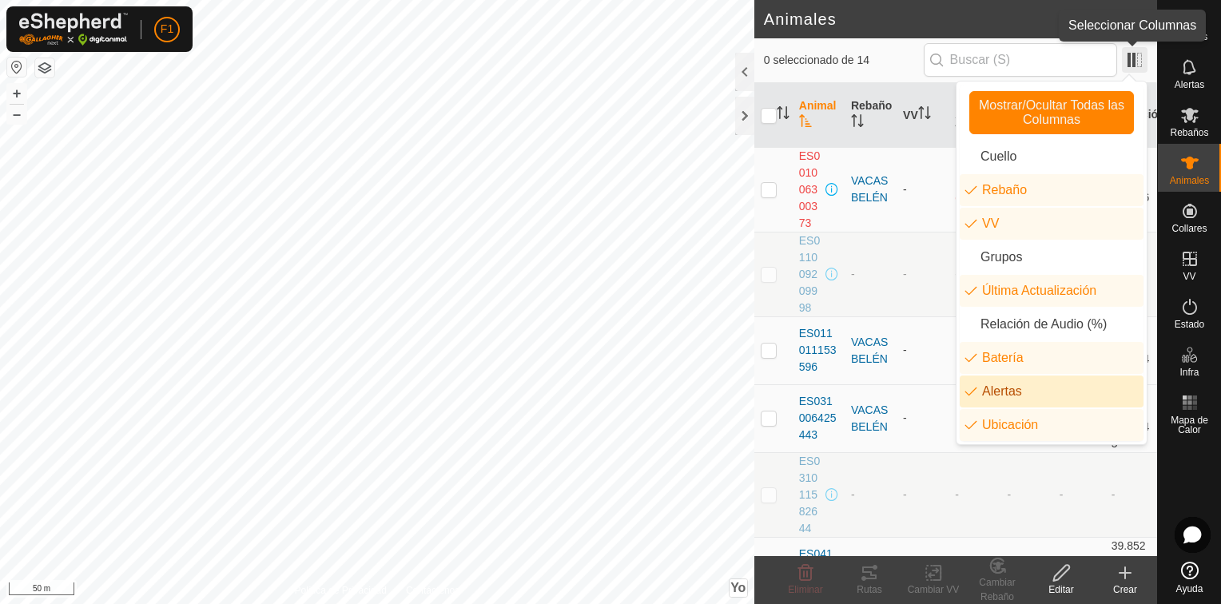
click at [1138, 51] on span at bounding box center [1135, 60] width 26 height 26
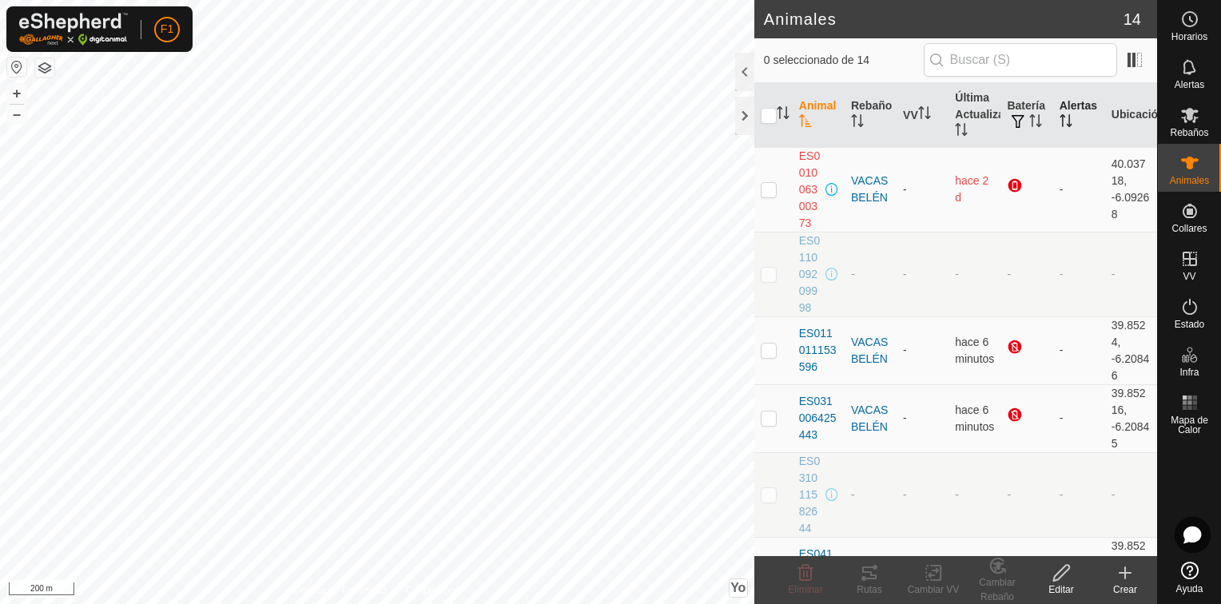
click at [1069, 106] on font "Alertas" at bounding box center [1079, 105] width 38 height 13
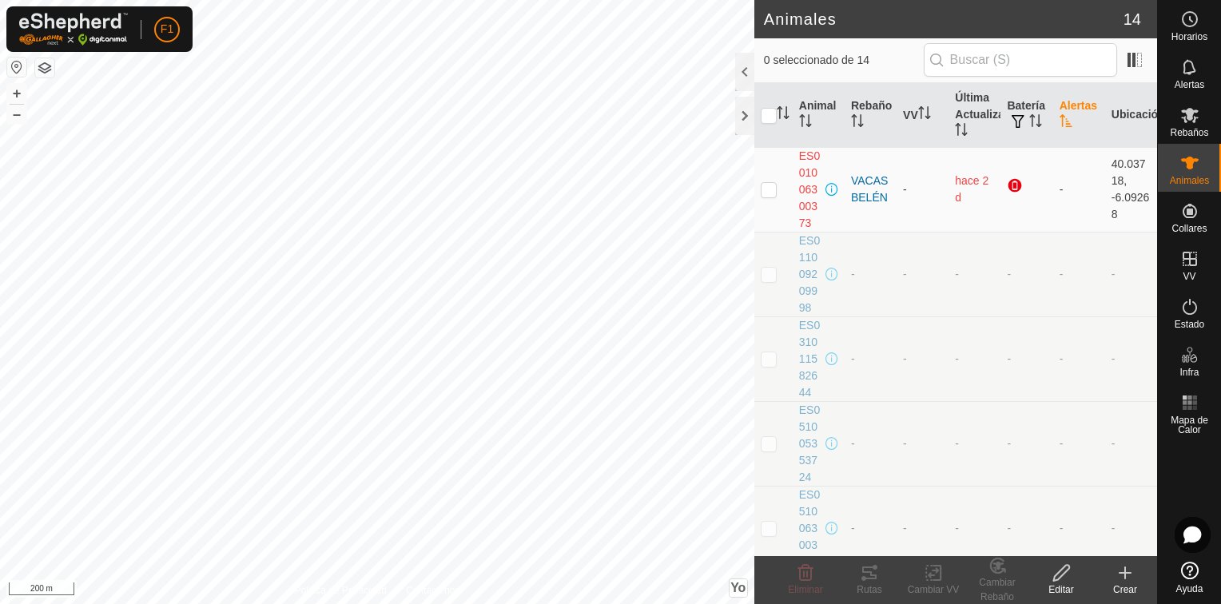
click at [1068, 107] on font "Alertas" at bounding box center [1079, 105] width 38 height 13
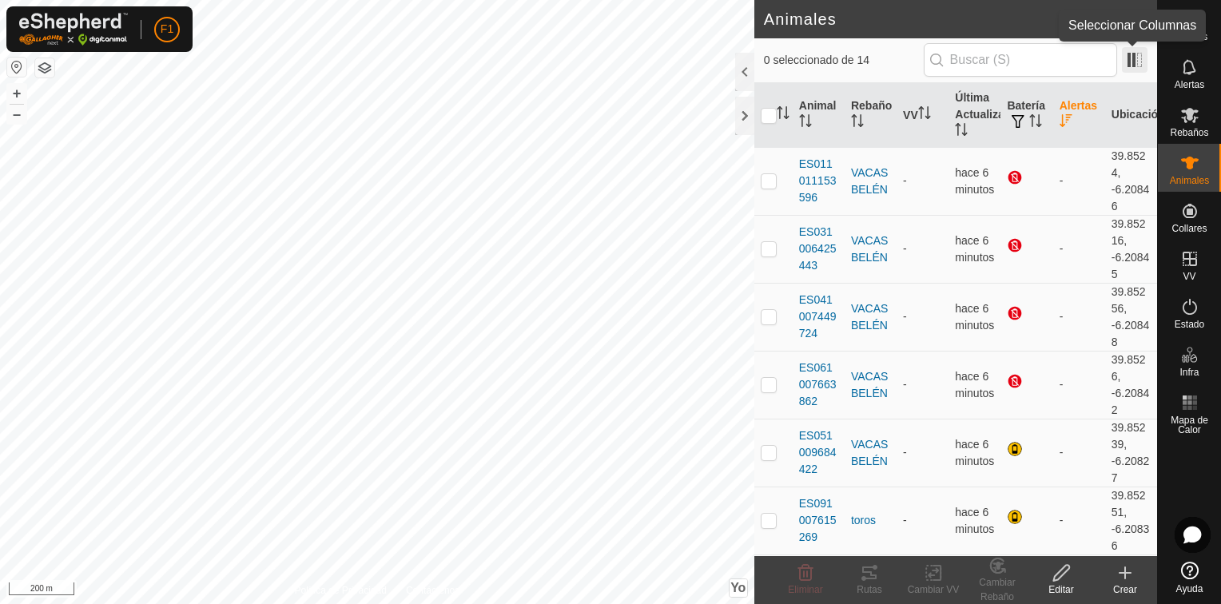
click at [1141, 59] on span at bounding box center [1135, 60] width 26 height 26
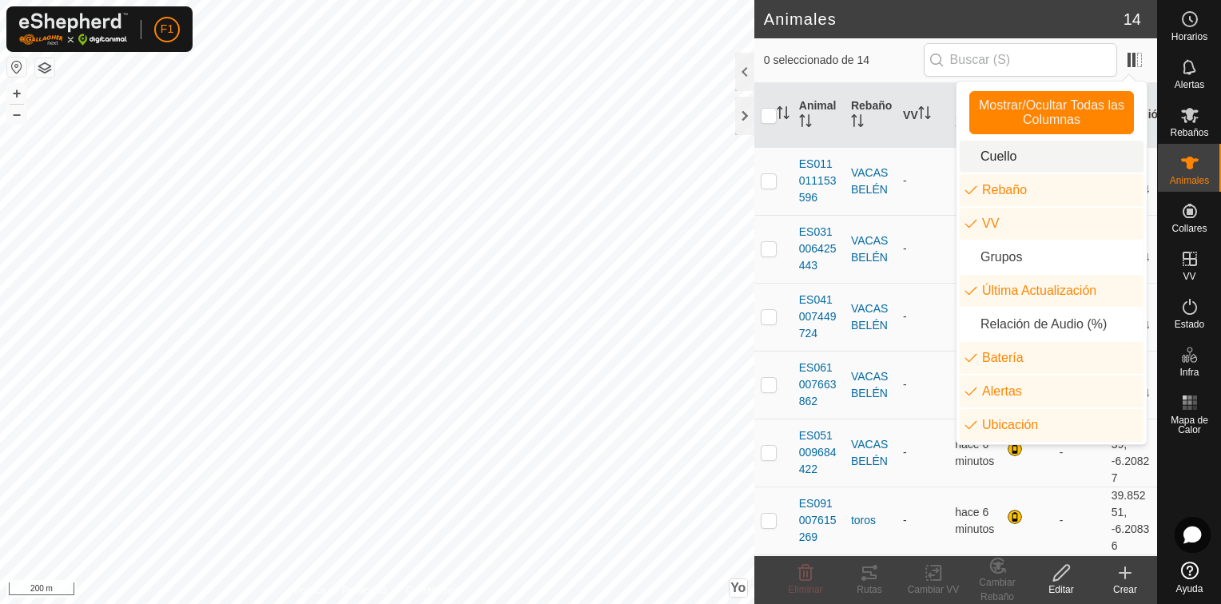
click at [994, 163] on li "Cuello" at bounding box center [1052, 157] width 184 height 32
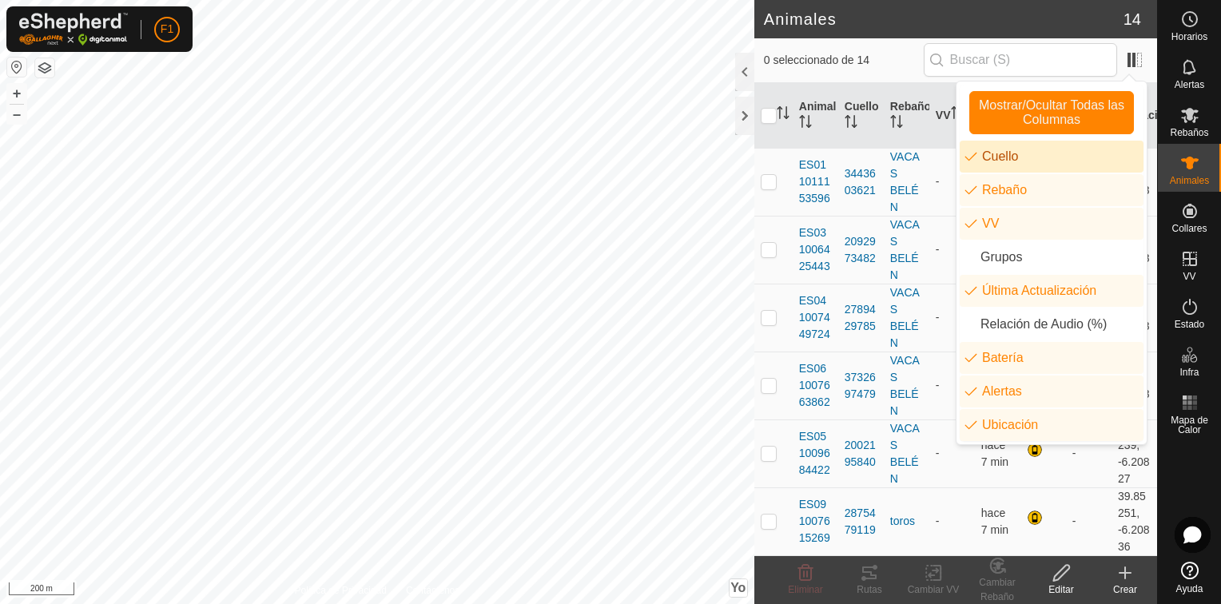
click at [994, 162] on li "Cuello" at bounding box center [1052, 157] width 184 height 32
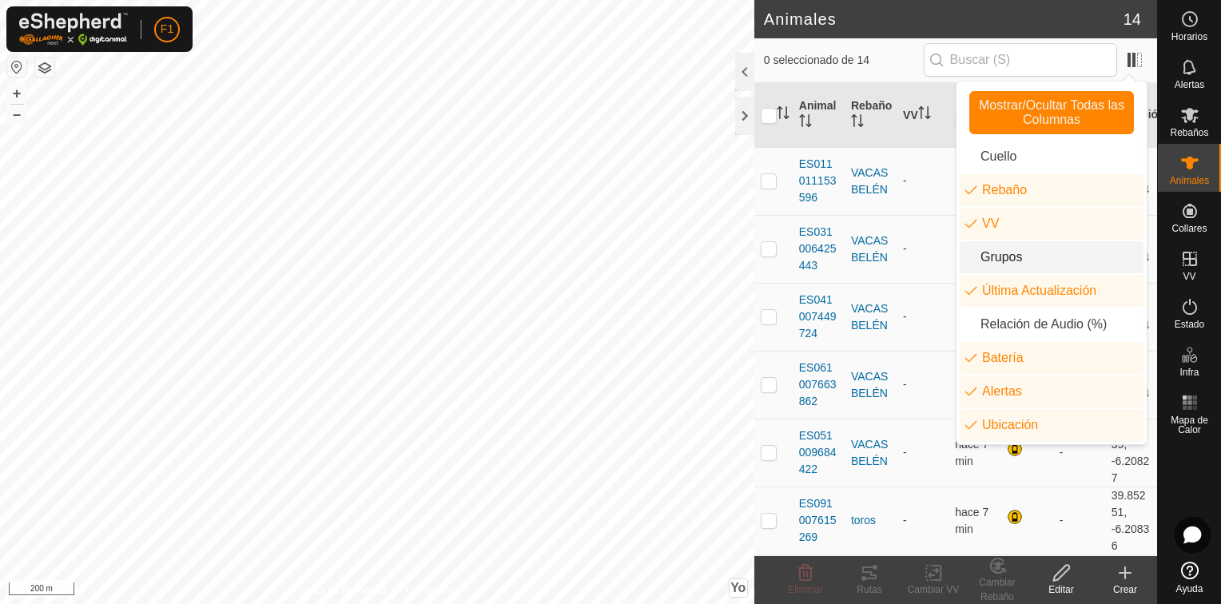
click at [1007, 253] on li "Grupos" at bounding box center [1052, 257] width 184 height 32
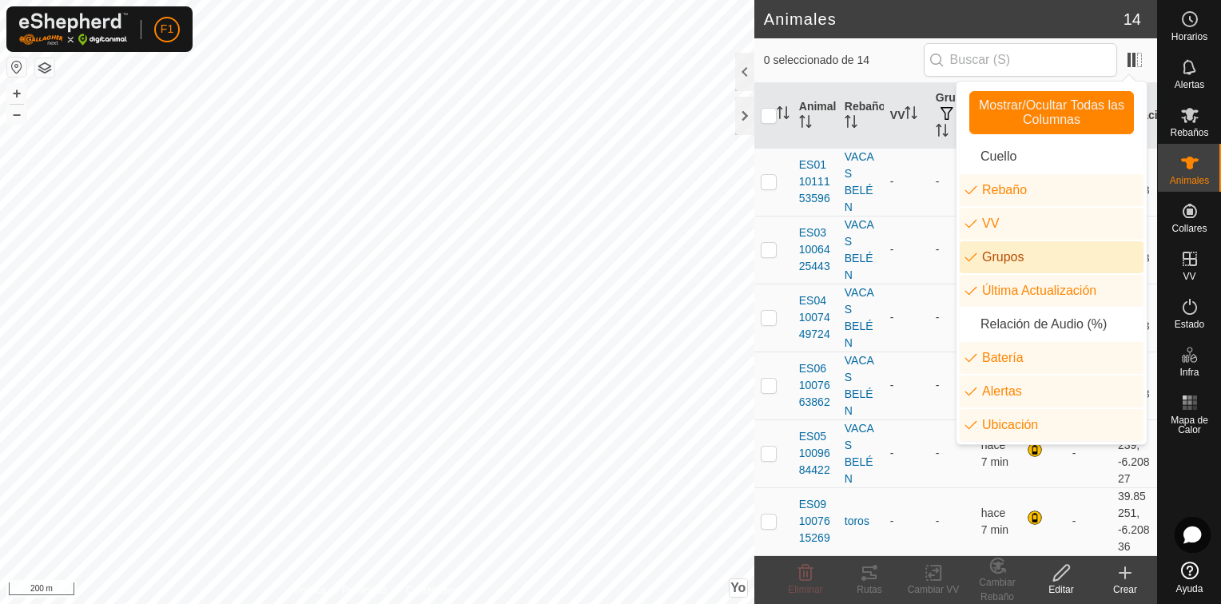
click at [1007, 253] on li "Grupos" at bounding box center [1052, 257] width 184 height 32
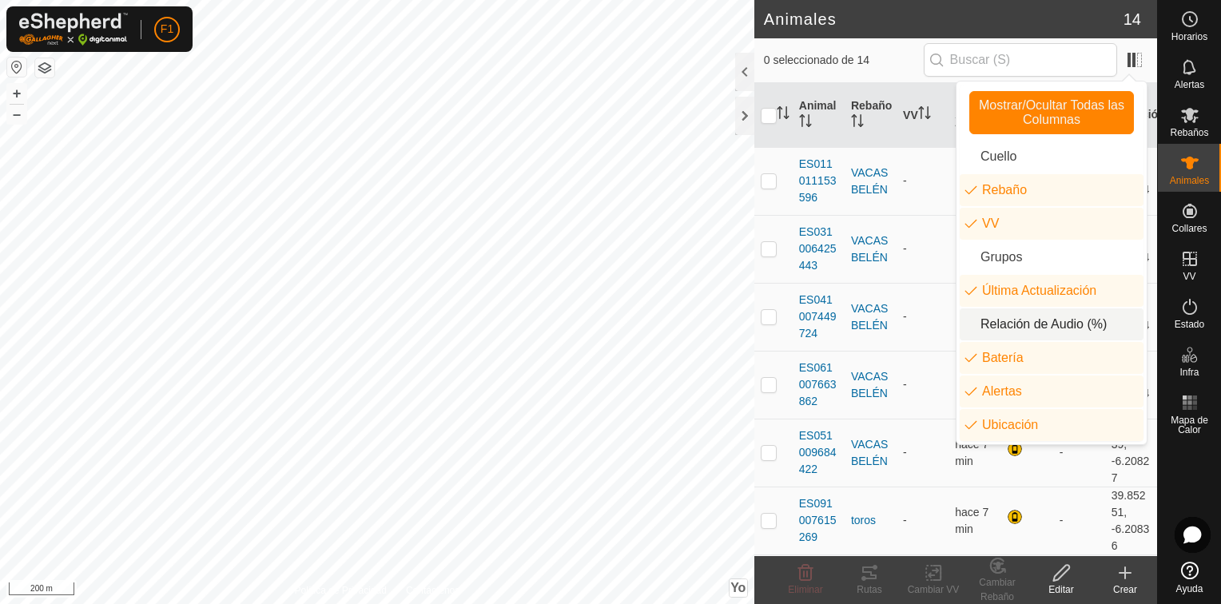
click at [1017, 325] on li "Relación de Audio (%)" at bounding box center [1052, 325] width 184 height 32
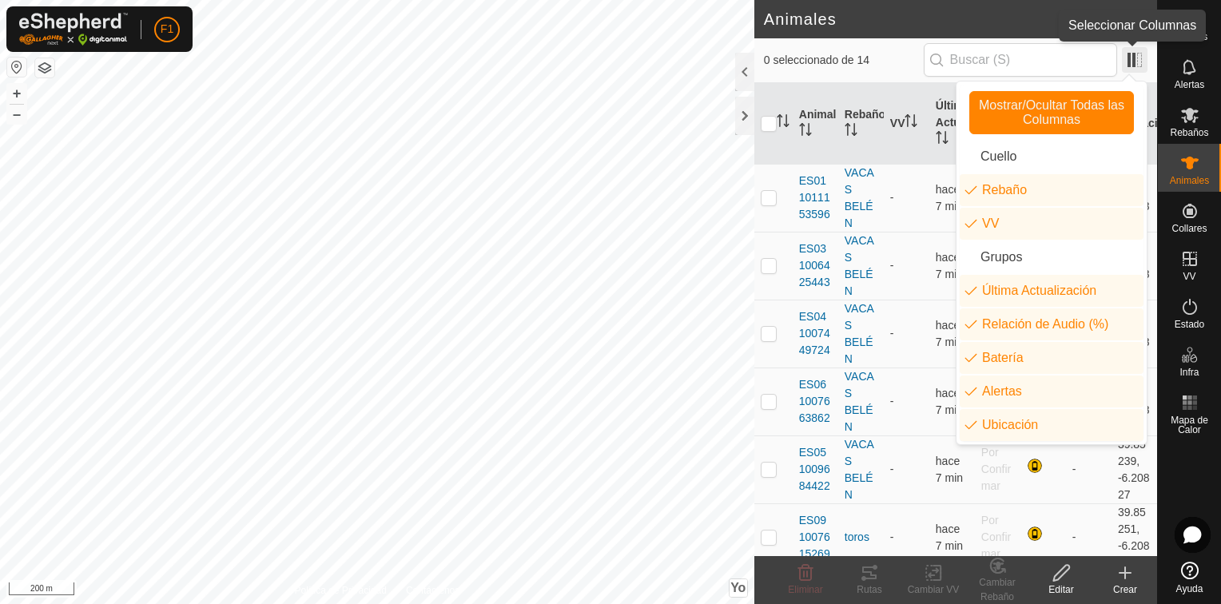
click at [1141, 54] on span at bounding box center [1135, 60] width 26 height 26
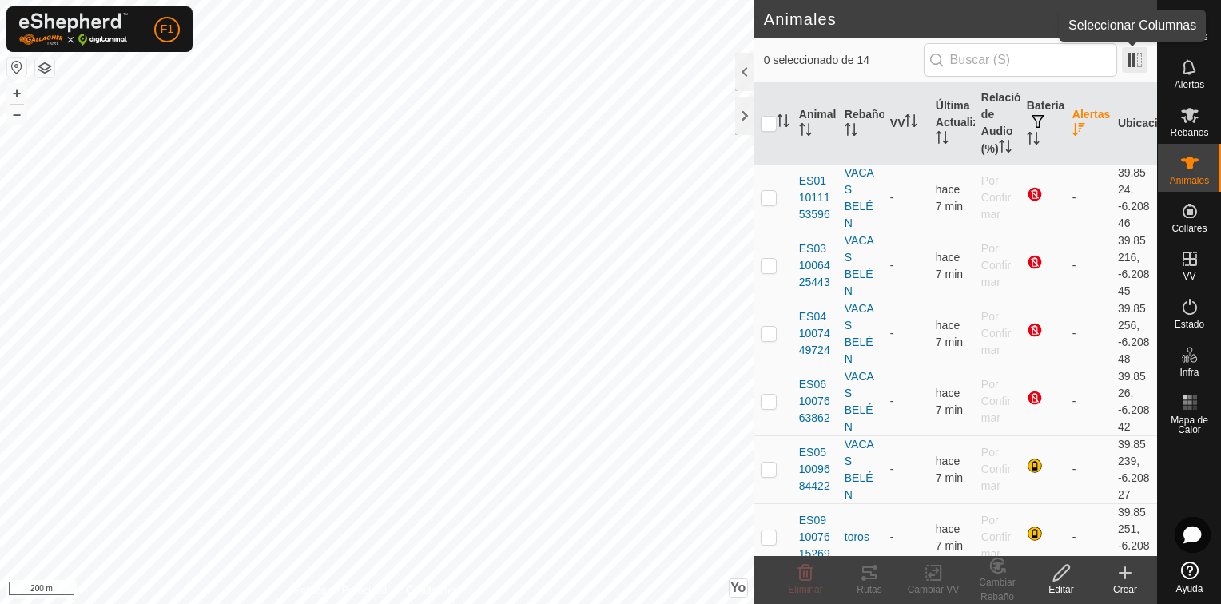
click at [1136, 63] on span at bounding box center [1135, 60] width 26 height 26
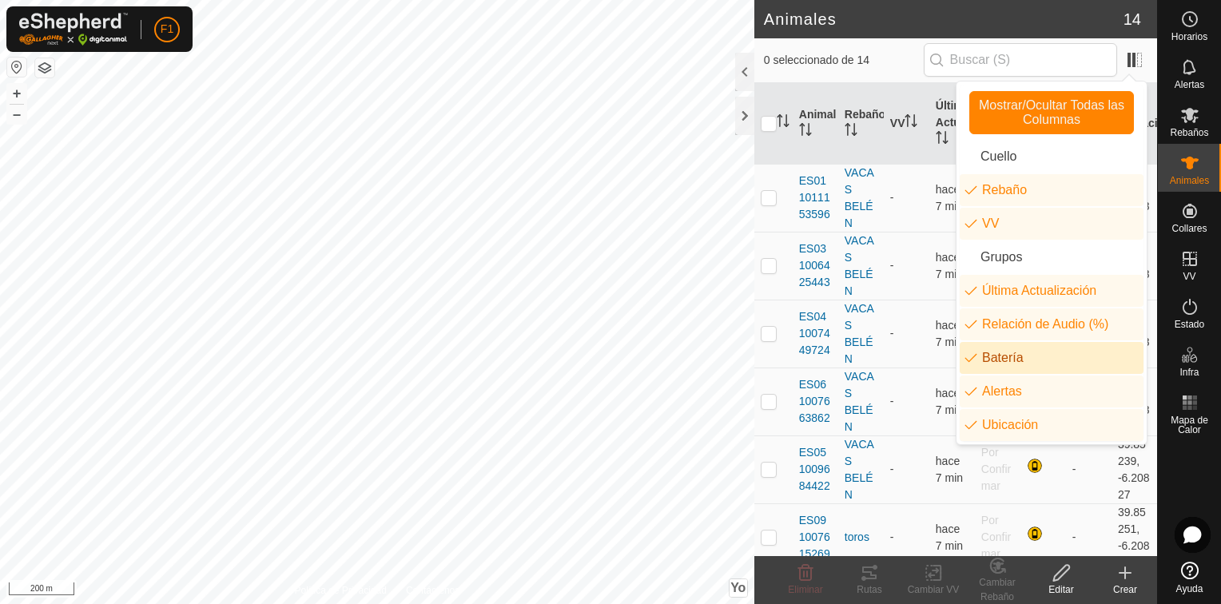
click at [1013, 360] on li "Batería" at bounding box center [1052, 358] width 184 height 32
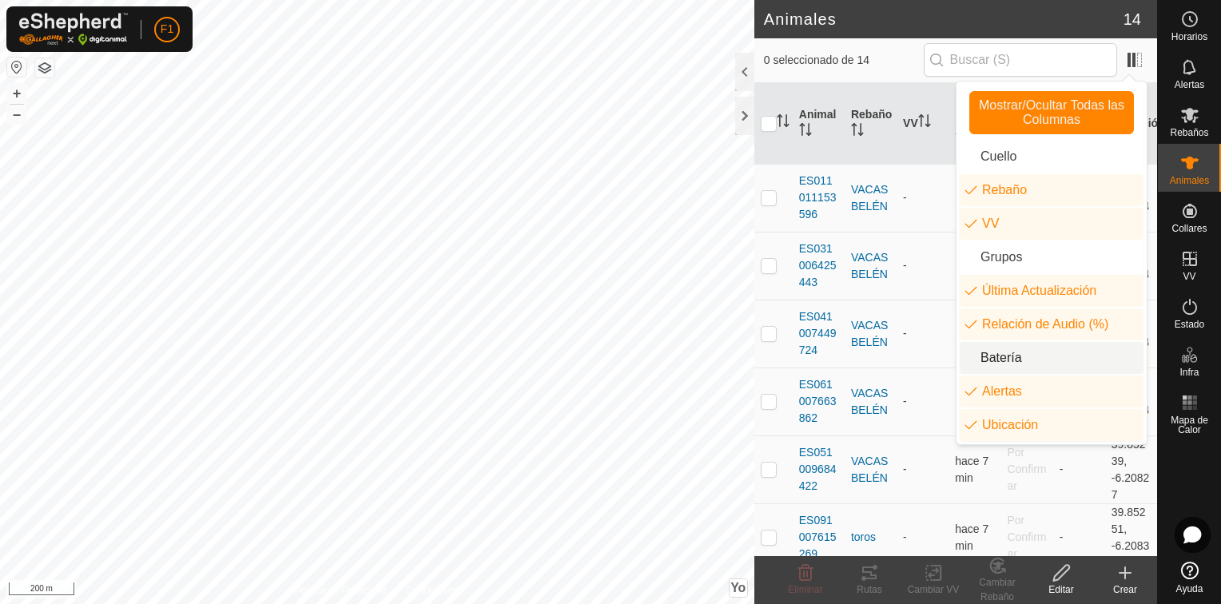
click at [1013, 360] on li "Batería" at bounding box center [1052, 358] width 184 height 32
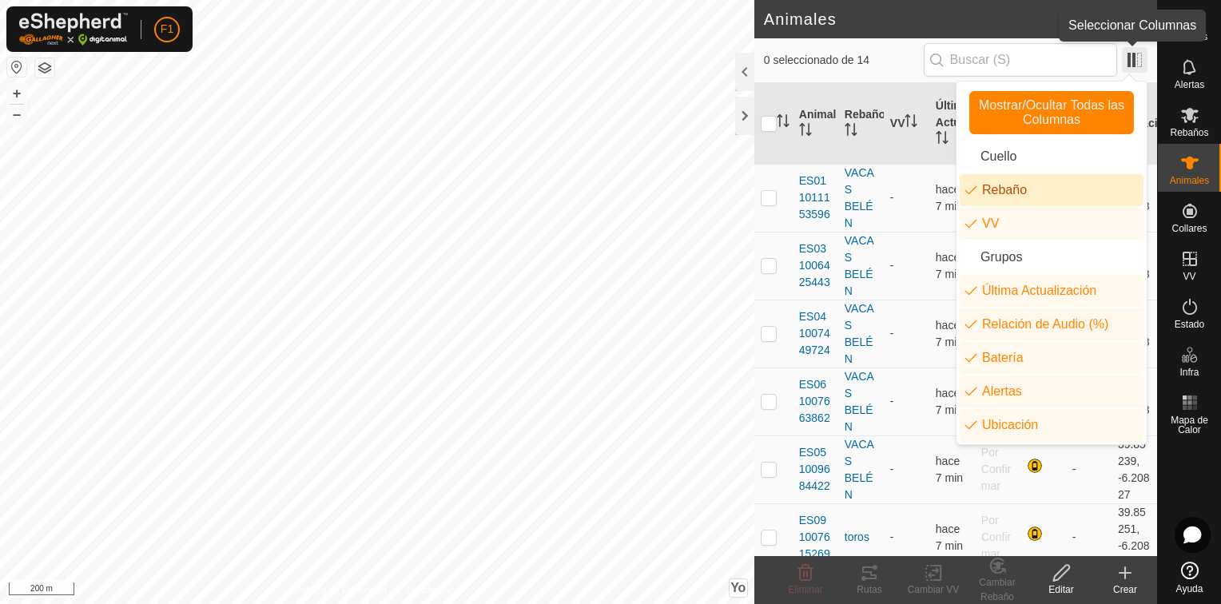
click at [1141, 54] on span at bounding box center [1135, 60] width 26 height 26
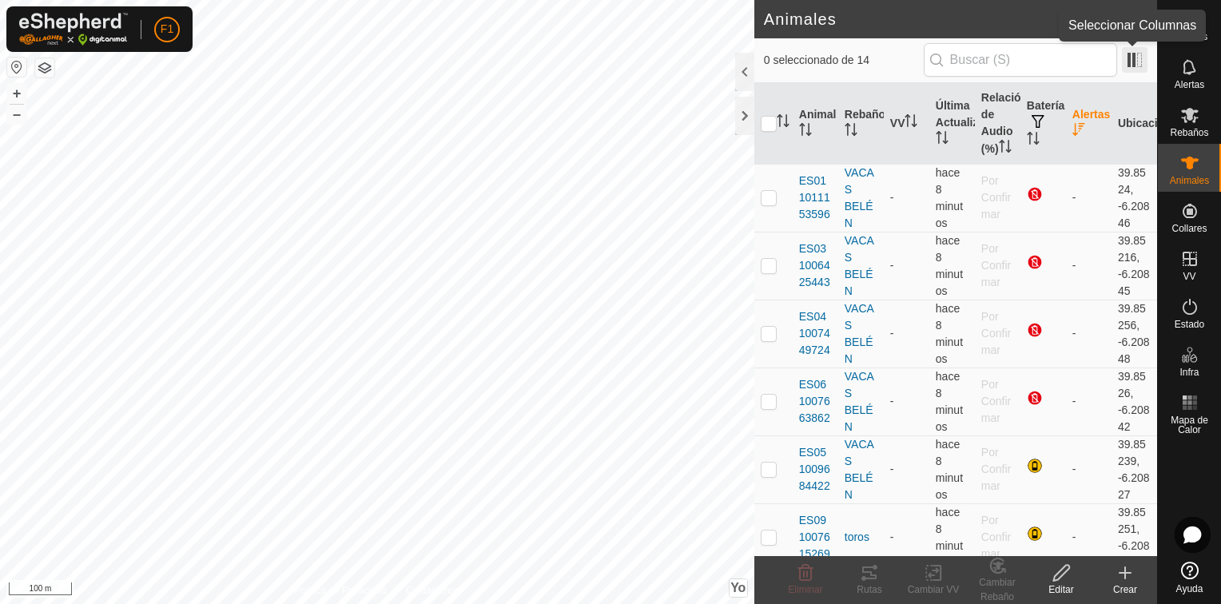
click at [1135, 54] on span at bounding box center [1135, 60] width 26 height 26
drag, startPoint x: 1129, startPoint y: 132, endPoint x: 1023, endPoint y: 145, distance: 106.3
click at [1023, 145] on tr "Animal Rebaño VV Última Actualización Relación de Audio (%) Batería Alertas Ubi…" at bounding box center [956, 124] width 403 height 82
drag, startPoint x: 1023, startPoint y: 145, endPoint x: 1081, endPoint y: 160, distance: 59.5
click at [1081, 160] on th "Alertas" at bounding box center [1089, 124] width 46 height 82
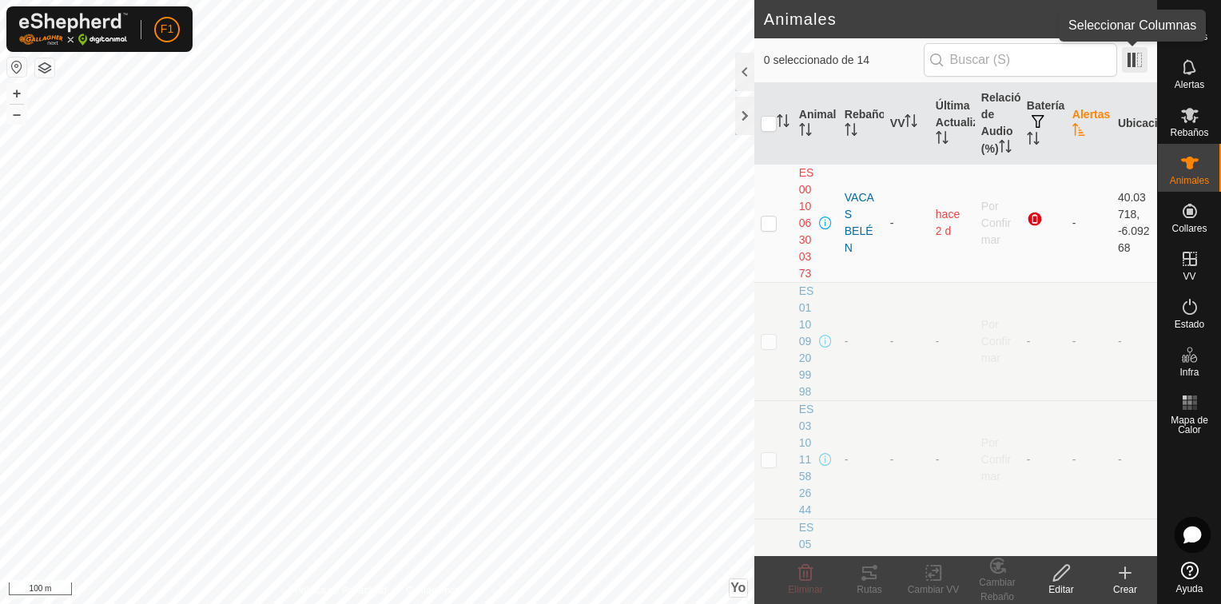
click at [1135, 55] on span at bounding box center [1135, 60] width 26 height 26
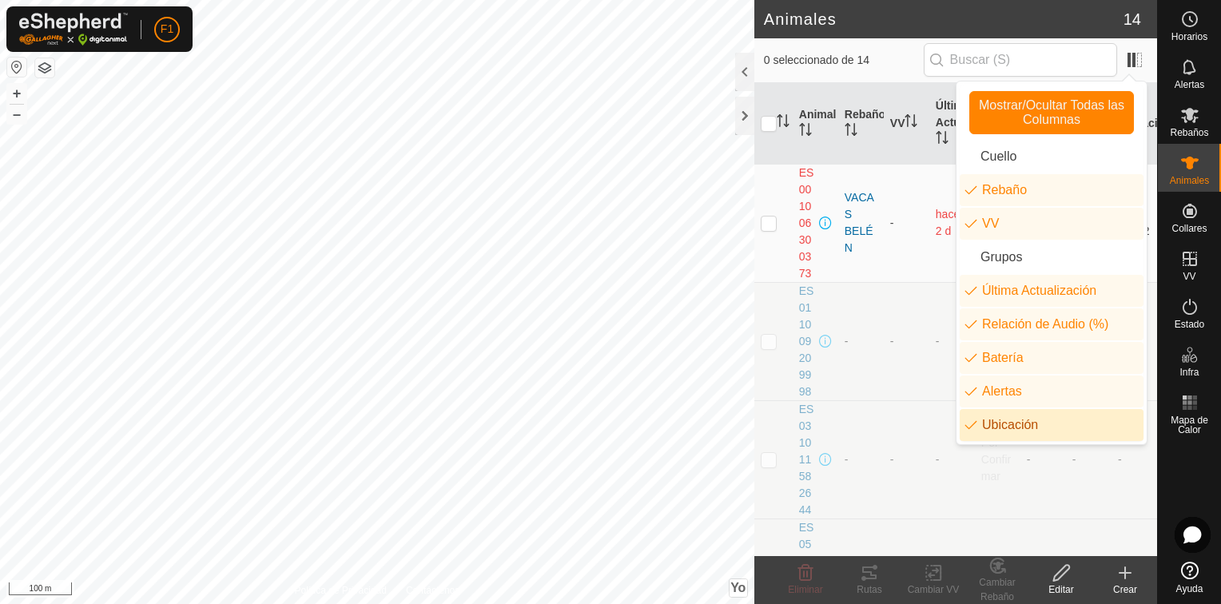
click at [937, 392] on td "-" at bounding box center [953, 341] width 46 height 118
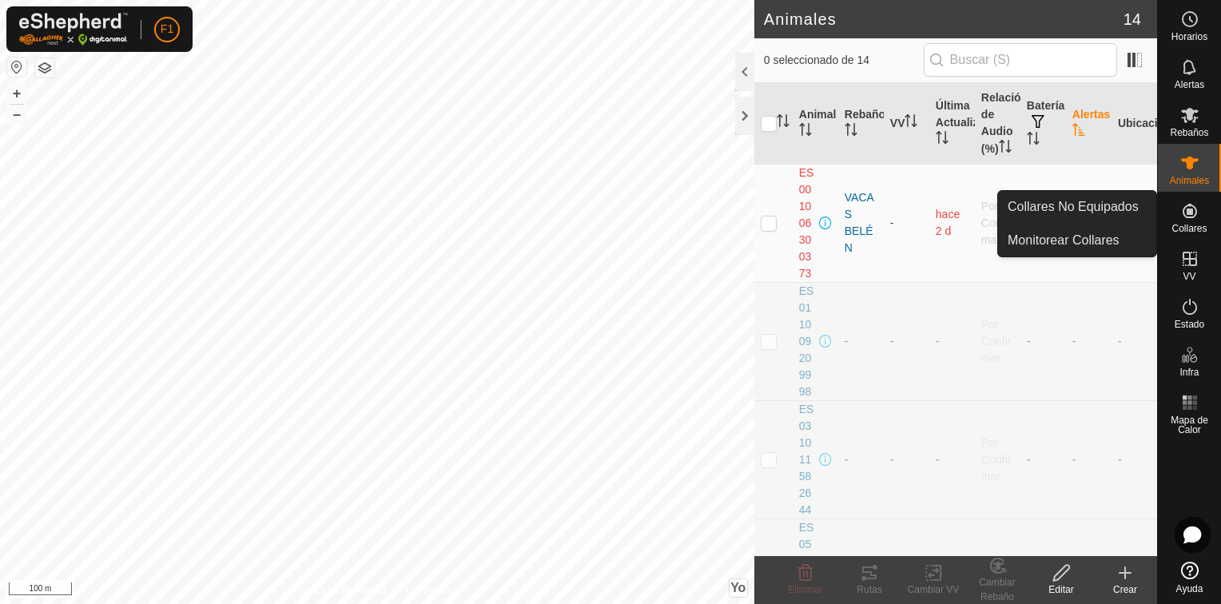
click at [1192, 208] on icon at bounding box center [1190, 210] width 19 height 19
click at [1179, 225] on span "Collares" at bounding box center [1189, 229] width 35 height 10
click at [1084, 240] on link "Monitorear Collares" at bounding box center [1077, 241] width 158 height 32
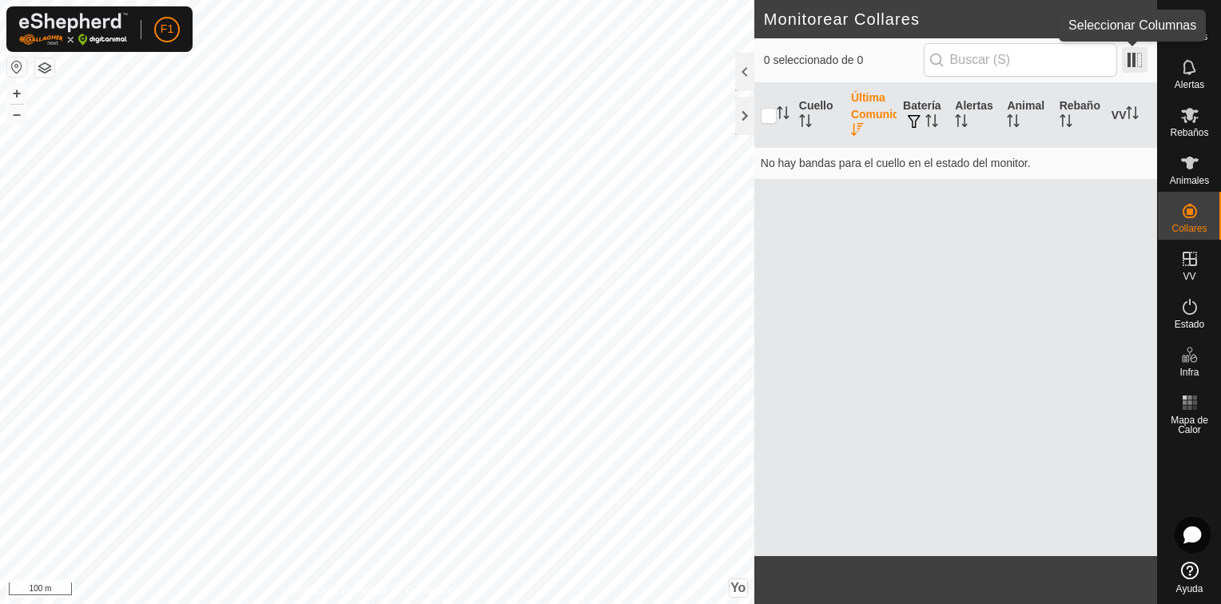
click at [1129, 62] on span at bounding box center [1135, 60] width 26 height 26
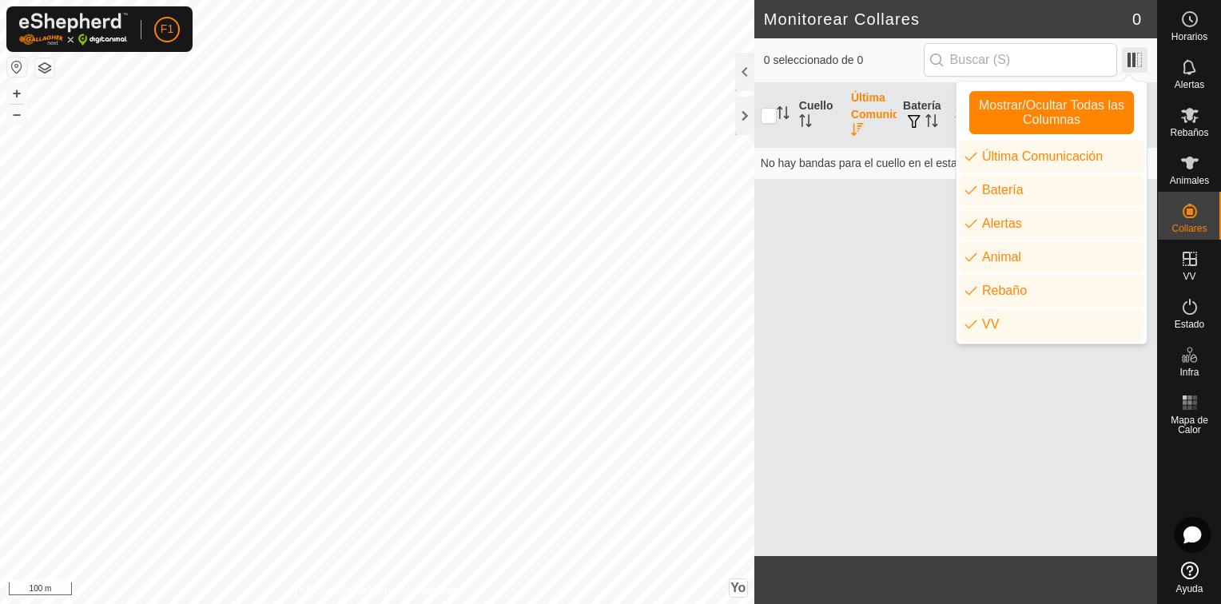
click at [1129, 62] on span at bounding box center [1135, 60] width 26 height 26
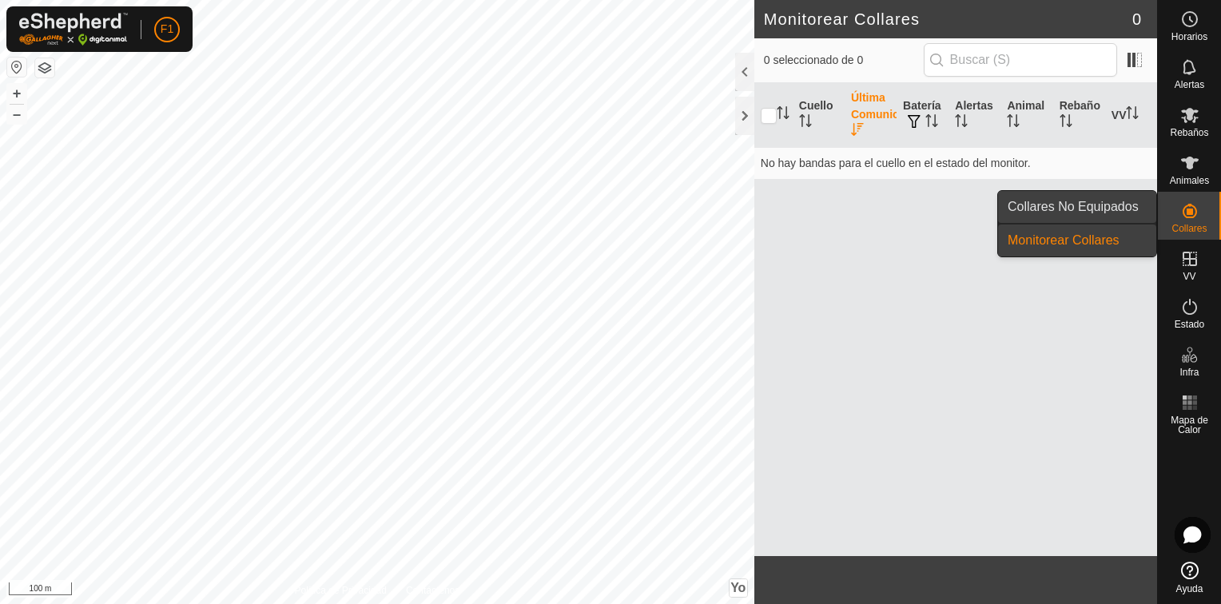
click at [1121, 204] on link "Collares No Equipados" at bounding box center [1077, 207] width 158 height 32
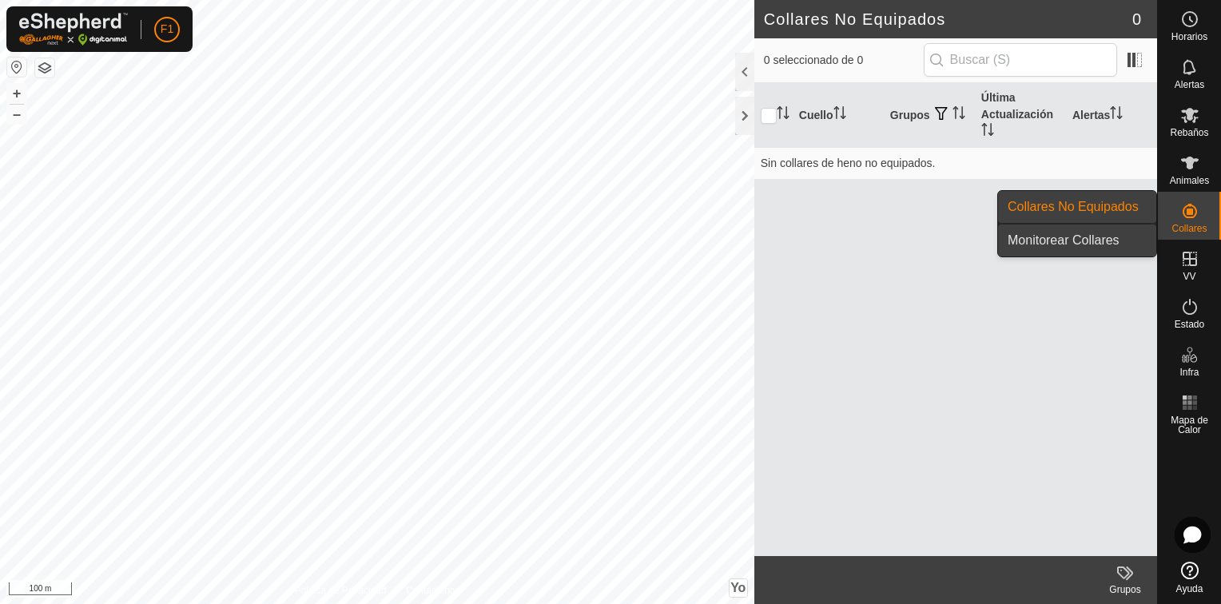
click at [1116, 236] on link "Monitorear Collares" at bounding box center [1077, 241] width 158 height 32
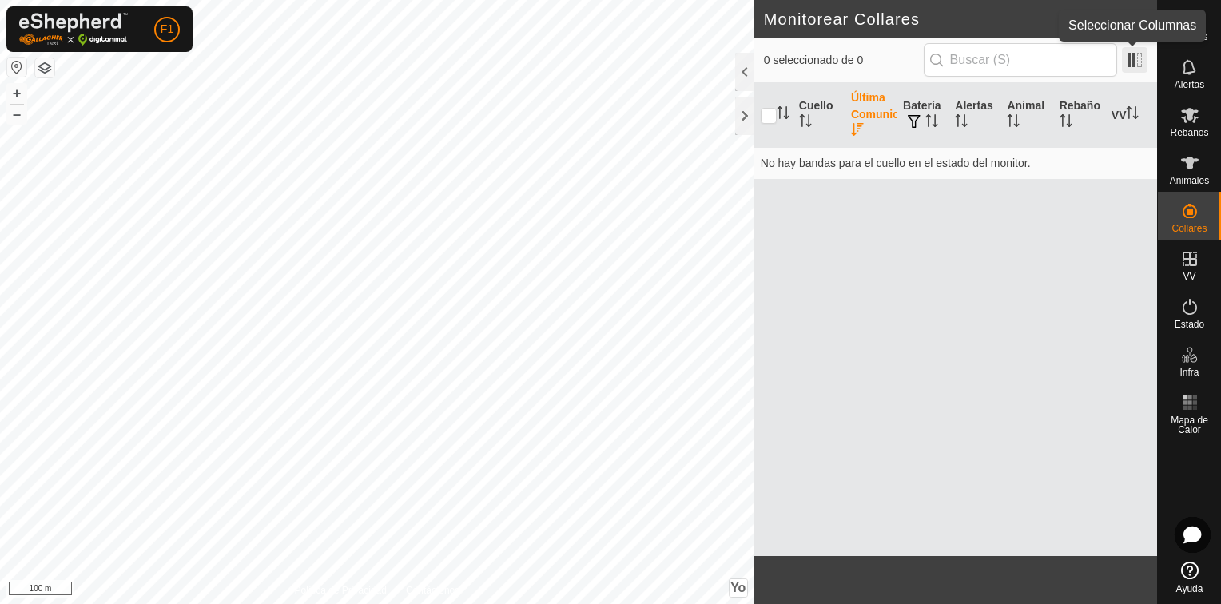
click at [1129, 61] on span at bounding box center [1135, 60] width 26 height 26
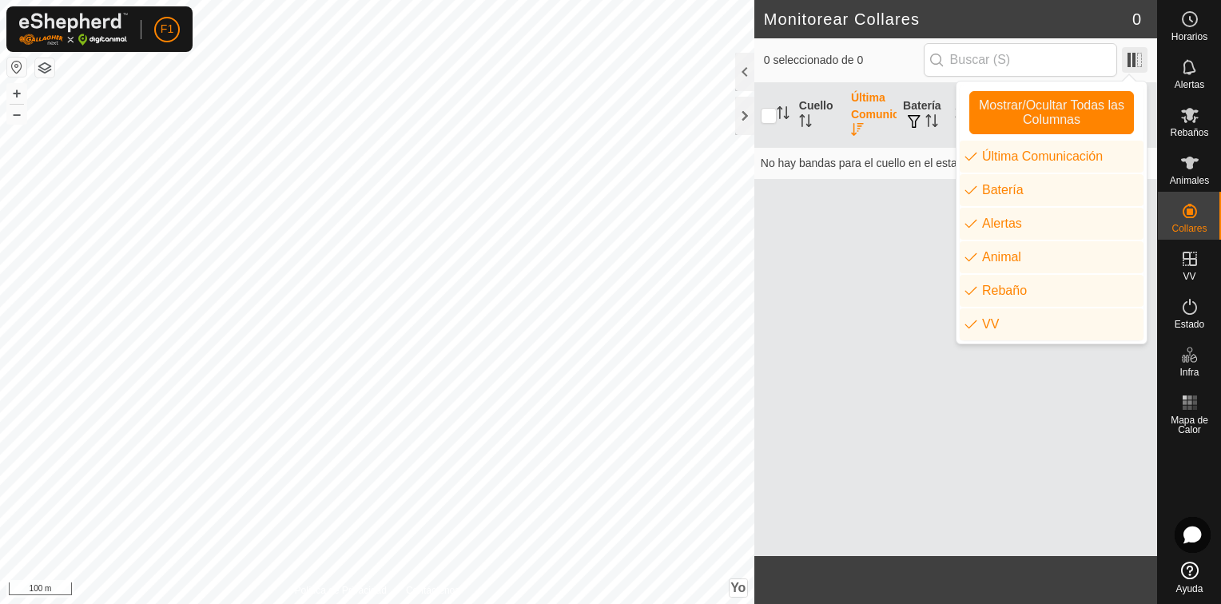
click at [1129, 61] on span at bounding box center [1135, 60] width 26 height 26
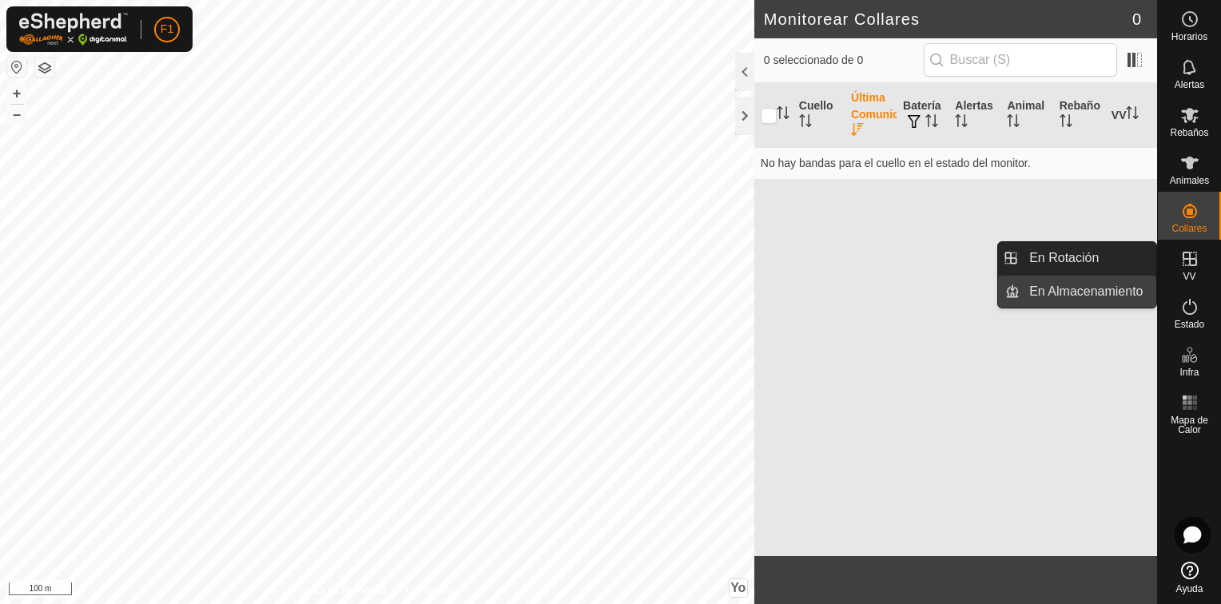
click at [1111, 293] on link "En Almacenamiento" at bounding box center [1088, 292] width 137 height 32
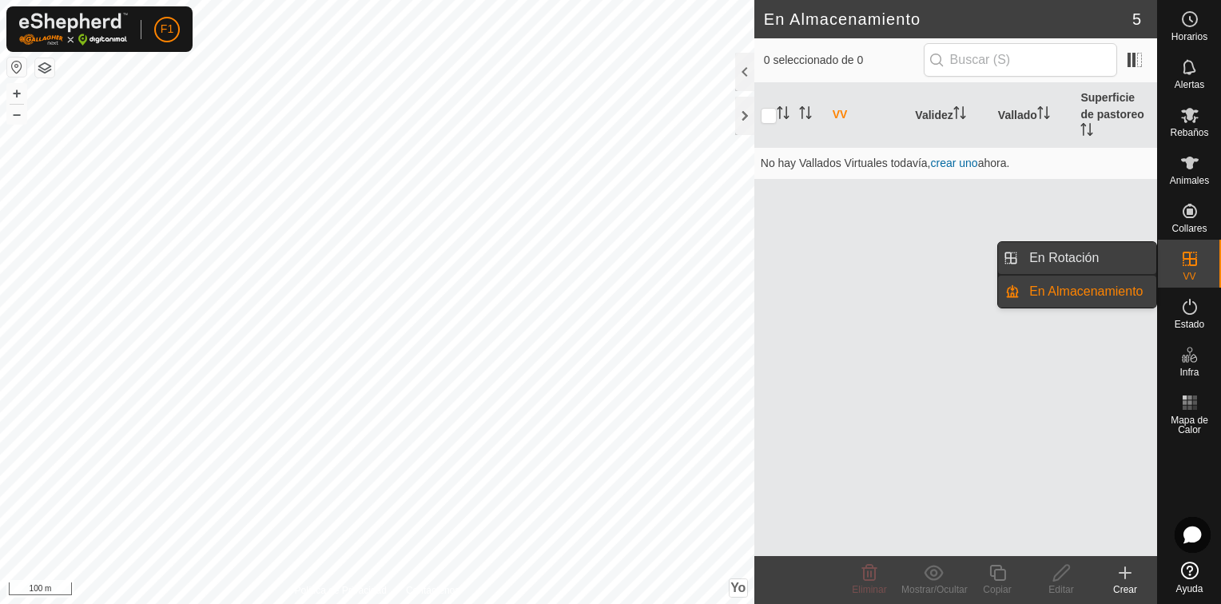
click at [1103, 254] on link "En Rotación" at bounding box center [1088, 258] width 137 height 32
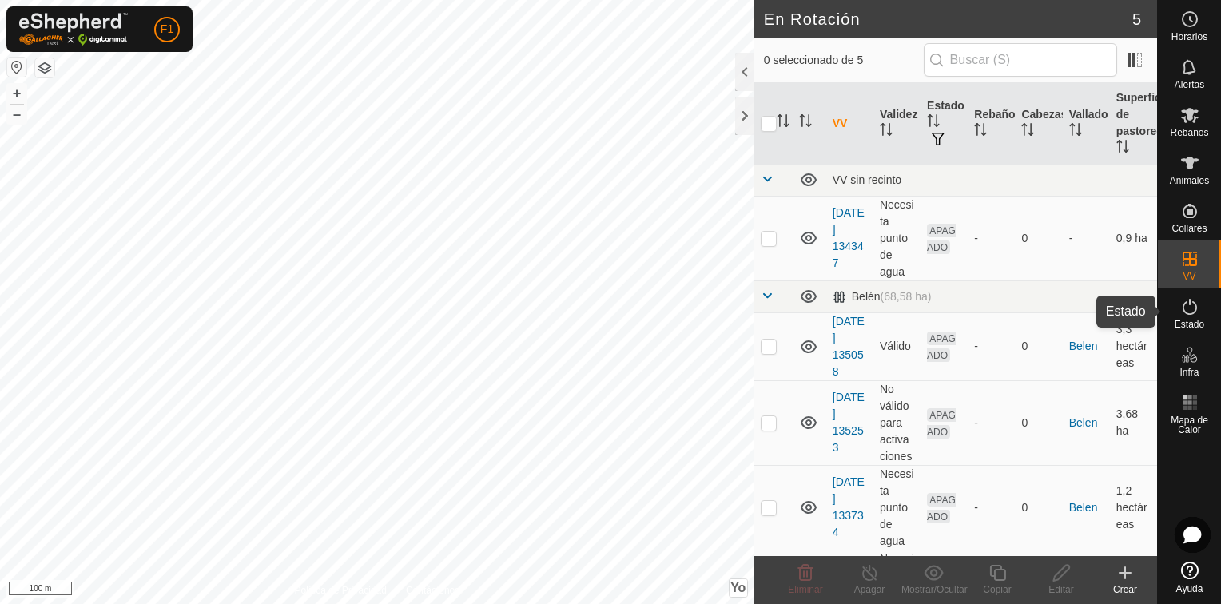
click at [1184, 310] on icon at bounding box center [1190, 307] width 14 height 16
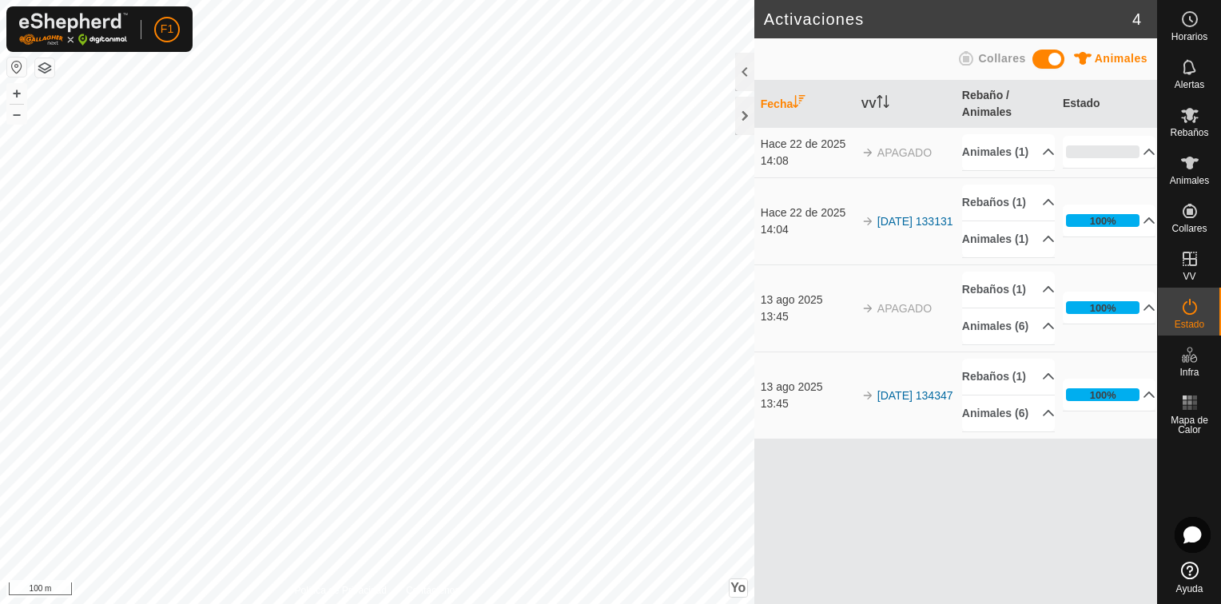
click at [1133, 59] on span "Animales" at bounding box center [1121, 58] width 53 height 13
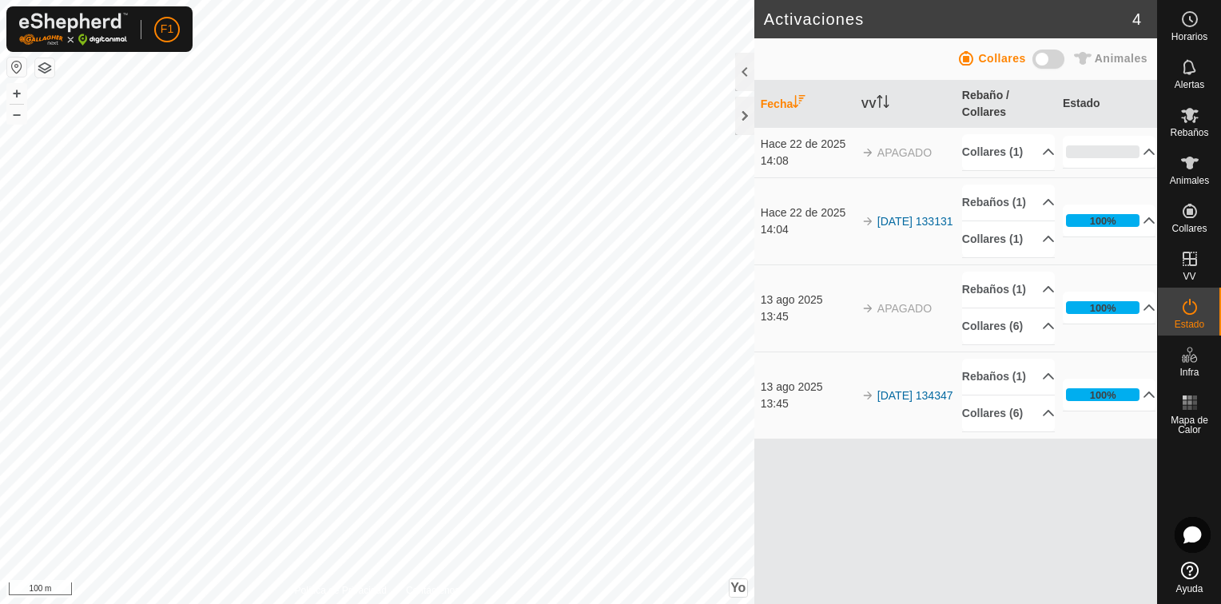
click at [1133, 59] on span "Animales" at bounding box center [1121, 58] width 53 height 13
click at [1112, 57] on span "Animales" at bounding box center [1121, 58] width 53 height 13
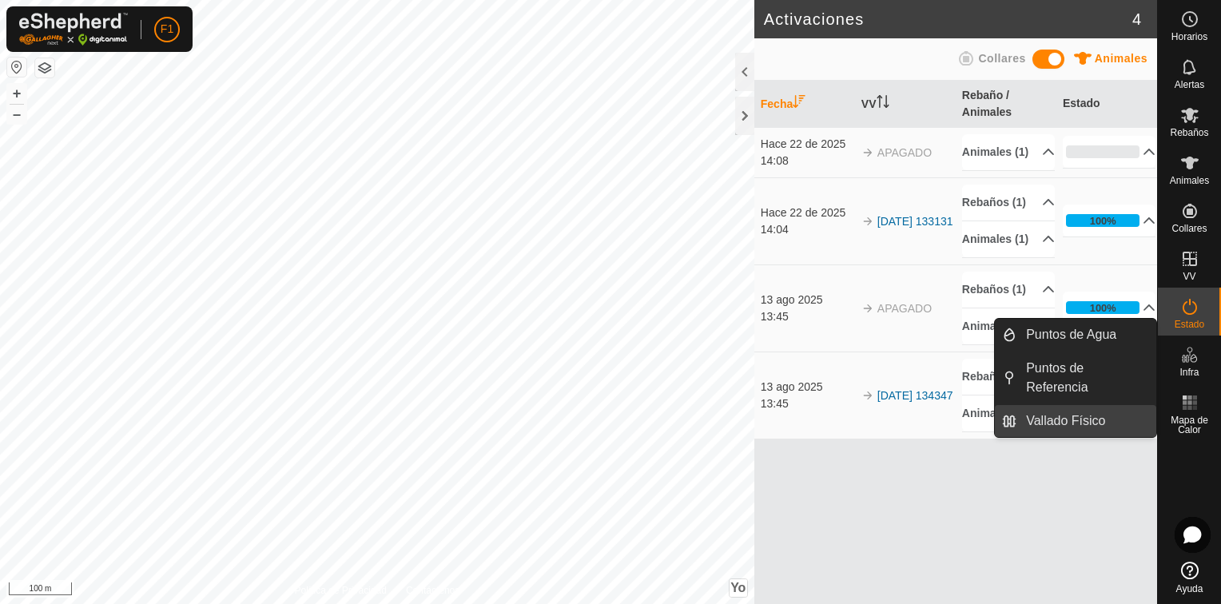
click at [1103, 423] on link "Vallado Físico" at bounding box center [1087, 421] width 140 height 32
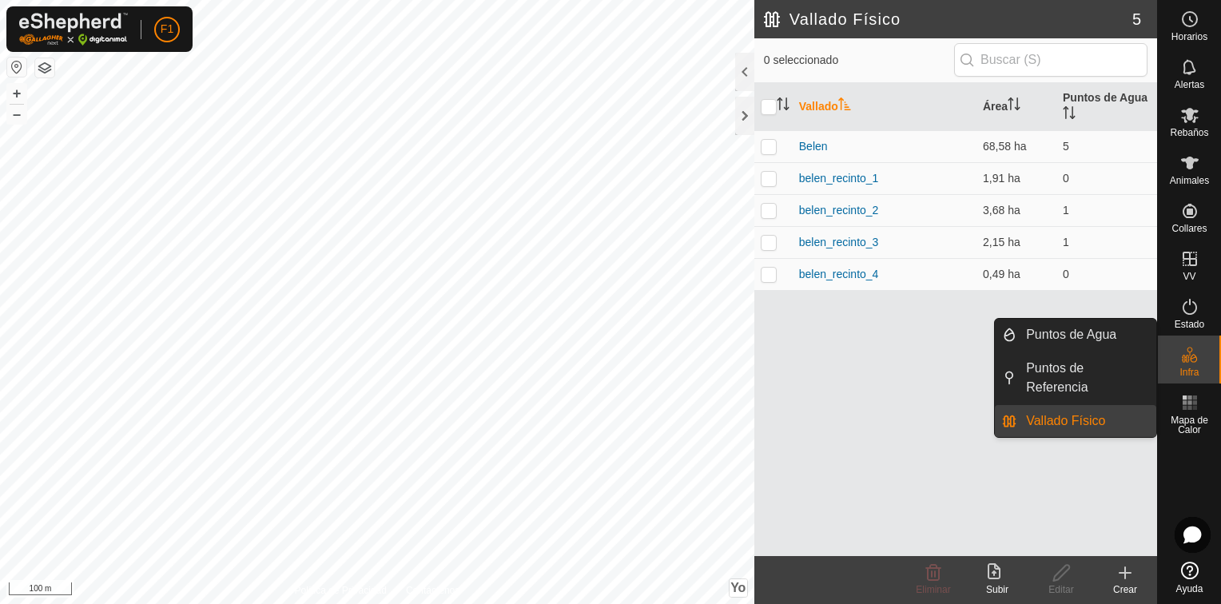
click at [1103, 422] on link "Vallado Físico" at bounding box center [1087, 421] width 140 height 32
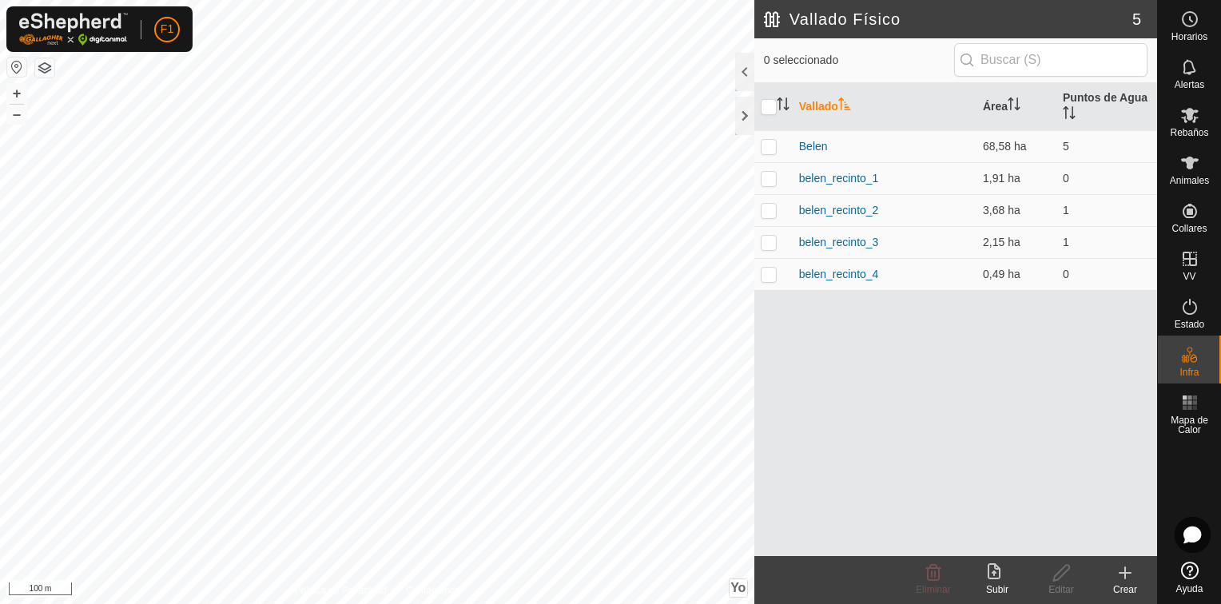
click at [950, 414] on div "Vallado Área Puntos de [GEOGRAPHIC_DATA] 68,58 ha 5 belen_recinto_1 1,91 ha 0 b…" at bounding box center [956, 319] width 403 height 473
click at [1181, 410] on icon at bounding box center [1190, 402] width 19 height 19
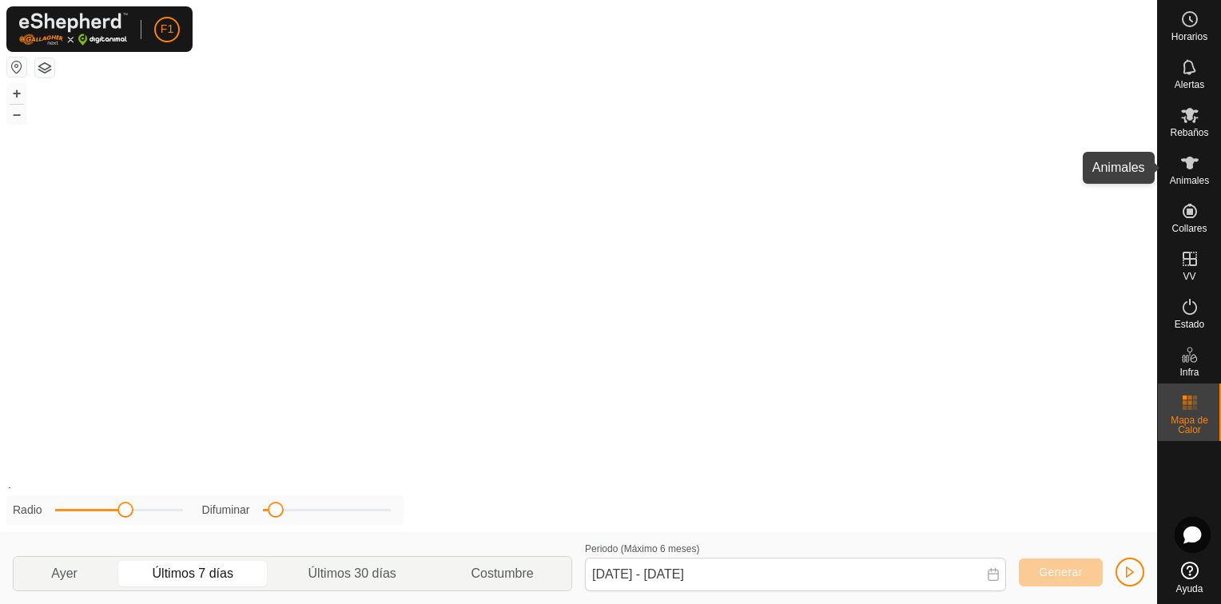
click at [1189, 176] on span "Animales" at bounding box center [1189, 181] width 39 height 10
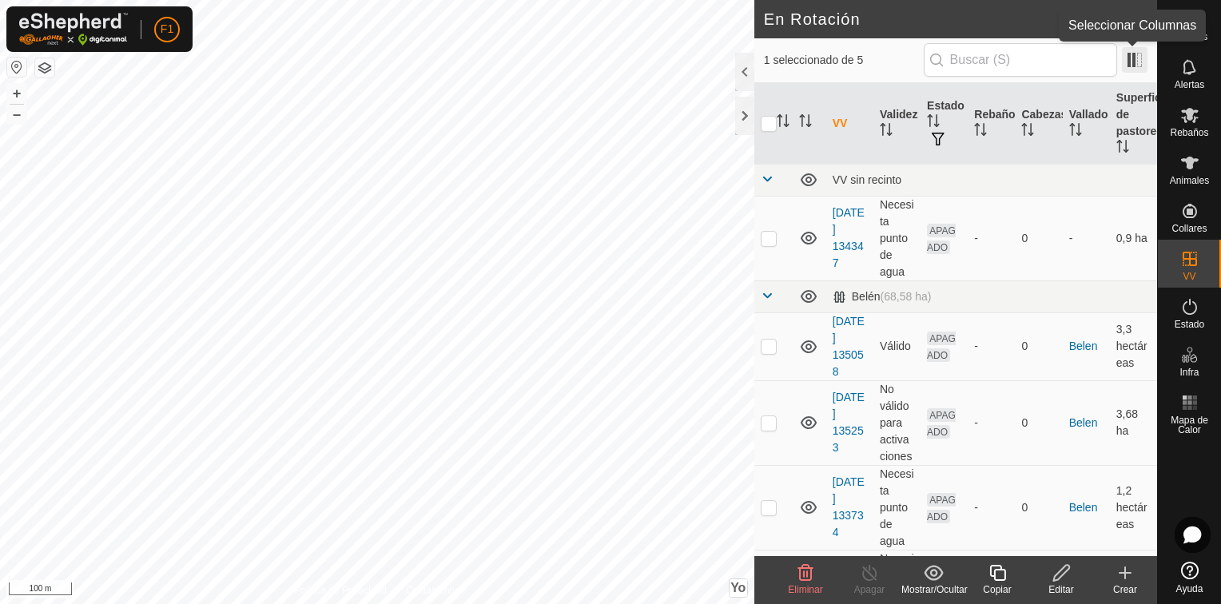
click at [1141, 60] on span at bounding box center [1135, 60] width 26 height 26
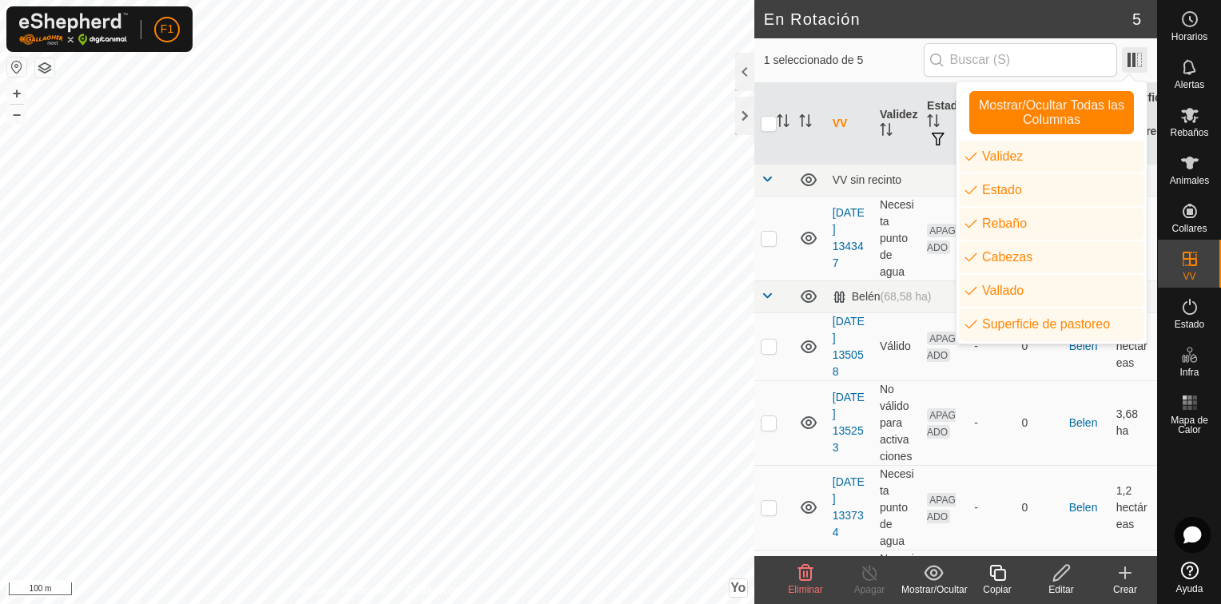
click at [1131, 62] on span at bounding box center [1135, 60] width 26 height 26
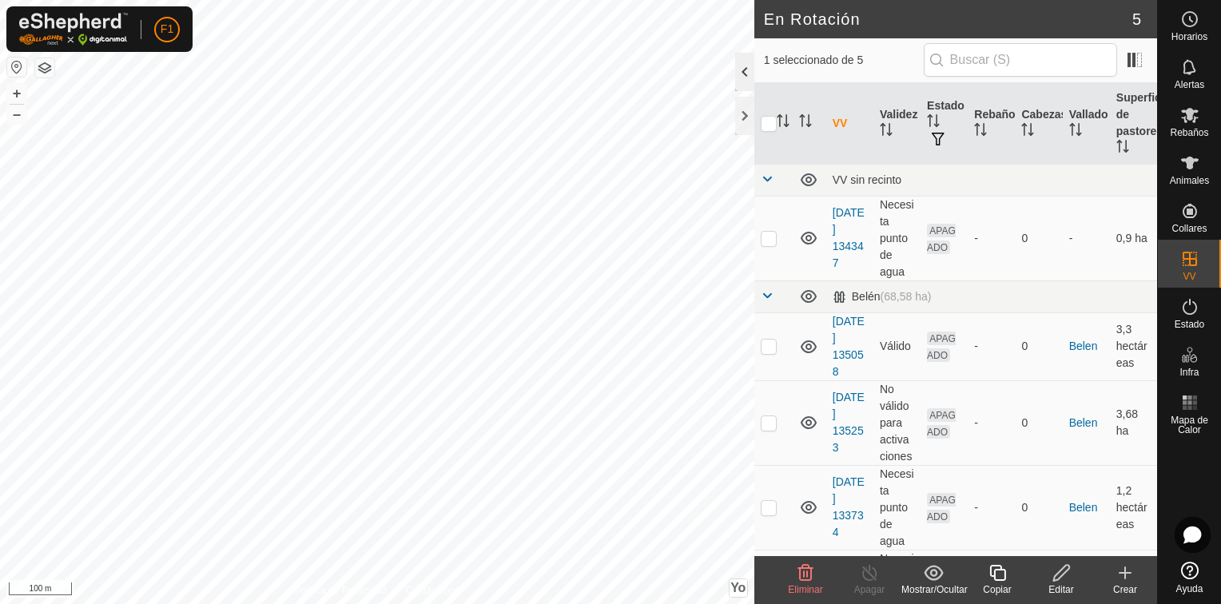
click at [744, 62] on div at bounding box center [744, 72] width 19 height 38
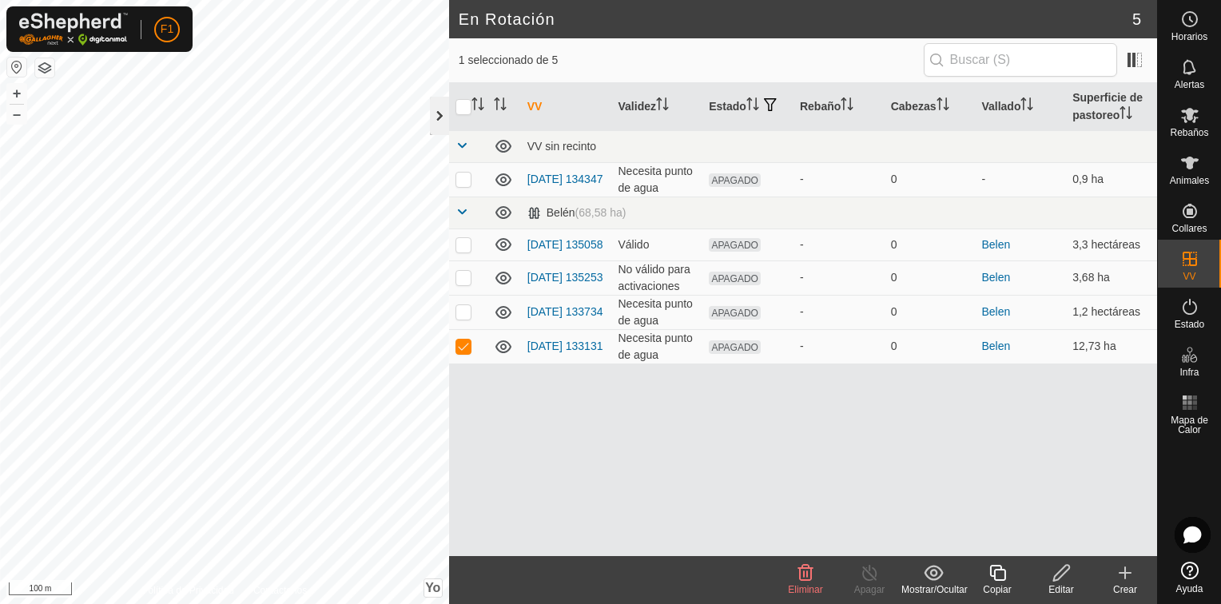
click at [436, 117] on div at bounding box center [439, 116] width 19 height 38
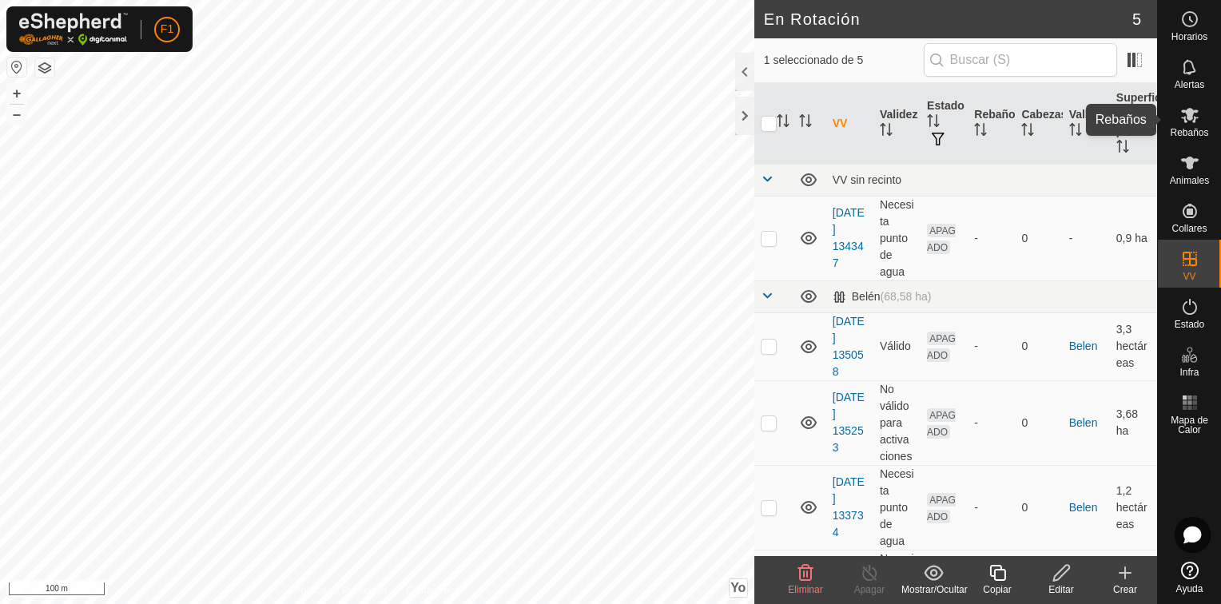
click at [1189, 122] on icon at bounding box center [1190, 115] width 19 height 19
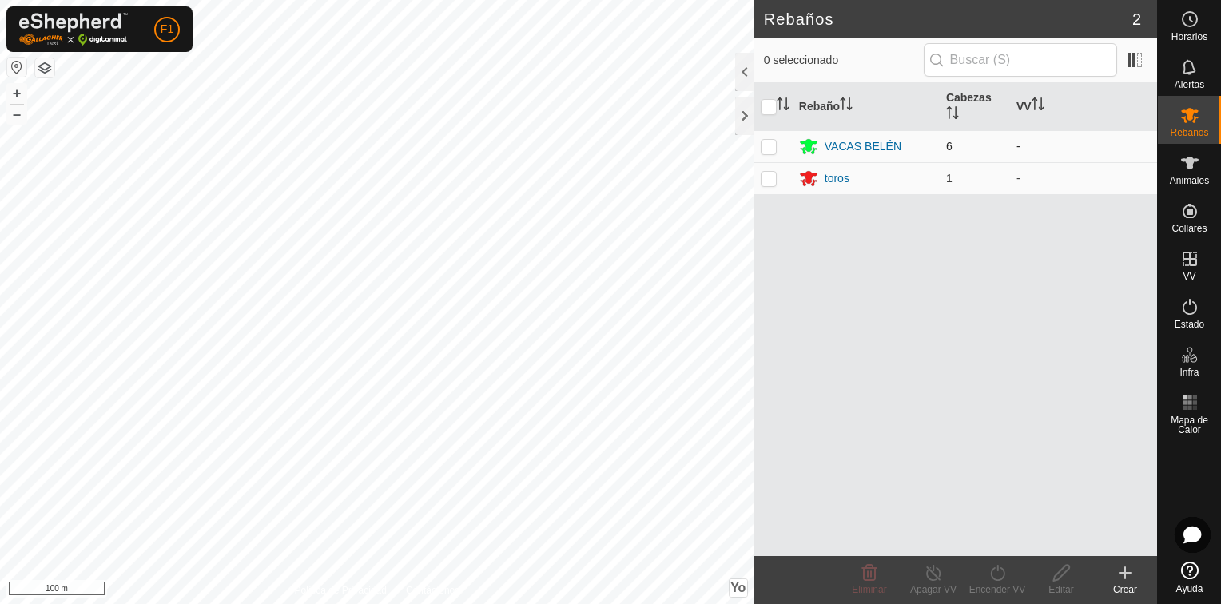
click at [774, 147] on p-checkbox at bounding box center [769, 146] width 16 height 13
checkbox input "true"
click at [767, 177] on p-checkbox at bounding box center [769, 178] width 16 height 13
checkbox input "true"
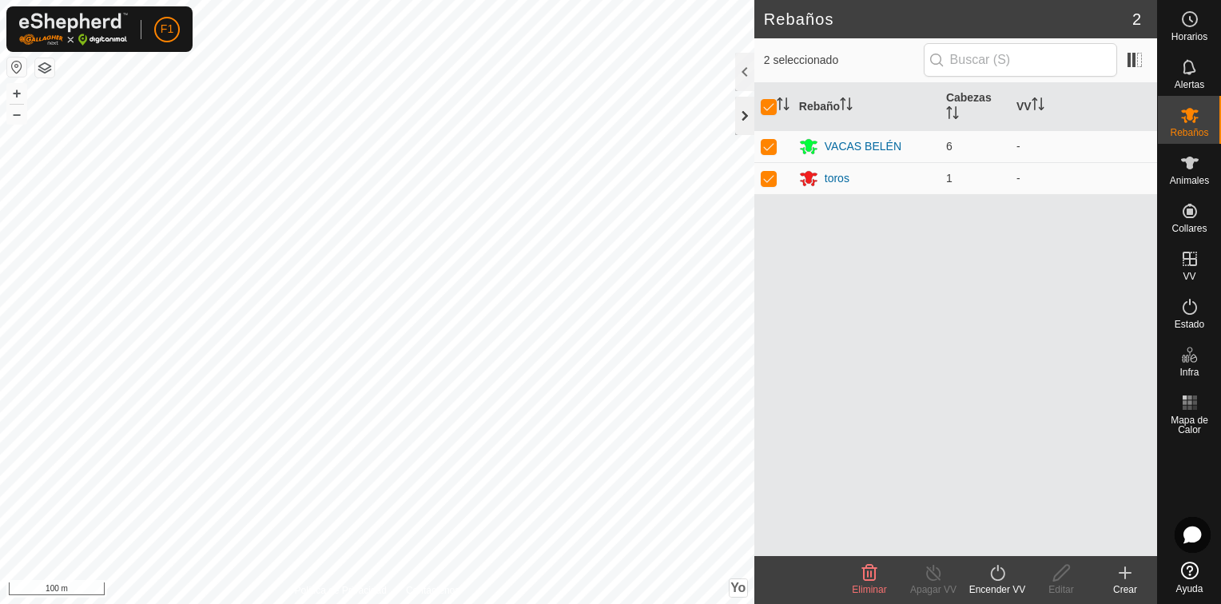
click at [746, 111] on div at bounding box center [744, 116] width 19 height 38
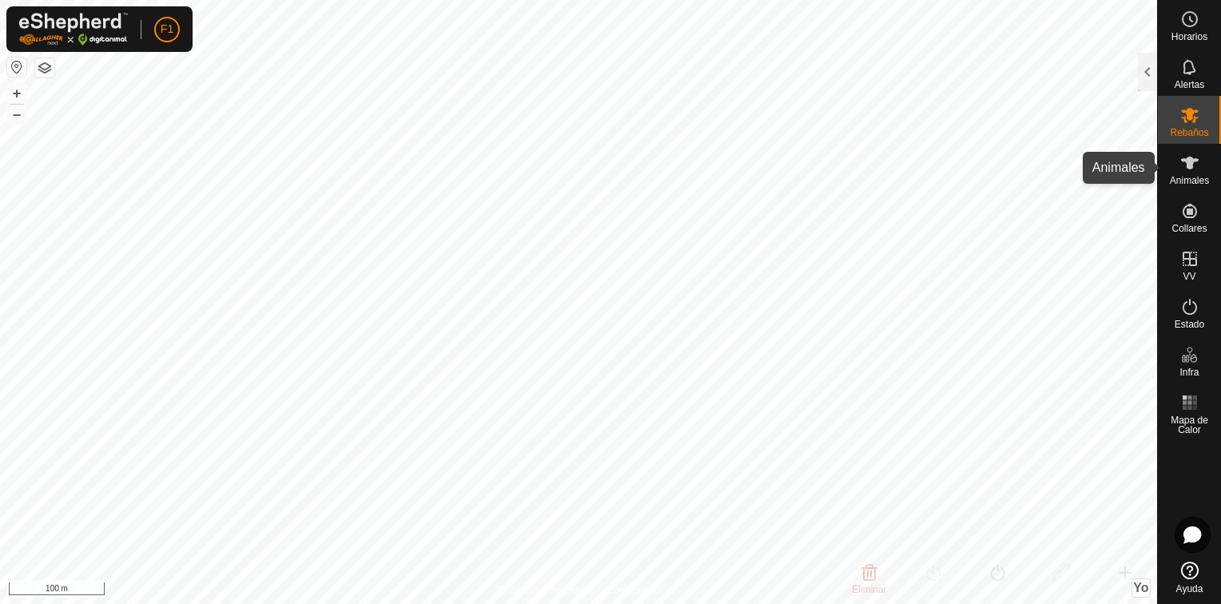
click at [1185, 169] on icon at bounding box center [1190, 162] width 19 height 19
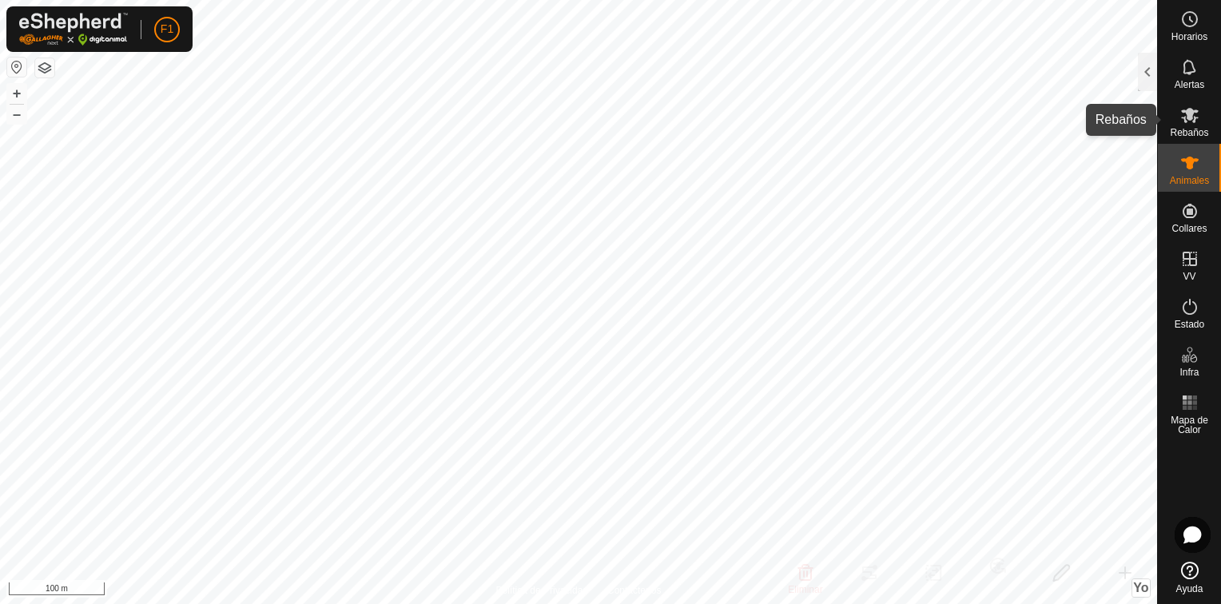
click at [1185, 108] on icon at bounding box center [1190, 115] width 19 height 19
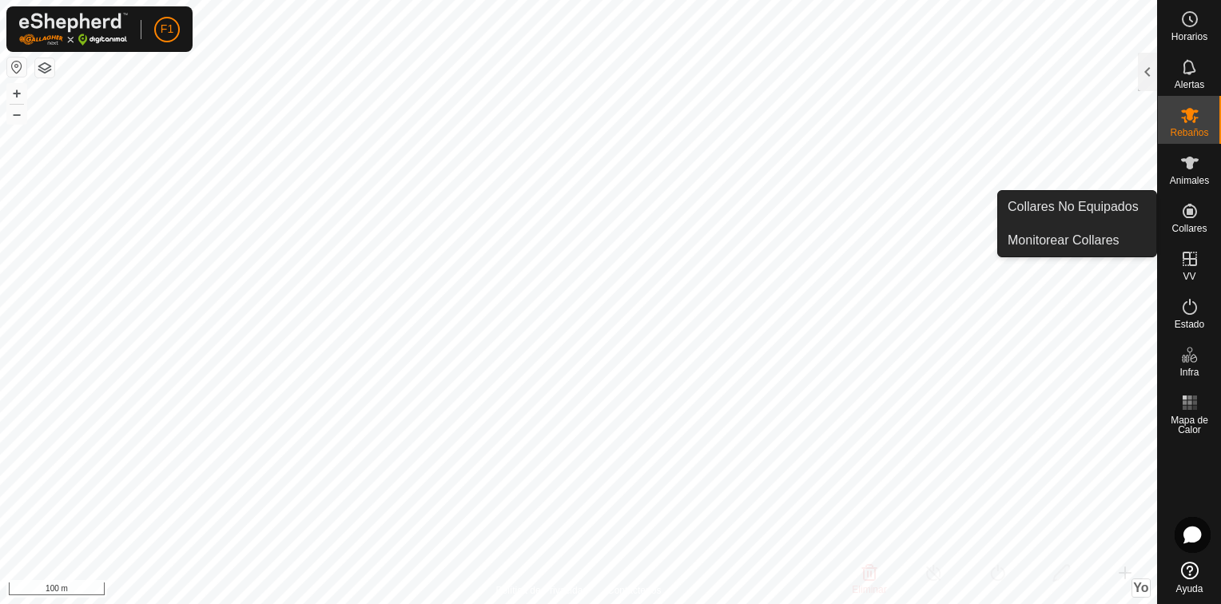
click at [1186, 217] on icon at bounding box center [1190, 211] width 14 height 14
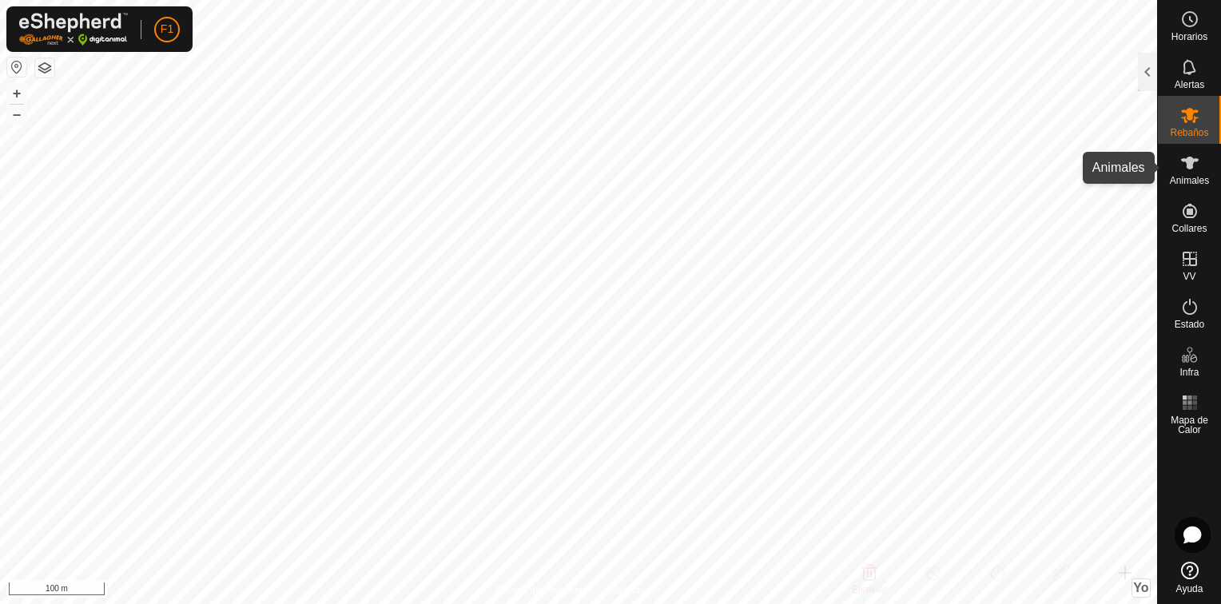
click at [1191, 176] on span "Animales" at bounding box center [1189, 181] width 39 height 10
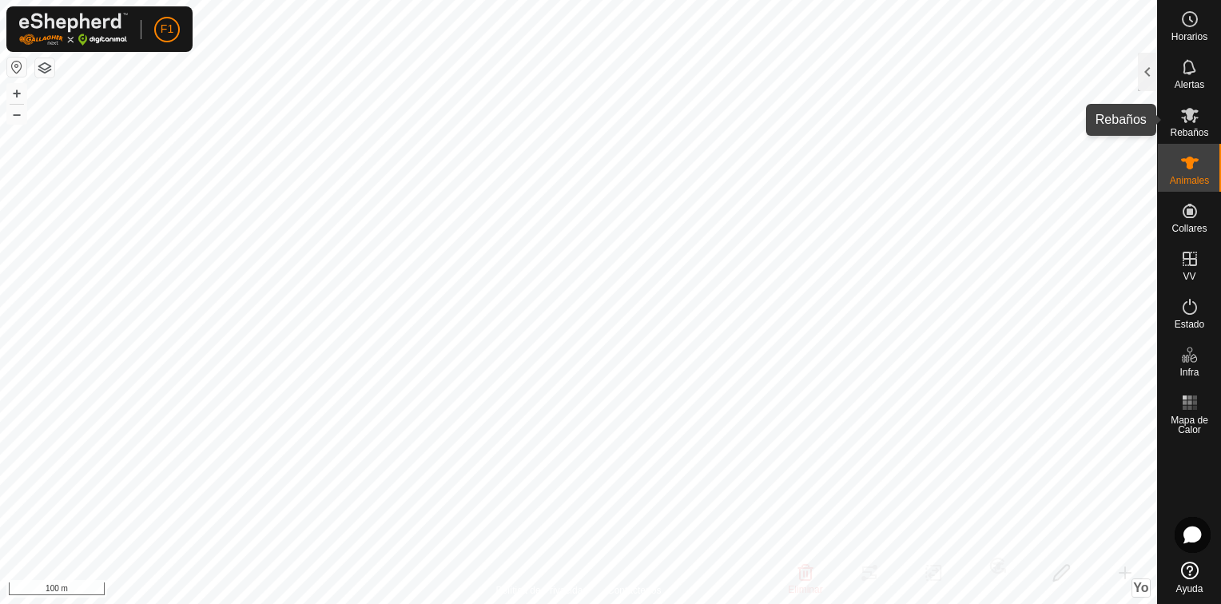
click at [1189, 121] on icon at bounding box center [1190, 115] width 19 height 19
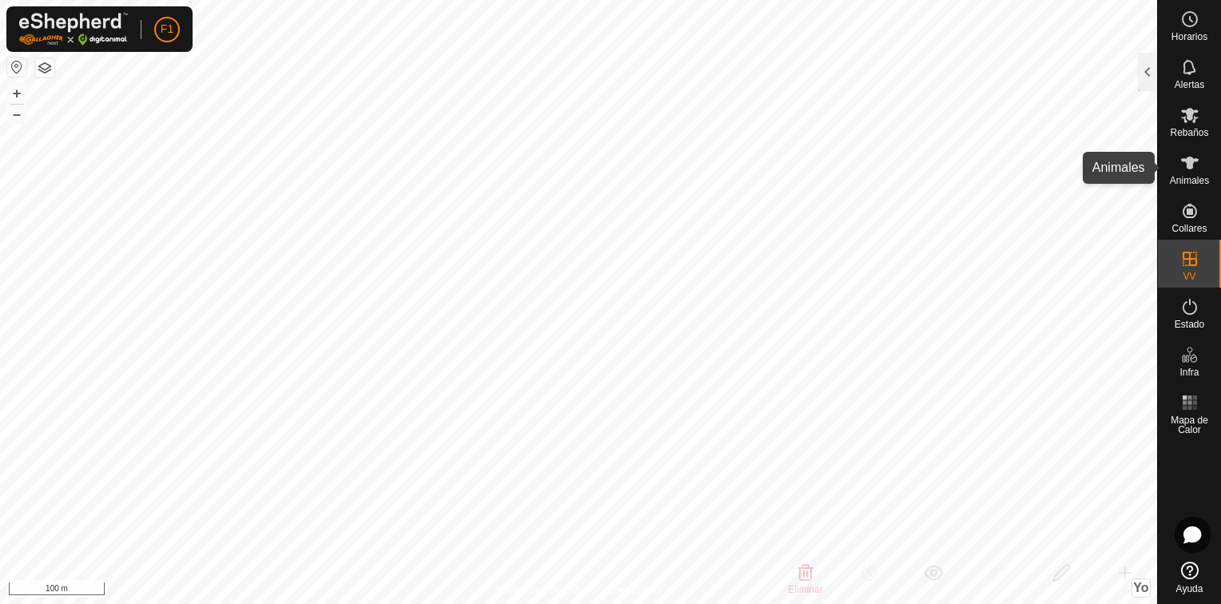
click at [1187, 181] on span "Animales" at bounding box center [1189, 181] width 39 height 10
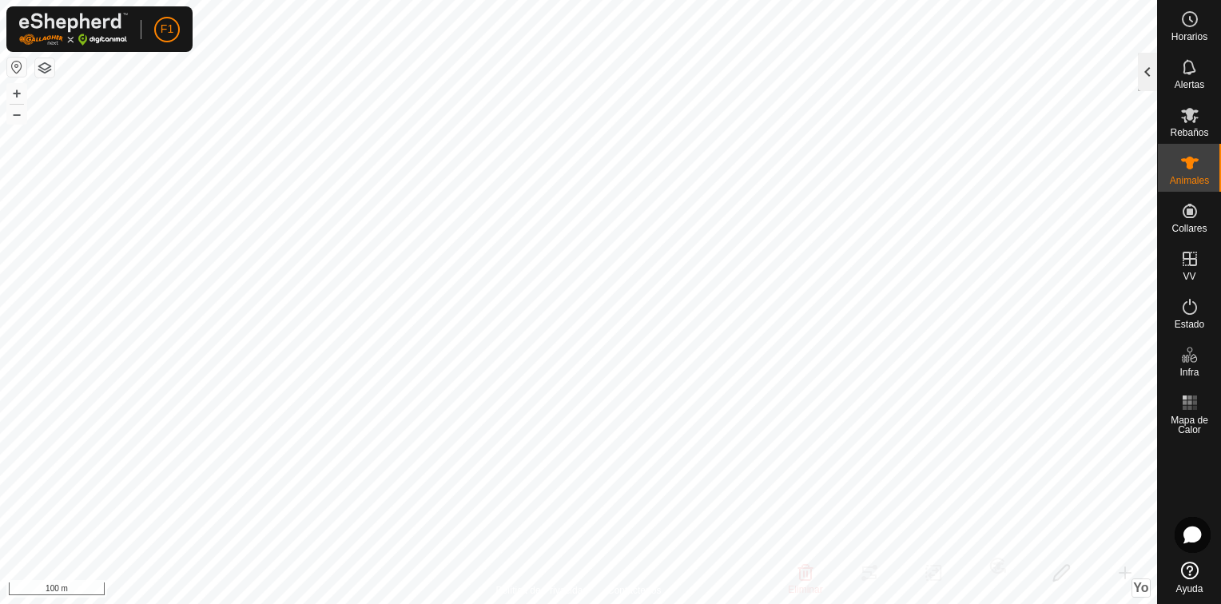
click at [1151, 77] on div at bounding box center [1147, 72] width 19 height 38
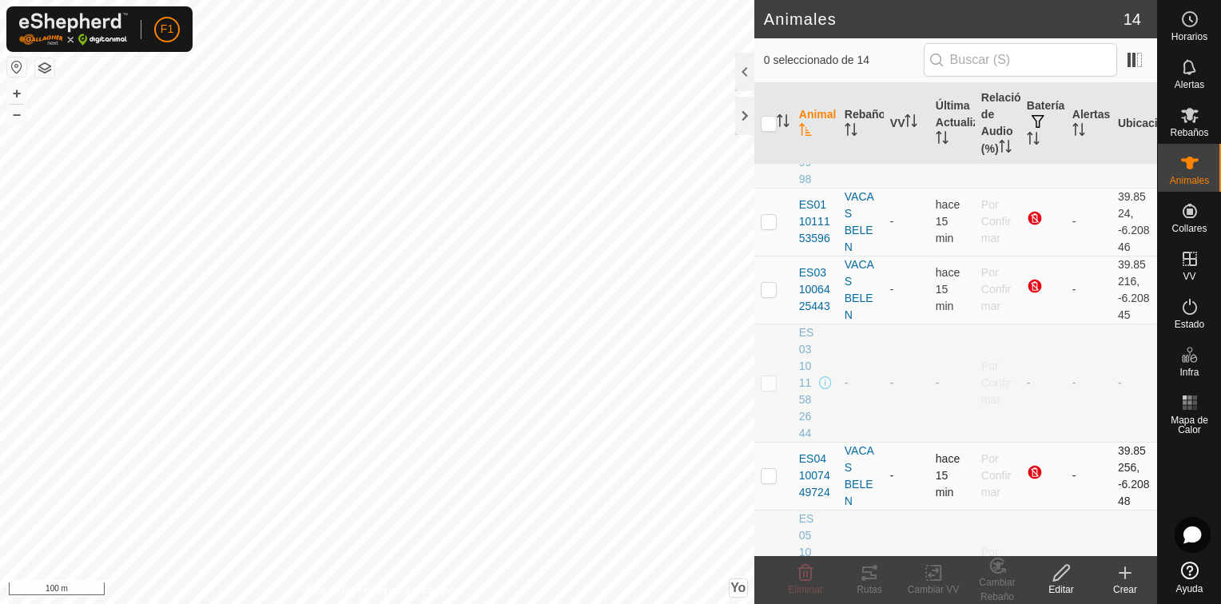
scroll to position [586, 0]
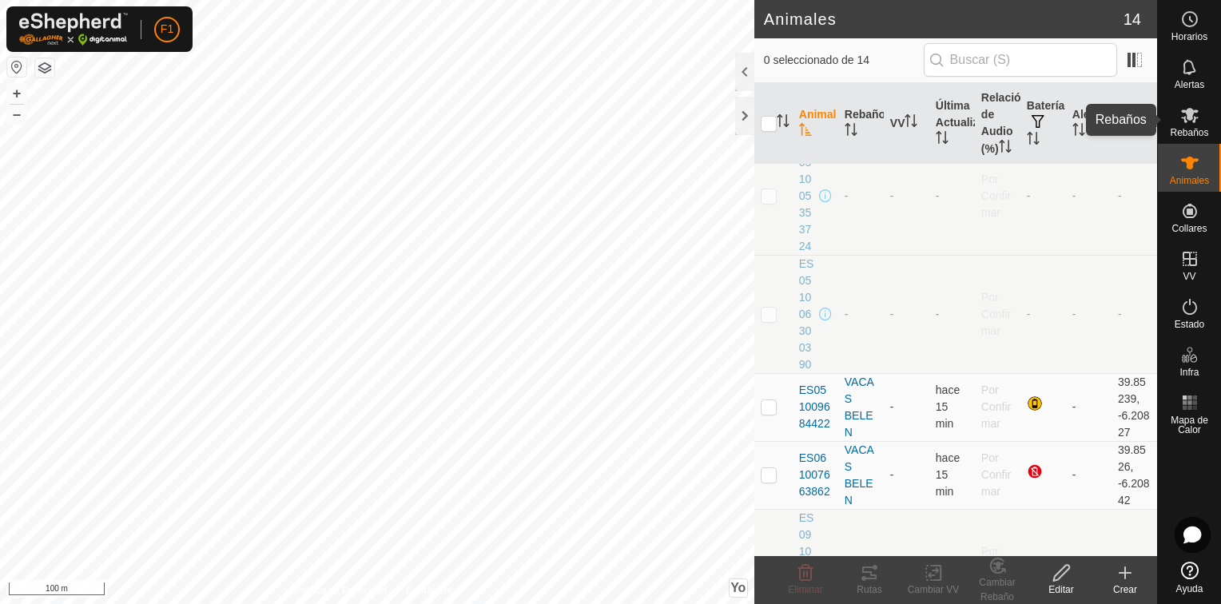
click at [1187, 129] on span "Rebaños" at bounding box center [1189, 133] width 38 height 10
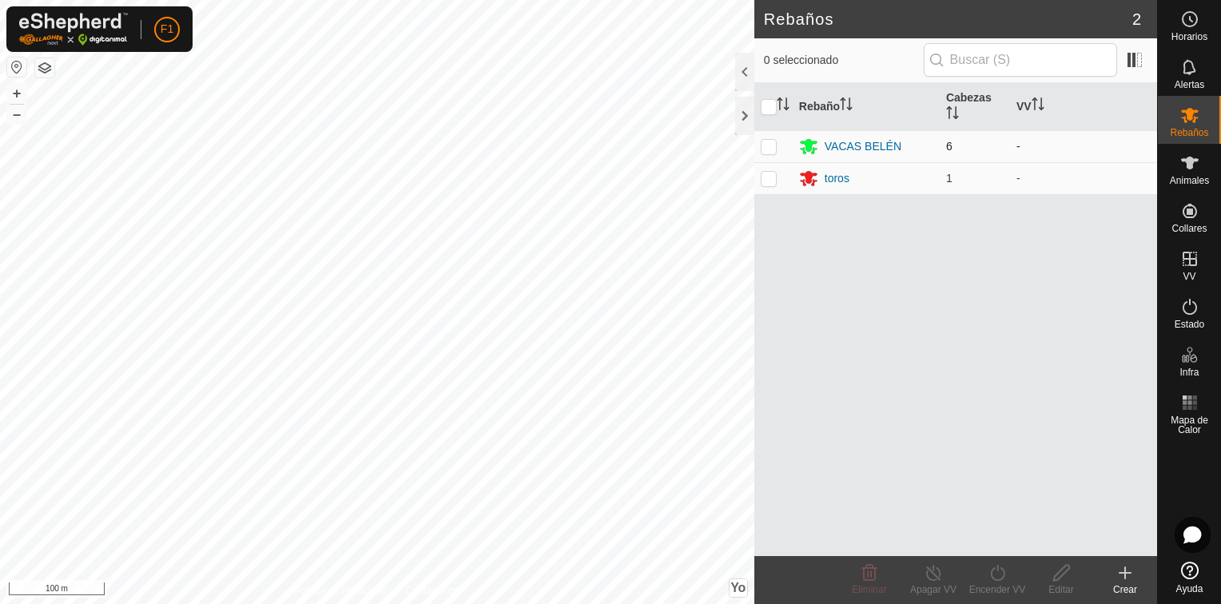
click at [770, 153] on td at bounding box center [774, 146] width 38 height 32
checkbox input "true"
click at [777, 176] on td at bounding box center [774, 178] width 38 height 32
checkbox input "true"
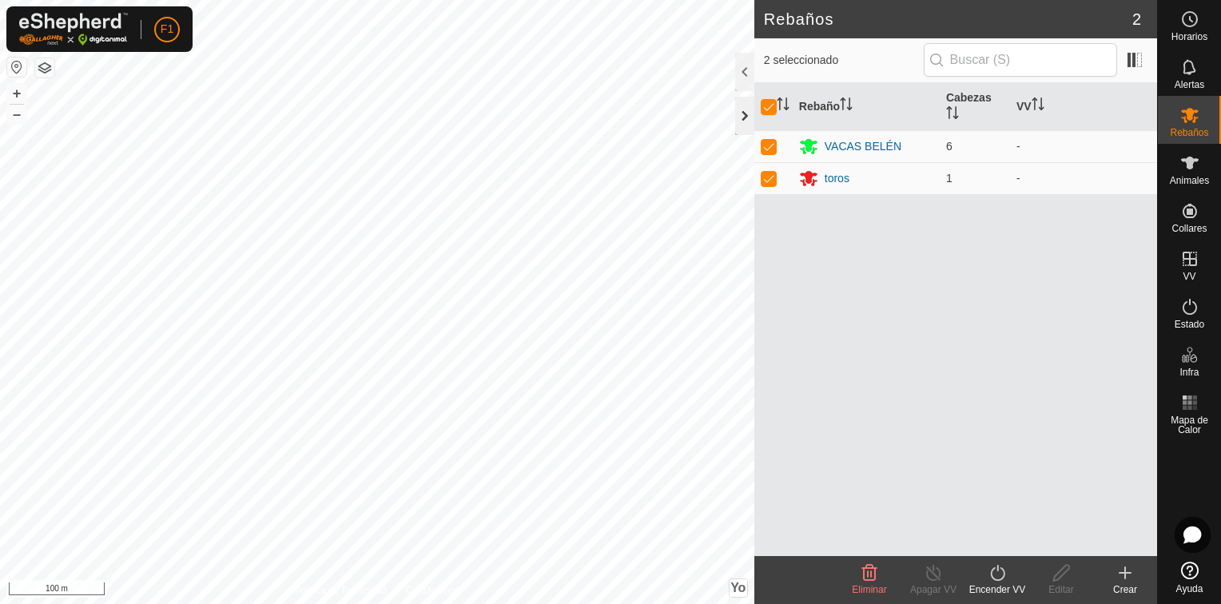
click at [739, 116] on div at bounding box center [744, 116] width 19 height 38
